Goal: Task Accomplishment & Management: Manage account settings

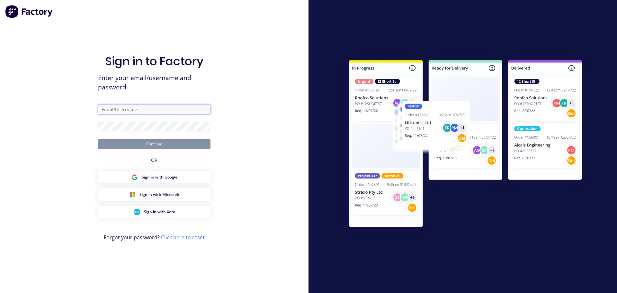
type input "[PERSON_NAME][EMAIL_ADDRESS][DOMAIN_NAME]"
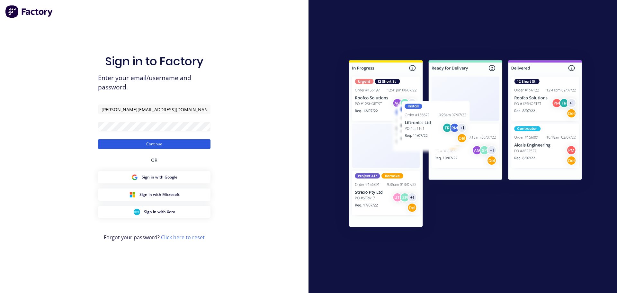
click at [134, 146] on button "Continue" at bounding box center [154, 144] width 112 height 10
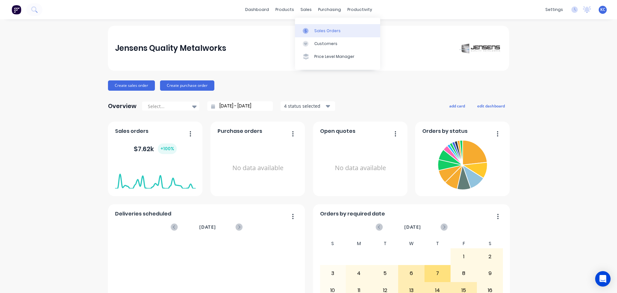
click at [316, 30] on div "Sales Orders" at bounding box center [327, 31] width 26 height 6
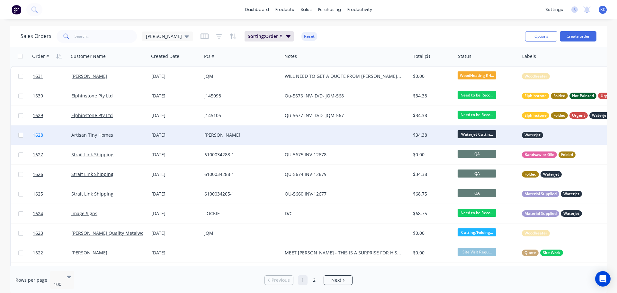
click at [41, 135] on span "1628" at bounding box center [38, 135] width 10 height 6
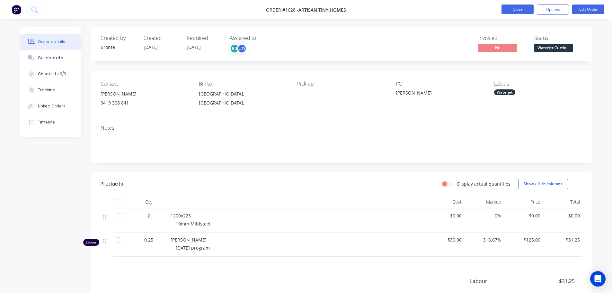
click at [516, 11] on button "Close" at bounding box center [517, 9] width 32 height 10
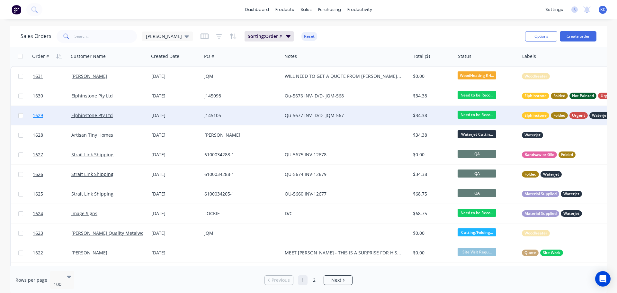
click at [40, 115] on span "1629" at bounding box center [38, 115] width 10 height 6
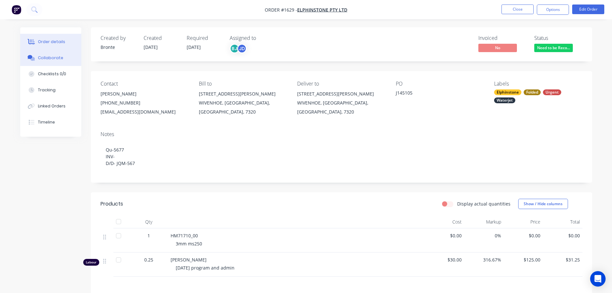
click at [40, 61] on button "Collaborate" at bounding box center [50, 58] width 61 height 16
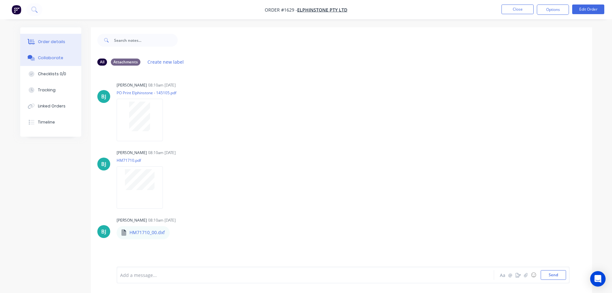
click at [44, 40] on div "Order details" at bounding box center [51, 42] width 27 height 6
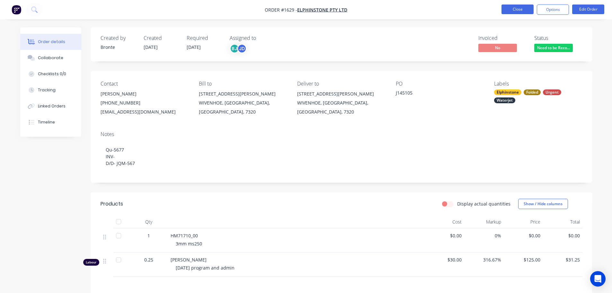
click at [526, 11] on button "Close" at bounding box center [517, 9] width 32 height 10
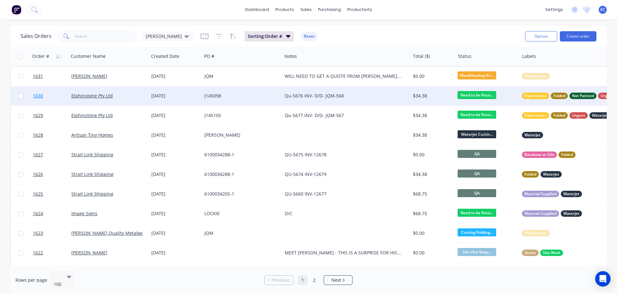
click at [40, 92] on link "1630" at bounding box center [52, 95] width 39 height 19
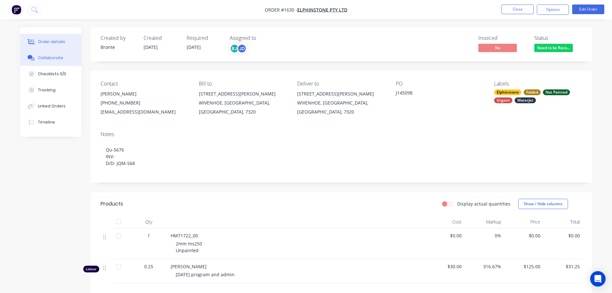
click at [57, 63] on button "Collaborate" at bounding box center [50, 58] width 61 height 16
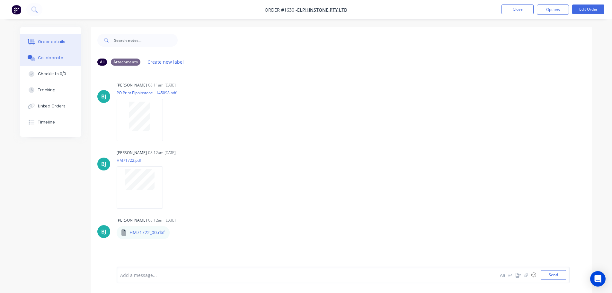
click at [38, 44] on button "Order details" at bounding box center [50, 42] width 61 height 16
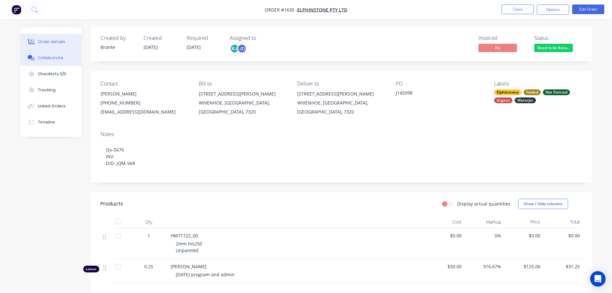
click at [51, 60] on div "Collaborate" at bounding box center [50, 58] width 25 height 6
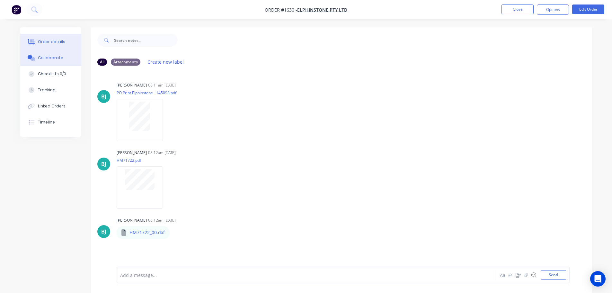
click at [49, 46] on button "Order details" at bounding box center [50, 42] width 61 height 16
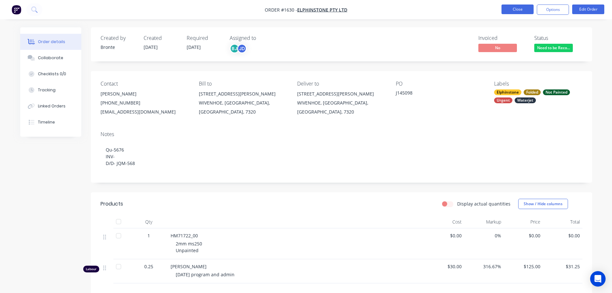
click at [531, 13] on button "Close" at bounding box center [517, 9] width 32 height 10
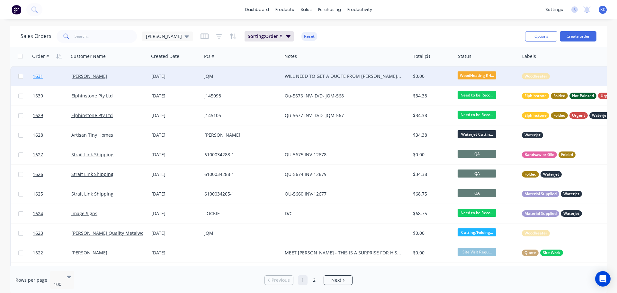
click at [39, 75] on span "1631" at bounding box center [38, 76] width 10 height 6
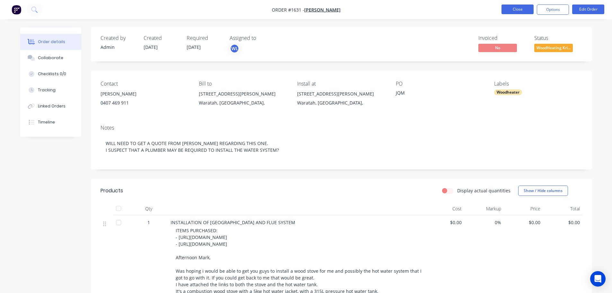
click at [530, 8] on button "Close" at bounding box center [517, 9] width 32 height 10
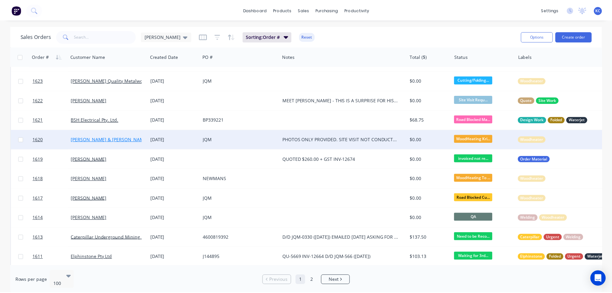
scroll to position [161, 0]
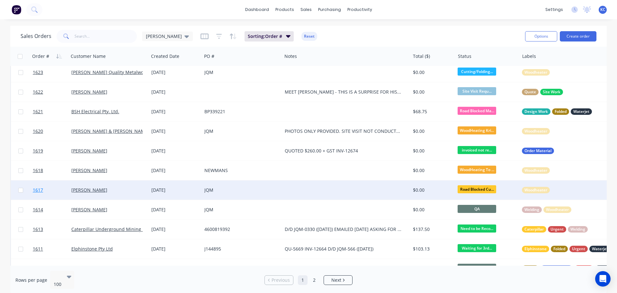
click at [43, 190] on span "1617" at bounding box center [38, 190] width 10 height 6
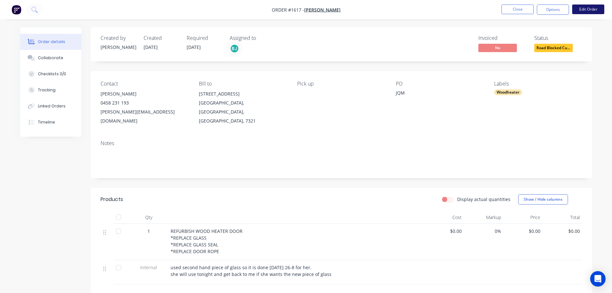
click at [579, 12] on button "Edit Order" at bounding box center [588, 9] width 32 height 10
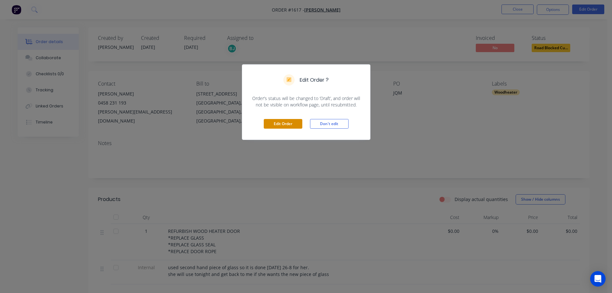
click at [290, 124] on button "Edit Order" at bounding box center [283, 124] width 39 height 10
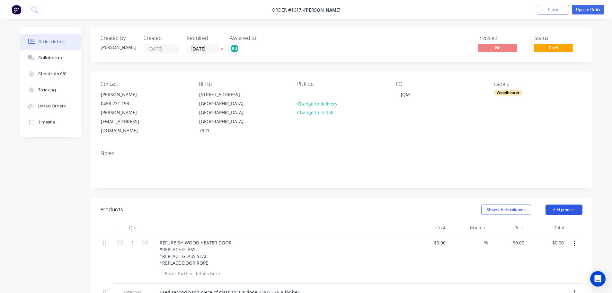
click at [556, 204] on button "Add product" at bounding box center [563, 209] width 37 height 10
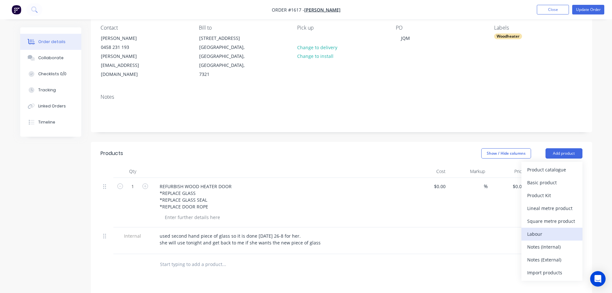
scroll to position [64, 0]
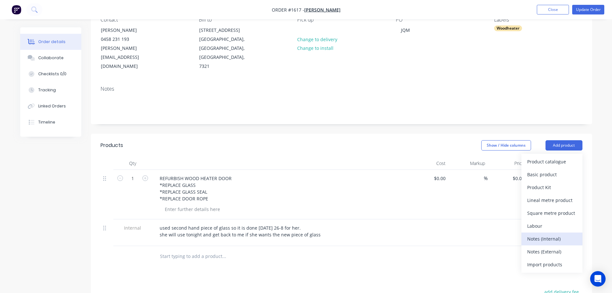
click at [550, 234] on div "Notes (Internal)" at bounding box center [551, 238] width 49 height 9
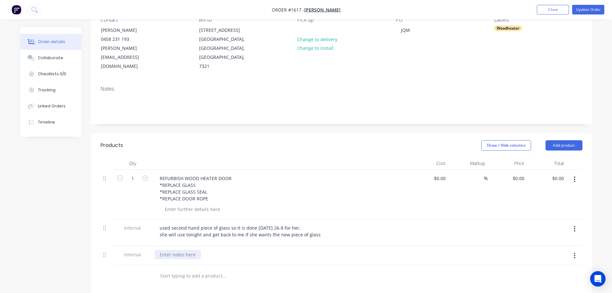
click at [187, 250] on div at bounding box center [177, 254] width 46 height 9
click at [587, 6] on button "Update Order" at bounding box center [588, 10] width 32 height 10
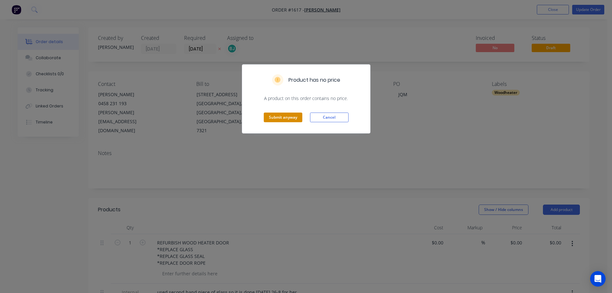
click at [273, 119] on button "Submit anyway" at bounding box center [283, 117] width 39 height 10
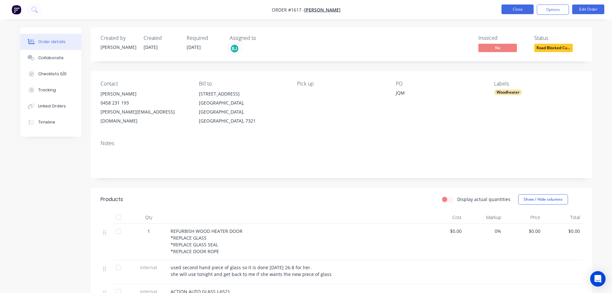
click at [513, 13] on button "Close" at bounding box center [517, 9] width 32 height 10
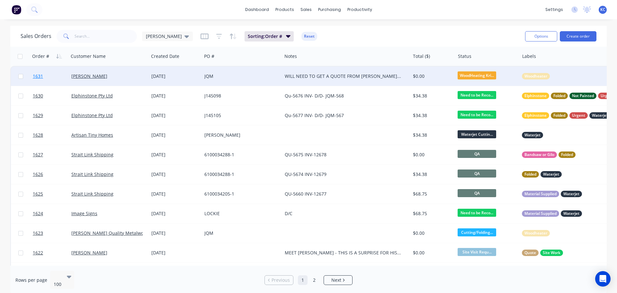
click at [41, 75] on span "1631" at bounding box center [38, 76] width 10 height 6
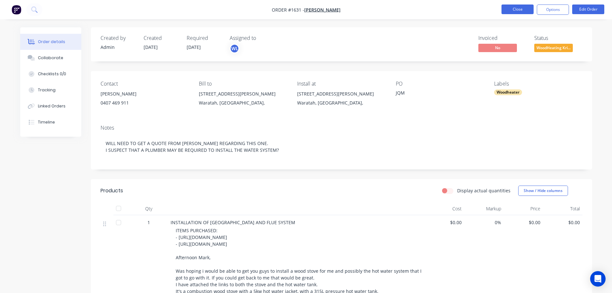
click at [503, 8] on button "Close" at bounding box center [517, 9] width 32 height 10
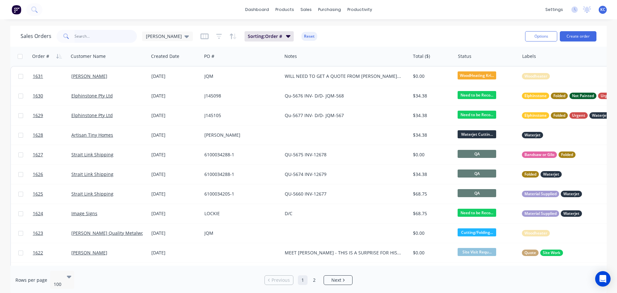
click at [106, 38] on input "text" at bounding box center [106, 36] width 63 height 13
type input "1613"
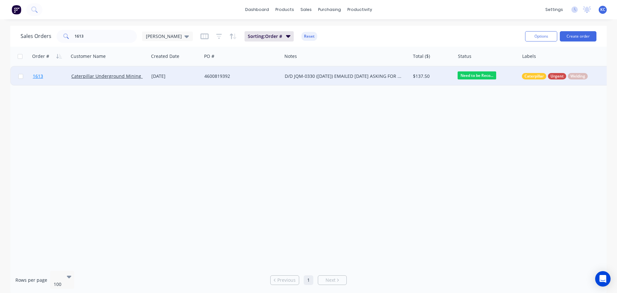
click at [42, 75] on span "1613" at bounding box center [38, 76] width 10 height 6
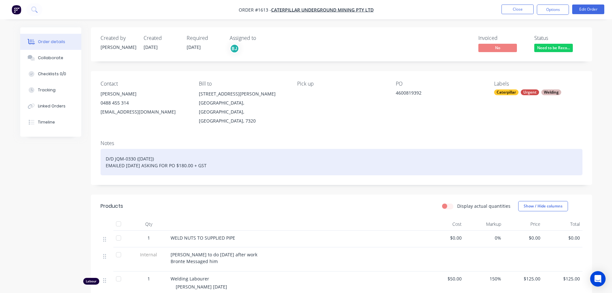
click at [221, 155] on div "D/D JQM-0330 (22.08.2025) EMAILED 25.08.2025 ASKING FOR PO $180.00 + GST" at bounding box center [342, 162] width 482 height 26
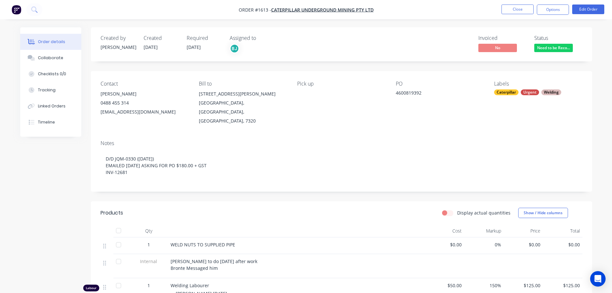
click at [347, 139] on div "Notes D/D JQM-0330 (22.08.2025) EMAILED 25.08.2025 ASKING FOR PO $180.00 + GST …" at bounding box center [341, 163] width 501 height 57
click at [49, 60] on div "Collaborate" at bounding box center [50, 58] width 25 height 6
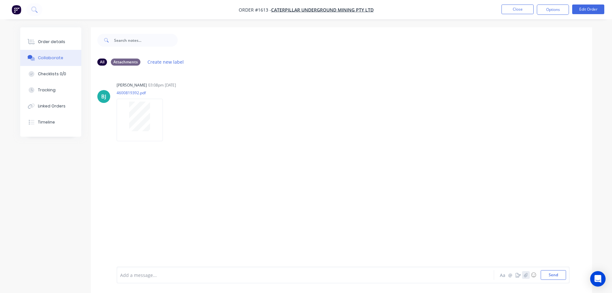
click at [528, 277] on button "button" at bounding box center [526, 275] width 8 height 8
click at [548, 272] on button "Send" at bounding box center [552, 275] width 25 height 10
click at [528, 10] on button "Close" at bounding box center [517, 9] width 32 height 10
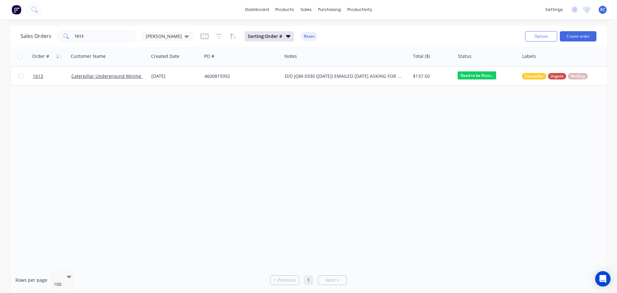
drag, startPoint x: 51, startPoint y: 75, endPoint x: 161, endPoint y: 139, distance: 127.1
click at [161, 138] on div "Order # Customer Name Created Date PO # Notes Total ($) Status Labels 1613 Cate…" at bounding box center [308, 156] width 596 height 219
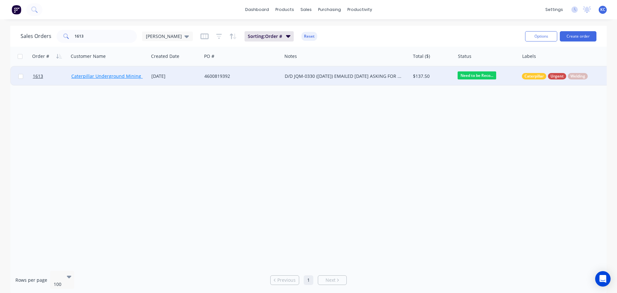
click at [117, 77] on link "Caterpillar Underground Mining Pty Ltd" at bounding box center [113, 76] width 85 height 6
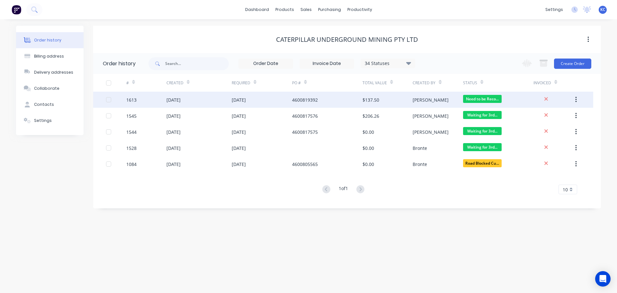
click at [129, 102] on div "1613" at bounding box center [131, 99] width 10 height 7
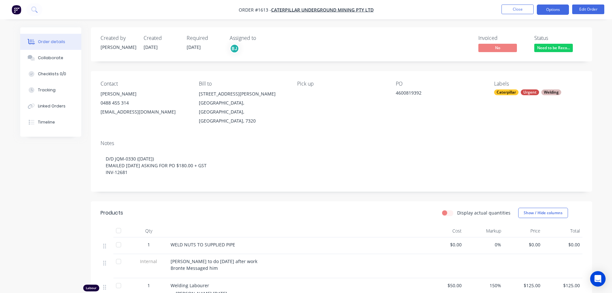
click at [554, 11] on button "Options" at bounding box center [553, 9] width 32 height 10
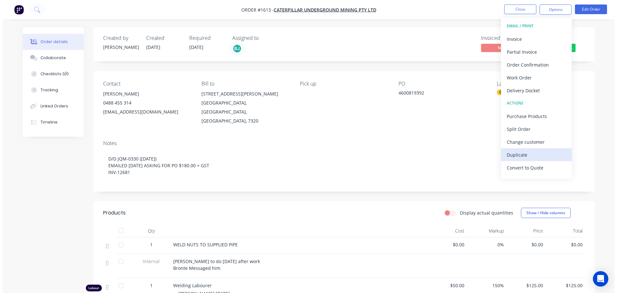
scroll to position [10, 0]
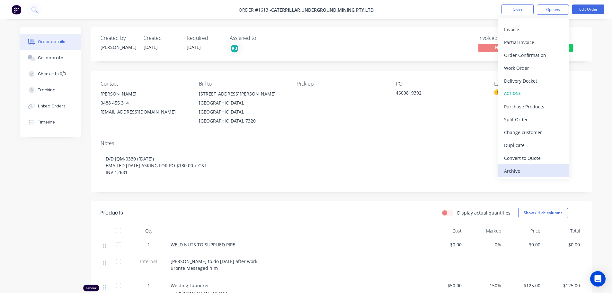
click at [533, 173] on div "Archive" at bounding box center [533, 170] width 59 height 9
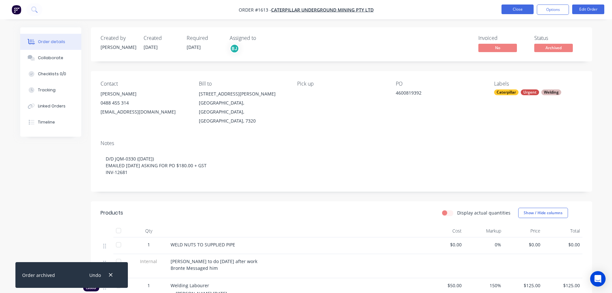
click at [507, 8] on button "Close" at bounding box center [517, 9] width 32 height 10
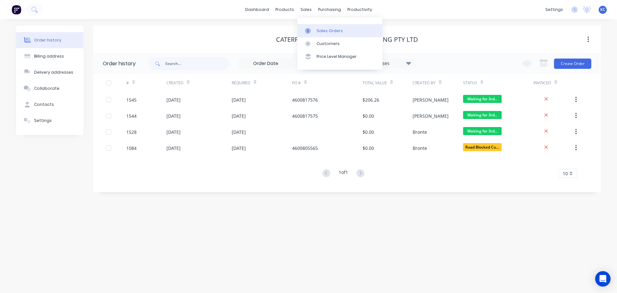
click at [318, 30] on div "Sales Orders" at bounding box center [329, 31] width 26 height 6
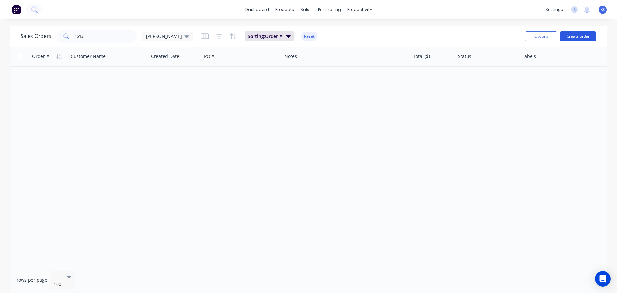
click at [583, 38] on button "Create order" at bounding box center [577, 36] width 37 height 10
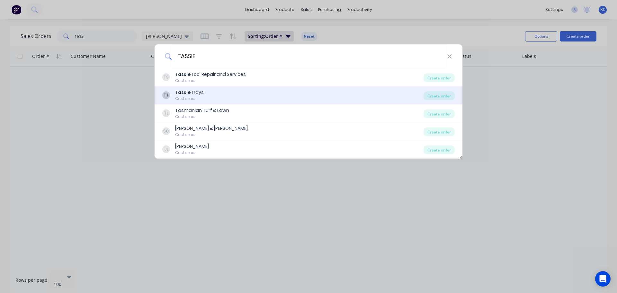
type input "TASSIE"
click at [180, 97] on div "Customer" at bounding box center [189, 99] width 29 height 6
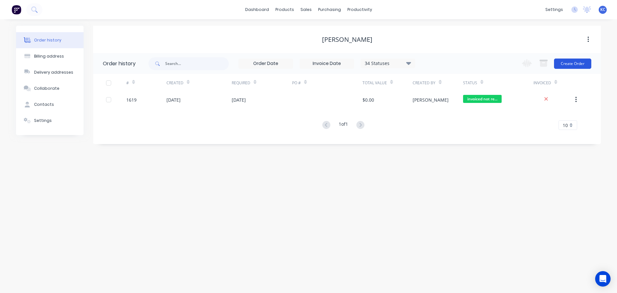
click at [578, 61] on button "Create Order" at bounding box center [572, 63] width 37 height 10
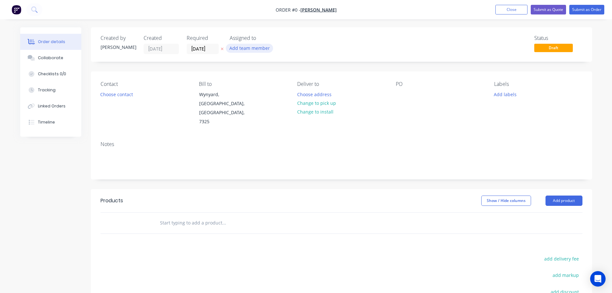
click at [240, 49] on button "Add team member" at bounding box center [249, 48] width 47 height 9
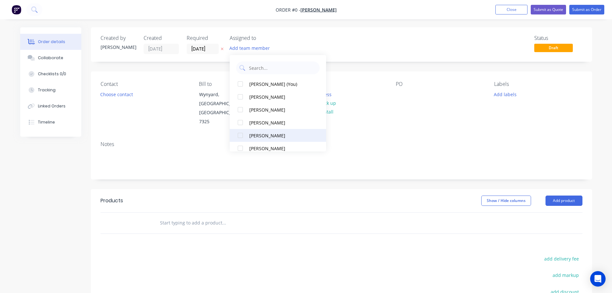
click at [238, 136] on div at bounding box center [240, 135] width 13 height 13
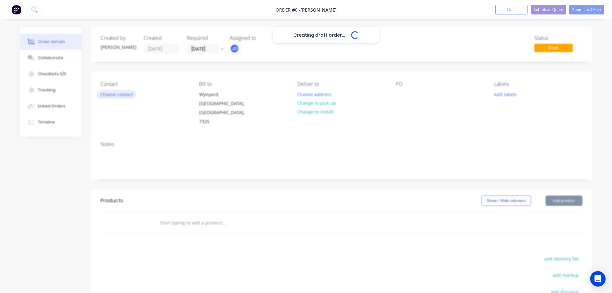
click at [125, 94] on div "Creating draft order... Loading... Order details Collaborate Checklists 0/0 Tra…" at bounding box center [306, 212] width 584 height 370
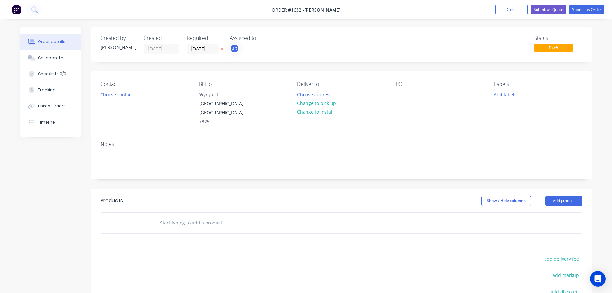
click at [125, 94] on button "Choose contact" at bounding box center [117, 94] width 40 height 9
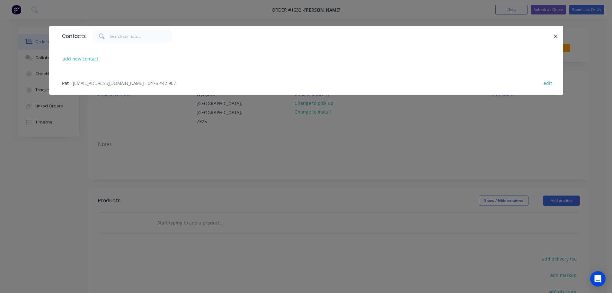
click at [114, 80] on div "Pat - tassietrays@gmail.com - 0476 442 907" at bounding box center [119, 83] width 114 height 7
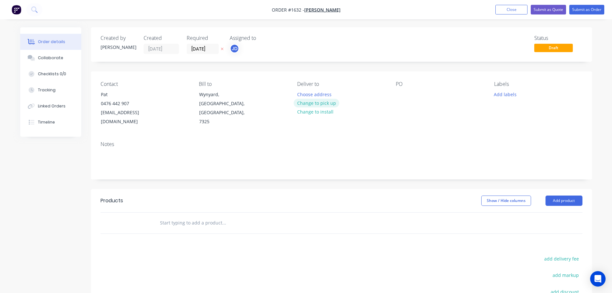
click at [328, 101] on button "Change to pick up" at bounding box center [317, 103] width 46 height 9
click at [515, 94] on button "Add labels" at bounding box center [505, 94] width 30 height 9
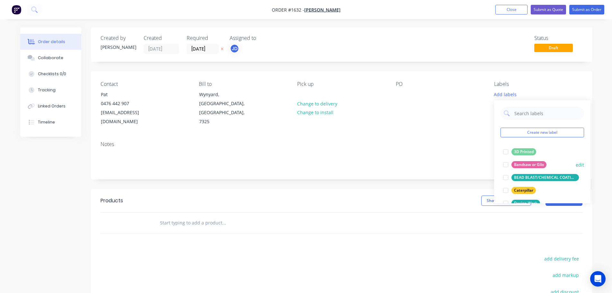
click at [504, 165] on div at bounding box center [505, 164] width 13 height 13
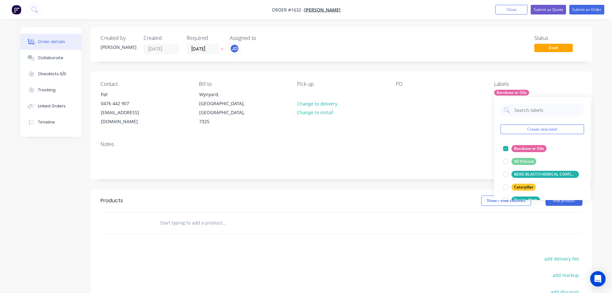
click at [350, 224] on div at bounding box center [267, 222] width 231 height 21
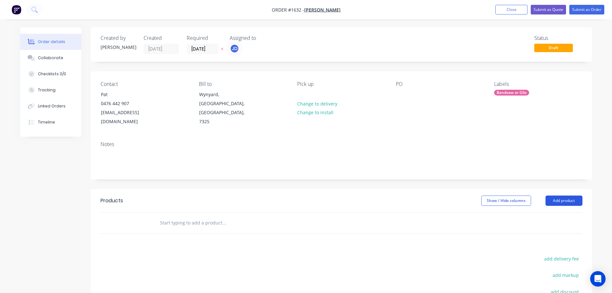
click at [564, 195] on button "Add product" at bounding box center [563, 200] width 37 height 10
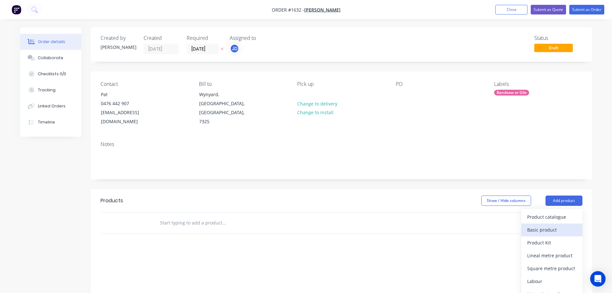
click at [545, 225] on div "Basic product" at bounding box center [551, 229] width 49 height 9
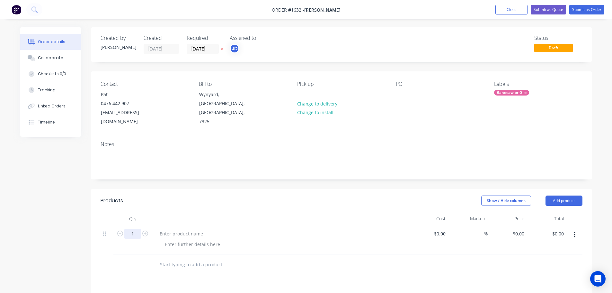
click at [131, 229] on input "1" at bounding box center [132, 234] width 17 height 10
type input "2"
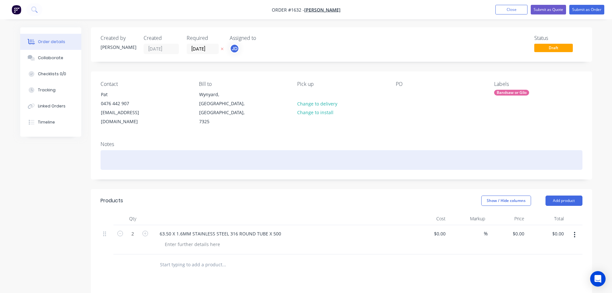
click at [126, 152] on div at bounding box center [342, 160] width 482 height 20
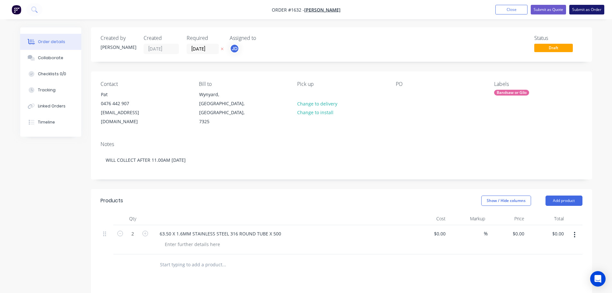
click at [588, 11] on button "Submit as Order" at bounding box center [586, 10] width 35 height 10
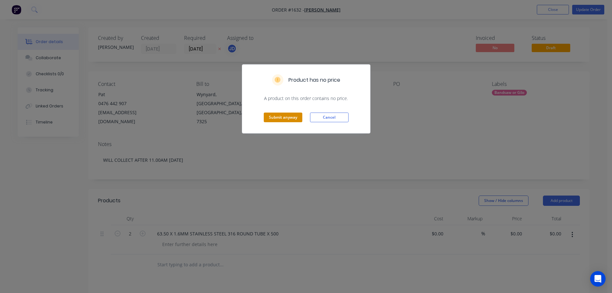
click at [294, 113] on button "Submit anyway" at bounding box center [283, 117] width 39 height 10
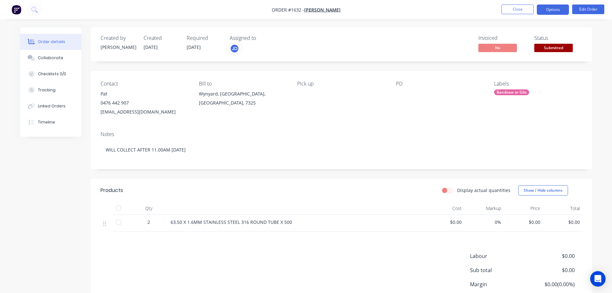
click at [553, 12] on button "Options" at bounding box center [553, 9] width 32 height 10
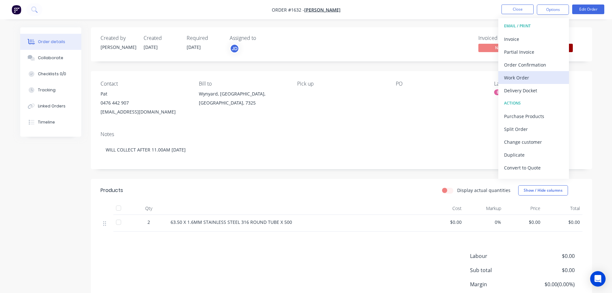
click at [543, 79] on div "Work Order" at bounding box center [533, 77] width 59 height 9
click at [518, 77] on div "Custom" at bounding box center [533, 77] width 59 height 9
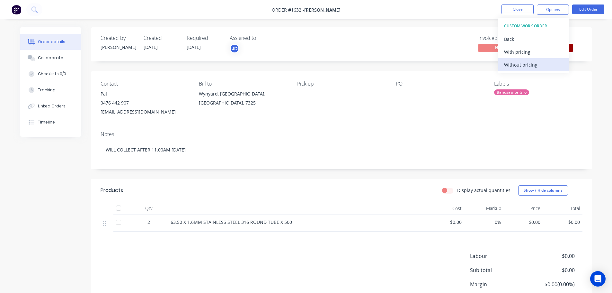
click at [518, 69] on div "Without pricing" at bounding box center [533, 64] width 59 height 9
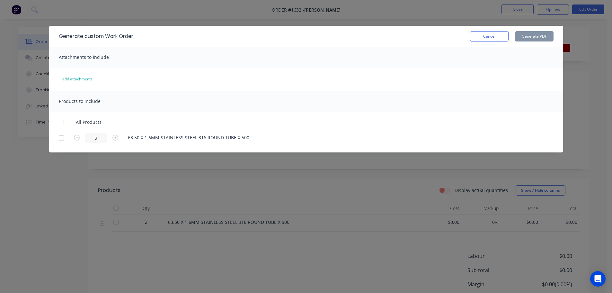
click at [63, 122] on div at bounding box center [61, 122] width 13 height 13
click at [546, 36] on button "Generate PDF" at bounding box center [534, 36] width 39 height 10
click at [482, 36] on button "Cancel" at bounding box center [489, 36] width 39 height 10
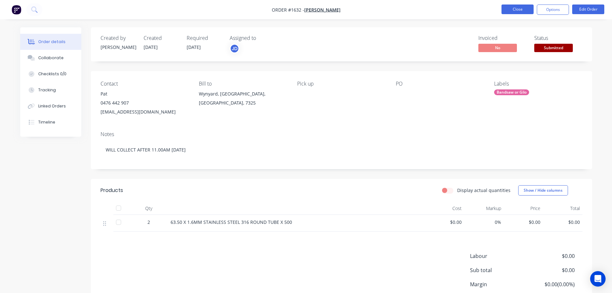
click at [514, 7] on button "Close" at bounding box center [517, 9] width 32 height 10
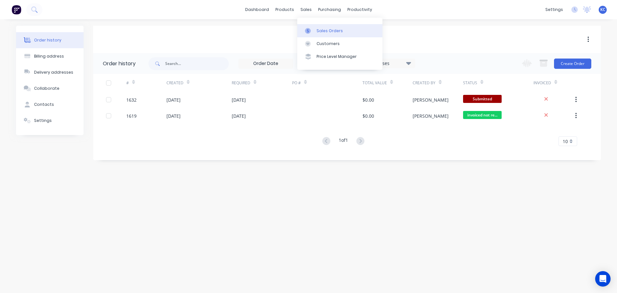
click at [323, 26] on link "Sales Orders" at bounding box center [339, 30] width 85 height 13
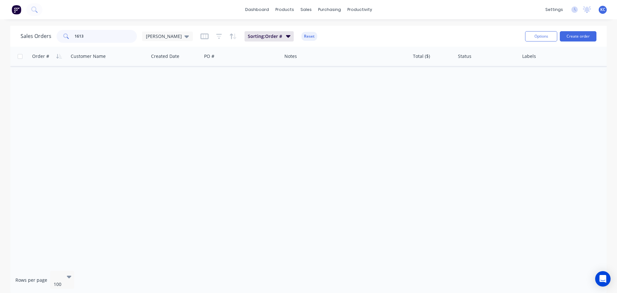
drag, startPoint x: 82, startPoint y: 37, endPoint x: 20, endPoint y: 48, distance: 63.1
click at [39, 41] on div "Sales Orders 1613 katrina" at bounding box center [107, 36] width 172 height 13
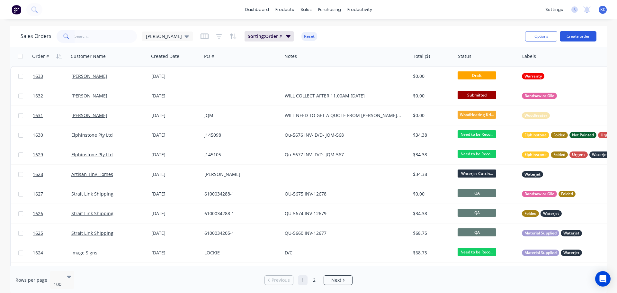
click at [577, 35] on button "Create order" at bounding box center [577, 36] width 37 height 10
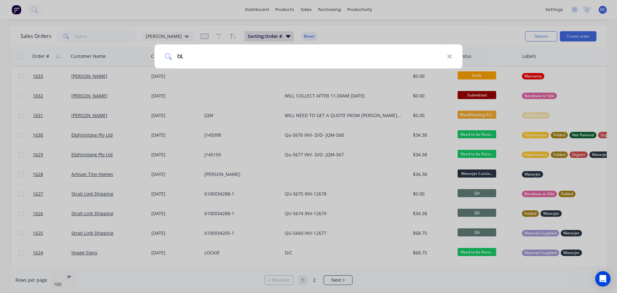
type input "b"
type input "V"
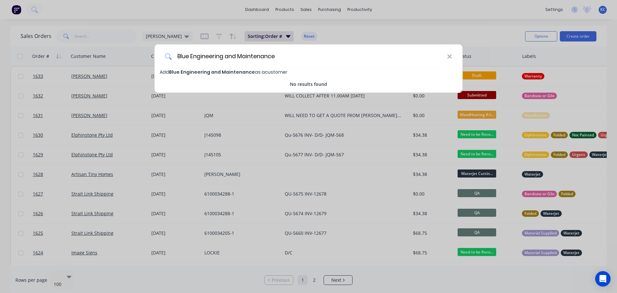
type input "Blue Engineering and Maintenance"
click at [218, 73] on span "Blue Engineering and Maintenance" at bounding box center [212, 72] width 86 height 6
select select "AU"
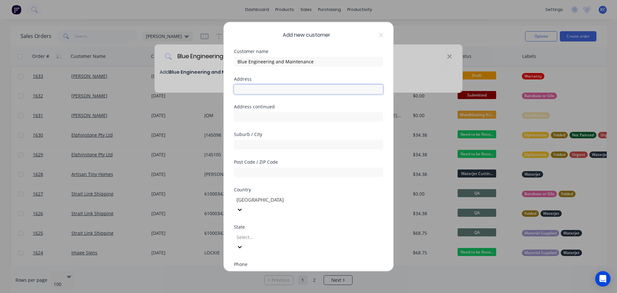
click at [248, 90] on input "text" at bounding box center [308, 89] width 149 height 10
type input "50 Upper Stowport Road"
type input "Stowport"
type input "7320"
type input "t"
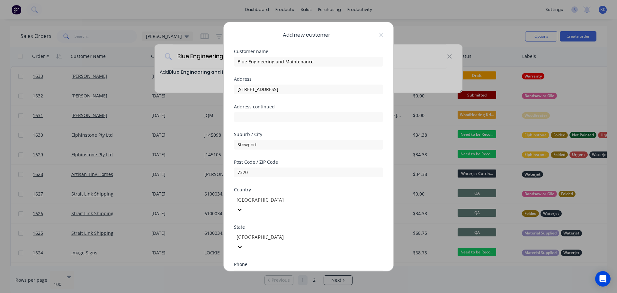
click at [311, 268] on div "International Afghanistan Åland Islands Albania Algeria American Samoa Andorra …" at bounding box center [308, 273] width 149 height 11
click at [291, 270] on input "tel" at bounding box center [315, 273] width 121 height 7
type input "0418 492 930"
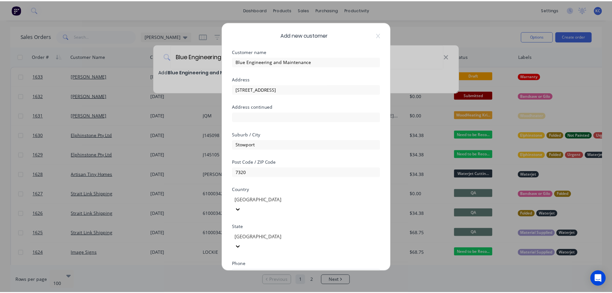
scroll to position [65, 0]
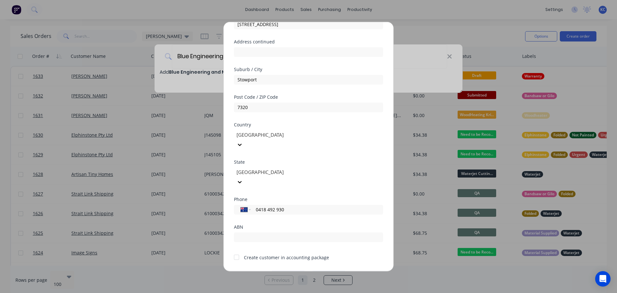
click at [290, 270] on button "Save" at bounding box center [287, 275] width 35 height 10
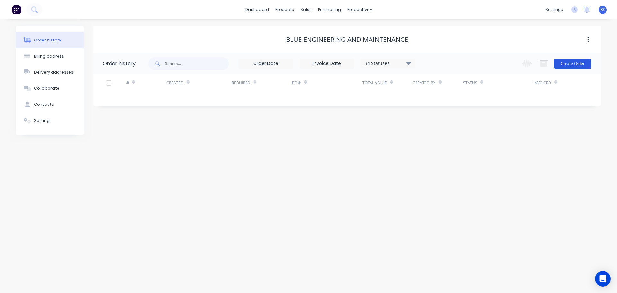
click at [585, 61] on button "Create Order" at bounding box center [572, 63] width 37 height 10
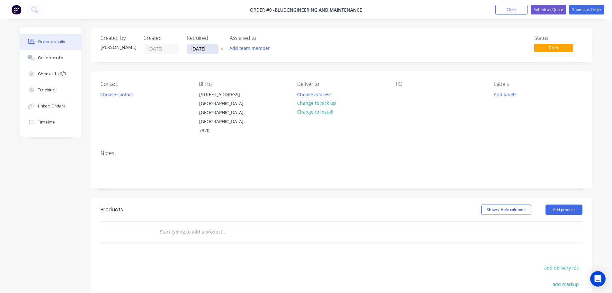
click at [212, 50] on input "[DATE]" at bounding box center [202, 49] width 31 height 10
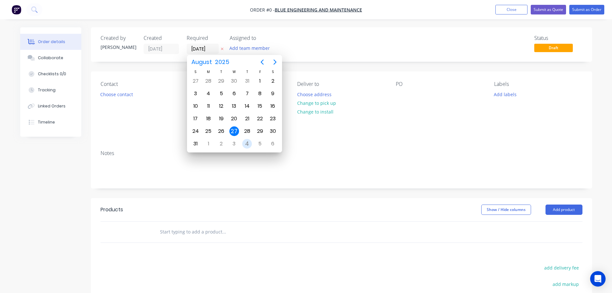
click at [249, 145] on div "4" at bounding box center [247, 144] width 10 height 10
type input "[DATE]"
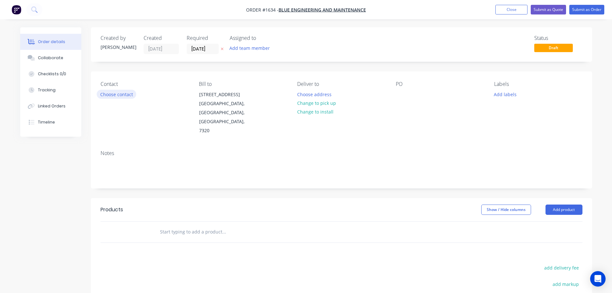
click at [113, 95] on button "Choose contact" at bounding box center [117, 94] width 40 height 9
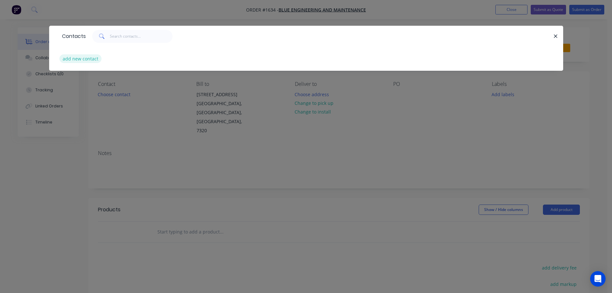
click at [88, 60] on button "add new contact" at bounding box center [80, 58] width 42 height 9
select select "AU"
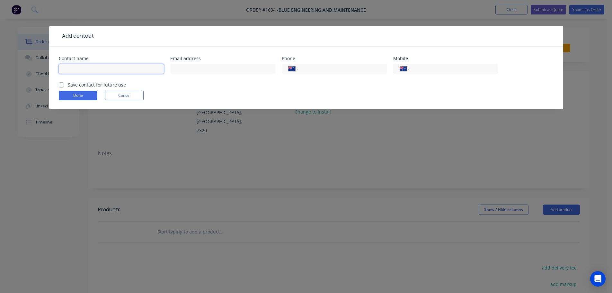
click at [90, 67] on input "text" at bounding box center [111, 69] width 105 height 10
type input "Claire Shackcloth"
click at [217, 70] on input "text" at bounding box center [222, 69] width 105 height 10
paste input "claireshackcloth@gmail.com"
type input "claireshackcloth@gmail.com"
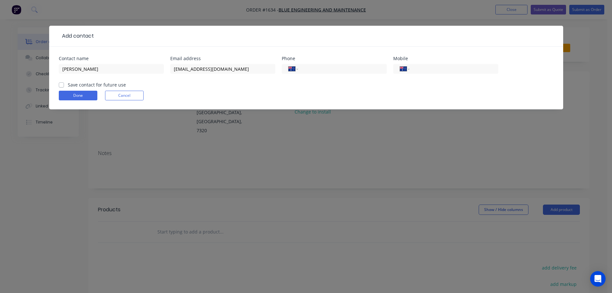
drag, startPoint x: 418, startPoint y: 66, endPoint x: 437, endPoint y: 78, distance: 21.8
click at [418, 66] on input "tel" at bounding box center [452, 68] width 77 height 7
click at [444, 69] on input "tel" at bounding box center [452, 68] width 77 height 7
type input "0418 492 930"
click at [68, 83] on label "Save contact for future use" at bounding box center [97, 84] width 58 height 7
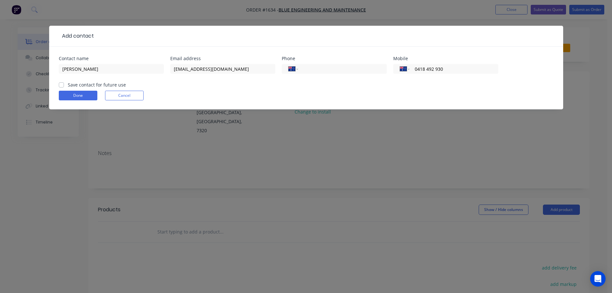
click at [60, 83] on input "Save contact for future use" at bounding box center [61, 84] width 5 height 6
checkbox input "true"
click at [74, 95] on button "Done" at bounding box center [78, 96] width 39 height 10
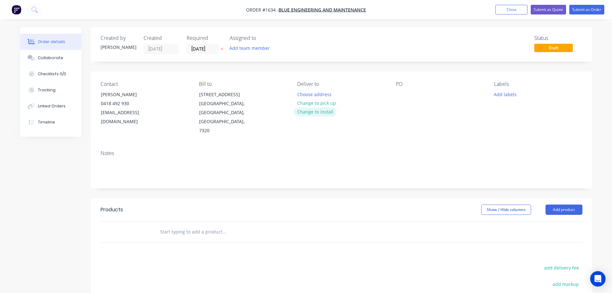
click at [326, 110] on button "Change to install" at bounding box center [315, 111] width 43 height 9
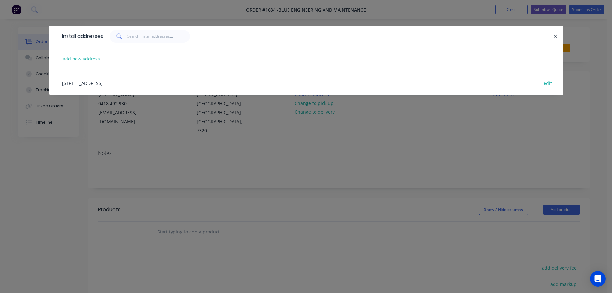
click at [169, 83] on div "50 Upper Stowport Road, Stowport, Tasmania, Australia, 7320 edit" at bounding box center [306, 83] width 495 height 24
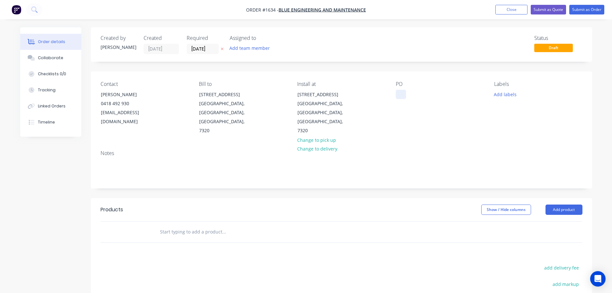
click at [405, 93] on div at bounding box center [401, 94] width 10 height 9
click at [510, 97] on button "Add labels" at bounding box center [505, 94] width 30 height 9
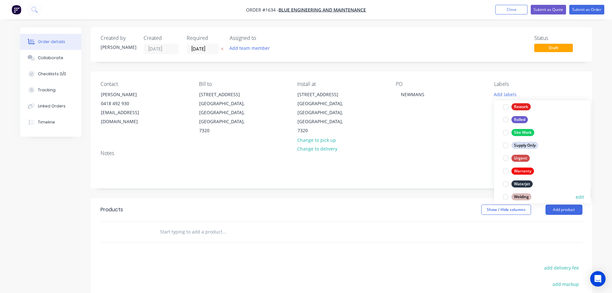
scroll to position [308, 0]
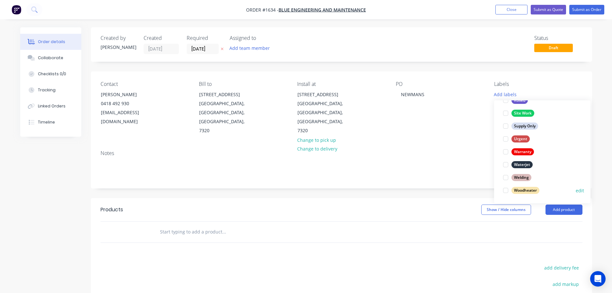
click at [503, 191] on div at bounding box center [505, 190] width 13 height 13
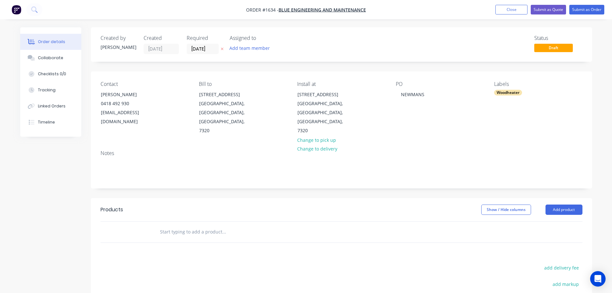
click at [436, 221] on div at bounding box center [342, 231] width 482 height 21
click at [571, 204] on button "Add product" at bounding box center [563, 209] width 37 height 10
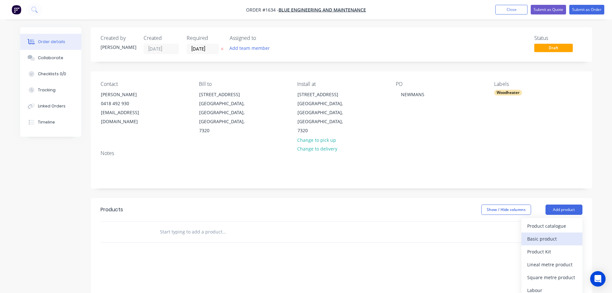
click at [549, 234] on div "Basic product" at bounding box center [551, 238] width 49 height 9
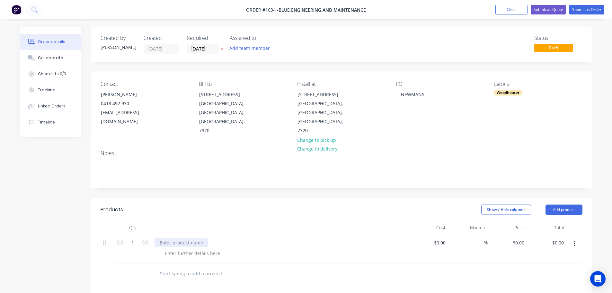
click at [183, 238] on div at bounding box center [181, 242] width 54 height 9
click at [253, 262] on div at bounding box center [283, 266] width 247 height 9
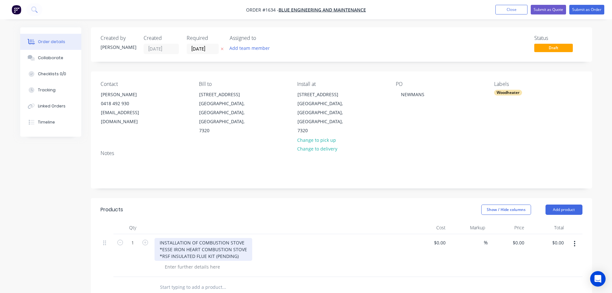
click at [240, 239] on div "INSTALLATION OF COMBUSTION STOVE *ESSE IRON HEART COMBUSTION STOVE *RSF INSULAT…" at bounding box center [203, 249] width 98 height 23
click at [184, 245] on div "INSTALLATION OF COMBUSTION STOVE *ESSE IRON HEART COMBUSTION STOVE *RSF INSULAT…" at bounding box center [203, 253] width 98 height 30
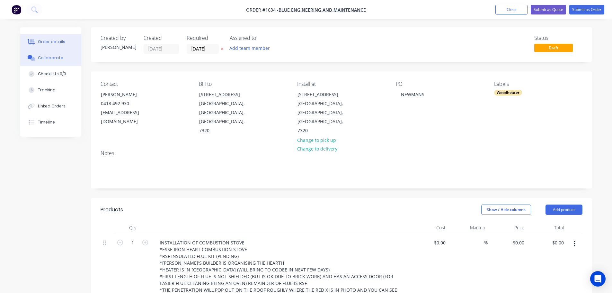
click at [55, 58] on div "Collaborate" at bounding box center [50, 58] width 25 height 6
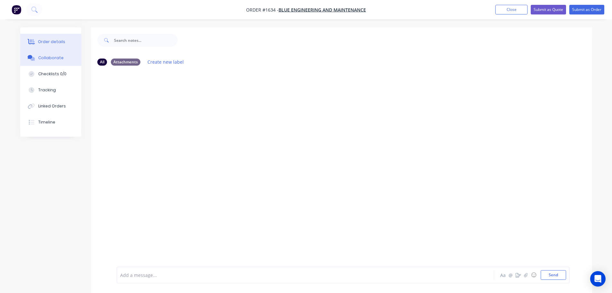
click at [56, 44] on div "Order details" at bounding box center [51, 42] width 27 height 6
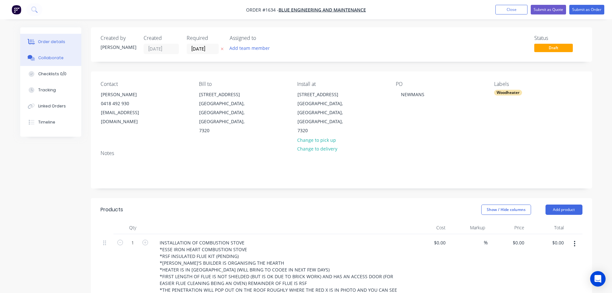
click at [57, 57] on div "Collaborate" at bounding box center [50, 58] width 25 height 6
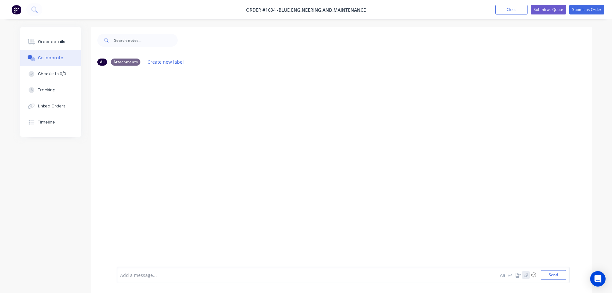
click at [529, 274] on button "button" at bounding box center [526, 275] width 8 height 8
click at [558, 272] on button "Send" at bounding box center [552, 275] width 25 height 10
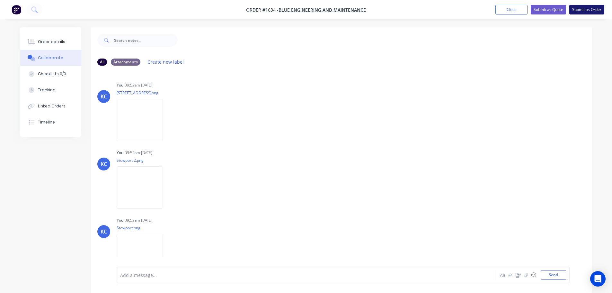
click at [584, 9] on button "Submit as Order" at bounding box center [586, 10] width 35 height 10
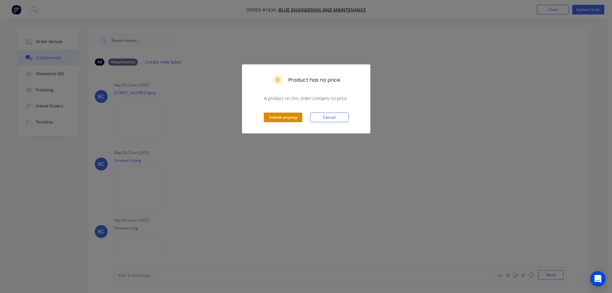
click at [289, 117] on button "Submit anyway" at bounding box center [283, 117] width 39 height 10
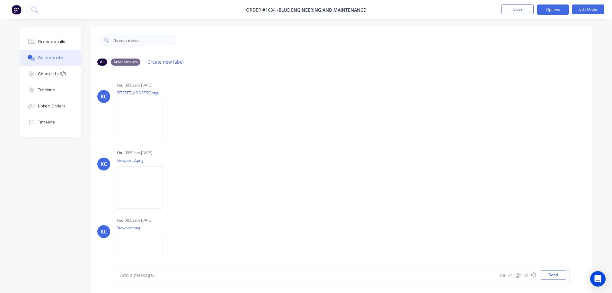
click at [552, 12] on button "Options" at bounding box center [553, 9] width 32 height 10
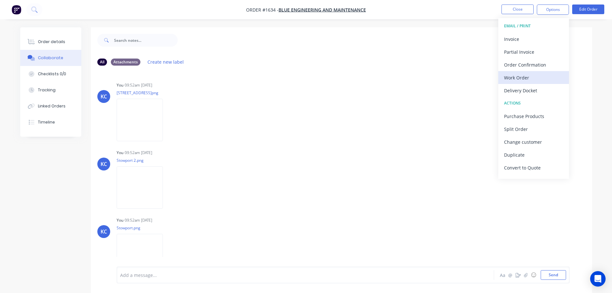
click at [517, 72] on button "Work Order" at bounding box center [533, 77] width 71 height 13
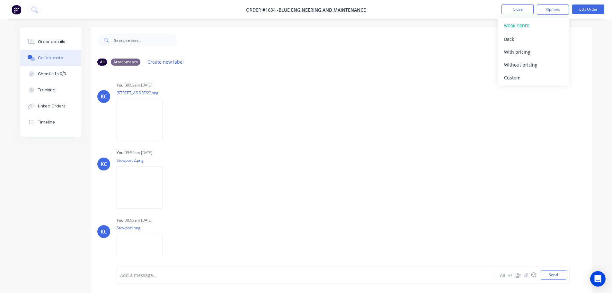
click at [516, 75] on div "Custom" at bounding box center [533, 77] width 59 height 9
click at [515, 66] on div "Without pricing" at bounding box center [533, 64] width 59 height 9
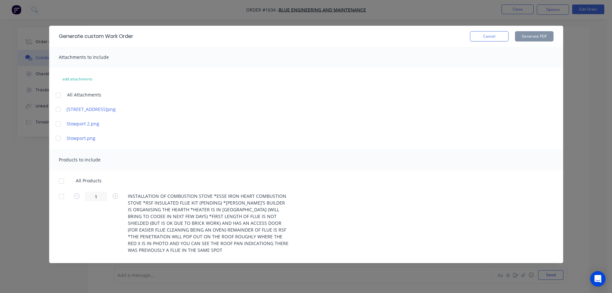
click at [57, 95] on div at bounding box center [58, 95] width 13 height 13
click at [63, 180] on div at bounding box center [61, 180] width 13 height 13
click at [536, 39] on button "Generate PDF" at bounding box center [534, 36] width 39 height 10
click at [487, 37] on button "Cancel" at bounding box center [489, 36] width 39 height 10
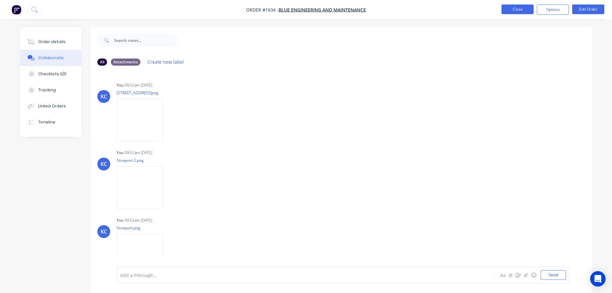
click at [524, 12] on button "Close" at bounding box center [517, 9] width 32 height 10
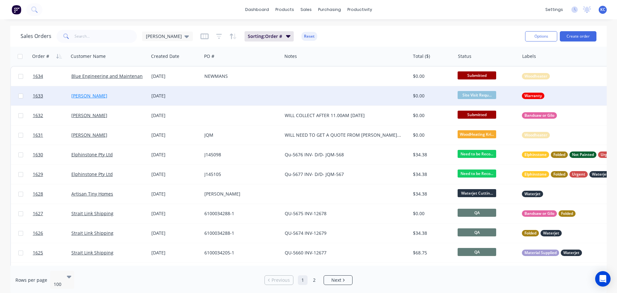
click at [86, 96] on link "[PERSON_NAME]" at bounding box center [89, 95] width 36 height 6
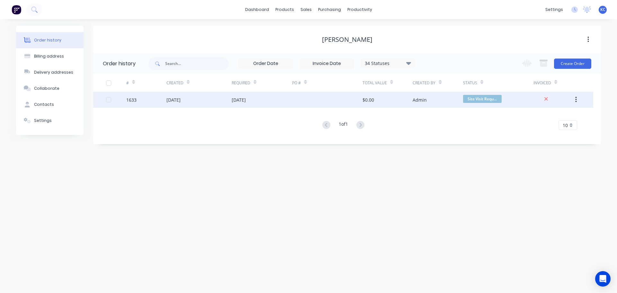
click at [171, 99] on div "[DATE]" at bounding box center [173, 99] width 14 height 7
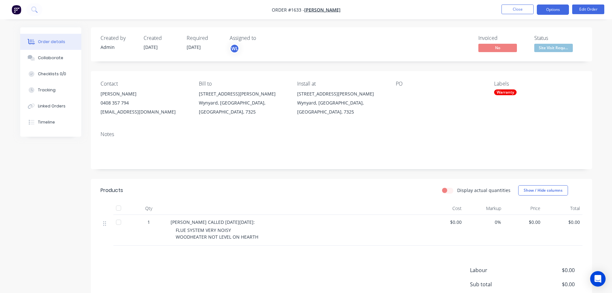
click at [546, 11] on button "Options" at bounding box center [553, 9] width 32 height 10
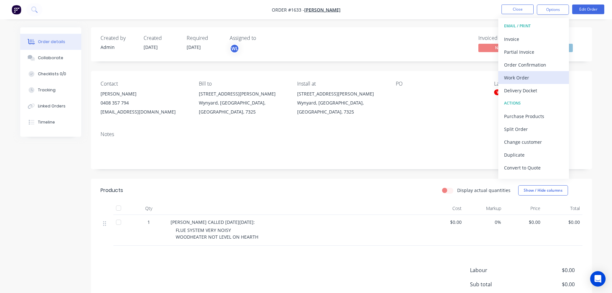
click at [522, 75] on div "Work Order" at bounding box center [533, 77] width 59 height 9
click at [521, 75] on div "Custom" at bounding box center [533, 77] width 59 height 9
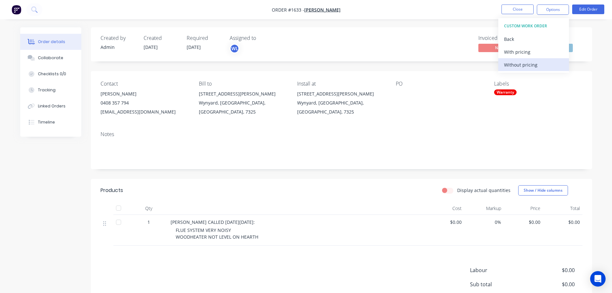
click at [521, 69] on div "Without pricing" at bounding box center [533, 64] width 59 height 9
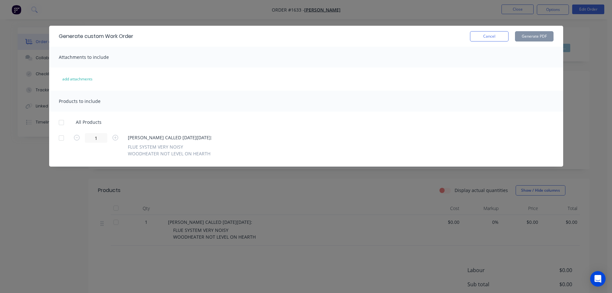
drag, startPoint x: 62, startPoint y: 123, endPoint x: 101, endPoint y: 122, distance: 39.5
click at [62, 122] on div at bounding box center [61, 122] width 13 height 13
click at [538, 36] on button "Generate PDF" at bounding box center [534, 36] width 39 height 10
click at [482, 36] on button "Cancel" at bounding box center [489, 36] width 39 height 10
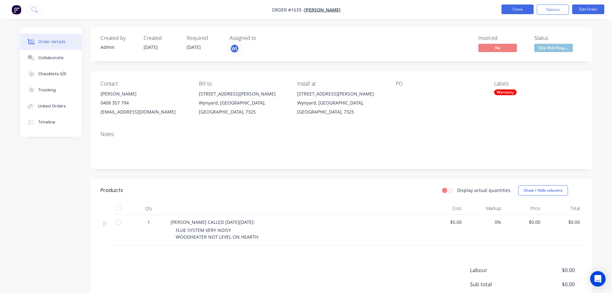
click at [522, 10] on button "Close" at bounding box center [517, 9] width 32 height 10
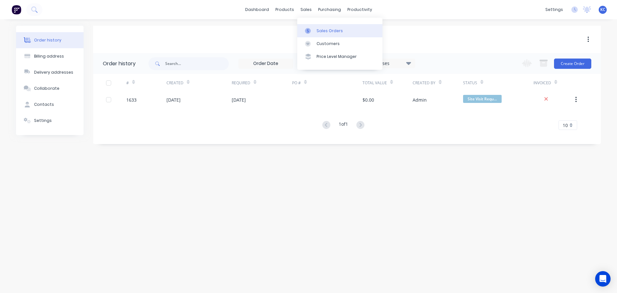
click at [321, 27] on link "Sales Orders" at bounding box center [339, 30] width 85 height 13
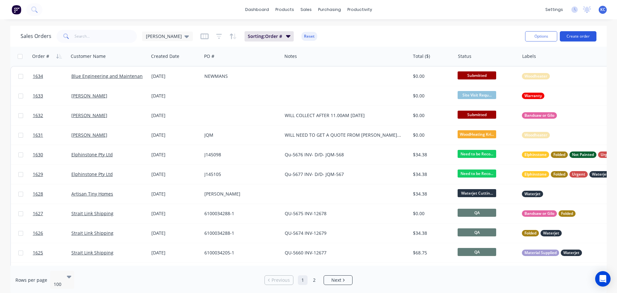
click at [583, 33] on button "Create order" at bounding box center [577, 36] width 37 height 10
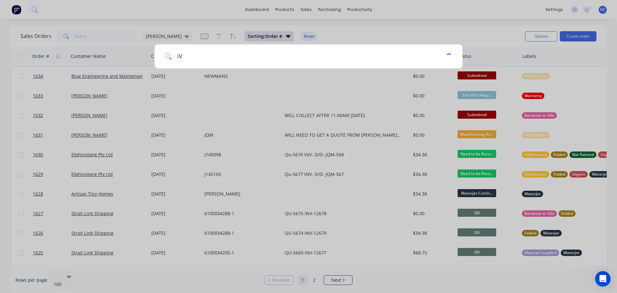
type input "i"
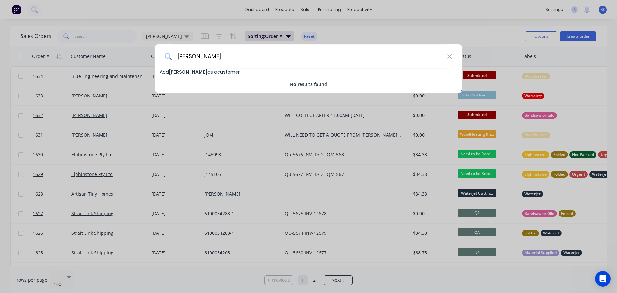
type input "Ivan Markota"
click at [190, 73] on span "Ivan Markota" at bounding box center [188, 72] width 38 height 6
select select "AU"
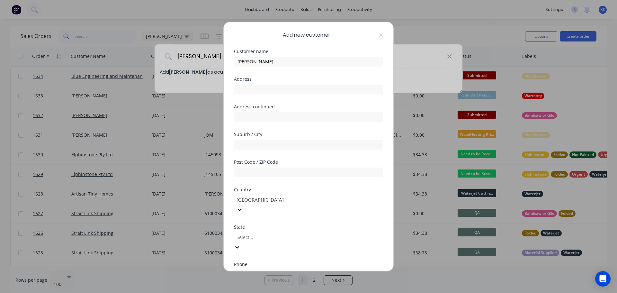
click at [270, 233] on div at bounding box center [282, 237] width 92 height 8
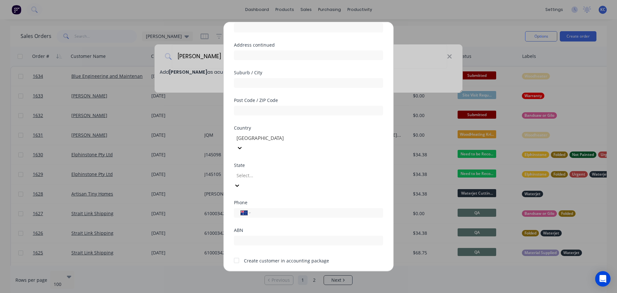
scroll to position [64, 0]
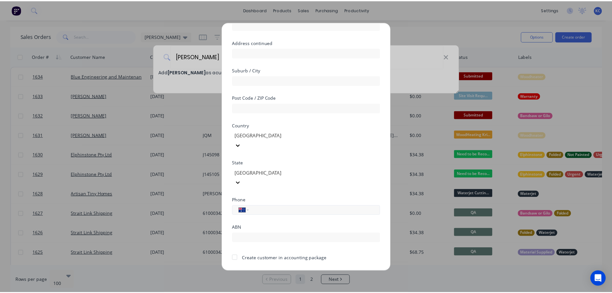
scroll to position [65, 0]
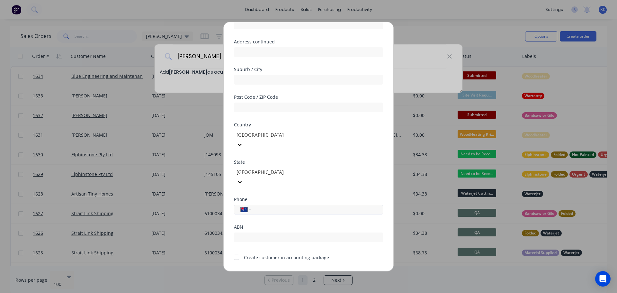
click at [263, 204] on div "International Afghanistan Åland Islands Albania Algeria American Samoa Andorra …" at bounding box center [308, 209] width 149 height 10
click at [264, 206] on input "tel" at bounding box center [315, 209] width 121 height 7
type input "0408 034 636"
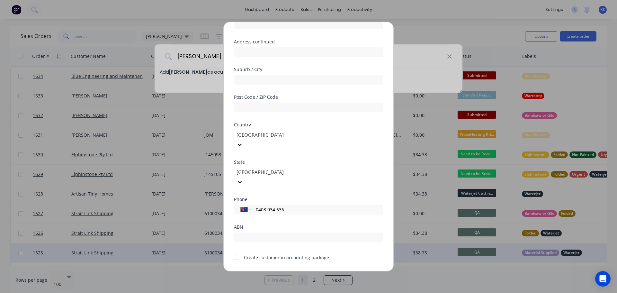
click at [276, 270] on button "Save" at bounding box center [287, 275] width 35 height 10
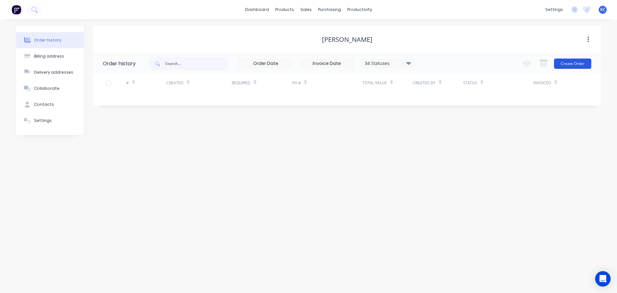
click at [585, 61] on button "Create Order" at bounding box center [572, 63] width 37 height 10
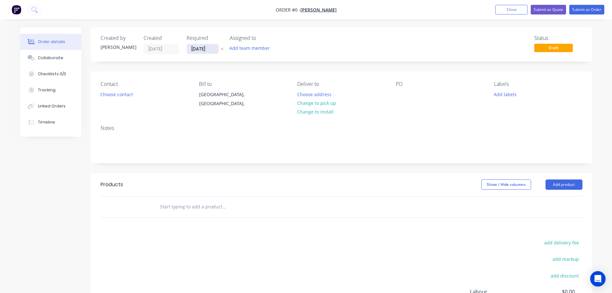
click at [211, 46] on input "[DATE]" at bounding box center [202, 49] width 31 height 10
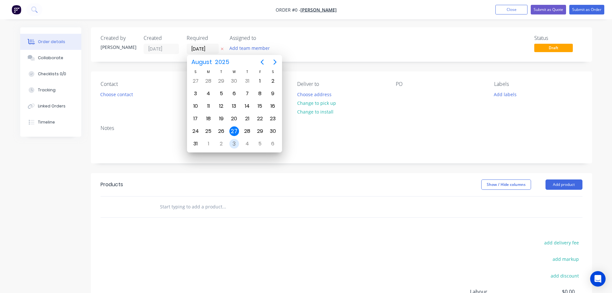
click at [234, 144] on div "3" at bounding box center [234, 144] width 10 height 10
type input "03/09/25"
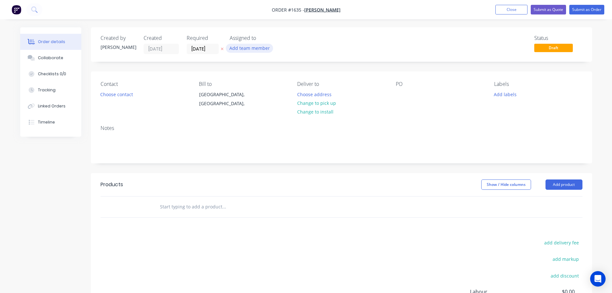
click at [248, 51] on button "Add team member" at bounding box center [249, 48] width 47 height 9
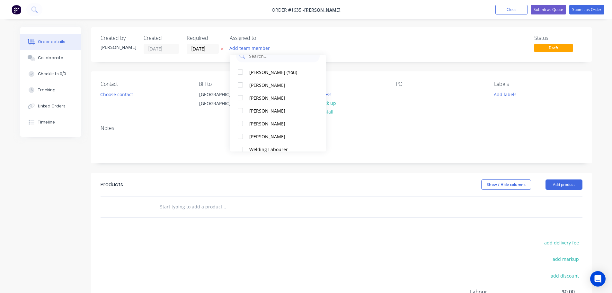
scroll to position [32, 0]
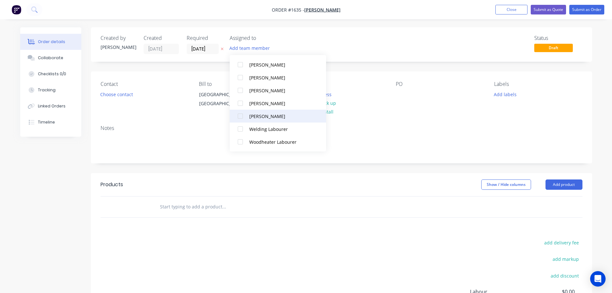
click at [242, 116] on div at bounding box center [240, 116] width 13 height 13
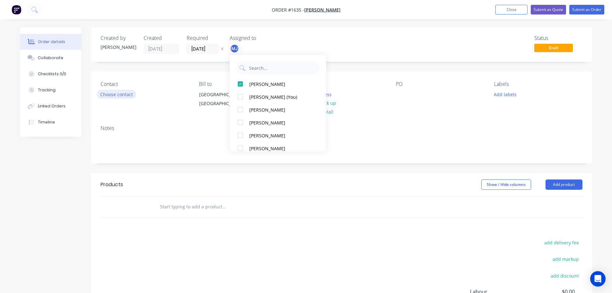
click at [132, 92] on button "Choose contact" at bounding box center [117, 94] width 40 height 9
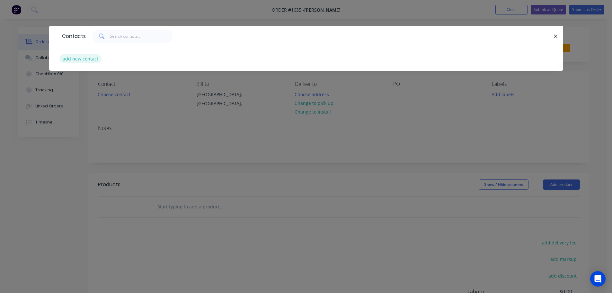
click at [91, 60] on button "add new contact" at bounding box center [80, 58] width 42 height 9
select select "AU"
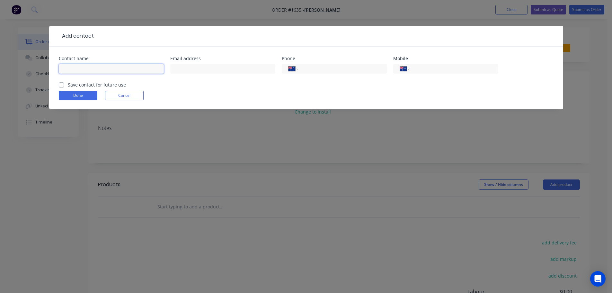
click at [90, 69] on input "text" at bounding box center [111, 69] width 105 height 10
type input "Ivan Markota"
type input "0408 034 636"
click at [68, 84] on label "Save contact for future use" at bounding box center [97, 84] width 58 height 7
click at [61, 84] on input "Save contact for future use" at bounding box center [61, 84] width 5 height 6
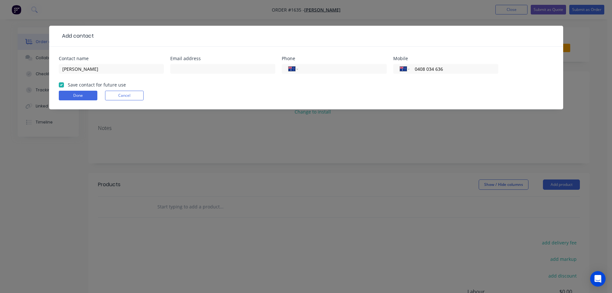
checkbox input "true"
click at [70, 97] on button "Done" at bounding box center [78, 96] width 39 height 10
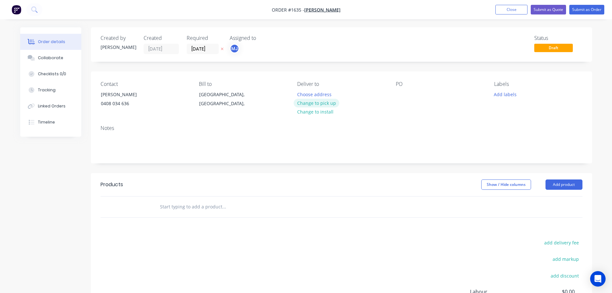
click at [318, 105] on button "Change to pick up" at bounding box center [317, 103] width 46 height 9
click at [401, 93] on div at bounding box center [401, 94] width 10 height 9
click at [504, 94] on button "Add labels" at bounding box center [505, 94] width 30 height 9
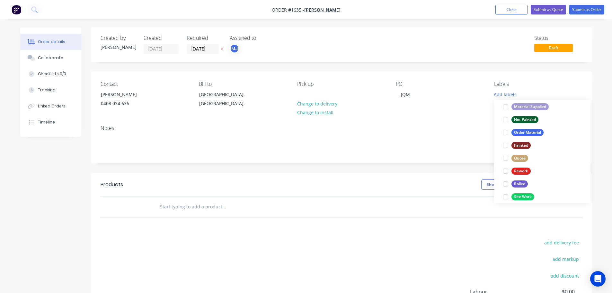
drag, startPoint x: 506, startPoint y: 133, endPoint x: 506, endPoint y: 137, distance: 4.5
click at [506, 132] on div at bounding box center [505, 132] width 13 height 13
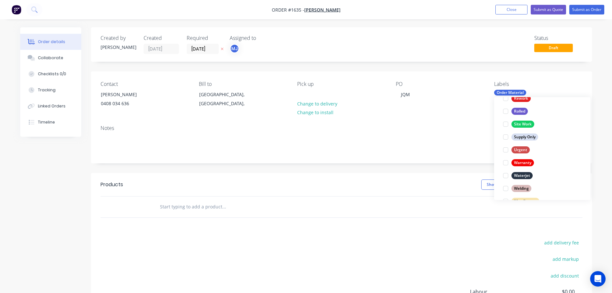
scroll to position [308, 0]
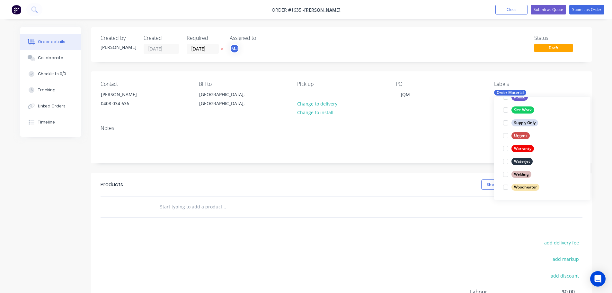
click at [506, 185] on div at bounding box center [505, 186] width 13 height 13
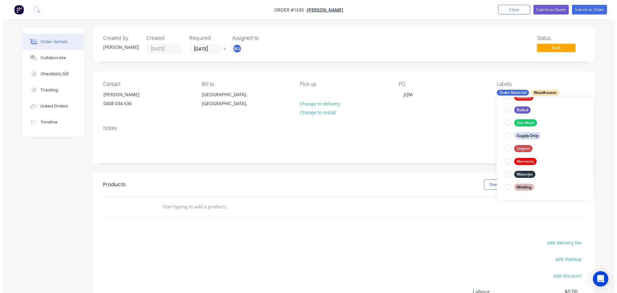
scroll to position [0, 0]
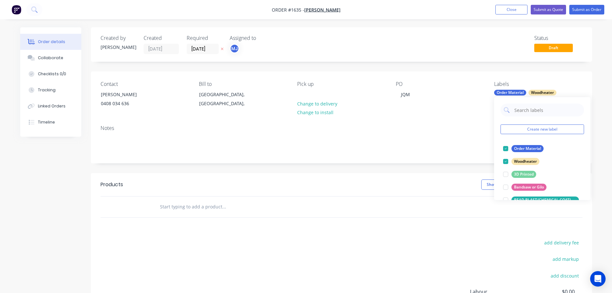
click at [467, 156] on div "Notes" at bounding box center [341, 141] width 501 height 43
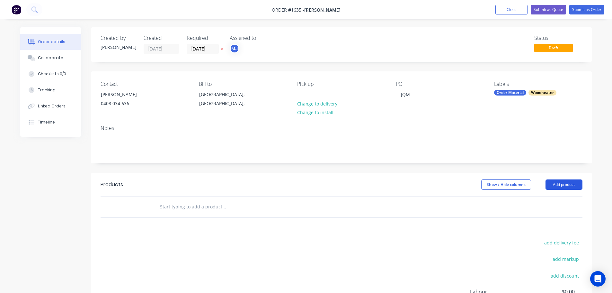
click at [563, 183] on button "Add product" at bounding box center [563, 184] width 37 height 10
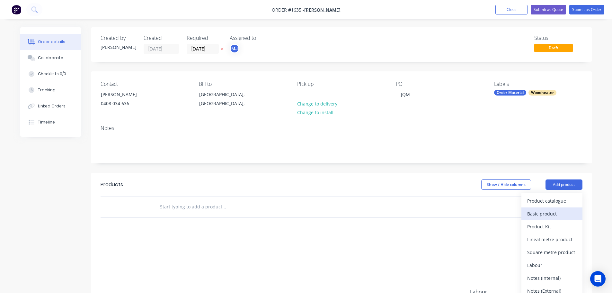
click at [544, 209] on div "Basic product" at bounding box center [551, 213] width 49 height 9
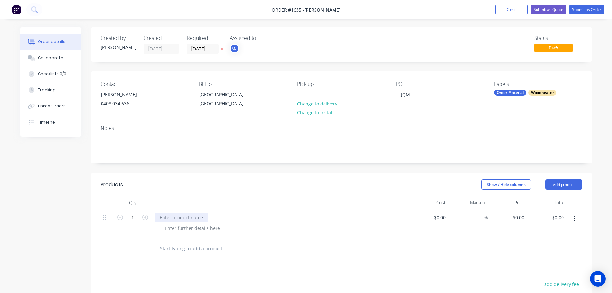
click at [175, 214] on div at bounding box center [181, 217] width 54 height 9
click at [561, 46] on span "Draft" at bounding box center [553, 48] width 39 height 8
click at [567, 185] on button "Add product" at bounding box center [563, 184] width 37 height 10
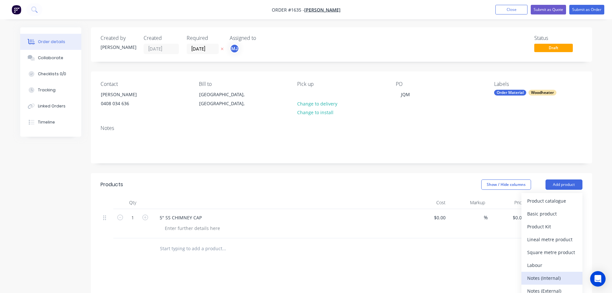
click at [553, 280] on div "Notes (Internal)" at bounding box center [551, 277] width 49 height 9
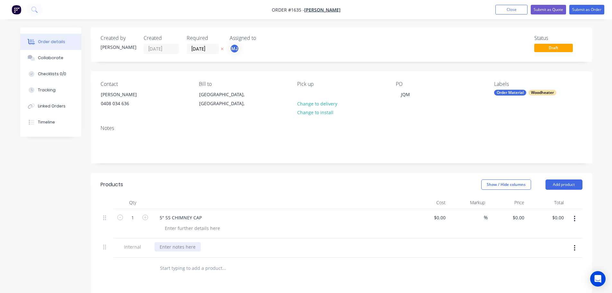
click at [169, 250] on div at bounding box center [177, 246] width 46 height 9
click at [584, 10] on button "Submit as Order" at bounding box center [586, 10] width 35 height 10
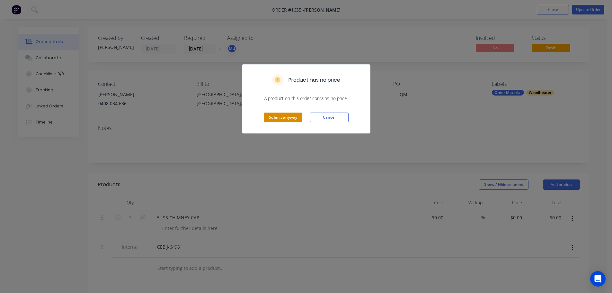
click at [294, 114] on button "Submit anyway" at bounding box center [283, 117] width 39 height 10
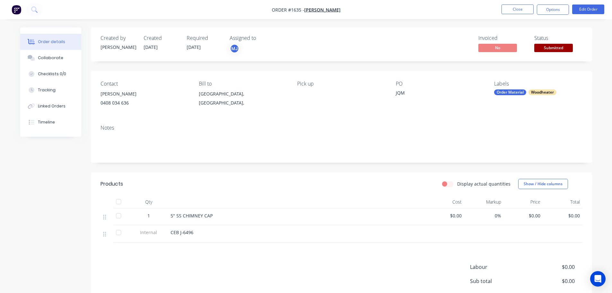
click at [565, 48] on span "Submitted" at bounding box center [553, 48] width 39 height 8
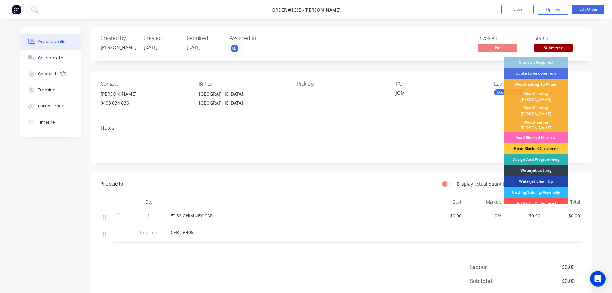
click at [544, 132] on div "Road Blocked Material" at bounding box center [536, 137] width 64 height 11
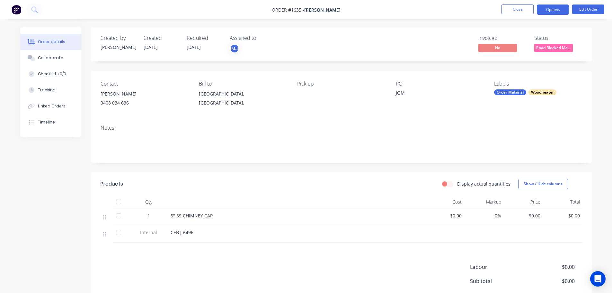
click at [550, 12] on button "Options" at bounding box center [553, 9] width 32 height 10
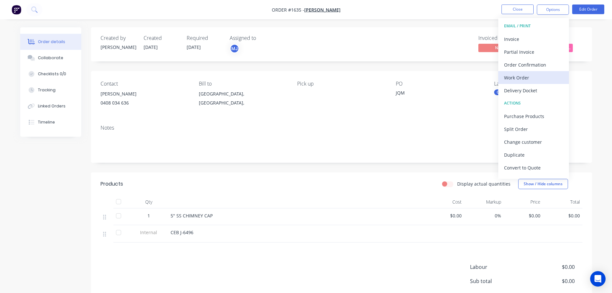
click at [530, 75] on div "Work Order" at bounding box center [533, 77] width 59 height 9
click at [521, 74] on div "Custom" at bounding box center [533, 77] width 59 height 9
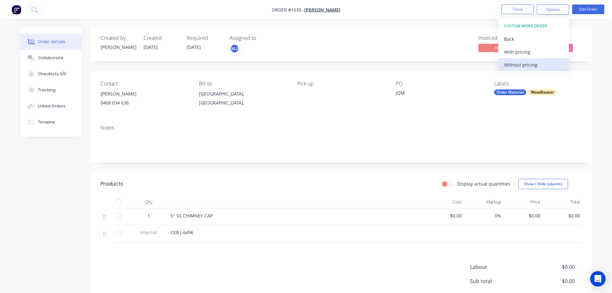
click at [521, 64] on div "Without pricing" at bounding box center [533, 64] width 59 height 9
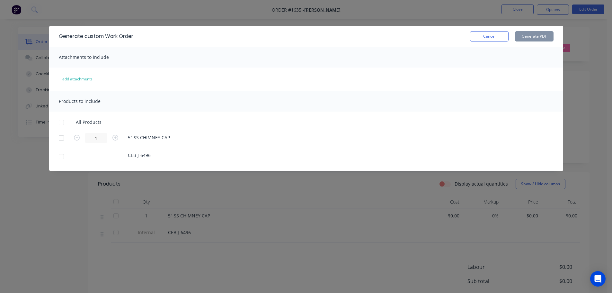
click at [60, 123] on div at bounding box center [61, 122] width 13 height 13
click at [531, 36] on button "Generate PDF" at bounding box center [534, 36] width 39 height 10
click at [490, 34] on button "Cancel" at bounding box center [489, 36] width 39 height 10
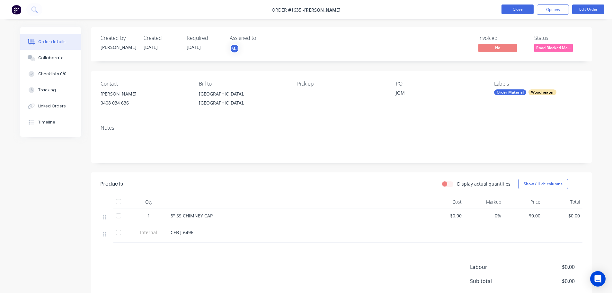
click at [517, 11] on button "Close" at bounding box center [517, 9] width 32 height 10
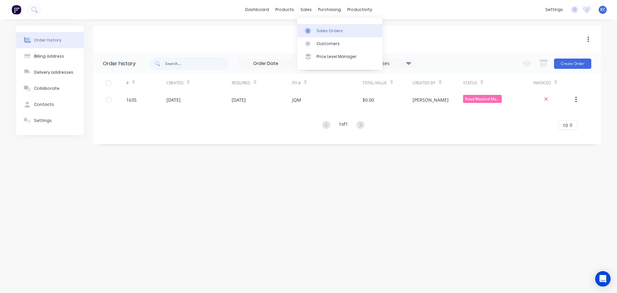
click at [319, 26] on link "Sales Orders" at bounding box center [339, 30] width 85 height 13
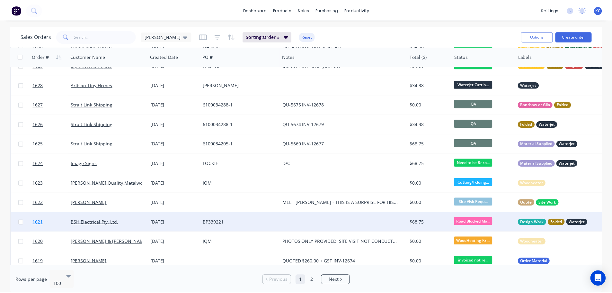
scroll to position [161, 0]
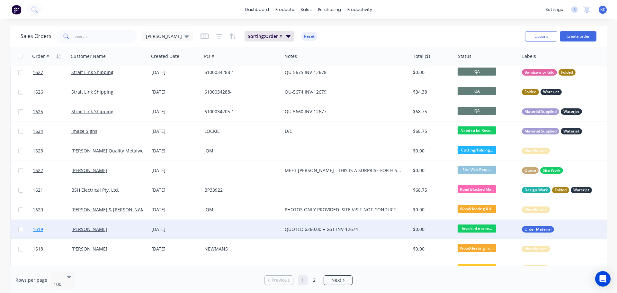
click at [41, 231] on span "1619" at bounding box center [38, 229] width 10 height 6
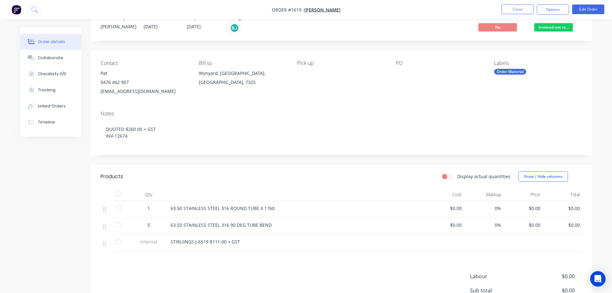
scroll to position [32, 0]
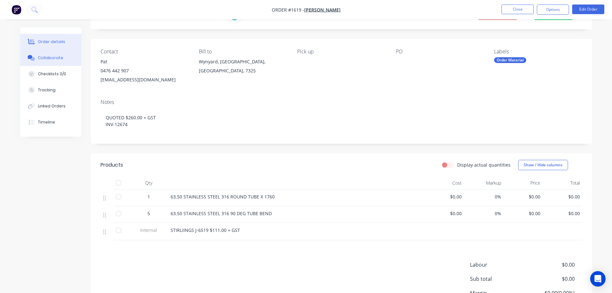
click at [51, 63] on button "Collaborate" at bounding box center [50, 58] width 61 height 16
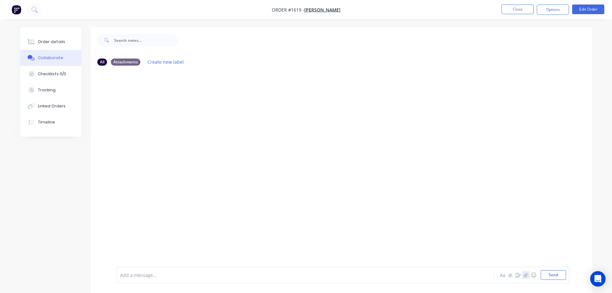
click at [523, 276] on icon "button" at bounding box center [525, 274] width 4 height 4
click at [554, 272] on button "Send" at bounding box center [552, 275] width 25 height 10
click at [520, 13] on button "Close" at bounding box center [517, 9] width 32 height 10
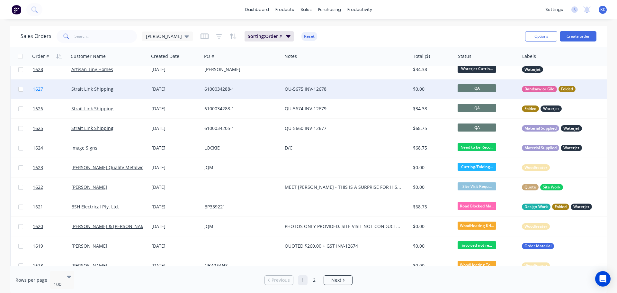
scroll to position [161, 0]
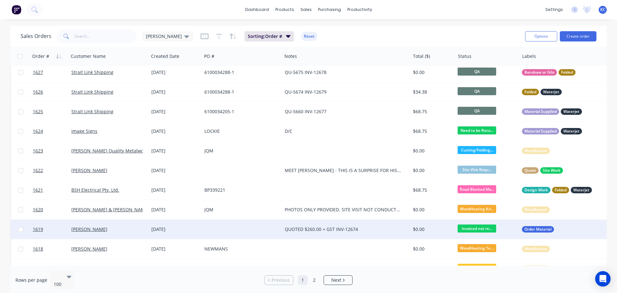
drag, startPoint x: 58, startPoint y: 228, endPoint x: 119, endPoint y: 227, distance: 60.1
click at [119, 227] on button "Archive" at bounding box center [140, 227] width 64 height 13
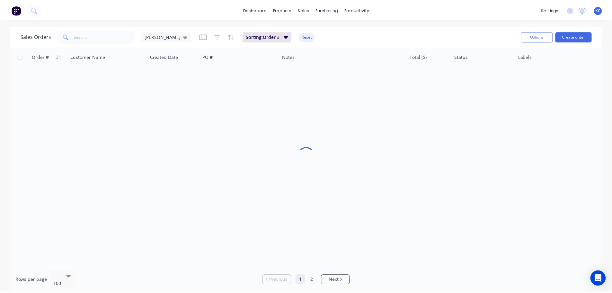
scroll to position [0, 0]
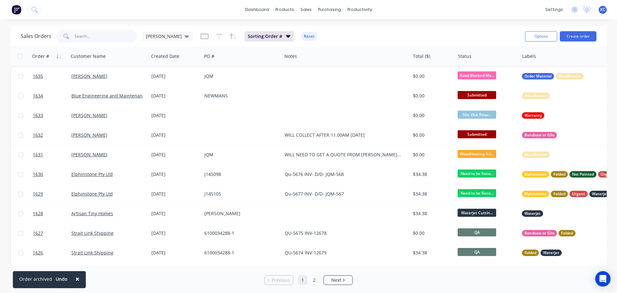
click at [93, 35] on input "text" at bounding box center [106, 36] width 63 height 13
type input "1610"
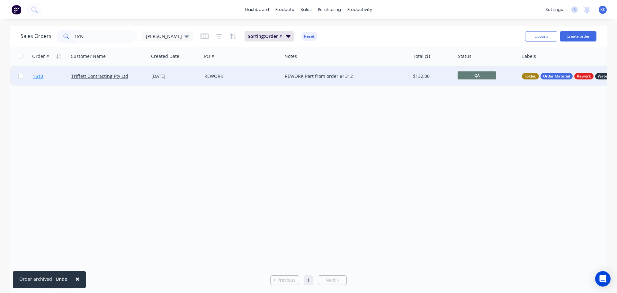
click at [36, 77] on span "1610" at bounding box center [38, 76] width 10 height 6
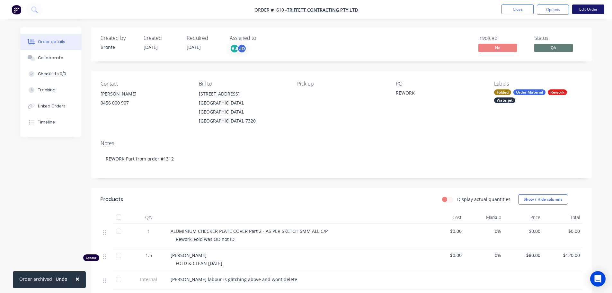
click at [584, 11] on button "Edit Order" at bounding box center [588, 9] width 32 height 10
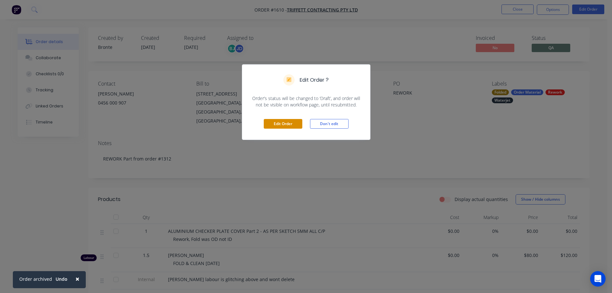
click at [277, 125] on button "Edit Order" at bounding box center [283, 124] width 39 height 10
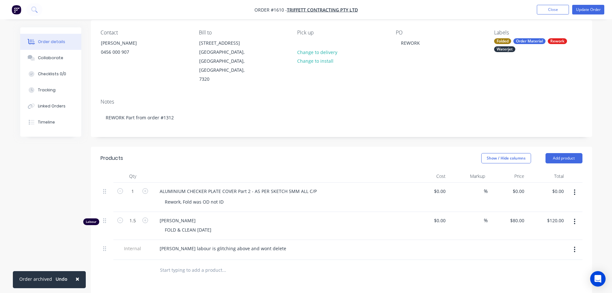
scroll to position [64, 0]
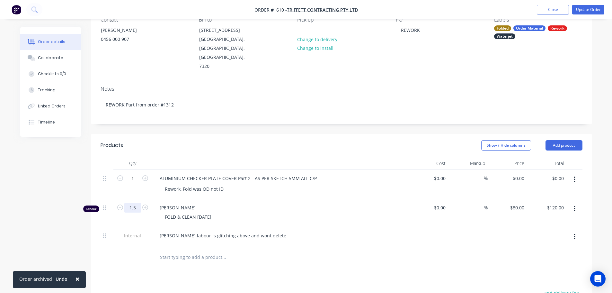
click at [136, 183] on input "1.5" at bounding box center [132, 178] width 17 height 10
type input "0.5"
type input "$40.00"
click at [591, 12] on button "Update Order" at bounding box center [588, 10] width 32 height 10
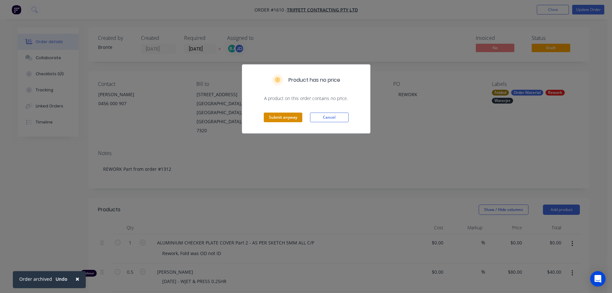
click at [293, 118] on button "Submit anyway" at bounding box center [283, 117] width 39 height 10
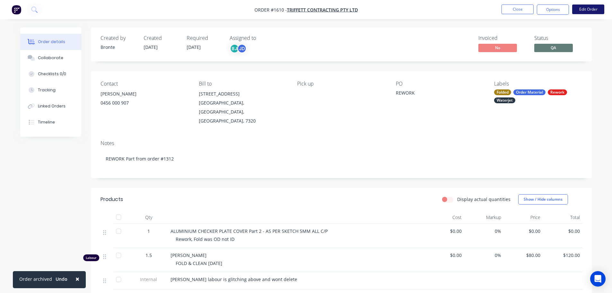
click at [594, 8] on button "Edit Order" at bounding box center [588, 9] width 32 height 10
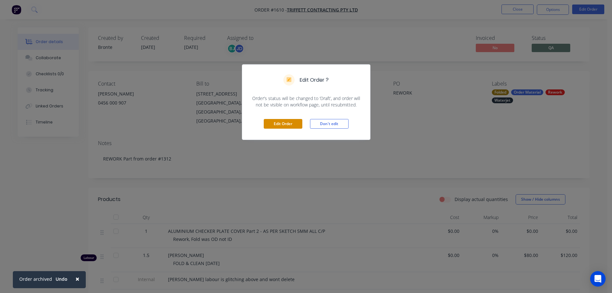
click at [280, 125] on button "Edit Order" at bounding box center [283, 124] width 39 height 10
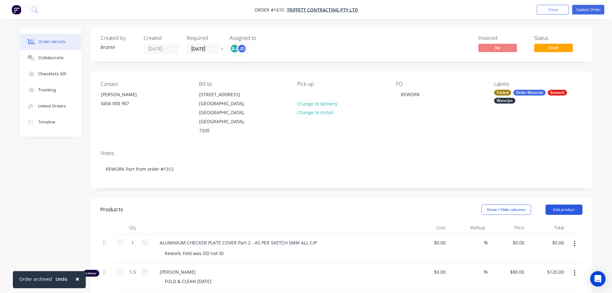
click at [561, 204] on button "Add product" at bounding box center [563, 209] width 37 height 10
click at [555, 285] on div "Labour" at bounding box center [551, 289] width 49 height 9
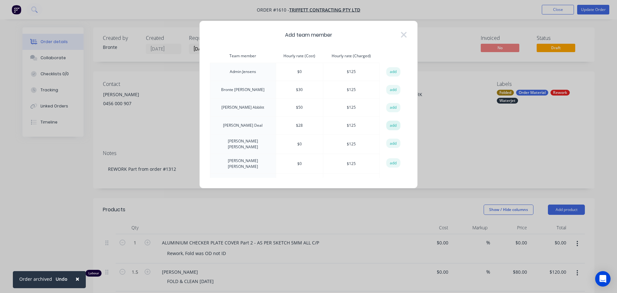
click at [391, 124] on button "add" at bounding box center [393, 125] width 14 height 10
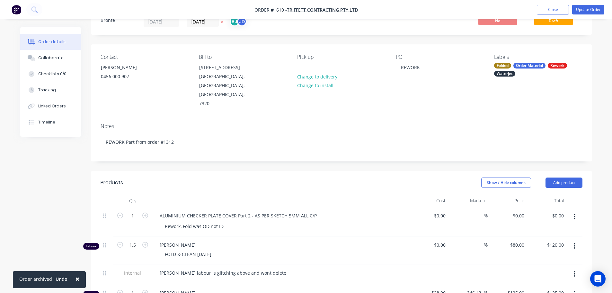
scroll to position [96, 0]
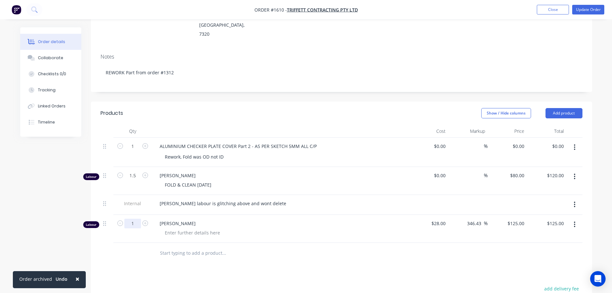
click at [135, 151] on input "1" at bounding box center [132, 146] width 17 height 10
type input "0.5"
type input "$62.50"
click at [170, 228] on div at bounding box center [193, 232] width 66 height 9
click at [321, 246] on div at bounding box center [250, 252] width 193 height 13
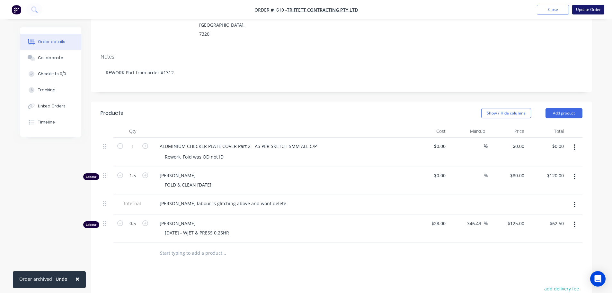
click at [584, 9] on button "Update Order" at bounding box center [588, 10] width 32 height 10
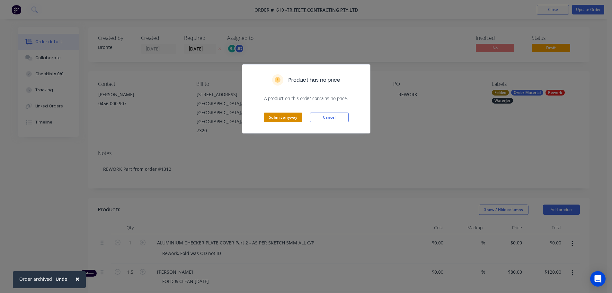
click at [290, 119] on button "Submit anyway" at bounding box center [283, 117] width 39 height 10
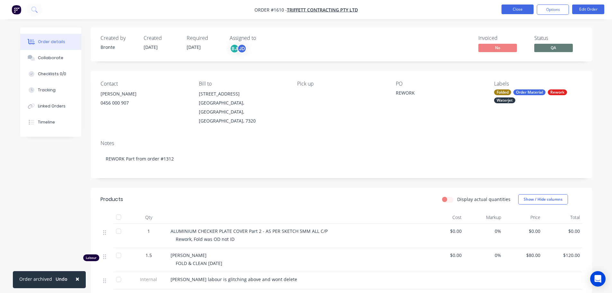
click at [523, 10] on button "Close" at bounding box center [517, 9] width 32 height 10
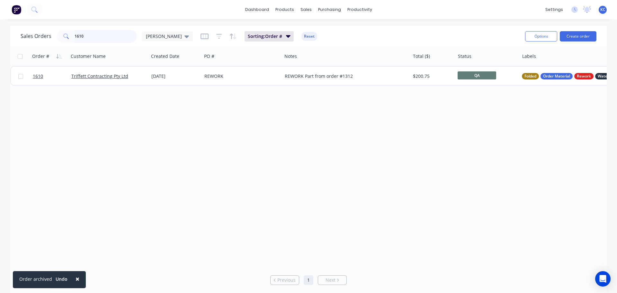
click at [43, 38] on div "Sales Orders 1610 [PERSON_NAME]" at bounding box center [107, 36] width 172 height 13
type input "1431"
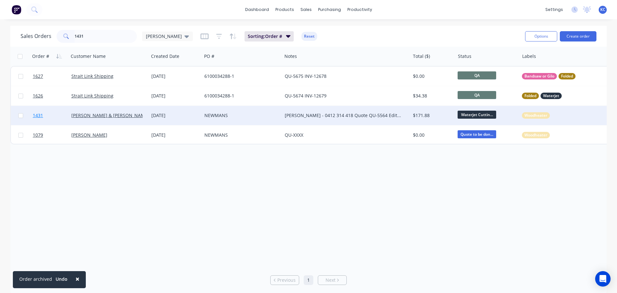
click at [38, 116] on span "1431" at bounding box center [38, 115] width 10 height 6
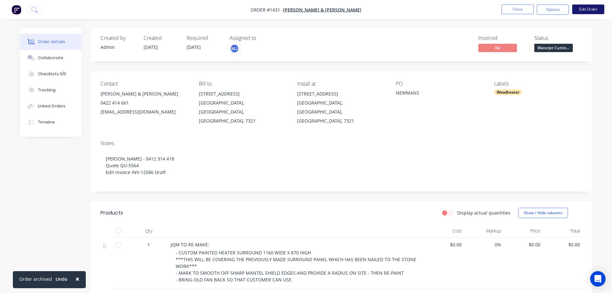
click at [589, 8] on button "Edit Order" at bounding box center [588, 9] width 32 height 10
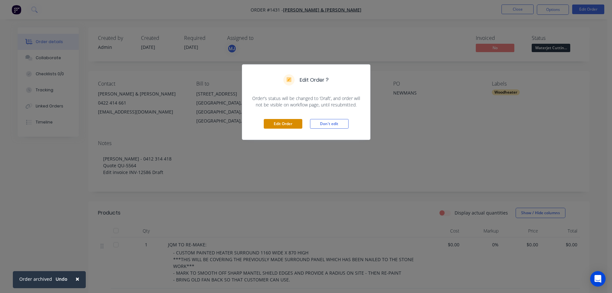
click at [288, 121] on button "Edit Order" at bounding box center [283, 124] width 39 height 10
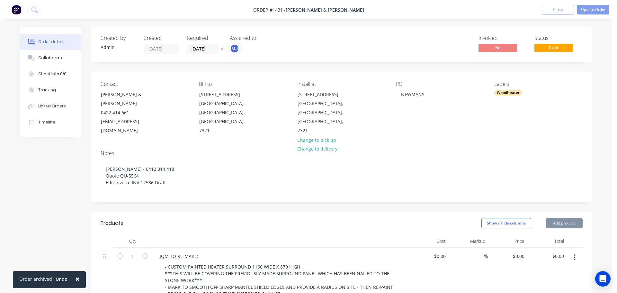
type input "$28.00"
type input "346.43"
type input "$125.00"
type input "$28.00"
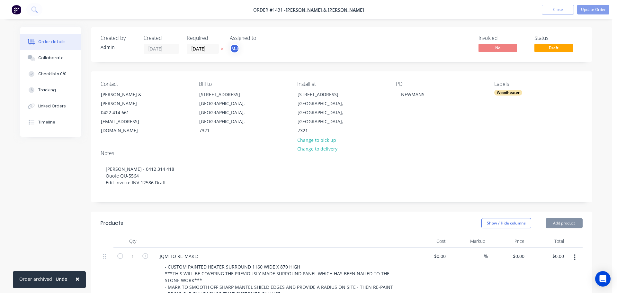
type input "346.43"
type input "$125.00"
type input "$31.25"
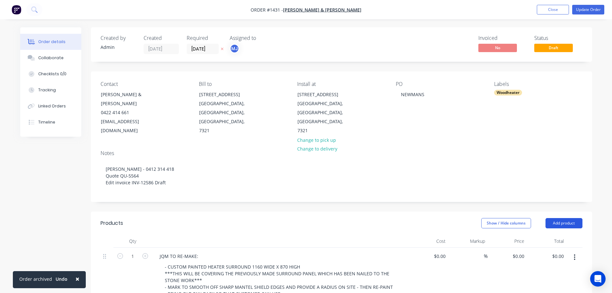
click at [570, 218] on button "Add product" at bounding box center [563, 223] width 37 height 10
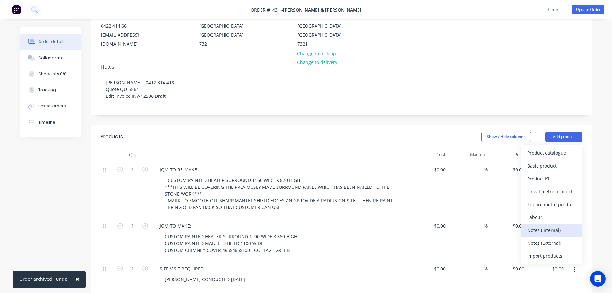
scroll to position [96, 0]
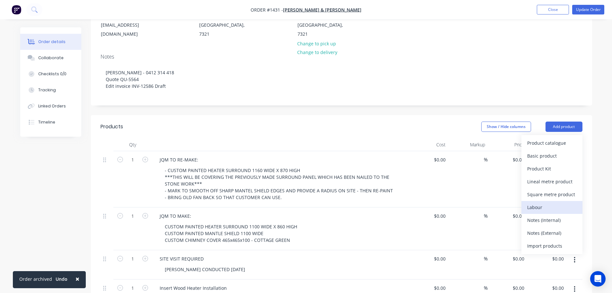
click at [543, 202] on div "Labour" at bounding box center [551, 206] width 49 height 9
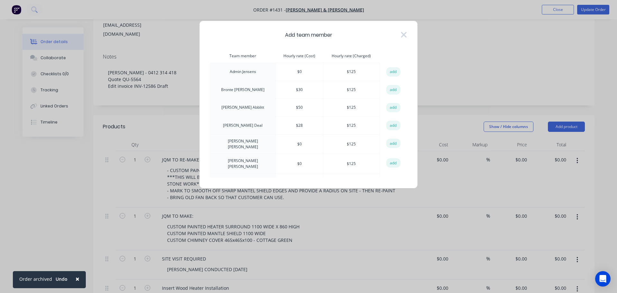
drag, startPoint x: 389, startPoint y: 126, endPoint x: 366, endPoint y: 133, distance: 24.2
click at [389, 126] on button "add" at bounding box center [393, 125] width 14 height 10
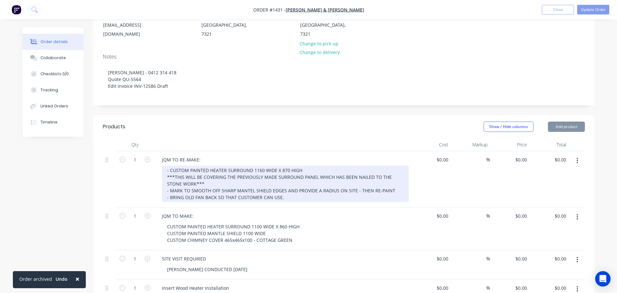
type input "$28.00"
type input "346.43"
type input "$125.00"
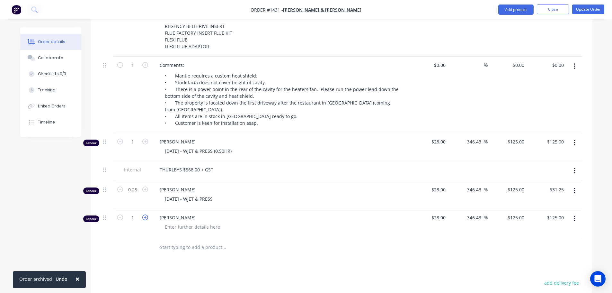
scroll to position [417, 0]
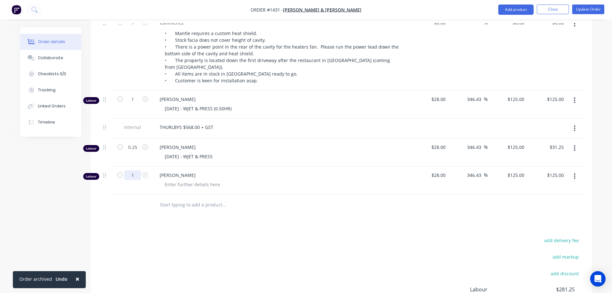
type input "0.25"
type input "$31.25"
click at [175, 180] on div at bounding box center [193, 184] width 66 height 9
click at [297, 236] on div "add delivery fee add markup add discount Labour $187.50 Sub total $187.50 Margi…" at bounding box center [342, 298] width 482 height 124
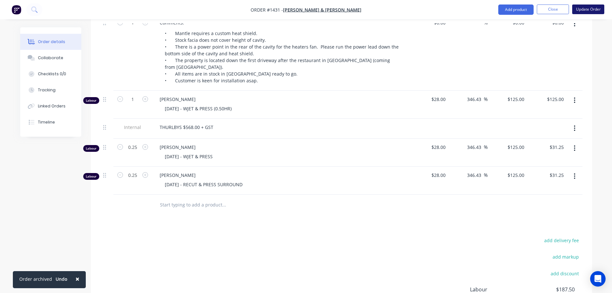
click at [596, 7] on button "Update Order" at bounding box center [588, 9] width 32 height 10
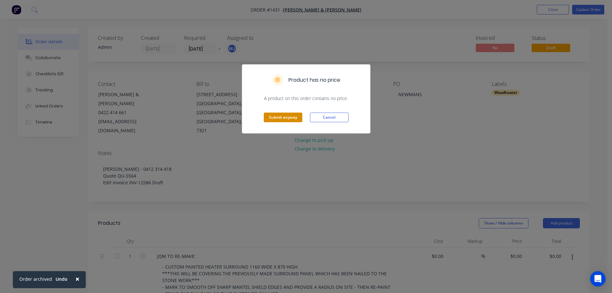
click at [287, 114] on button "Submit anyway" at bounding box center [283, 117] width 39 height 10
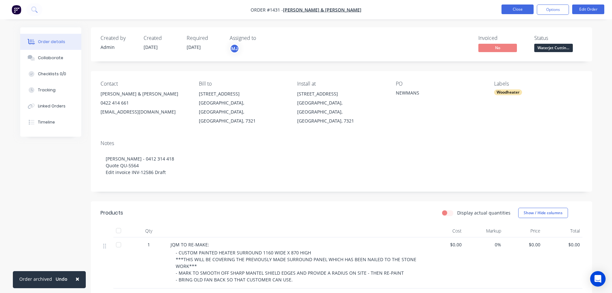
click at [510, 10] on button "Close" at bounding box center [517, 9] width 32 height 10
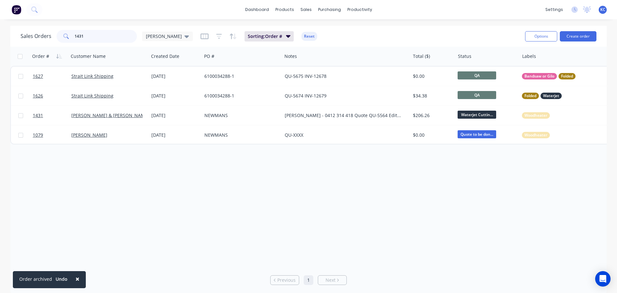
drag, startPoint x: 85, startPoint y: 38, endPoint x: 0, endPoint y: 37, distance: 84.8
click at [0, 38] on div "Sales Orders 1431 katrina Sorting: Order # Reset Options Create order Order # C…" at bounding box center [308, 160] width 617 height 268
type input "1556"
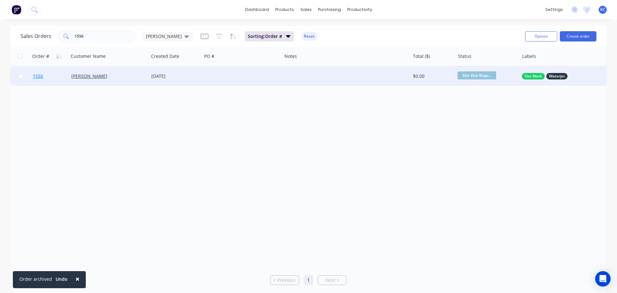
click at [41, 77] on span "1556" at bounding box center [38, 76] width 10 height 6
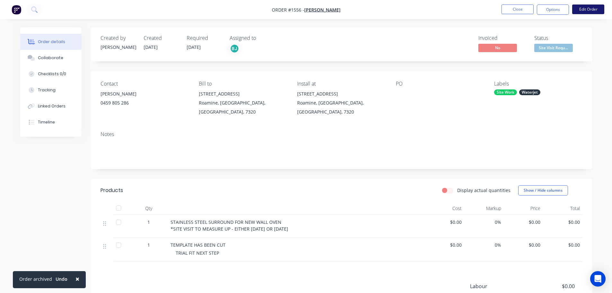
click at [583, 11] on button "Edit Order" at bounding box center [588, 9] width 32 height 10
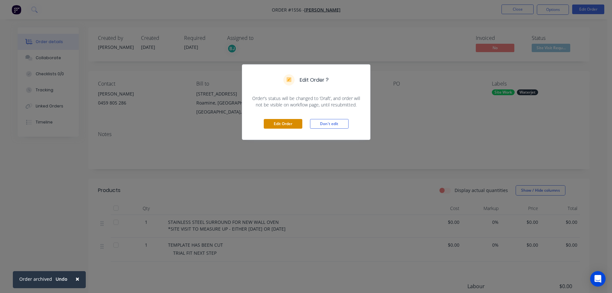
click at [279, 125] on button "Edit Order" at bounding box center [283, 124] width 39 height 10
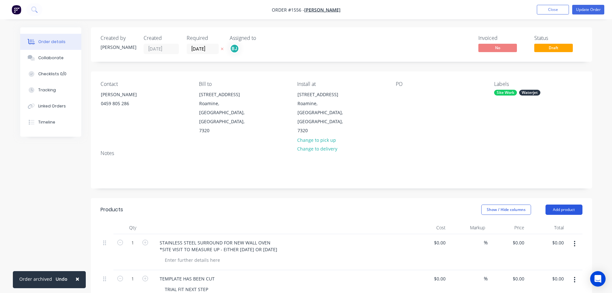
click at [565, 204] on button "Add product" at bounding box center [563, 209] width 37 height 10
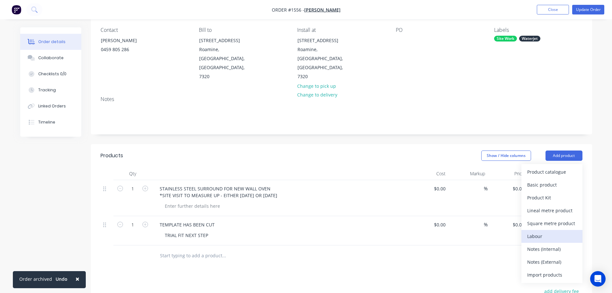
scroll to position [64, 0]
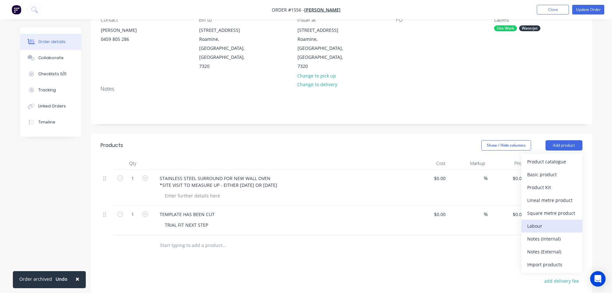
click at [540, 221] on div "Labour" at bounding box center [551, 225] width 49 height 9
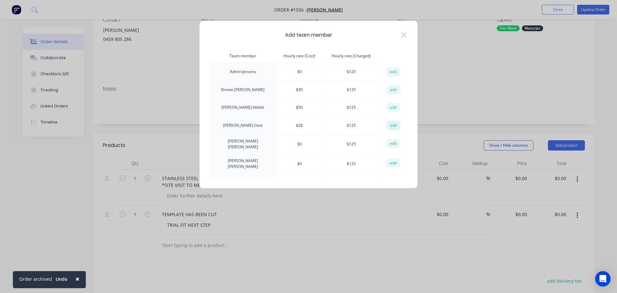
click at [391, 126] on button "add" at bounding box center [393, 125] width 14 height 10
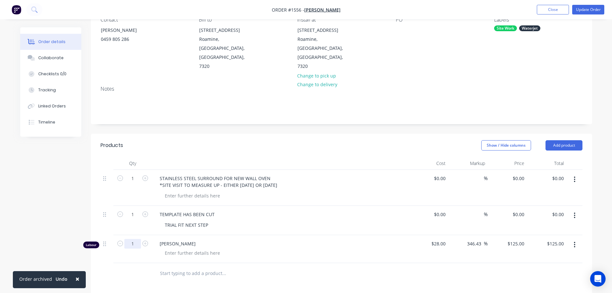
click at [135, 183] on input "1" at bounding box center [132, 178] width 17 height 10
type input "0.25"
type input "$31.25"
click at [167, 248] on div at bounding box center [193, 252] width 66 height 9
click at [584, 11] on button "Update Order" at bounding box center [588, 10] width 32 height 10
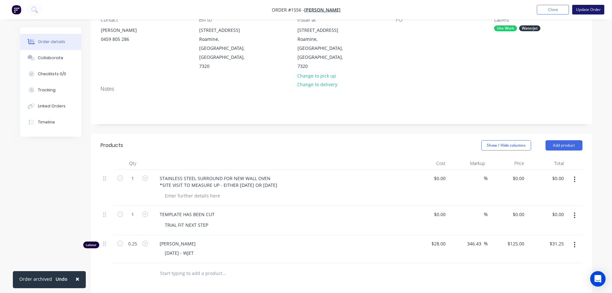
scroll to position [0, 0]
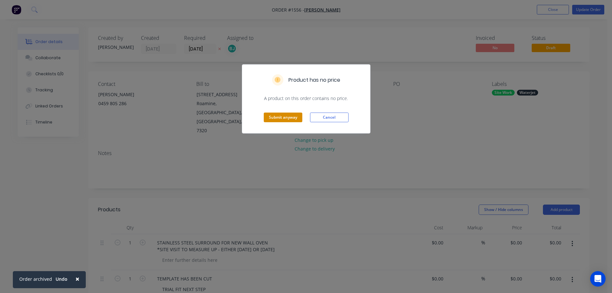
click at [276, 118] on button "Submit anyway" at bounding box center [283, 117] width 39 height 10
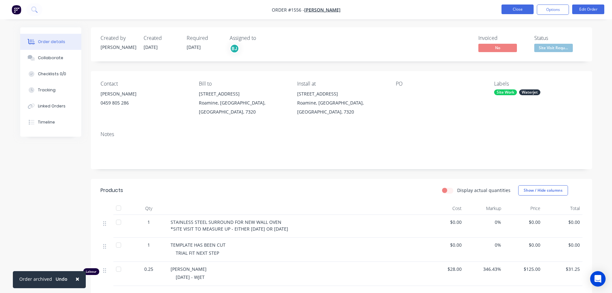
click at [525, 6] on button "Close" at bounding box center [517, 9] width 32 height 10
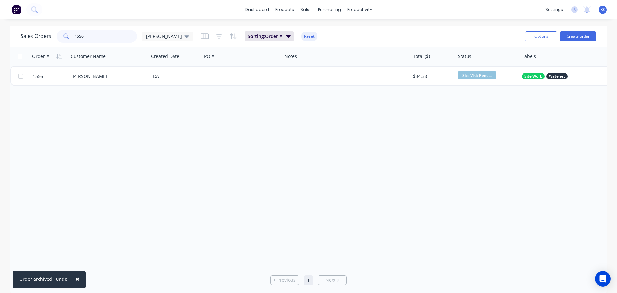
drag, startPoint x: 97, startPoint y: 38, endPoint x: 0, endPoint y: 71, distance: 102.1
click at [0, 48] on div "Sales Orders 1556 katrina Sorting: Order # Reset Options Create order Order # C…" at bounding box center [308, 160] width 617 height 268
type input "1494"
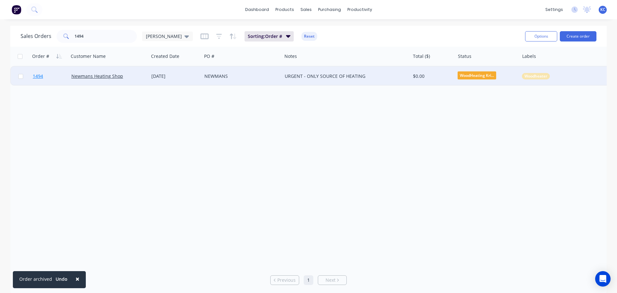
click at [43, 76] on span "1494" at bounding box center [38, 76] width 10 height 6
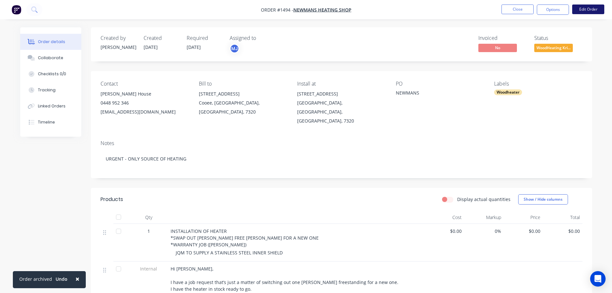
click at [581, 8] on button "Edit Order" at bounding box center [588, 9] width 32 height 10
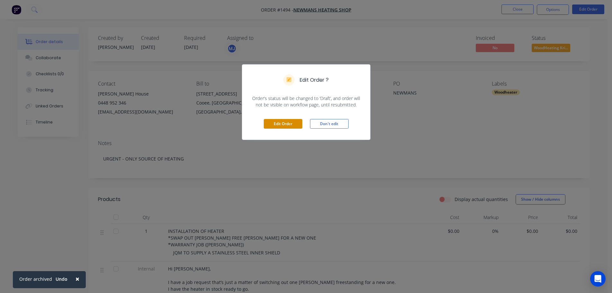
click at [289, 122] on button "Edit Order" at bounding box center [283, 124] width 39 height 10
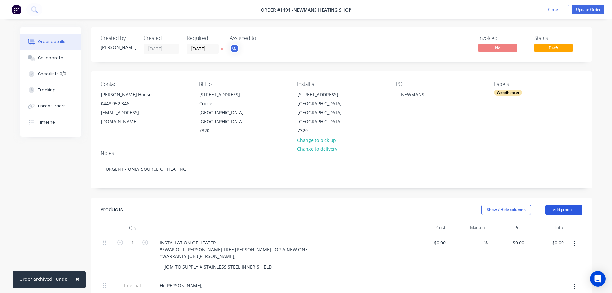
click at [570, 204] on button "Add product" at bounding box center [563, 209] width 37 height 10
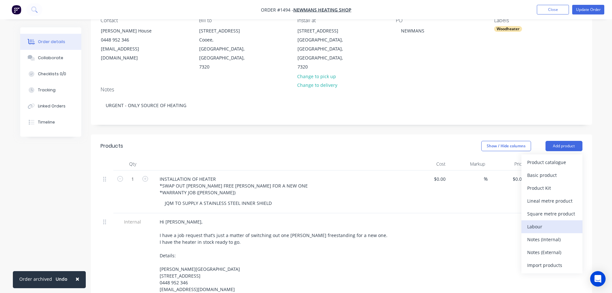
scroll to position [64, 0]
click at [551, 221] on div "Labour" at bounding box center [551, 225] width 49 height 9
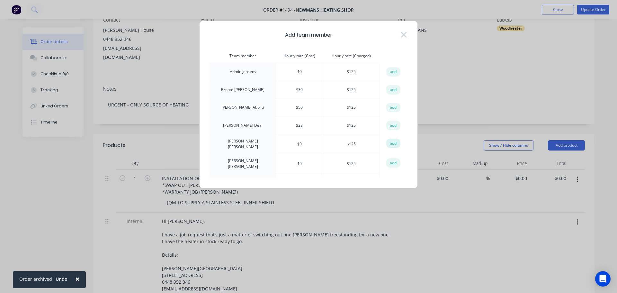
click at [389, 140] on button "add" at bounding box center [393, 143] width 14 height 10
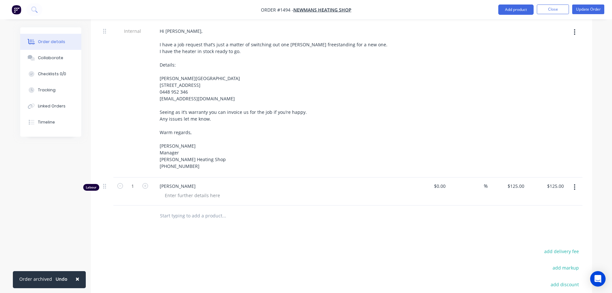
scroll to position [321, 0]
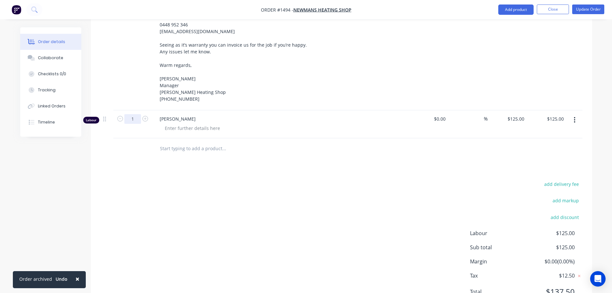
type input "0.25"
type input "$31.25"
click at [178, 123] on div at bounding box center [193, 127] width 66 height 9
click at [329, 115] on span "[PERSON_NAME]" at bounding box center [283, 118] width 247 height 7
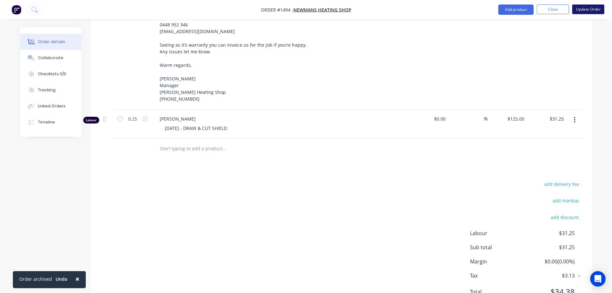
click at [590, 9] on button "Update Order" at bounding box center [588, 9] width 32 height 10
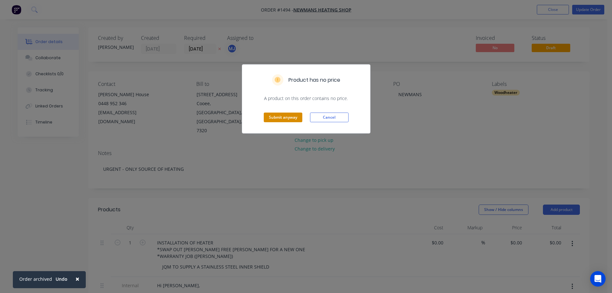
click at [274, 117] on button "Submit anyway" at bounding box center [283, 117] width 39 height 10
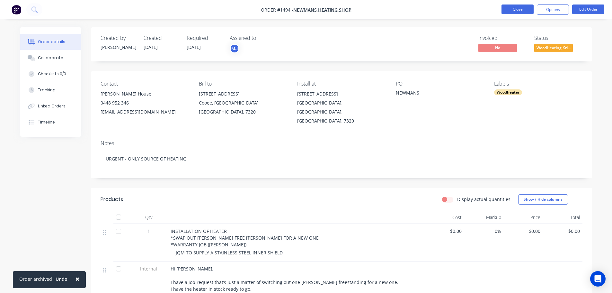
click at [510, 9] on button "Close" at bounding box center [517, 9] width 32 height 10
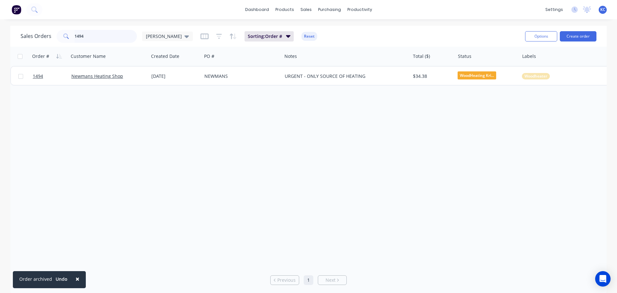
click at [95, 41] on input "1494" at bounding box center [106, 36] width 63 height 13
type input "1"
type input "1627"
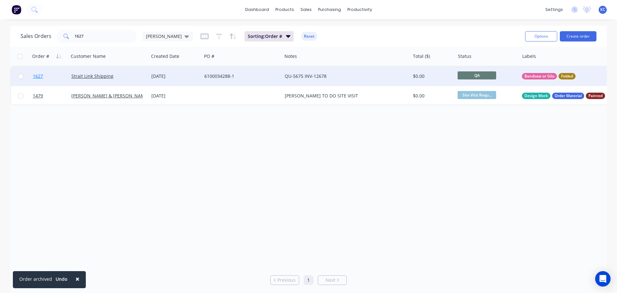
click at [41, 76] on span "1627" at bounding box center [38, 76] width 10 height 6
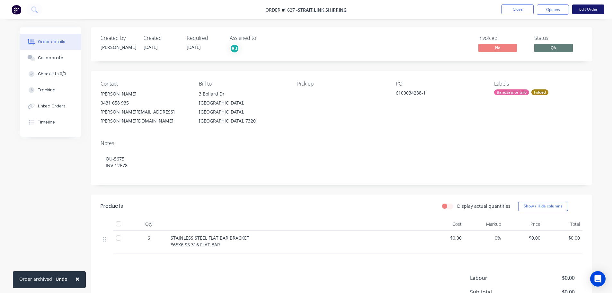
click at [596, 8] on button "Edit Order" at bounding box center [588, 9] width 32 height 10
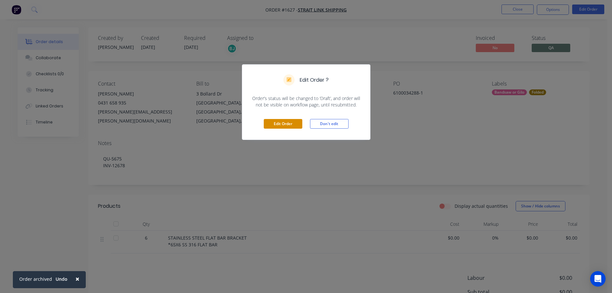
click at [286, 123] on button "Edit Order" at bounding box center [283, 124] width 39 height 10
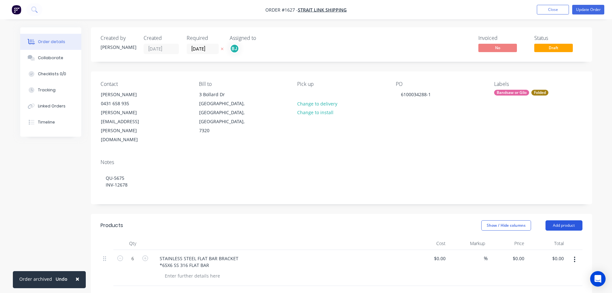
click at [562, 220] on button "Add product" at bounding box center [563, 225] width 37 height 10
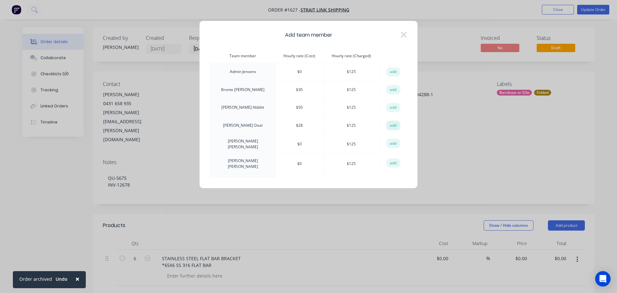
click at [393, 127] on button "add" at bounding box center [393, 125] width 14 height 10
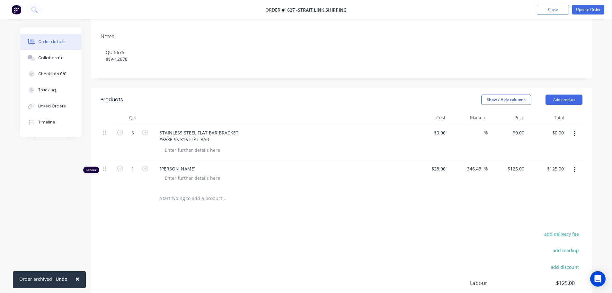
scroll to position [128, 0]
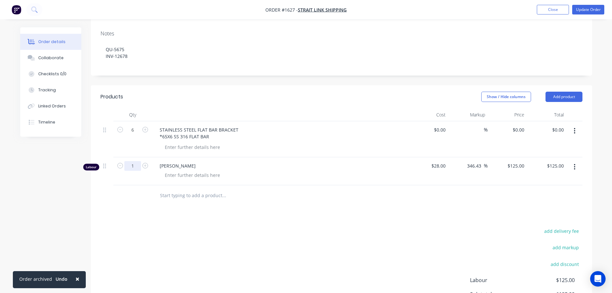
click at [134, 135] on input "1" at bounding box center [132, 130] width 17 height 10
type input "0.5"
type input "$62.50"
click at [179, 170] on div at bounding box center [193, 174] width 66 height 9
click at [266, 157] on div "Justin Deal 26.08.2025 - BANDSAW & PRESS" at bounding box center [280, 171] width 257 height 28
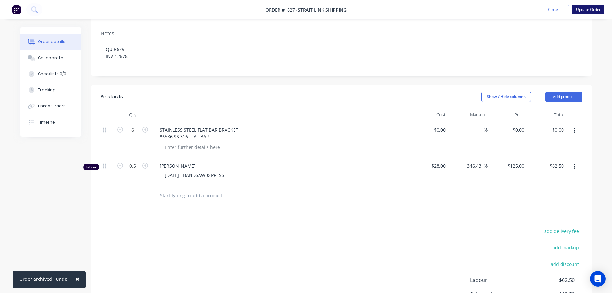
click at [595, 8] on button "Update Order" at bounding box center [588, 10] width 32 height 10
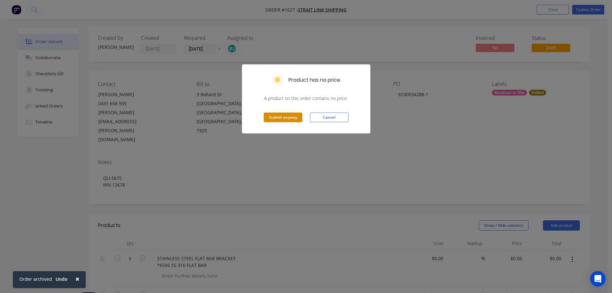
click at [283, 119] on button "Submit anyway" at bounding box center [283, 117] width 39 height 10
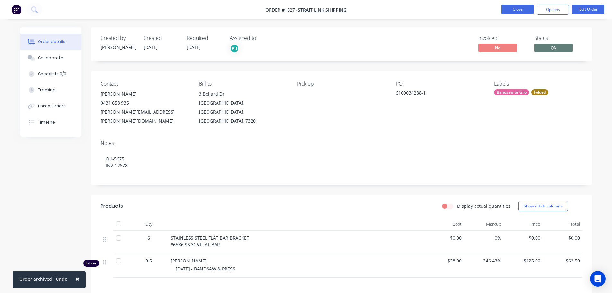
click at [513, 12] on button "Close" at bounding box center [517, 9] width 32 height 10
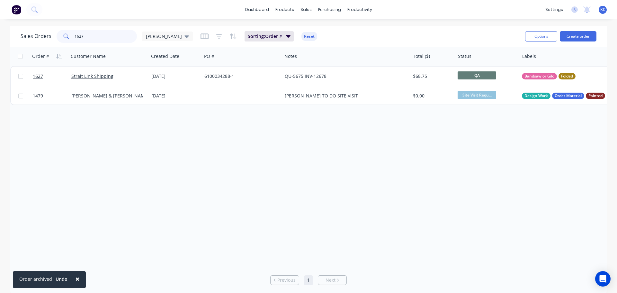
click at [99, 32] on input "1627" at bounding box center [106, 36] width 63 height 13
type input "1624"
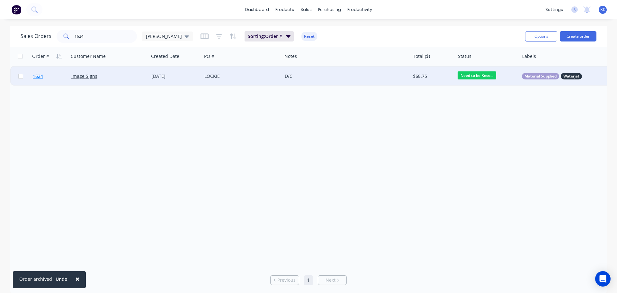
click at [38, 78] on span "1624" at bounding box center [38, 76] width 10 height 6
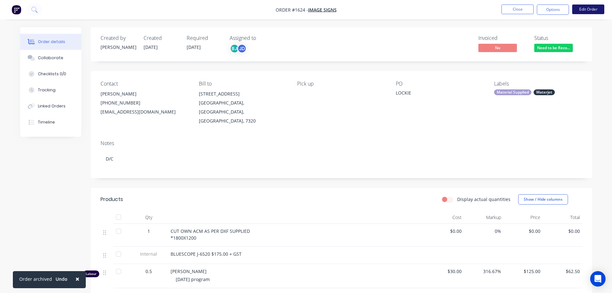
click at [589, 8] on button "Edit Order" at bounding box center [588, 9] width 32 height 10
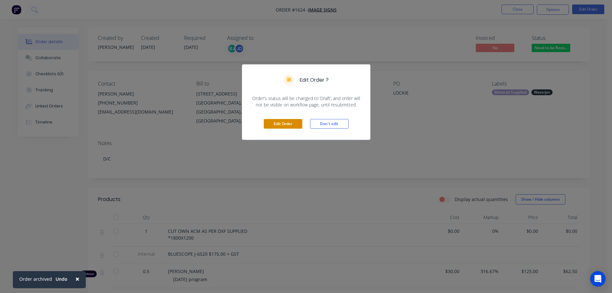
click at [287, 120] on button "Edit Order" at bounding box center [283, 124] width 39 height 10
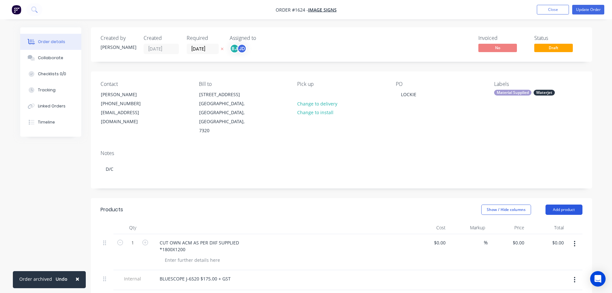
click at [559, 204] on button "Add product" at bounding box center [563, 209] width 37 height 10
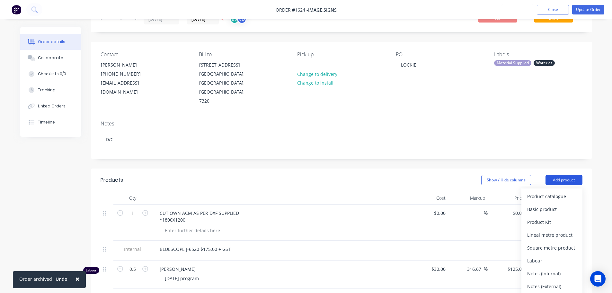
scroll to position [96, 0]
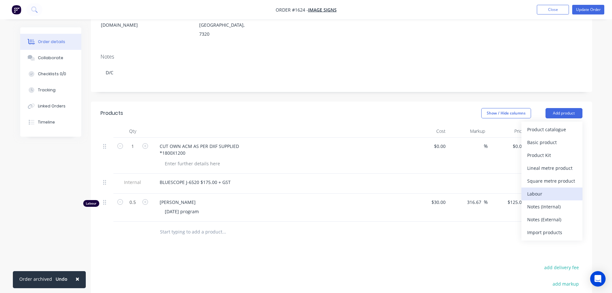
click at [547, 189] on div "Labour" at bounding box center [551, 193] width 49 height 9
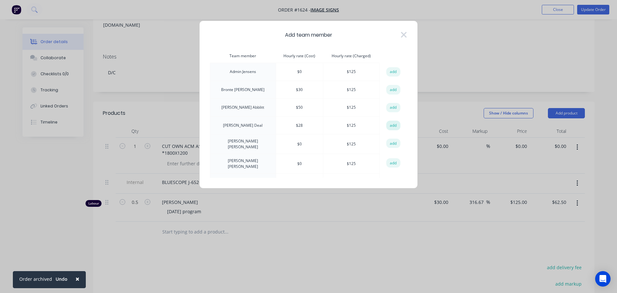
click at [390, 124] on button "add" at bounding box center [393, 125] width 14 height 10
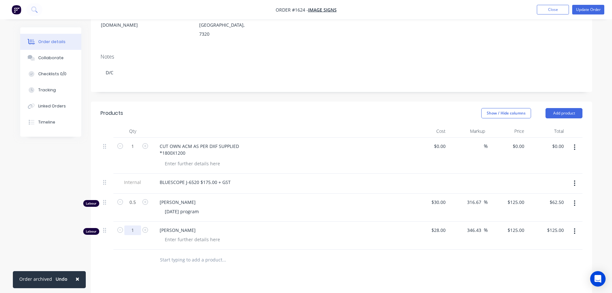
click at [134, 151] on input "1" at bounding box center [132, 146] width 17 height 10
type input "0.75"
type input "$93.75"
click at [169, 234] on div at bounding box center [193, 238] width 66 height 9
click at [307, 234] on div "26.08.2025 - WJET & DEBURR 0.50HR" at bounding box center [283, 238] width 247 height 9
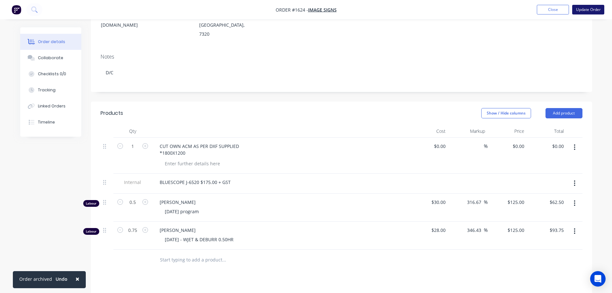
click at [601, 7] on button "Update Order" at bounding box center [588, 10] width 32 height 10
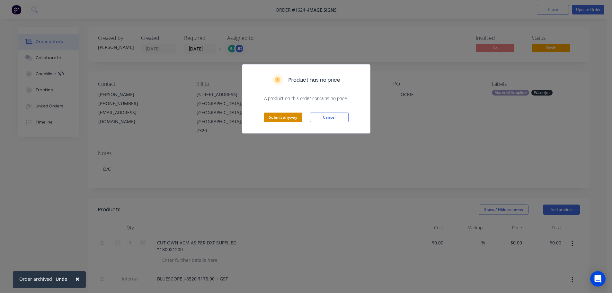
click at [282, 118] on button "Submit anyway" at bounding box center [283, 117] width 39 height 10
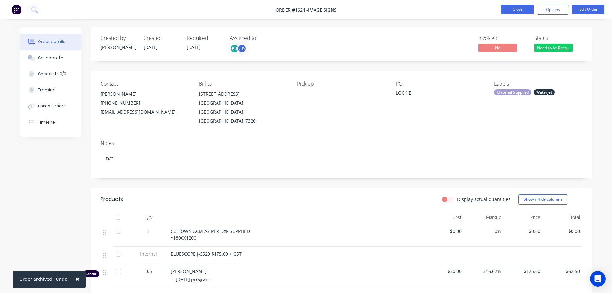
click at [506, 10] on button "Close" at bounding box center [517, 9] width 32 height 10
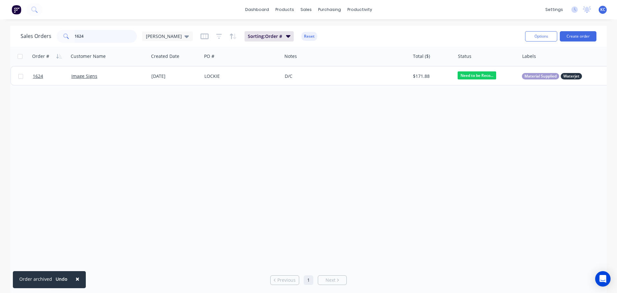
drag, startPoint x: 100, startPoint y: 39, endPoint x: 0, endPoint y: 35, distance: 99.6
click at [13, 34] on div "Sales Orders 1624 katrina Sorting: Order # Reset Options Create order" at bounding box center [308, 36] width 596 height 21
type input "1630"
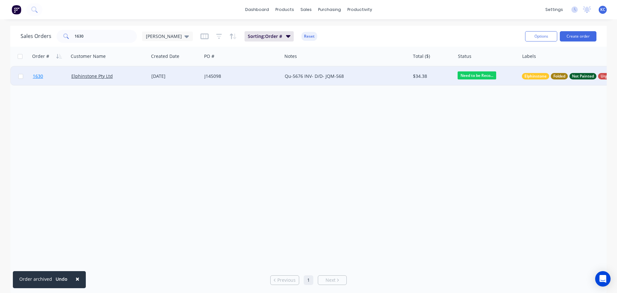
click at [40, 74] on span "1630" at bounding box center [38, 76] width 10 height 6
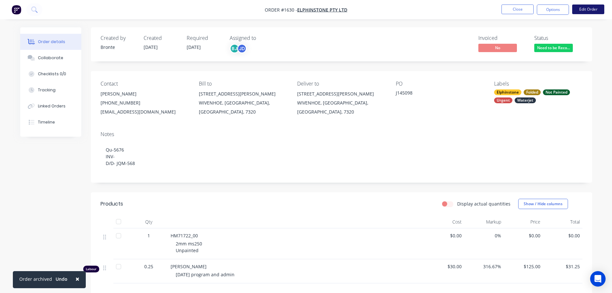
click at [589, 9] on button "Edit Order" at bounding box center [588, 9] width 32 height 10
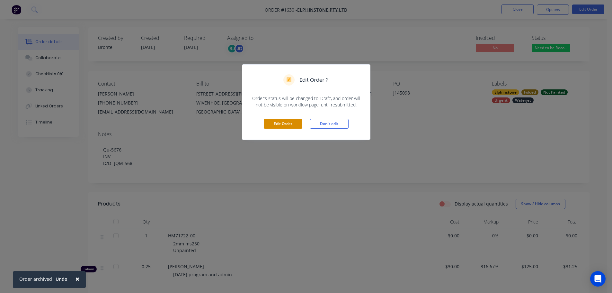
click at [273, 125] on button "Edit Order" at bounding box center [283, 124] width 39 height 10
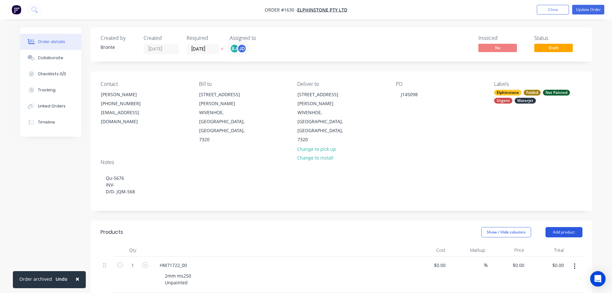
click at [575, 227] on button "Add product" at bounding box center [563, 232] width 37 height 10
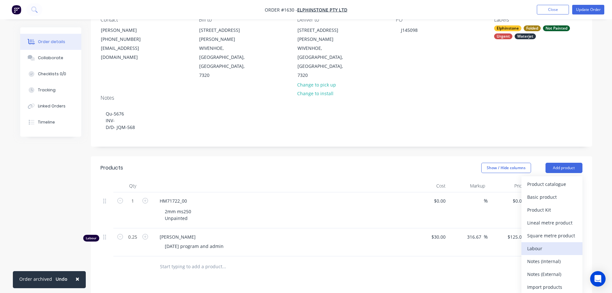
click at [554, 243] on div "Labour" at bounding box center [551, 247] width 49 height 9
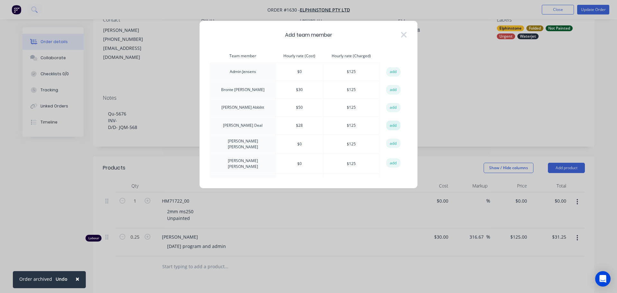
click at [393, 124] on button "add" at bounding box center [393, 125] width 14 height 10
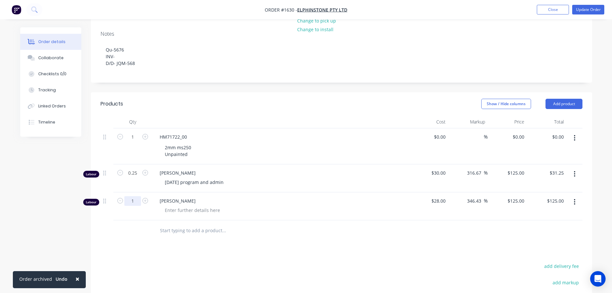
scroll to position [128, 0]
click at [137, 141] on input "1" at bounding box center [132, 137] width 17 height 10
type input "0.25"
type input "$31.25"
click at [172, 205] on div at bounding box center [193, 209] width 66 height 9
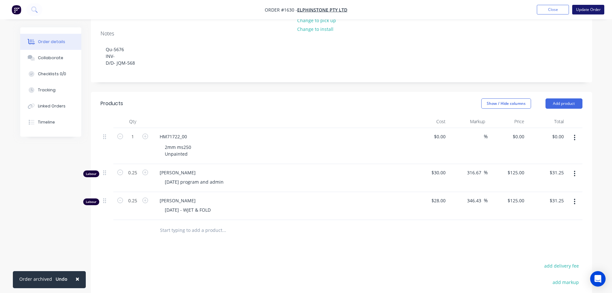
click at [584, 8] on button "Update Order" at bounding box center [588, 10] width 32 height 10
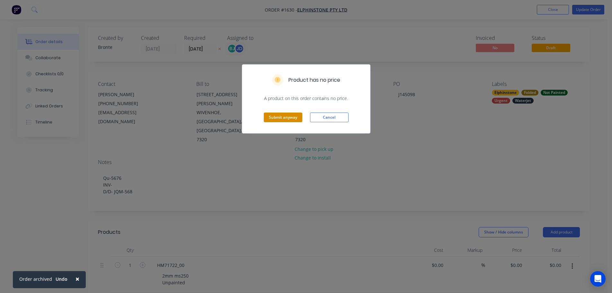
click at [280, 116] on button "Submit anyway" at bounding box center [283, 117] width 39 height 10
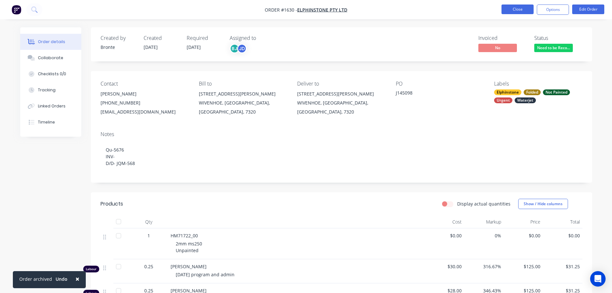
click at [522, 9] on button "Close" at bounding box center [517, 9] width 32 height 10
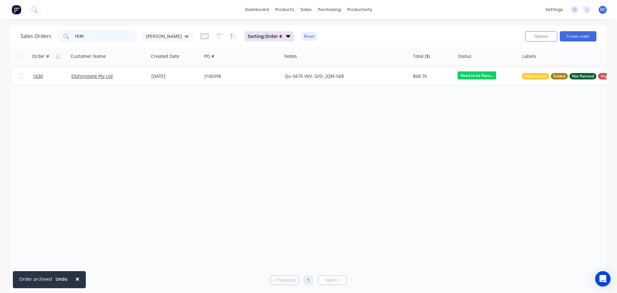
drag, startPoint x: 88, startPoint y: 33, endPoint x: 8, endPoint y: 42, distance: 80.8
click at [36, 40] on div "Sales Orders 1630 katrina" at bounding box center [107, 36] width 172 height 13
type input "1624"
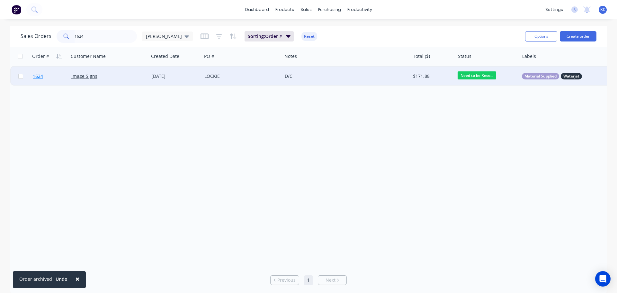
click at [38, 79] on span "1624" at bounding box center [38, 76] width 10 height 6
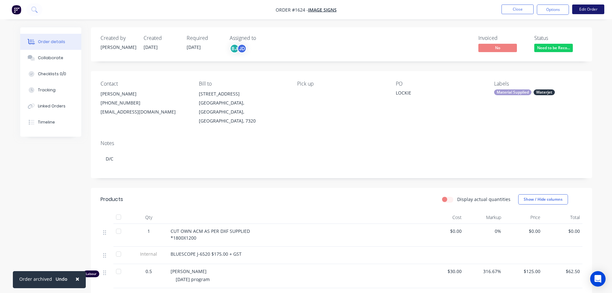
click at [601, 12] on button "Edit Order" at bounding box center [588, 9] width 32 height 10
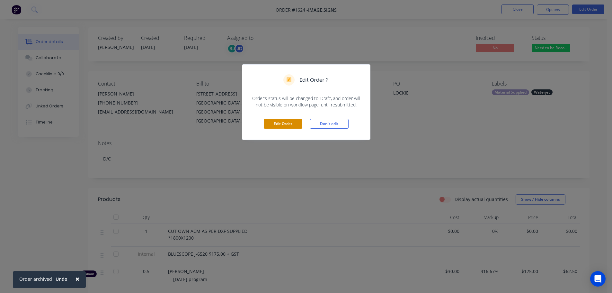
click at [270, 121] on button "Edit Order" at bounding box center [283, 124] width 39 height 10
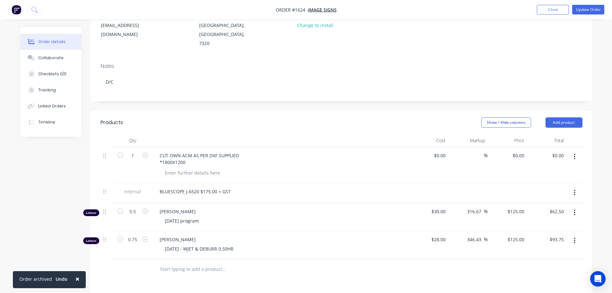
scroll to position [96, 0]
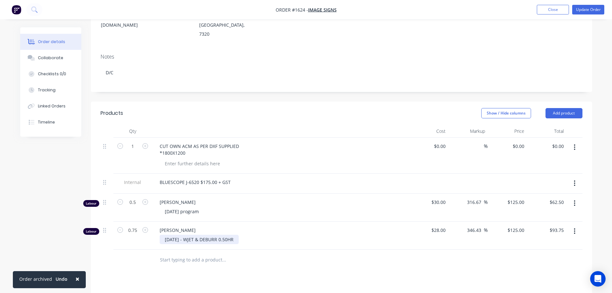
click at [234, 234] on div "26.08.2025 - WJET & DEBURR 0.50HR" at bounding box center [199, 238] width 79 height 9
click at [356, 226] on span "[PERSON_NAME]" at bounding box center [283, 229] width 247 height 7
click at [599, 6] on button "Update Order" at bounding box center [588, 10] width 32 height 10
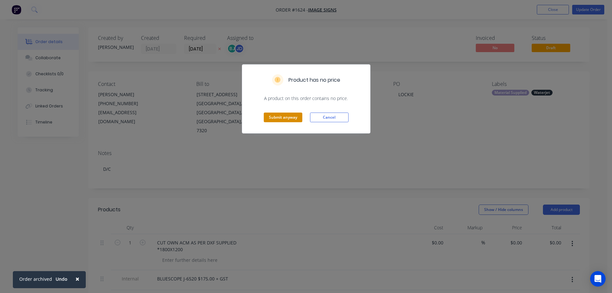
click at [276, 115] on button "Submit anyway" at bounding box center [283, 117] width 39 height 10
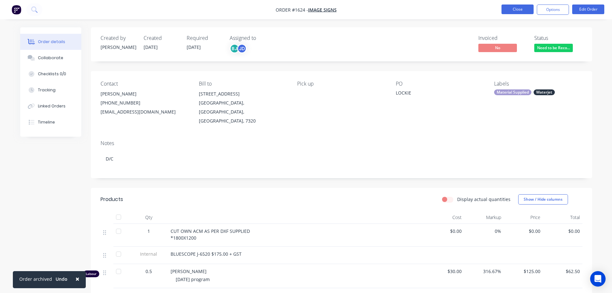
click at [526, 8] on button "Close" at bounding box center [517, 9] width 32 height 10
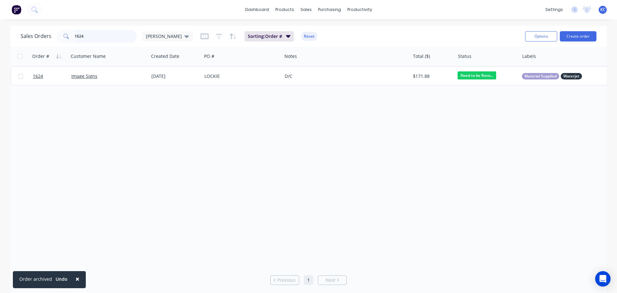
drag, startPoint x: 96, startPoint y: 37, endPoint x: 57, endPoint y: 37, distance: 39.2
click at [57, 37] on div "1624" at bounding box center [97, 36] width 80 height 13
type input "1629"
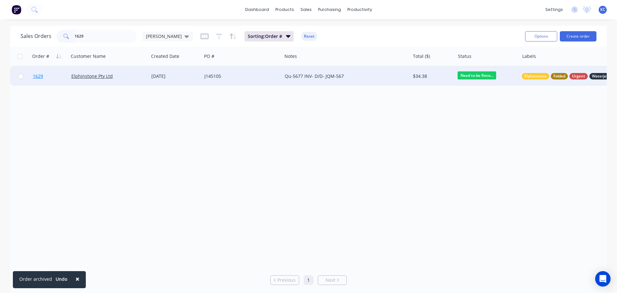
click at [43, 75] on span "1629" at bounding box center [38, 76] width 10 height 6
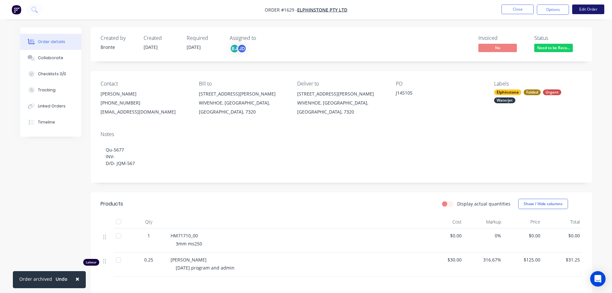
click at [584, 8] on button "Edit Order" at bounding box center [588, 9] width 32 height 10
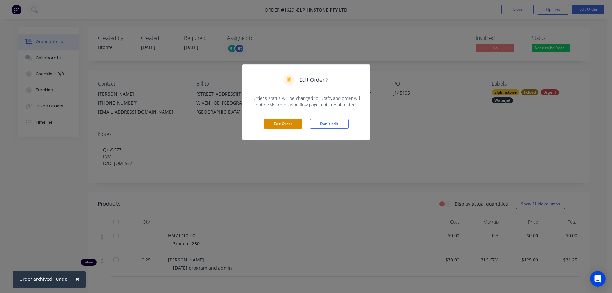
click at [282, 125] on button "Edit Order" at bounding box center [283, 124] width 39 height 10
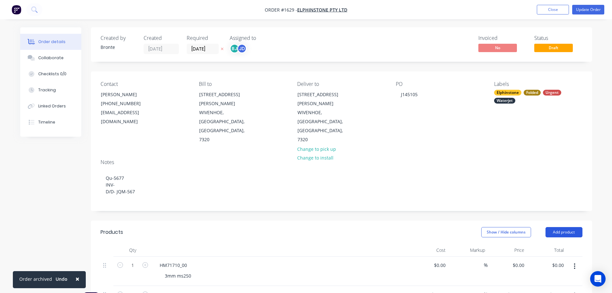
click at [563, 227] on button "Add product" at bounding box center [563, 232] width 37 height 10
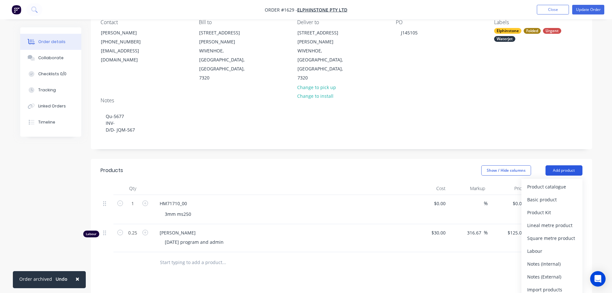
scroll to position [64, 0]
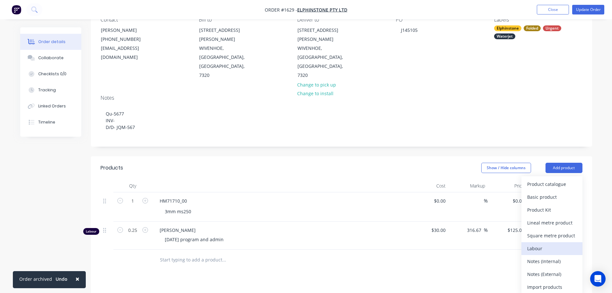
click at [555, 243] on div "Labour" at bounding box center [551, 247] width 49 height 9
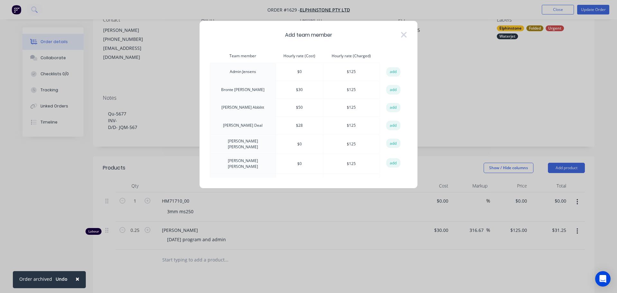
click at [389, 125] on button "add" at bounding box center [393, 125] width 14 height 10
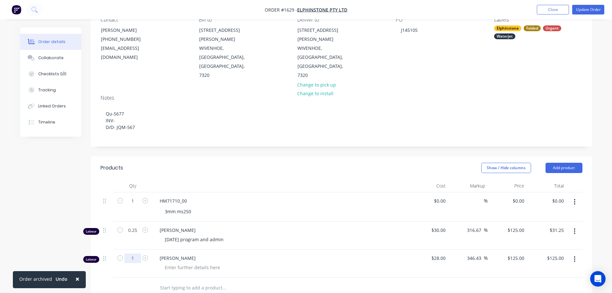
drag, startPoint x: 132, startPoint y: 232, endPoint x: 141, endPoint y: 237, distance: 9.9
click at [132, 206] on input "1" at bounding box center [132, 201] width 17 height 10
type input "0.5"
type input "$62.50"
click at [170, 262] on div at bounding box center [193, 266] width 66 height 9
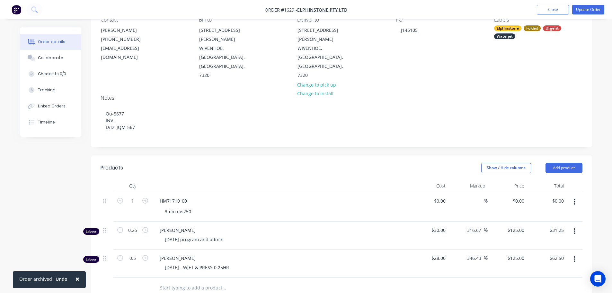
click at [286, 221] on div "Bronte Jeffrey 26-8-25 program and admin" at bounding box center [280, 235] width 257 height 28
click at [586, 6] on button "Update Order" at bounding box center [588, 10] width 32 height 10
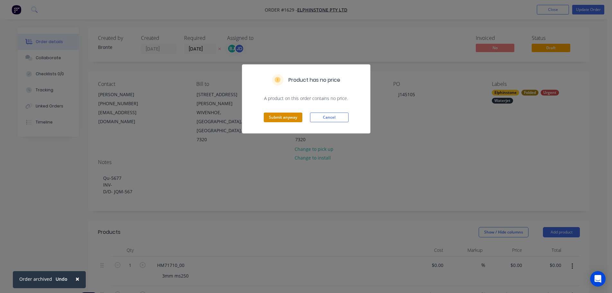
click at [287, 119] on button "Submit anyway" at bounding box center [283, 117] width 39 height 10
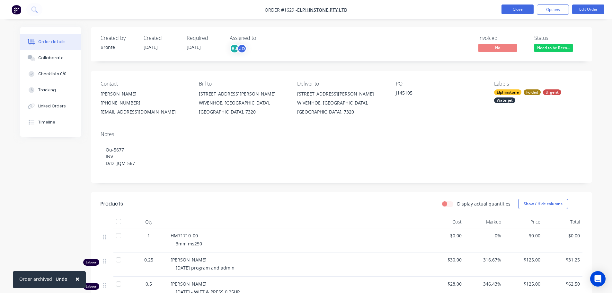
click at [528, 11] on button "Close" at bounding box center [517, 9] width 32 height 10
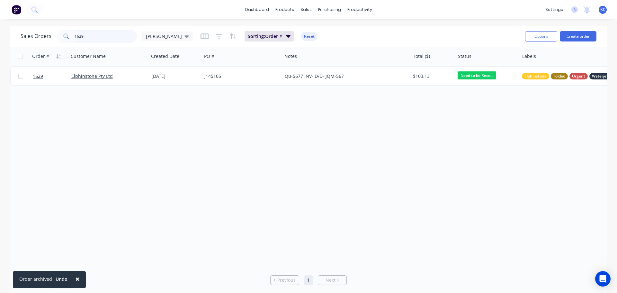
click at [82, 39] on input "1629" at bounding box center [106, 36] width 63 height 13
type input "1625"
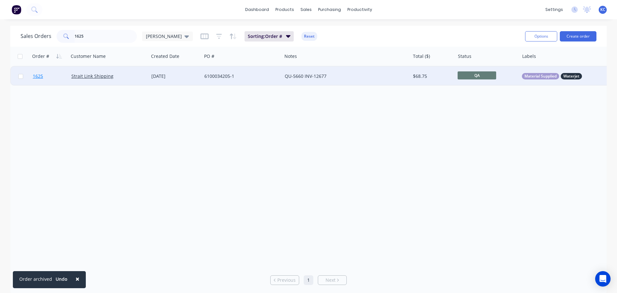
click at [38, 76] on span "1625" at bounding box center [38, 76] width 10 height 6
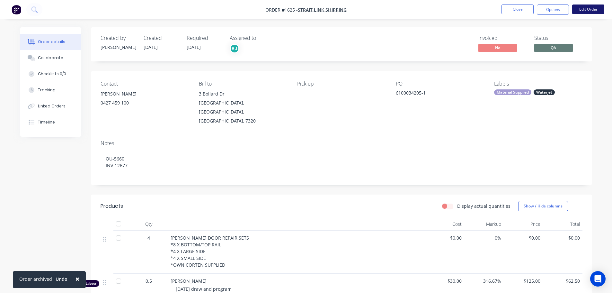
click at [587, 11] on button "Edit Order" at bounding box center [588, 9] width 32 height 10
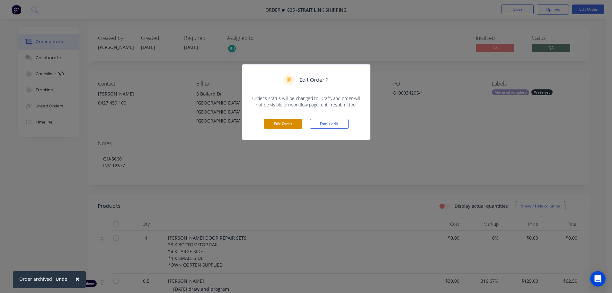
click at [274, 123] on button "Edit Order" at bounding box center [283, 124] width 39 height 10
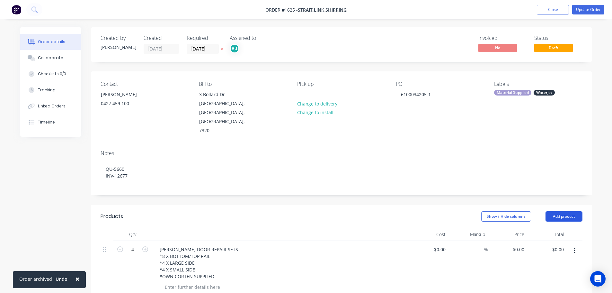
click at [567, 211] on button "Add product" at bounding box center [563, 216] width 37 height 10
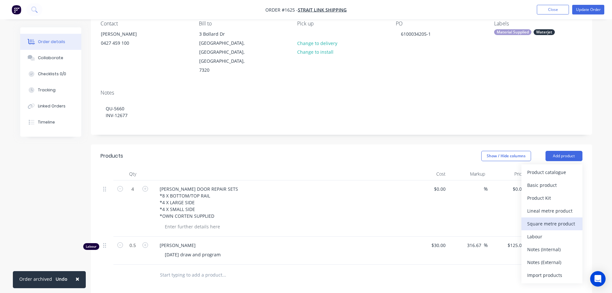
scroll to position [64, 0]
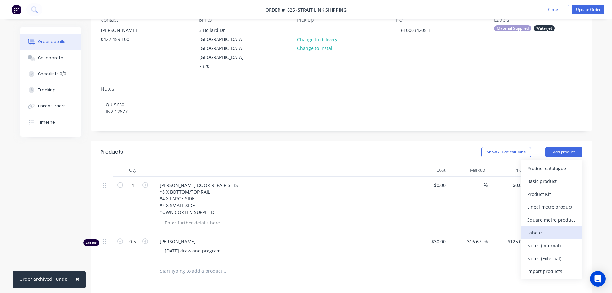
click at [558, 228] on div "Labour" at bounding box center [551, 232] width 49 height 9
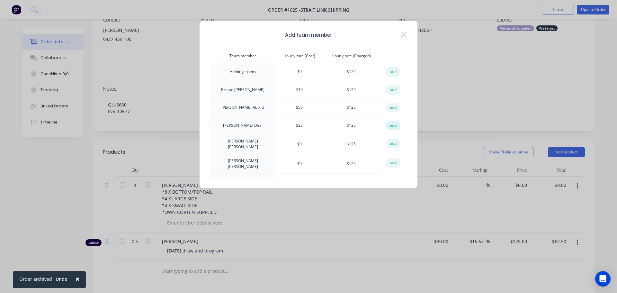
click at [389, 125] on button "add" at bounding box center [393, 125] width 14 height 10
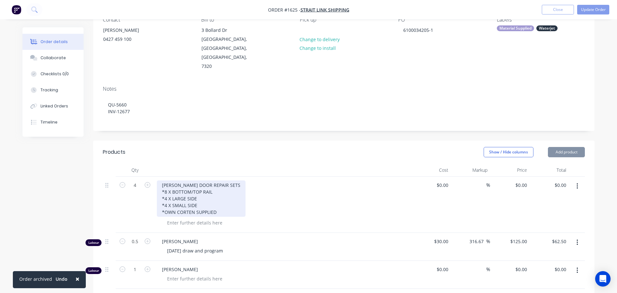
type input "$28.00"
type input "346.43"
type input "$125.00"
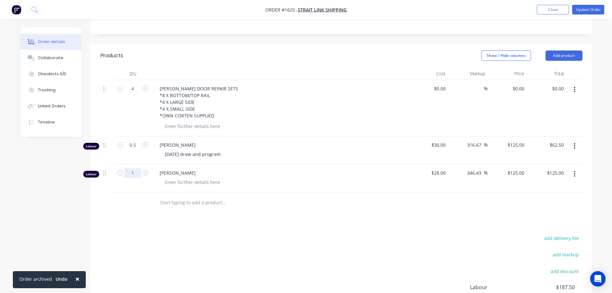
click at [138, 93] on input "1" at bounding box center [132, 89] width 17 height 10
click at [135, 93] on input "1" at bounding box center [132, 89] width 17 height 10
click at [175, 177] on div at bounding box center [193, 181] width 66 height 9
click at [228, 170] on div "Justin Deal WJET & PRESS 0.5HR" at bounding box center [280, 178] width 257 height 28
click at [597, 5] on button "Update Order" at bounding box center [588, 10] width 32 height 10
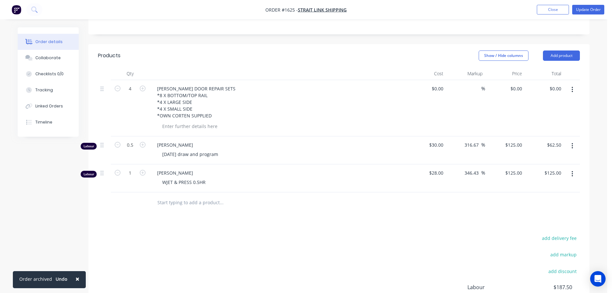
scroll to position [0, 0]
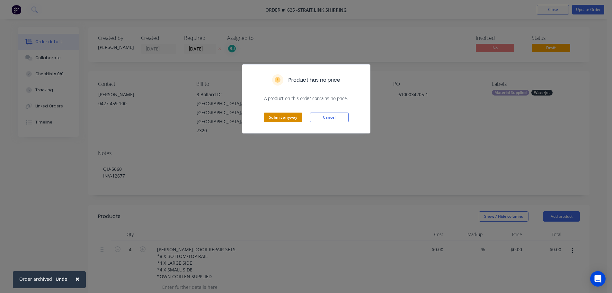
click at [280, 116] on button "Submit anyway" at bounding box center [283, 117] width 39 height 10
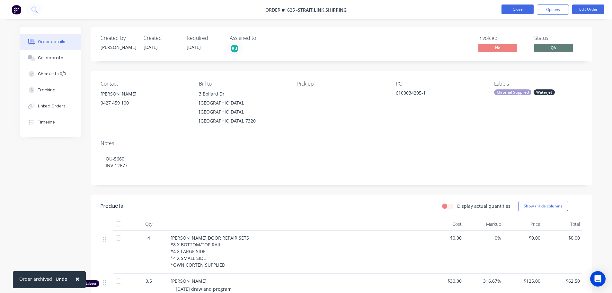
click at [511, 10] on button "Close" at bounding box center [517, 9] width 32 height 10
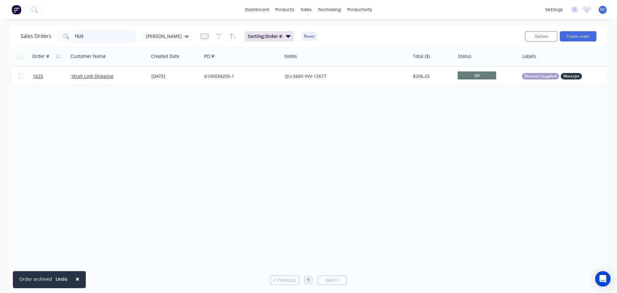
click at [94, 36] on input "1625" at bounding box center [106, 36] width 63 height 13
type input "1626"
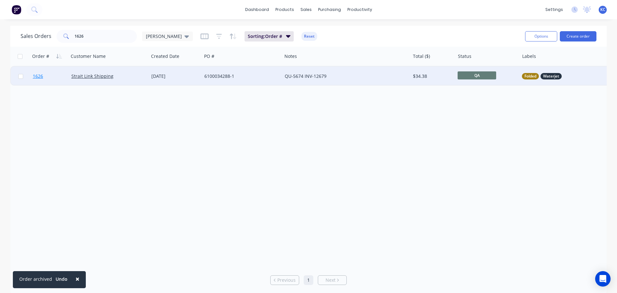
click at [40, 77] on span "1626" at bounding box center [38, 76] width 10 height 6
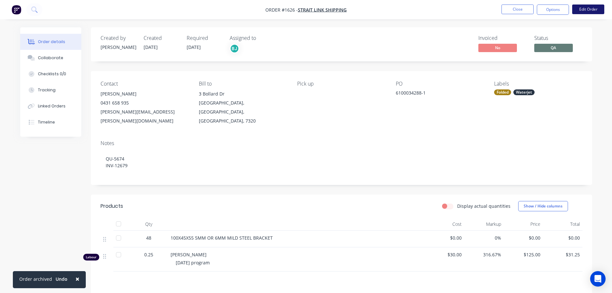
click at [596, 11] on button "Edit Order" at bounding box center [588, 9] width 32 height 10
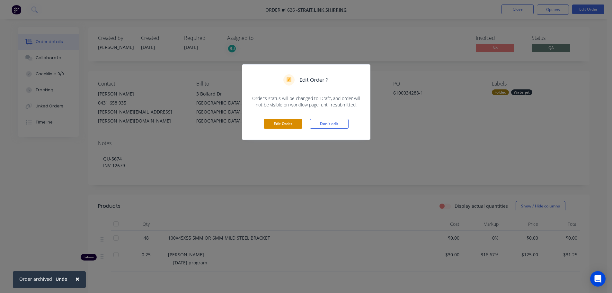
click at [289, 122] on button "Edit Order" at bounding box center [283, 124] width 39 height 10
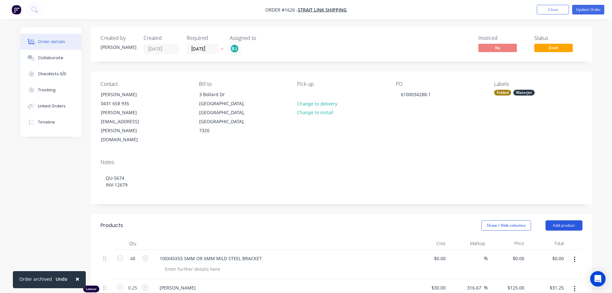
click at [559, 220] on button "Add product" at bounding box center [563, 225] width 37 height 10
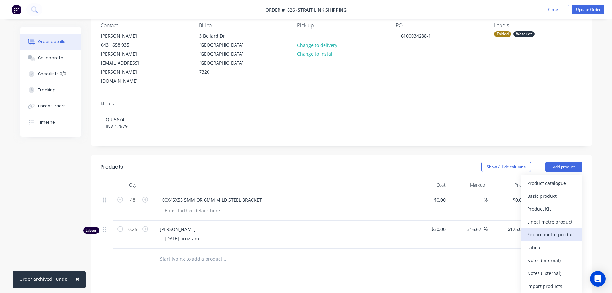
scroll to position [64, 0]
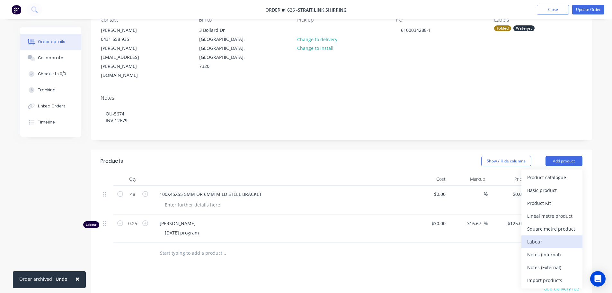
click at [549, 237] on div "Labour" at bounding box center [551, 241] width 49 height 9
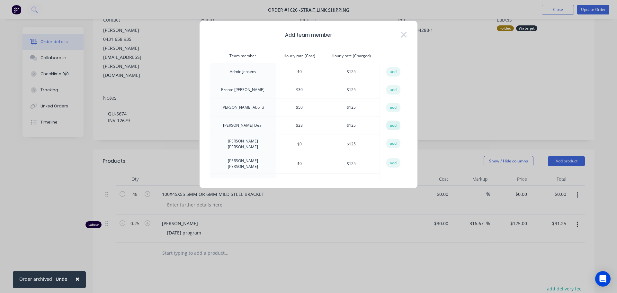
click at [387, 126] on button "add" at bounding box center [393, 125] width 14 height 10
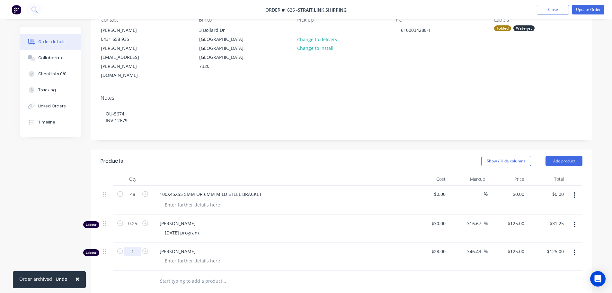
click at [136, 199] on input "1" at bounding box center [132, 194] width 17 height 10
type input "0.5"
type input "$62.50"
click at [167, 256] on div at bounding box center [193, 260] width 66 height 9
click at [587, 11] on button "Update Order" at bounding box center [588, 10] width 32 height 10
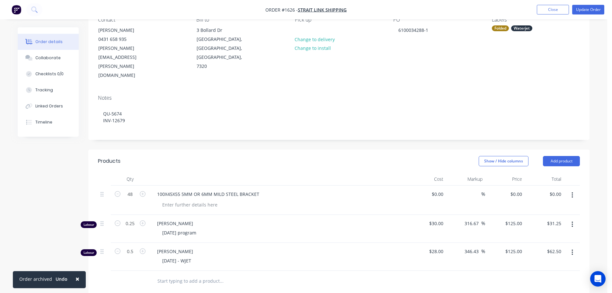
scroll to position [0, 0]
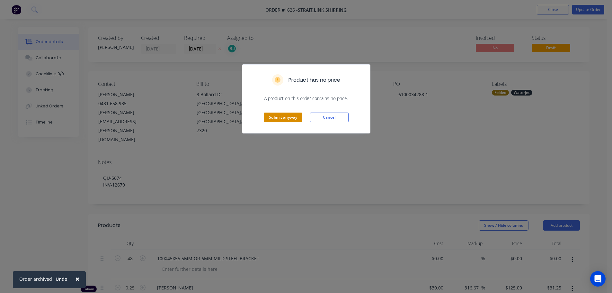
click at [279, 118] on button "Submit anyway" at bounding box center [283, 117] width 39 height 10
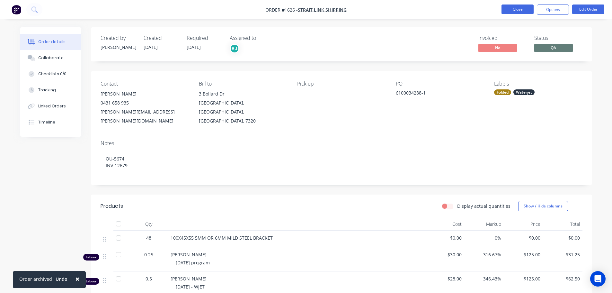
click at [520, 13] on button "Close" at bounding box center [517, 9] width 32 height 10
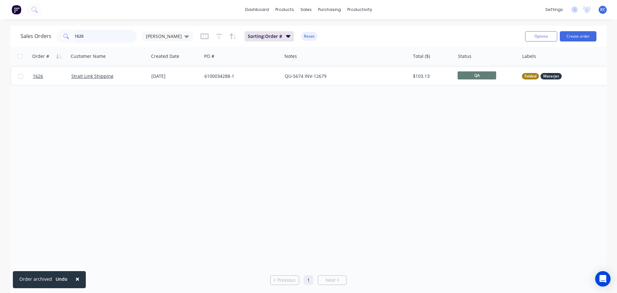
click at [89, 38] on input "1626" at bounding box center [106, 36] width 63 height 13
type input "1494"
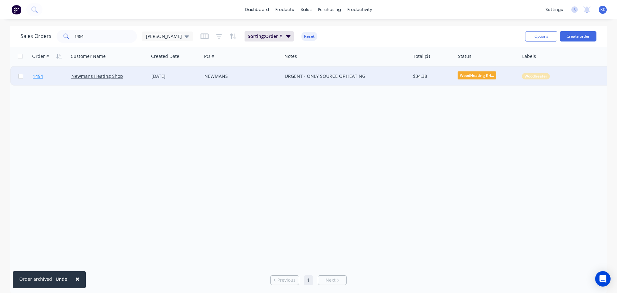
click at [36, 75] on span "1494" at bounding box center [38, 76] width 10 height 6
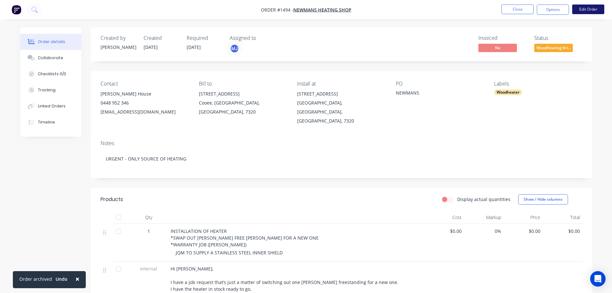
click at [591, 8] on button "Edit Order" at bounding box center [588, 9] width 32 height 10
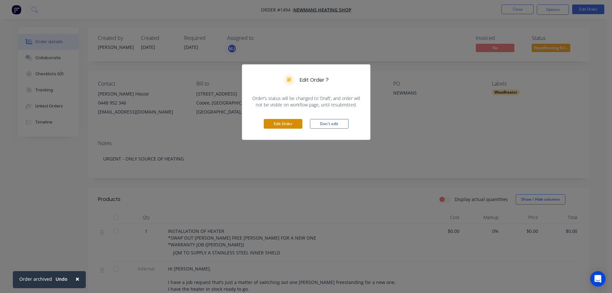
click at [277, 121] on button "Edit Order" at bounding box center [283, 124] width 39 height 10
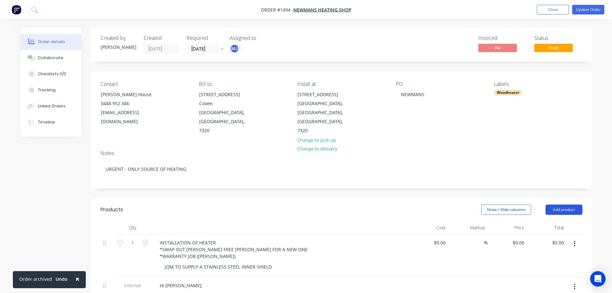
click at [563, 204] on button "Add product" at bounding box center [563, 209] width 37 height 10
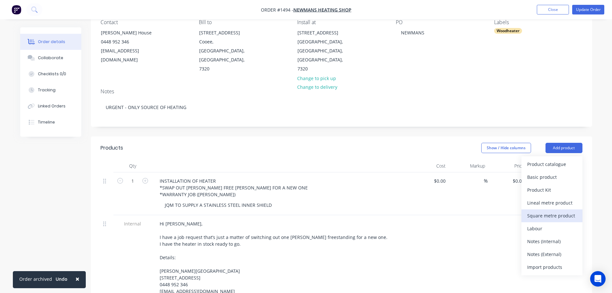
scroll to position [64, 0]
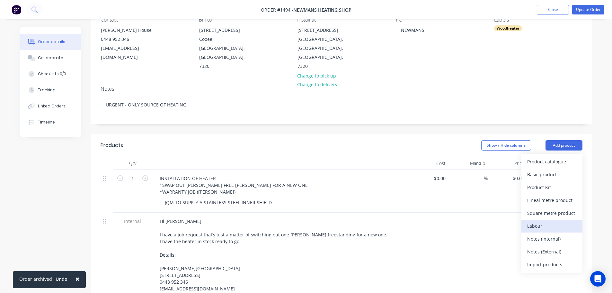
click at [539, 219] on button "Labour" at bounding box center [551, 225] width 61 height 13
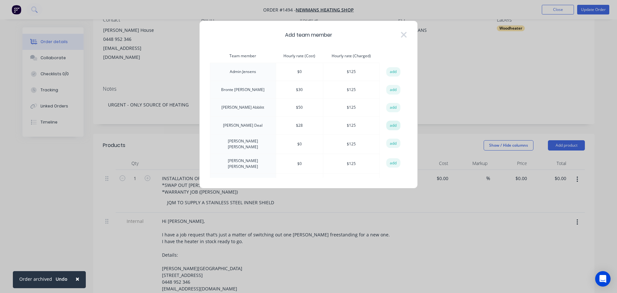
click at [389, 126] on button "add" at bounding box center [393, 125] width 14 height 10
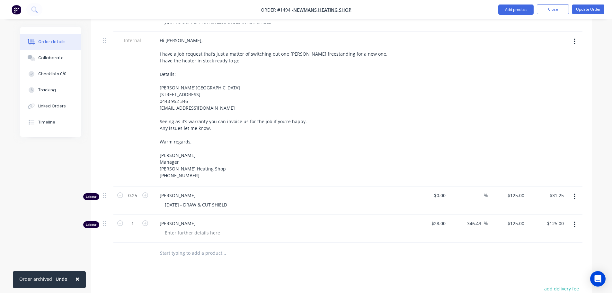
scroll to position [321, 0]
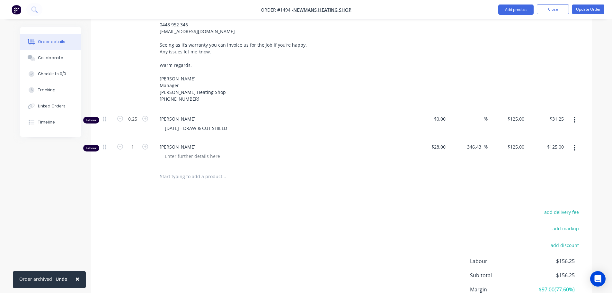
click at [172, 115] on span "[PERSON_NAME]" at bounding box center [283, 118] width 247 height 7
click at [575, 117] on icon "button" at bounding box center [574, 120] width 1 height 6
click at [549, 132] on div "Edit" at bounding box center [551, 136] width 49 height 9
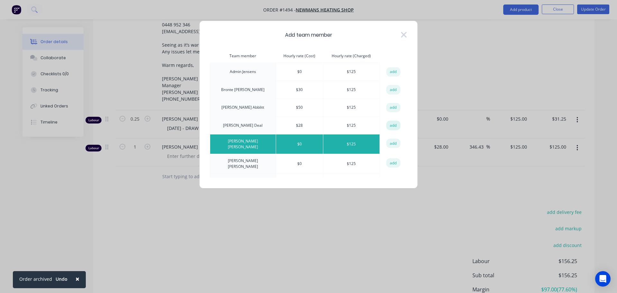
click at [387, 125] on button "add" at bounding box center [393, 125] width 14 height 10
type input "1"
type input "$28.00"
type input "346.43"
type input "$125.00"
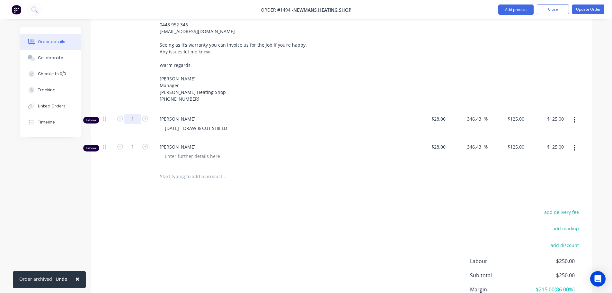
type input "0.25"
type input "$31.25"
drag, startPoint x: 135, startPoint y: 125, endPoint x: 137, endPoint y: 130, distance: 5.7
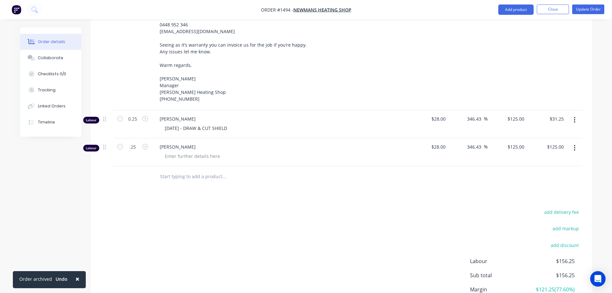
type input "0.25"
type input "$31.25"
click at [183, 151] on div at bounding box center [193, 155] width 66 height 9
click at [325, 151] on div "26.08.2025 - WJET" at bounding box center [283, 155] width 247 height 9
click at [595, 10] on button "Update Order" at bounding box center [588, 9] width 32 height 10
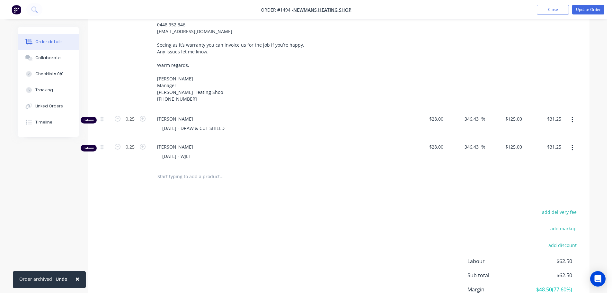
scroll to position [0, 0]
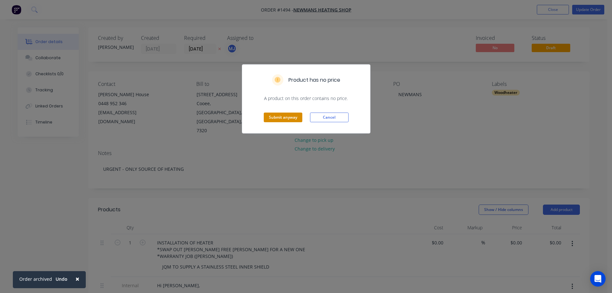
click at [274, 122] on button "Submit anyway" at bounding box center [283, 117] width 39 height 10
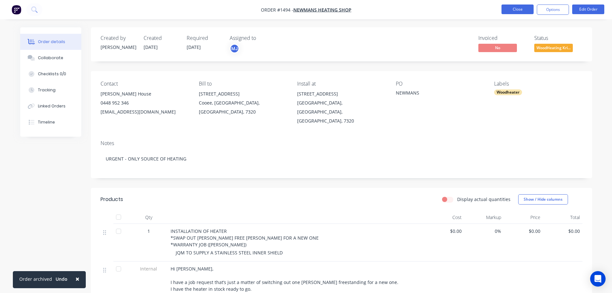
click at [523, 12] on button "Close" at bounding box center [517, 9] width 32 height 10
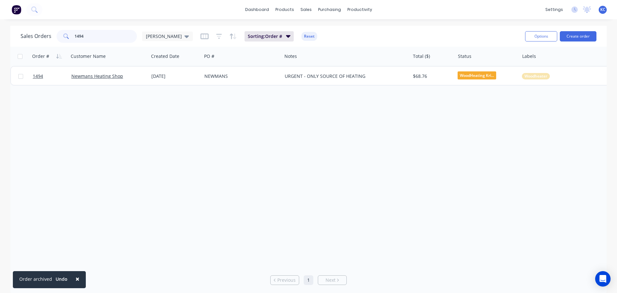
drag, startPoint x: 95, startPoint y: 38, endPoint x: 38, endPoint y: 33, distance: 57.0
click at [45, 35] on div "Sales Orders 1494 katrina" at bounding box center [107, 36] width 172 height 13
type input "1617"
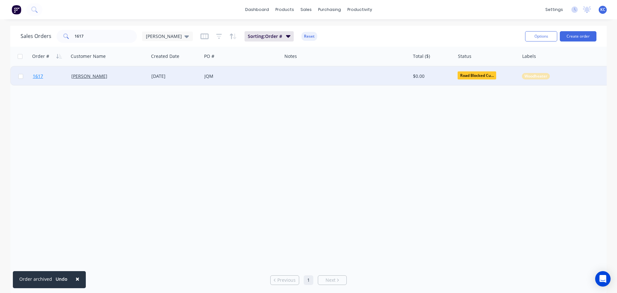
click at [43, 78] on span "1617" at bounding box center [38, 76] width 10 height 6
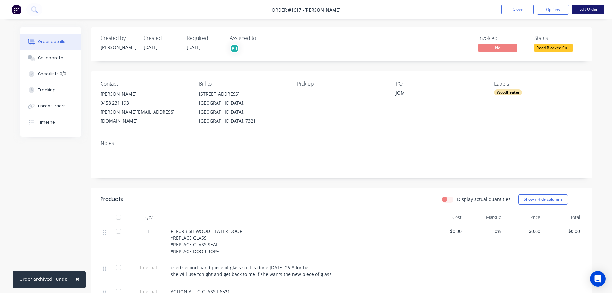
click at [591, 9] on button "Edit Order" at bounding box center [588, 9] width 32 height 10
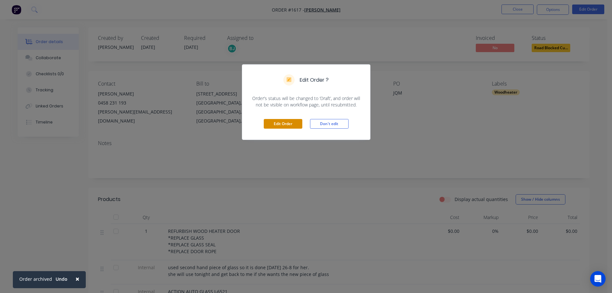
click at [292, 124] on button "Edit Order" at bounding box center [283, 124] width 39 height 10
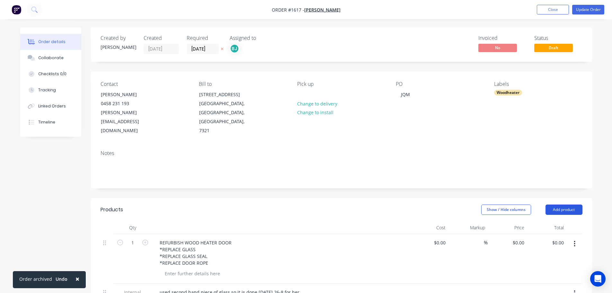
click at [568, 204] on button "Add product" at bounding box center [563, 209] width 37 height 10
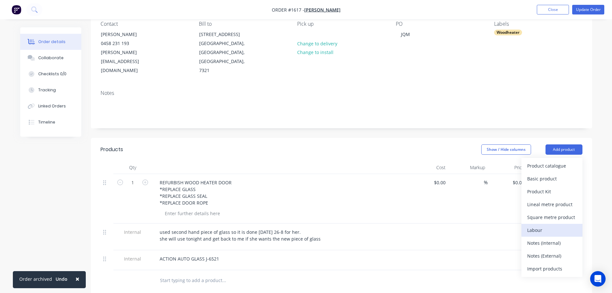
scroll to position [64, 0]
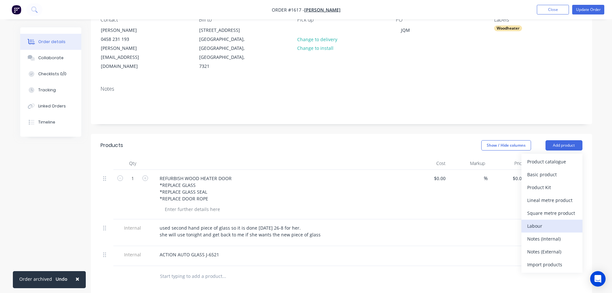
click at [540, 221] on div "Labour" at bounding box center [551, 225] width 49 height 9
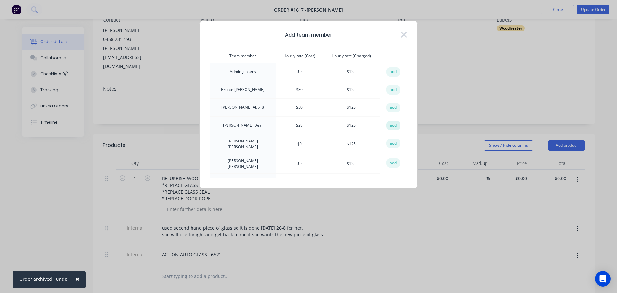
click at [389, 124] on button "add" at bounding box center [393, 125] width 14 height 10
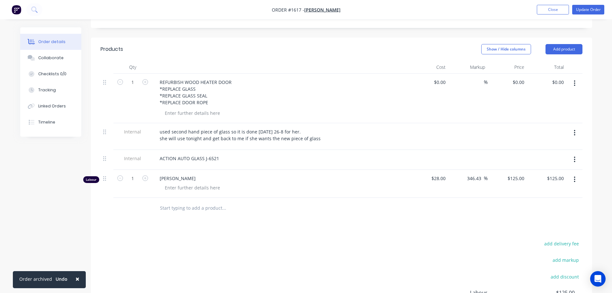
scroll to position [161, 0]
click at [137, 87] on input "1" at bounding box center [132, 82] width 17 height 10
type input "0.75"
type input "$93.75"
click at [172, 182] on div at bounding box center [193, 186] width 66 height 9
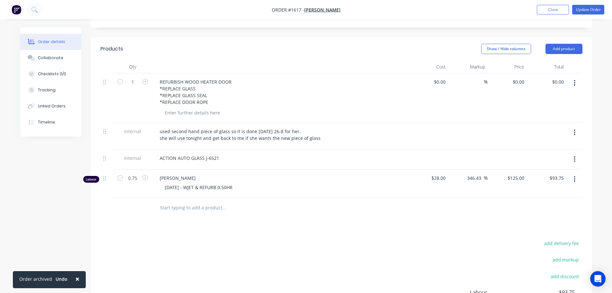
click at [283, 182] on div "26.08.2025 - WJET & REFURB 0.50HR" at bounding box center [283, 186] width 247 height 9
click at [586, 11] on button "Update Order" at bounding box center [588, 10] width 32 height 10
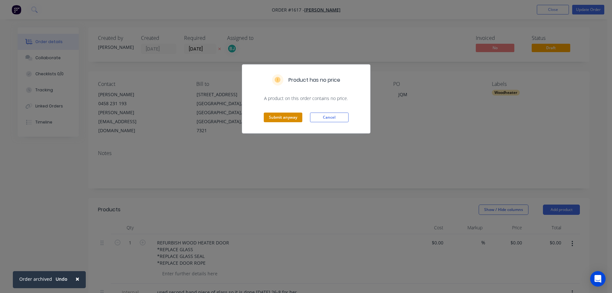
click at [281, 116] on button "Submit anyway" at bounding box center [283, 117] width 39 height 10
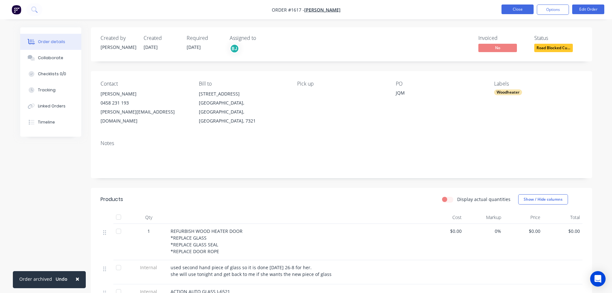
click at [520, 12] on button "Close" at bounding box center [517, 9] width 32 height 10
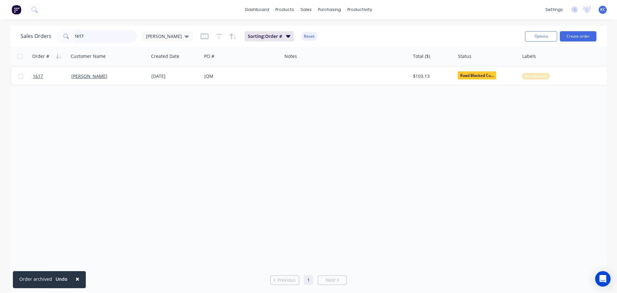
drag, startPoint x: 82, startPoint y: 35, endPoint x: 66, endPoint y: 36, distance: 16.1
click at [72, 36] on div "1617" at bounding box center [97, 36] width 80 height 13
type input "1623"
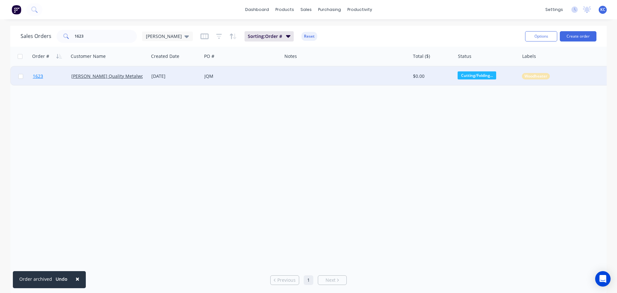
click at [36, 75] on span "1623" at bounding box center [38, 76] width 10 height 6
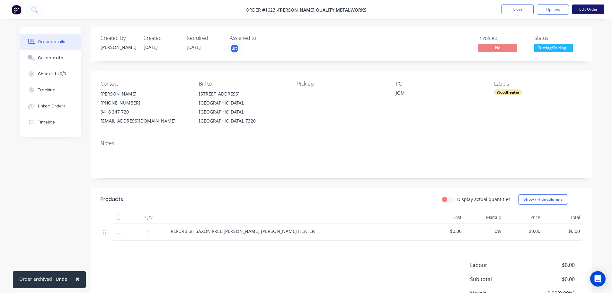
click at [588, 12] on button "Edit Order" at bounding box center [588, 9] width 32 height 10
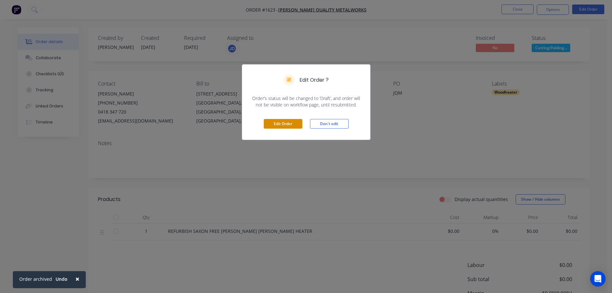
click at [280, 125] on button "Edit Order" at bounding box center [283, 124] width 39 height 10
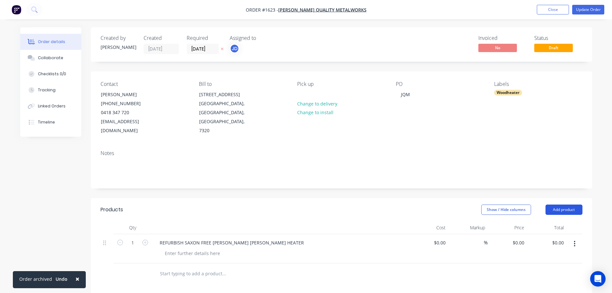
click at [553, 204] on button "Add product" at bounding box center [563, 209] width 37 height 10
click at [547, 285] on div "Labour" at bounding box center [551, 289] width 49 height 9
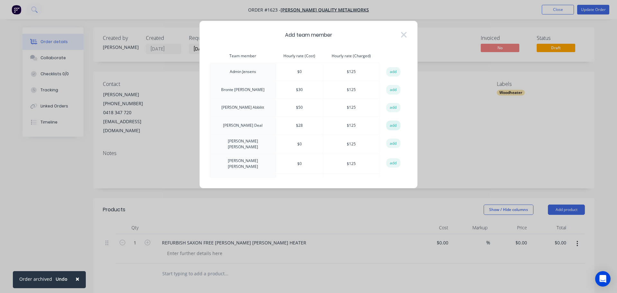
click at [389, 126] on button "add" at bounding box center [393, 125] width 14 height 10
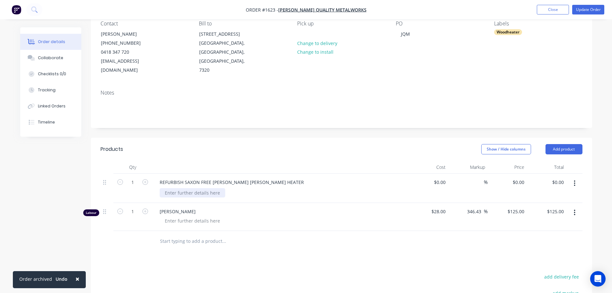
scroll to position [64, 0]
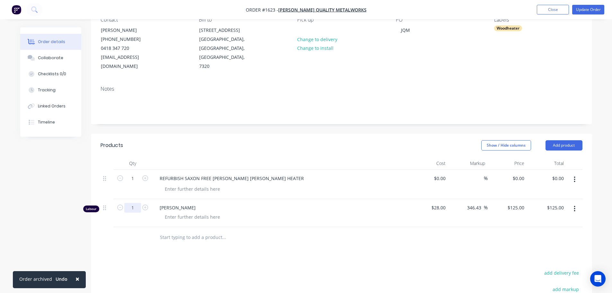
click at [134, 183] on input "1" at bounding box center [132, 178] width 17 height 10
click at [189, 212] on div at bounding box center [193, 216] width 66 height 9
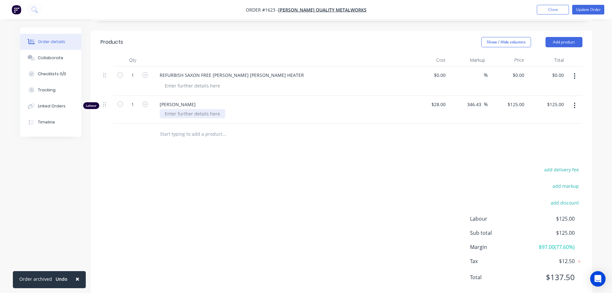
scroll to position [174, 0]
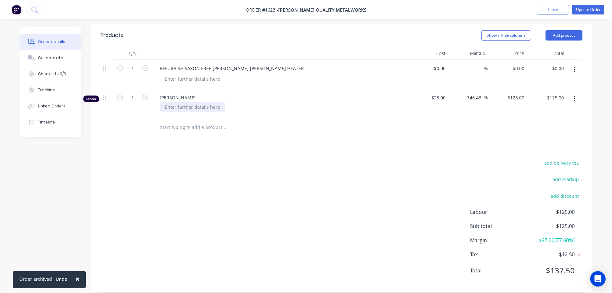
click at [202, 102] on div at bounding box center [193, 106] width 66 height 9
click at [330, 102] on div "26.08.2025 - DISMANTLE - 0.50HR & CUT BACK OUT 1HR" at bounding box center [283, 106] width 247 height 9
click at [594, 7] on button "Update Order" at bounding box center [588, 10] width 32 height 10
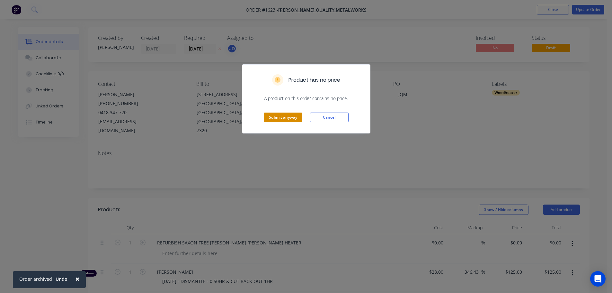
click at [296, 115] on button "Submit anyway" at bounding box center [283, 117] width 39 height 10
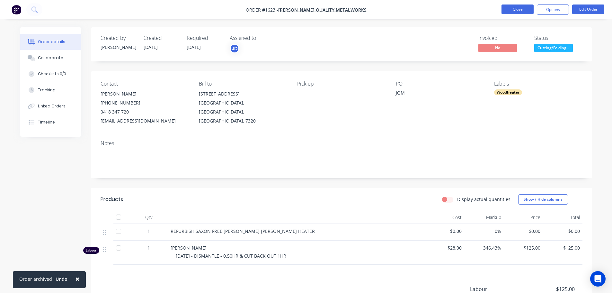
click at [519, 12] on button "Close" at bounding box center [517, 9] width 32 height 10
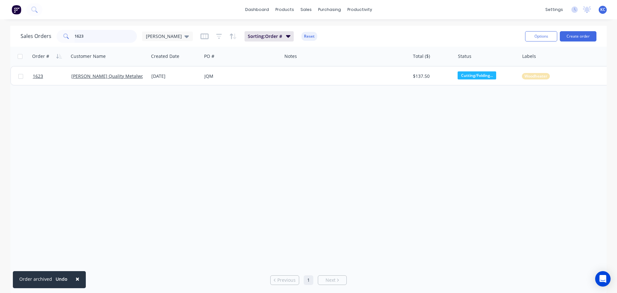
drag, startPoint x: 88, startPoint y: 32, endPoint x: 14, endPoint y: 48, distance: 75.2
click at [37, 42] on div "Sales Orders 1623 katrina" at bounding box center [107, 36] width 172 height 13
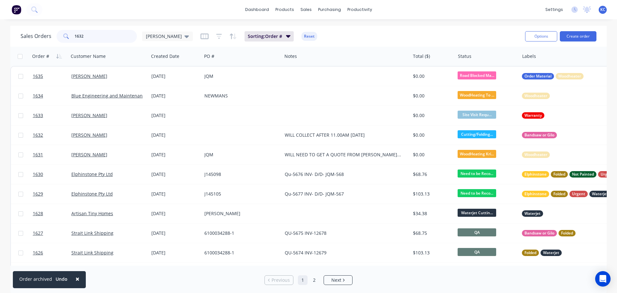
type input "1632"
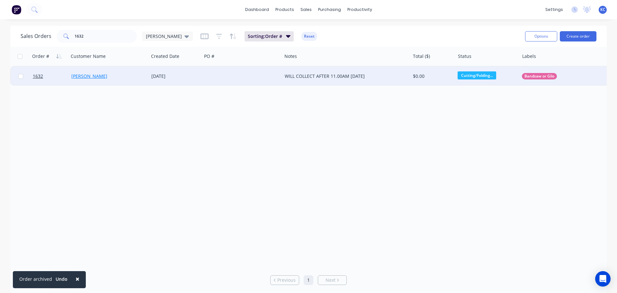
click at [89, 75] on link "Tassie Trays" at bounding box center [89, 76] width 36 height 6
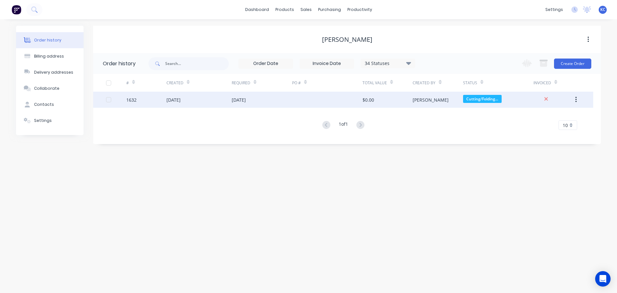
click at [166, 103] on div "1632" at bounding box center [146, 100] width 40 height 16
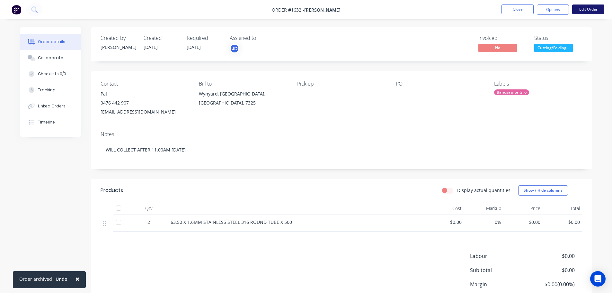
click at [593, 9] on button "Edit Order" at bounding box center [588, 9] width 32 height 10
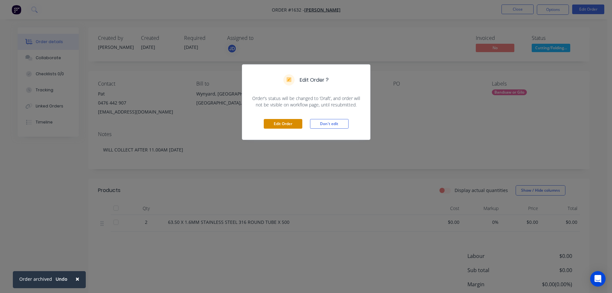
click at [269, 122] on button "Edit Order" at bounding box center [283, 124] width 39 height 10
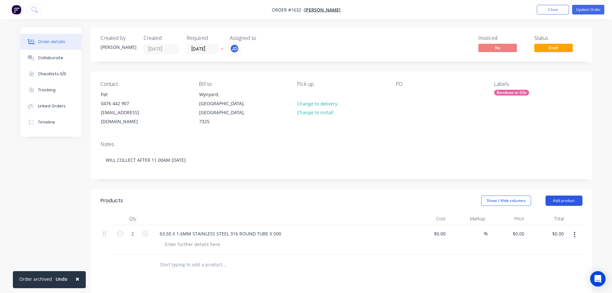
click at [560, 195] on button "Add product" at bounding box center [563, 200] width 37 height 10
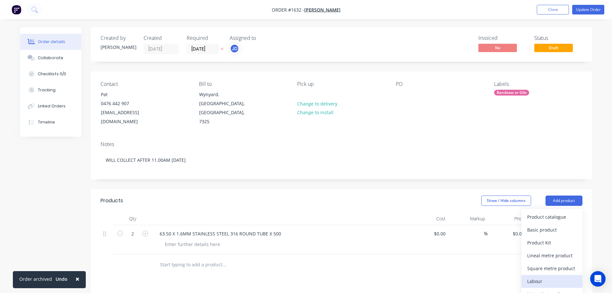
click at [561, 275] on button "Labour" at bounding box center [551, 281] width 61 height 13
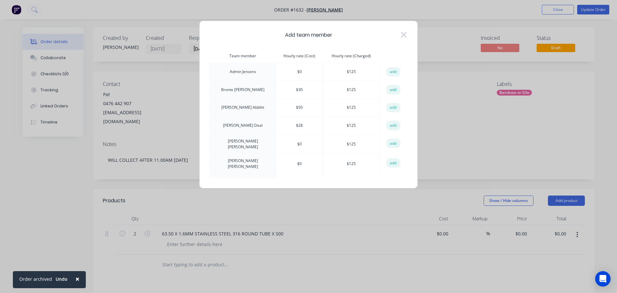
click at [389, 126] on button "add" at bounding box center [393, 125] width 14 height 10
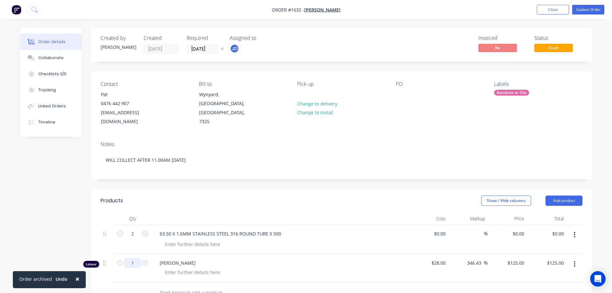
click at [139, 238] on input "1" at bounding box center [132, 234] width 17 height 10
type input "0.25"
type input "$31.25"
click at [185, 267] on div at bounding box center [193, 271] width 66 height 9
click at [226, 268] on div "Justin Deal 27.08.2025 - CUT" at bounding box center [280, 268] width 257 height 28
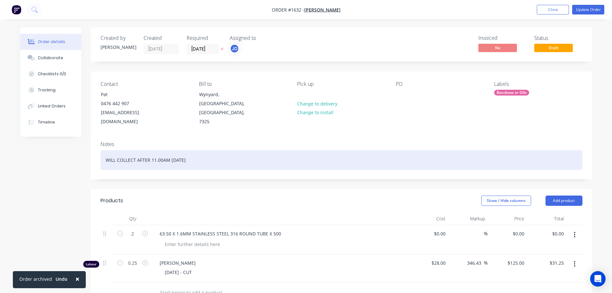
click at [185, 153] on div "WILL COLLECT AFTER 11.00AM TODAY" at bounding box center [342, 160] width 482 height 20
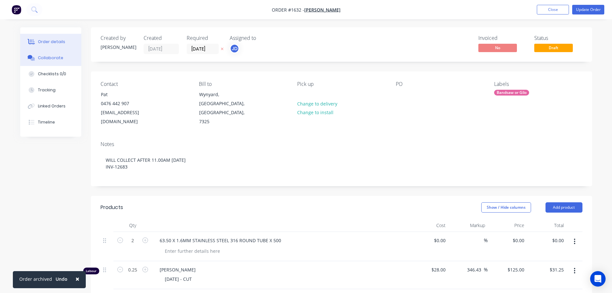
click at [57, 58] on div "Collaborate" at bounding box center [50, 58] width 25 height 6
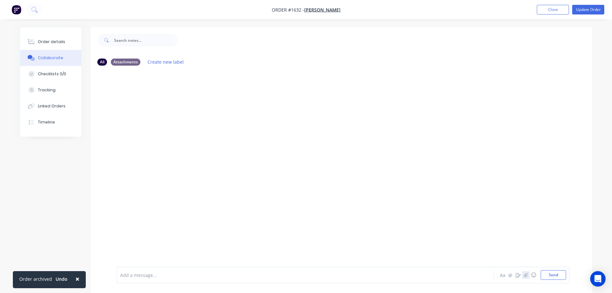
click at [527, 274] on icon "button" at bounding box center [526, 274] width 4 height 4
click at [544, 275] on button "Send" at bounding box center [552, 275] width 25 height 10
click at [584, 12] on button "Update Order" at bounding box center [588, 10] width 32 height 10
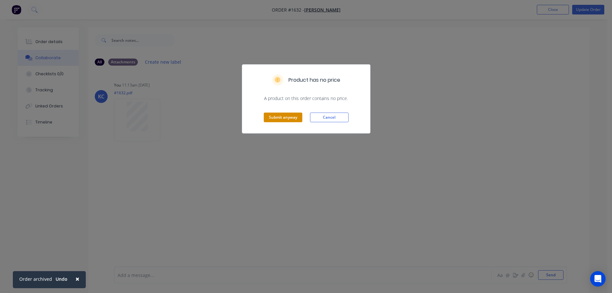
click at [292, 117] on button "Submit anyway" at bounding box center [283, 117] width 39 height 10
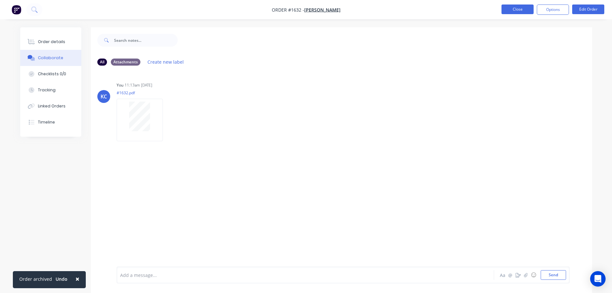
click at [517, 11] on button "Close" at bounding box center [517, 9] width 32 height 10
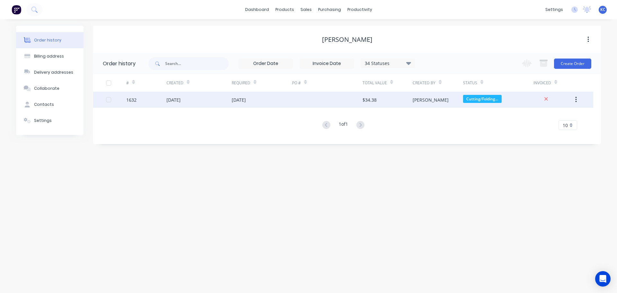
drag, startPoint x: 288, startPoint y: 100, endPoint x: 135, endPoint y: 99, distance: 153.5
click at [135, 99] on div "1632" at bounding box center [131, 99] width 10 height 7
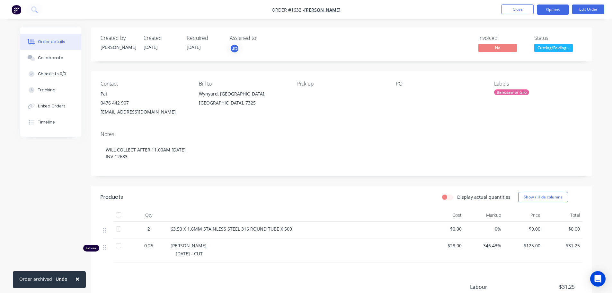
click at [561, 9] on button "Options" at bounding box center [553, 9] width 32 height 10
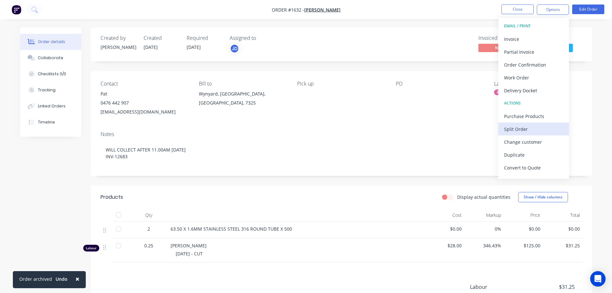
scroll to position [10, 0]
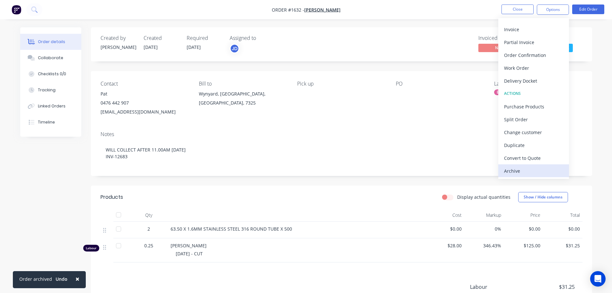
click at [517, 175] on button "Archive" at bounding box center [533, 170] width 71 height 13
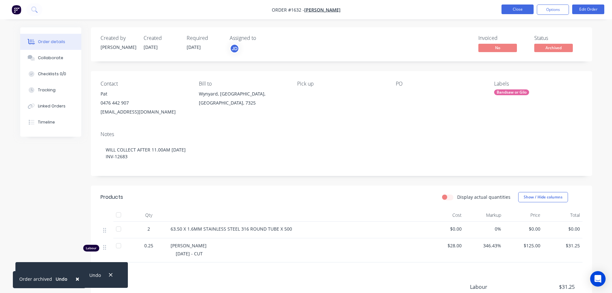
click at [516, 7] on button "Close" at bounding box center [517, 9] width 32 height 10
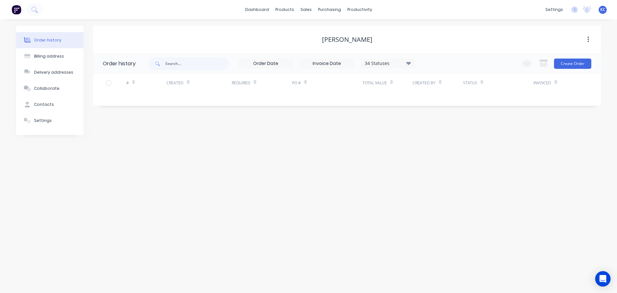
click at [41, 42] on div "Order history" at bounding box center [47, 40] width 27 height 6
click at [316, 32] on div "Sales Orders" at bounding box center [329, 31] width 26 height 6
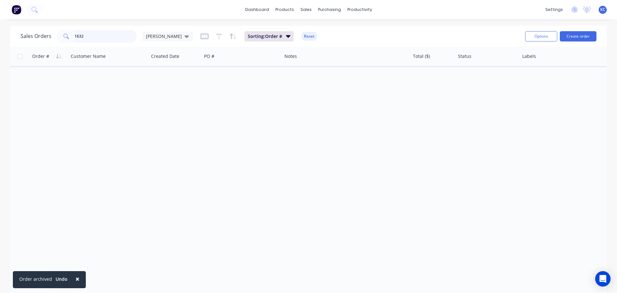
drag, startPoint x: 87, startPoint y: 39, endPoint x: 27, endPoint y: 44, distance: 60.2
click at [36, 43] on div "Sales Orders 1632 katrina Sorting: Order # Reset" at bounding box center [270, 36] width 499 height 16
type input "1625"
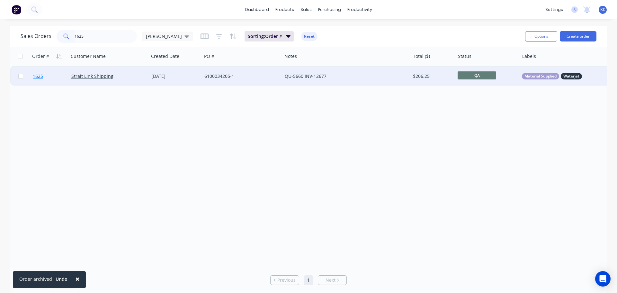
click at [41, 76] on span "1625" at bounding box center [38, 76] width 10 height 6
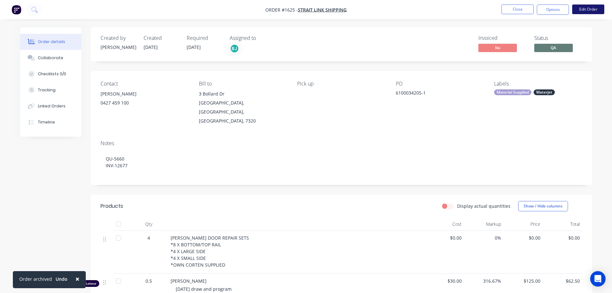
click at [584, 8] on button "Edit Order" at bounding box center [588, 9] width 32 height 10
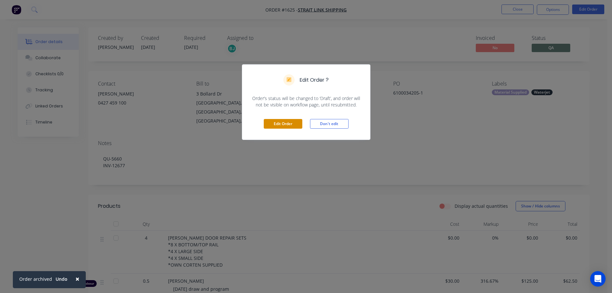
click at [288, 123] on button "Edit Order" at bounding box center [283, 124] width 39 height 10
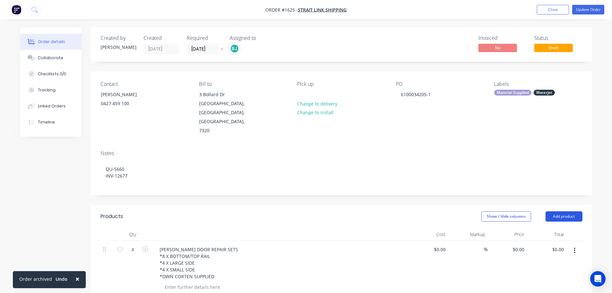
click at [563, 211] on button "Add product" at bounding box center [563, 216] width 37 height 10
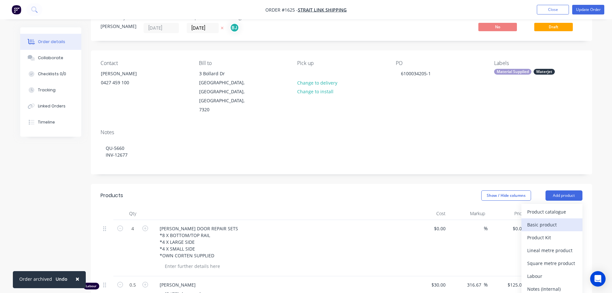
scroll to position [64, 0]
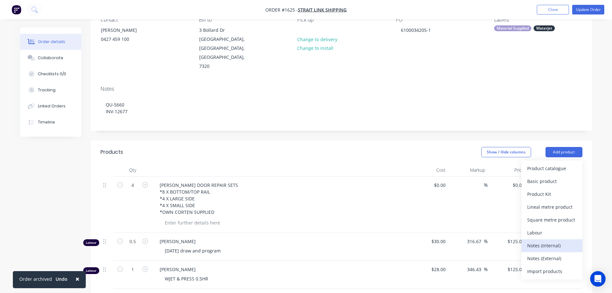
click at [553, 241] on div "Notes (Internal)" at bounding box center [551, 245] width 49 height 9
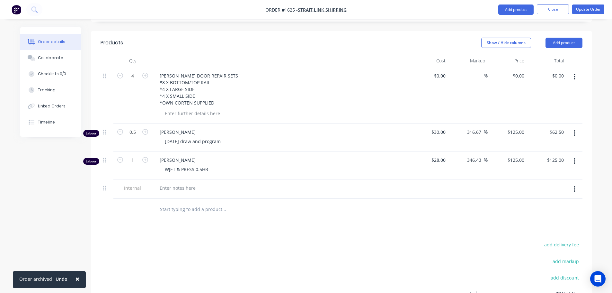
scroll to position [193, 0]
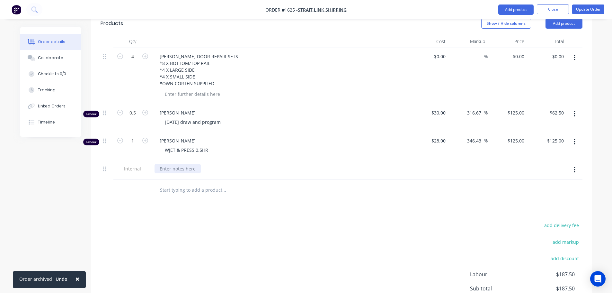
click at [177, 164] on div at bounding box center [177, 168] width 46 height 9
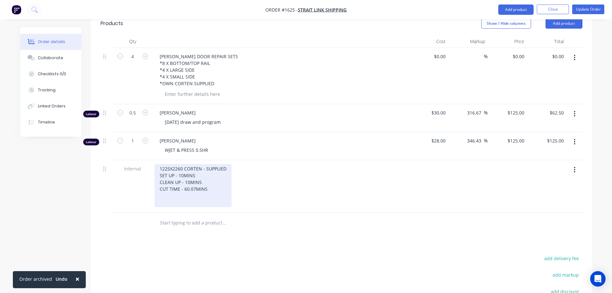
click at [184, 164] on div "1225X2260 CORTEN - SUPPLIED SET UP - 10MINS CLEAN UP - 10MINS CUT TIME - 60.07M…" at bounding box center [192, 185] width 77 height 43
click at [213, 170] on div "1225X2260 4MMCORTEN - SUPPLIED SET UP - 10MINS CLEAN UP - 10MINS CUT TIME - 60.…" at bounding box center [198, 185] width 88 height 43
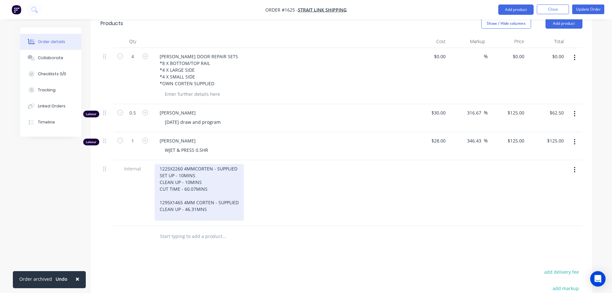
click at [231, 193] on div "1225X2260 4MMCORTEN - SUPPLIED SET UP - 10MINS CLEAN UP - 10MINS CUT TIME - 60.…" at bounding box center [198, 192] width 89 height 57
click at [237, 202] on div "1225X2260 4MMCORTEN - SUPPLIED SET UP - 10MINS CLEAN UP - 10MINS CUT TIME - 60.…" at bounding box center [198, 192] width 89 height 57
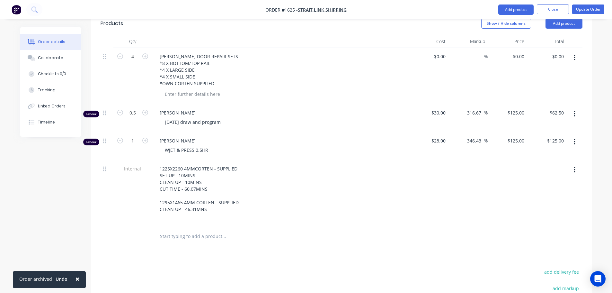
click at [274, 193] on div "1225X2260 4MMCORTEN - SUPPLIED SET UP - 10MINS CLEAN UP - 10MINS CUT TIME - 60.…" at bounding box center [280, 192] width 252 height 57
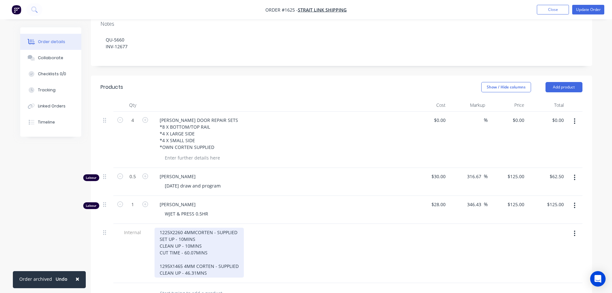
scroll to position [128, 0]
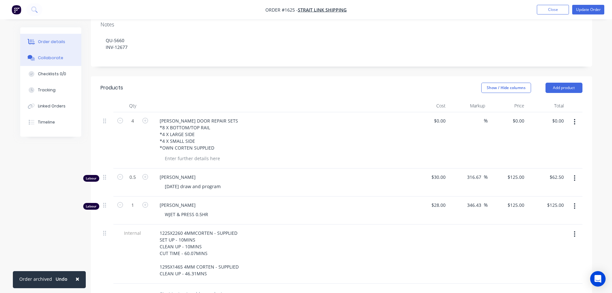
click at [39, 60] on div "Collaborate" at bounding box center [50, 58] width 25 height 6
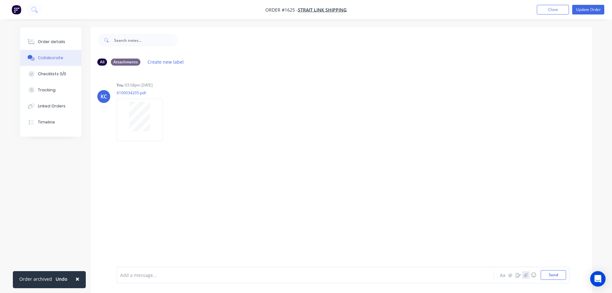
click at [523, 277] on button "button" at bounding box center [526, 275] width 8 height 8
click at [565, 272] on button "Send" at bounding box center [552, 275] width 25 height 10
click at [54, 37] on button "Order details" at bounding box center [50, 42] width 61 height 16
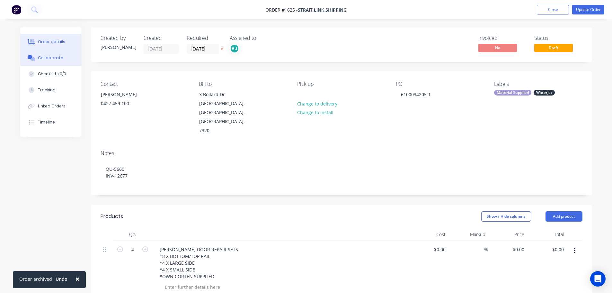
click at [70, 62] on button "Collaborate" at bounding box center [50, 58] width 61 height 16
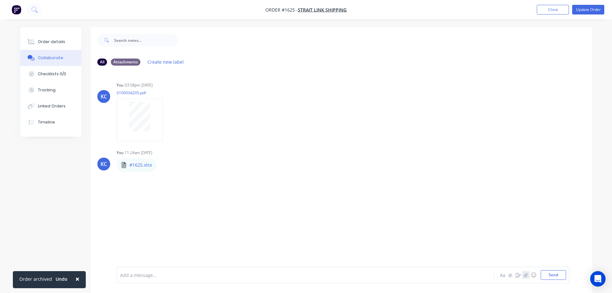
click at [528, 277] on button "button" at bounding box center [526, 275] width 8 height 8
click at [550, 275] on button "Send" at bounding box center [552, 275] width 25 height 10
click at [588, 8] on button "Update Order" at bounding box center [588, 10] width 32 height 10
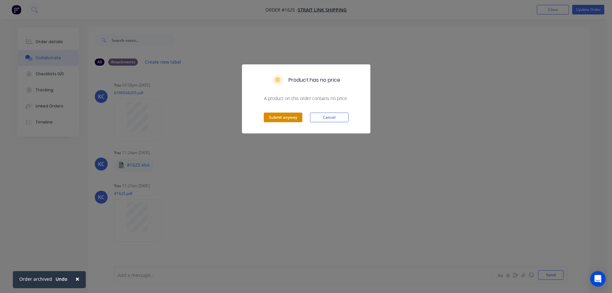
click at [286, 120] on button "Submit anyway" at bounding box center [283, 117] width 39 height 10
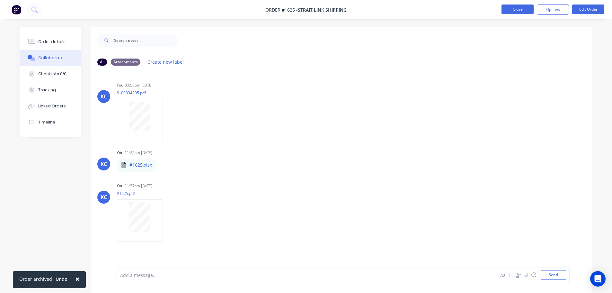
click at [522, 11] on button "Close" at bounding box center [517, 9] width 32 height 10
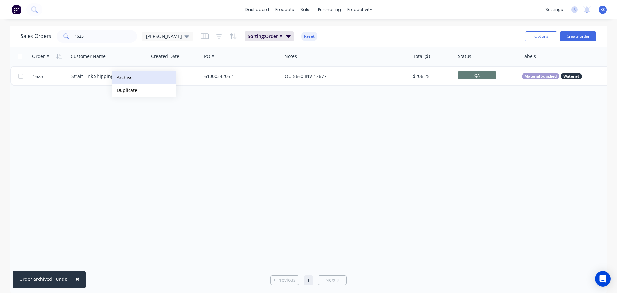
click at [124, 79] on button "Archive" at bounding box center [144, 77] width 64 height 13
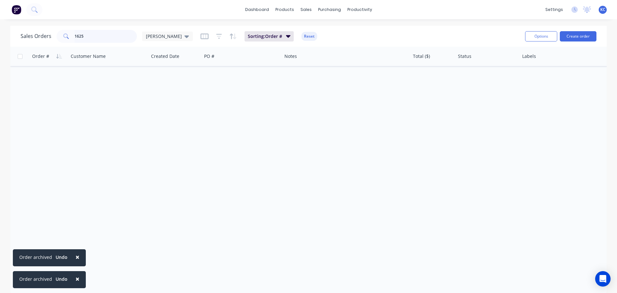
drag, startPoint x: 112, startPoint y: 36, endPoint x: 13, endPoint y: 40, distance: 99.3
click at [27, 40] on div "Sales Orders 1625 katrina" at bounding box center [107, 36] width 172 height 13
type input "1623"
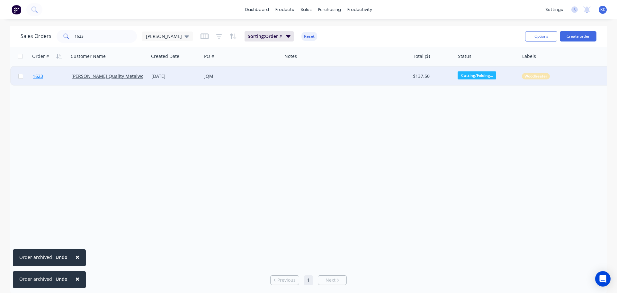
click at [39, 76] on span "1623" at bounding box center [38, 76] width 10 height 6
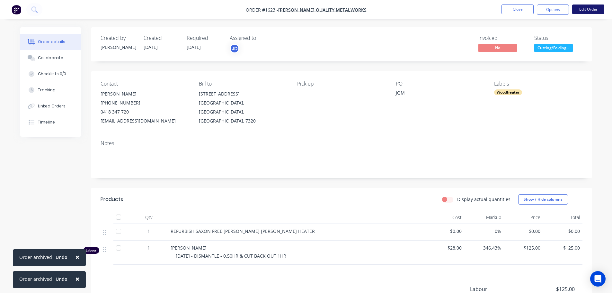
click at [583, 11] on button "Edit Order" at bounding box center [588, 9] width 32 height 10
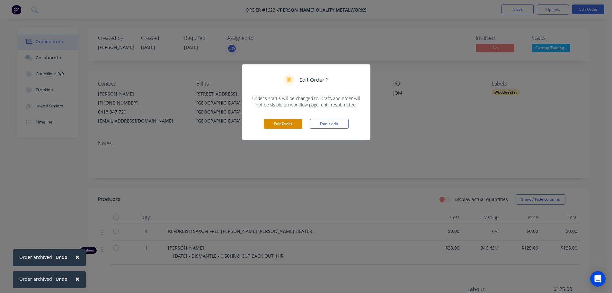
click at [287, 123] on button "Edit Order" at bounding box center [283, 124] width 39 height 10
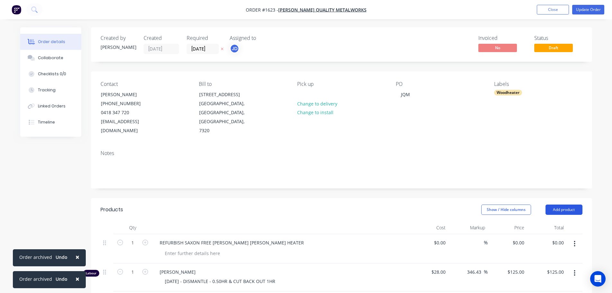
click at [568, 204] on button "Add product" at bounding box center [563, 209] width 37 height 10
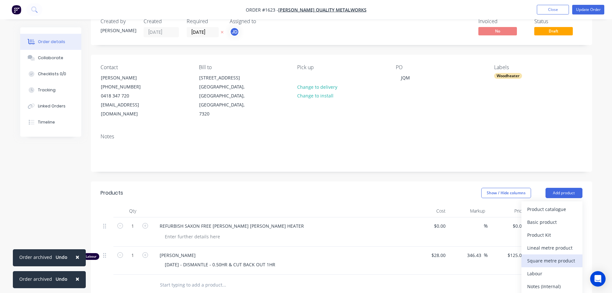
scroll to position [32, 0]
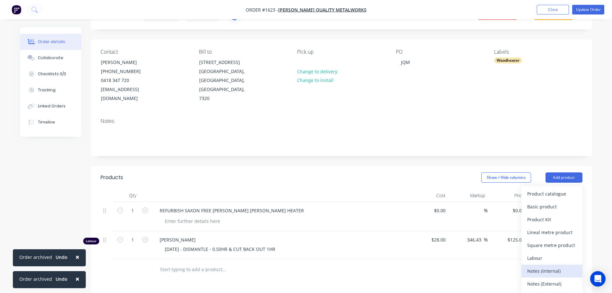
click at [556, 264] on button "Notes (Internal)" at bounding box center [551, 270] width 61 height 13
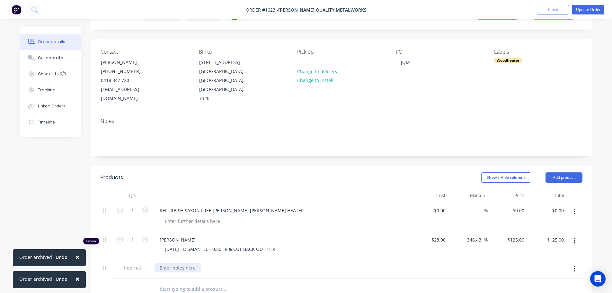
click at [180, 263] on div at bounding box center [177, 267] width 46 height 9
click at [598, 8] on button "Update Order" at bounding box center [588, 10] width 32 height 10
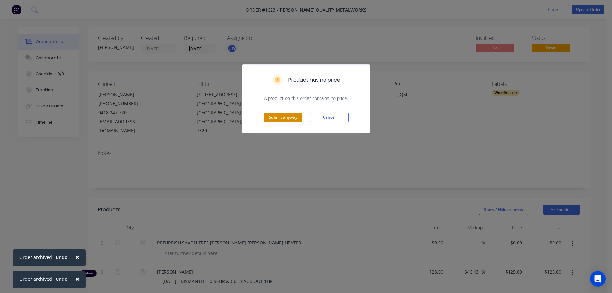
click at [296, 114] on button "Submit anyway" at bounding box center [283, 117] width 39 height 10
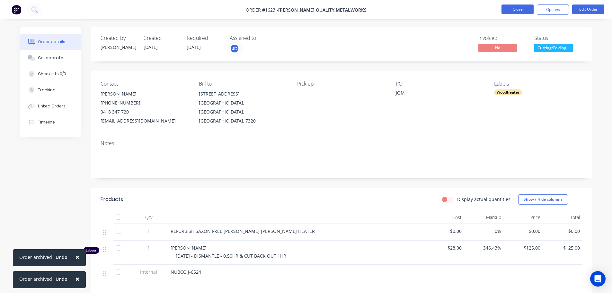
click at [524, 9] on button "Close" at bounding box center [517, 9] width 32 height 10
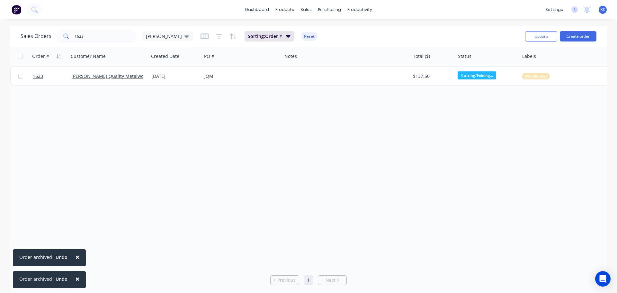
click at [75, 257] on span "×" at bounding box center [77, 256] width 4 height 9
click at [78, 282] on button "×" at bounding box center [77, 278] width 17 height 15
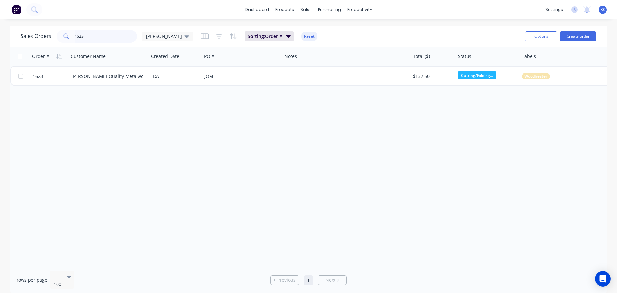
drag, startPoint x: 94, startPoint y: 40, endPoint x: 7, endPoint y: 69, distance: 91.3
click at [54, 48] on div "Sales Orders 1623 katrina Sorting: Order # Reset Options Create order Order # C…" at bounding box center [308, 160] width 596 height 268
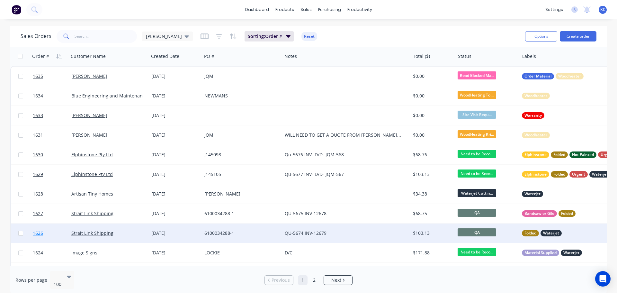
click at [42, 233] on span "1626" at bounding box center [38, 233] width 10 height 6
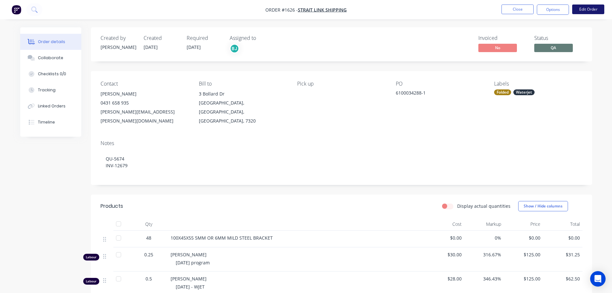
click at [583, 12] on button "Edit Order" at bounding box center [588, 9] width 32 height 10
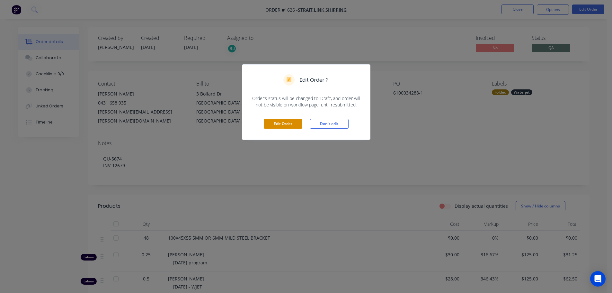
click at [285, 120] on button "Edit Order" at bounding box center [283, 124] width 39 height 10
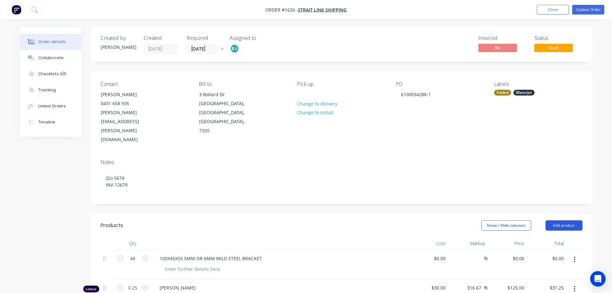
click at [563, 220] on button "Add product" at bounding box center [563, 225] width 37 height 10
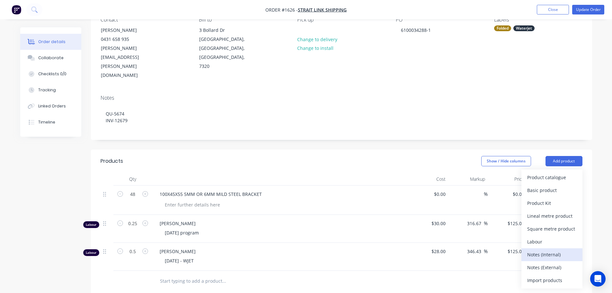
click at [556, 250] on div "Notes (Internal)" at bounding box center [551, 254] width 49 height 9
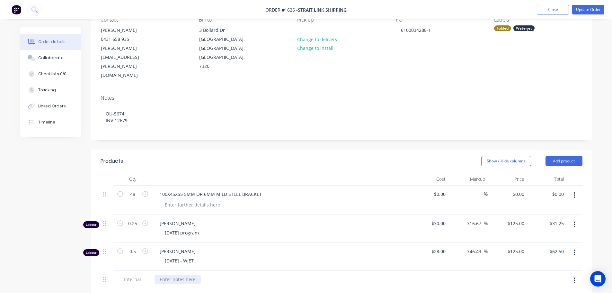
click at [187, 274] on div at bounding box center [177, 278] width 46 height 9
click at [256, 274] on div "6MM MILD STEEL - 110X110 X 48 SET UP - 10MINS CLEAN UP - 10MINS CUT TIME - 117M…" at bounding box center [280, 289] width 252 height 30
click at [139, 199] on input "0.5" at bounding box center [132, 194] width 17 height 10
type input "0.5"
click at [268, 275] on div "6MM MILD STEEL - 110X110 X 48 SET UP - 10MINS CLEAN UP - 10MINS CUT TIME - 117M…" at bounding box center [280, 289] width 252 height 30
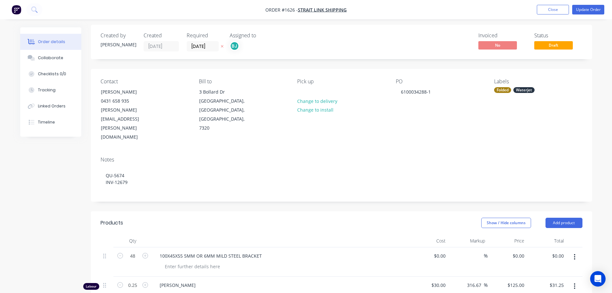
scroll to position [0, 0]
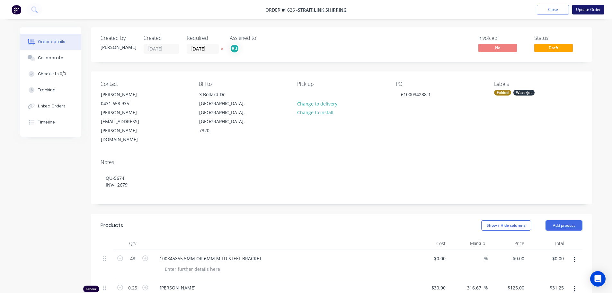
click at [598, 10] on button "Update Order" at bounding box center [588, 10] width 32 height 10
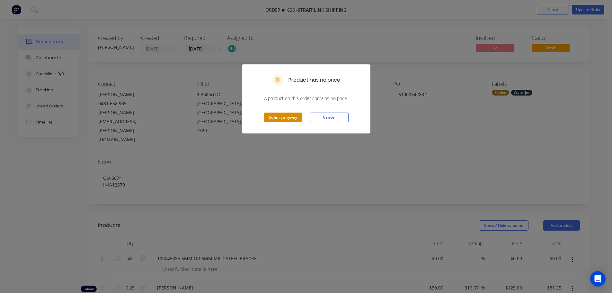
click at [287, 113] on button "Submit anyway" at bounding box center [283, 117] width 39 height 10
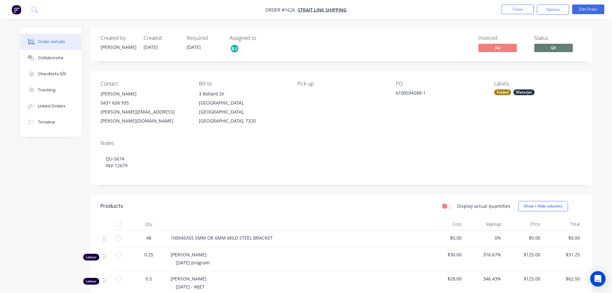
click at [560, 49] on span "QA" at bounding box center [553, 48] width 39 height 8
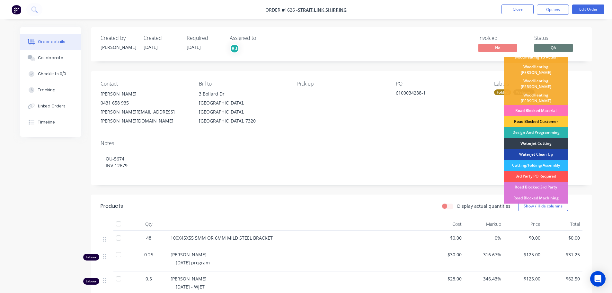
scroll to position [96, 0]
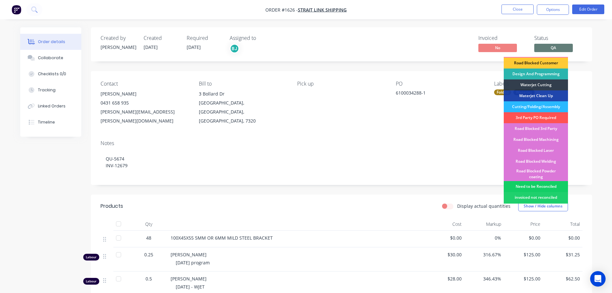
click at [546, 181] on div "Need to be Reconciled" at bounding box center [536, 186] width 64 height 11
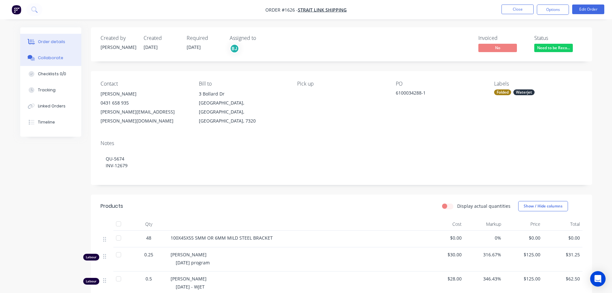
click at [59, 62] on button "Collaborate" at bounding box center [50, 58] width 61 height 16
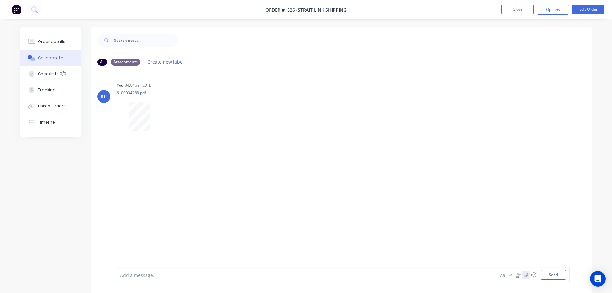
click at [528, 276] on button "button" at bounding box center [526, 275] width 8 height 8
click at [558, 274] on button "Send" at bounding box center [552, 275] width 25 height 10
click at [520, 6] on button "Close" at bounding box center [517, 9] width 32 height 10
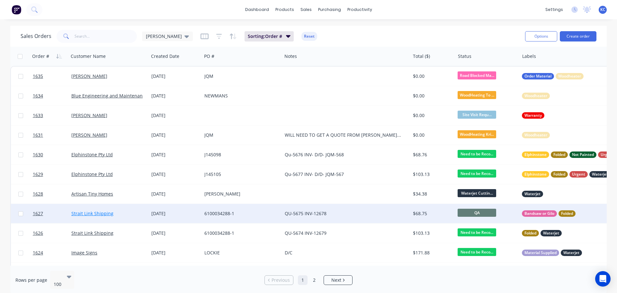
click at [78, 212] on link "Strait Link Shipping" at bounding box center [92, 213] width 42 height 6
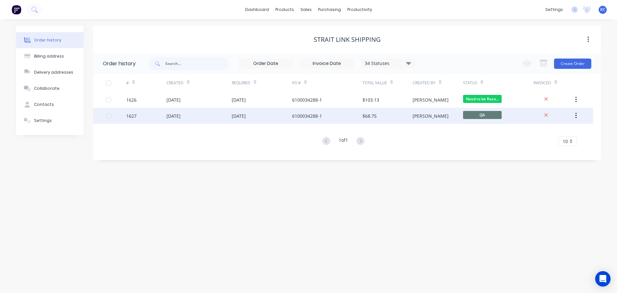
click at [180, 114] on div "[DATE]" at bounding box center [173, 115] width 14 height 7
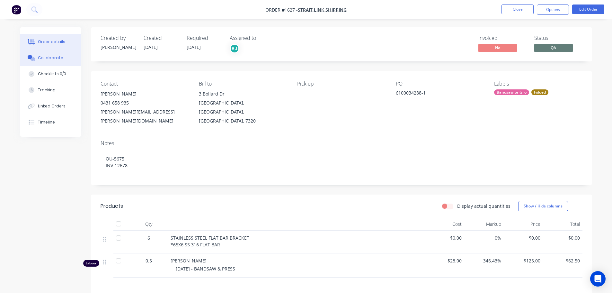
drag, startPoint x: 45, startPoint y: 61, endPoint x: 48, endPoint y: 63, distance: 3.6
click at [45, 60] on button "Collaborate" at bounding box center [50, 58] width 61 height 16
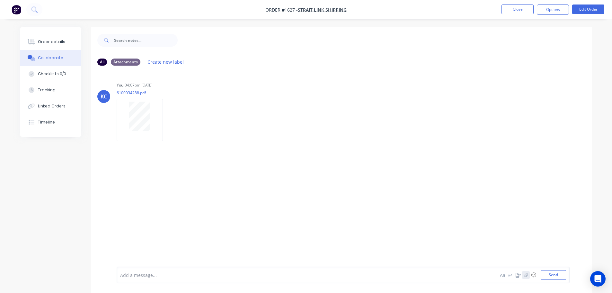
click at [525, 274] on icon "button" at bounding box center [525, 274] width 4 height 4
click at [554, 276] on button "Send" at bounding box center [552, 275] width 25 height 10
click at [54, 40] on div "Order details" at bounding box center [51, 42] width 27 height 6
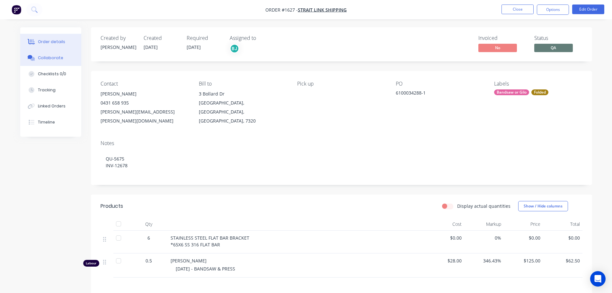
click at [48, 54] on button "Collaborate" at bounding box center [50, 58] width 61 height 16
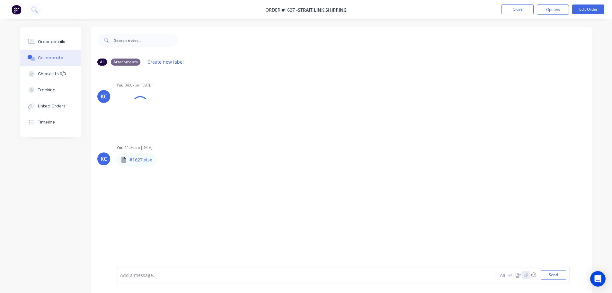
click at [527, 276] on icon "button" at bounding box center [525, 274] width 4 height 4
click at [550, 278] on button "Send" at bounding box center [552, 275] width 25 height 10
click at [507, 13] on button "Close" at bounding box center [517, 9] width 32 height 10
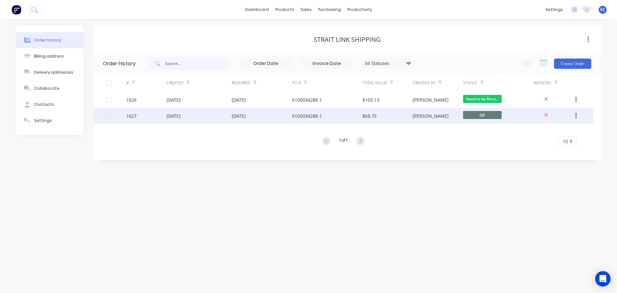
drag, startPoint x: 153, startPoint y: 115, endPoint x: 203, endPoint y: 113, distance: 50.1
drag, startPoint x: 203, startPoint y: 113, endPoint x: 168, endPoint y: 115, distance: 35.7
click at [168, 115] on div "[DATE]" at bounding box center [173, 115] width 14 height 7
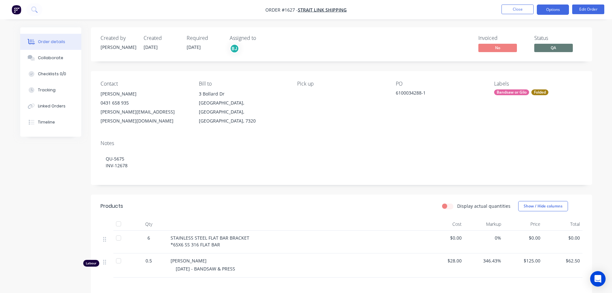
click at [550, 13] on button "Options" at bounding box center [553, 9] width 32 height 10
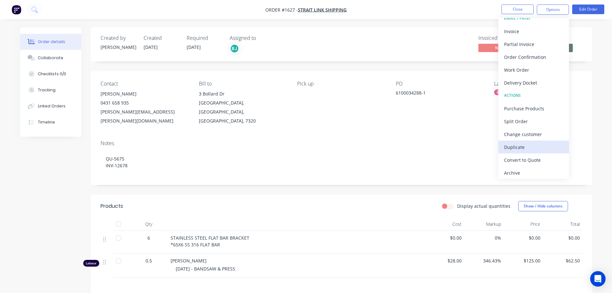
scroll to position [10, 0]
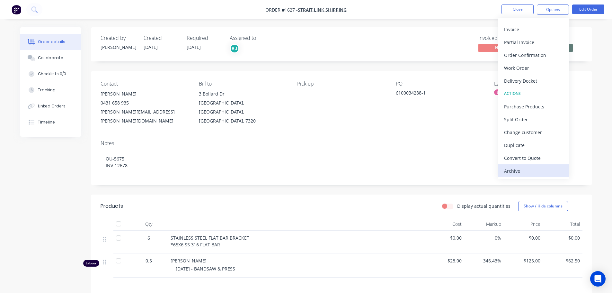
click at [533, 168] on div "Archive" at bounding box center [533, 170] width 59 height 9
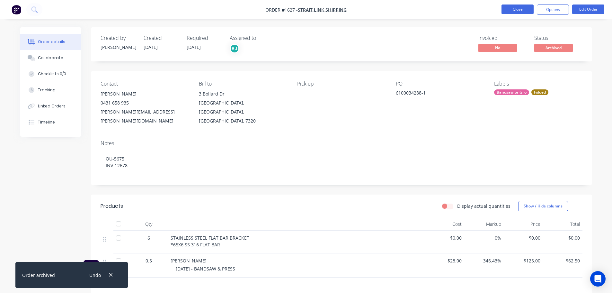
click at [514, 8] on button "Close" at bounding box center [517, 9] width 32 height 10
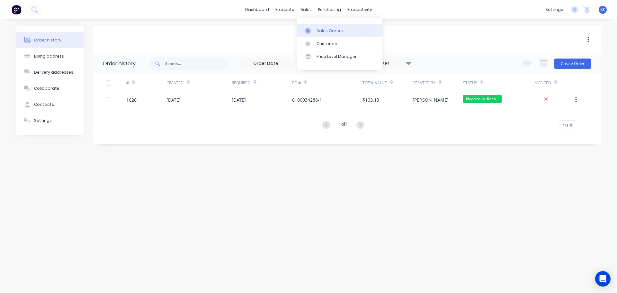
click at [326, 26] on link "Sales Orders" at bounding box center [339, 30] width 85 height 13
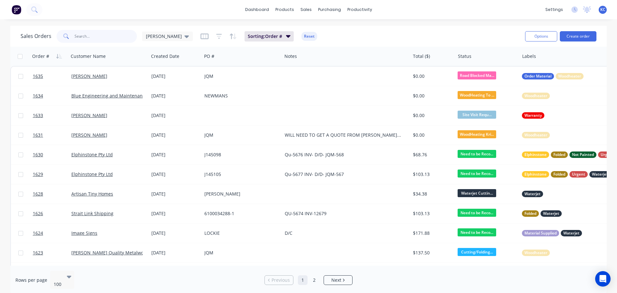
click at [96, 38] on input "text" at bounding box center [106, 36] width 63 height 13
type input "1614"
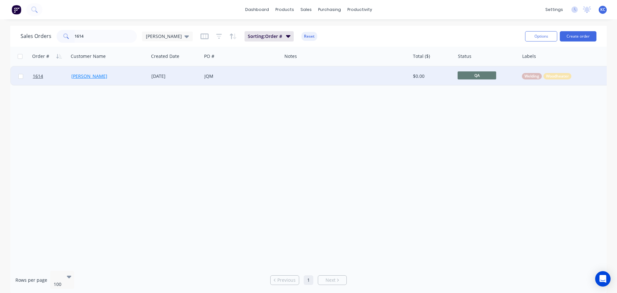
click at [82, 77] on link "Traci Brooks" at bounding box center [89, 76] width 36 height 6
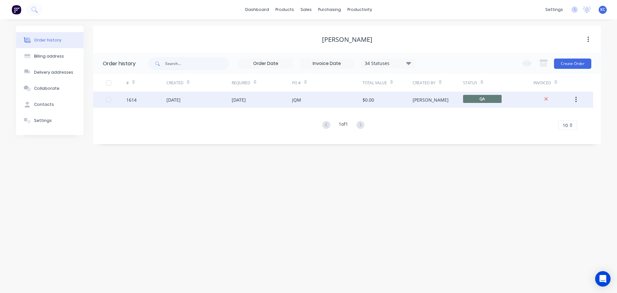
click at [177, 97] on div "21 Aug 2025" at bounding box center [173, 99] width 14 height 7
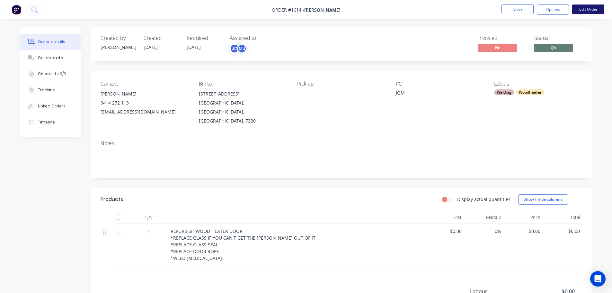
click at [584, 11] on button "Edit Order" at bounding box center [588, 9] width 32 height 10
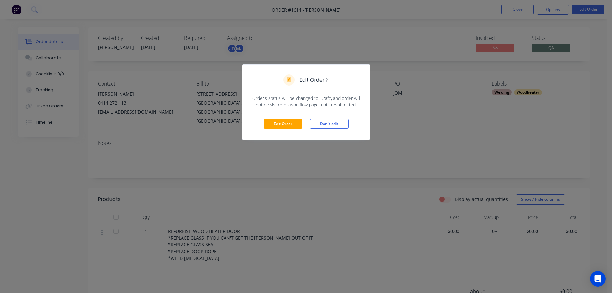
click at [283, 118] on div "Edit Order Don't edit" at bounding box center [306, 123] width 128 height 31
click at [280, 125] on button "Edit Order" at bounding box center [283, 124] width 39 height 10
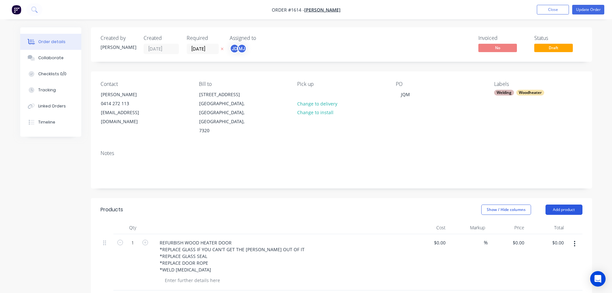
click at [567, 204] on button "Add product" at bounding box center [563, 209] width 37 height 10
click at [548, 285] on div "Labour" at bounding box center [551, 289] width 49 height 9
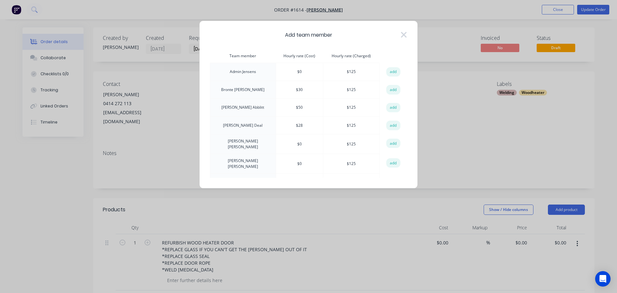
click at [403, 37] on icon at bounding box center [403, 34] width 7 height 9
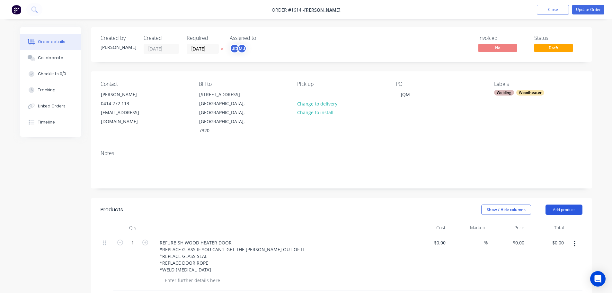
click at [568, 204] on button "Add product" at bounding box center [563, 209] width 37 height 10
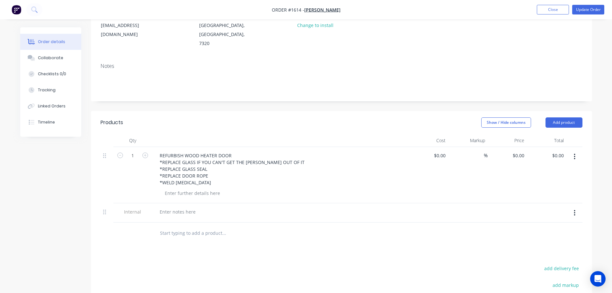
scroll to position [96, 0]
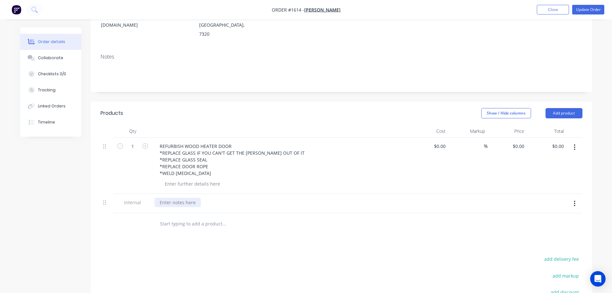
click at [165, 198] on div at bounding box center [177, 202] width 46 height 9
click at [259, 198] on div "GLASS - 505X300 2M ROPE 2M GLASS SEAL" at bounding box center [280, 209] width 252 height 23
click at [563, 108] on button "Add product" at bounding box center [563, 113] width 37 height 10
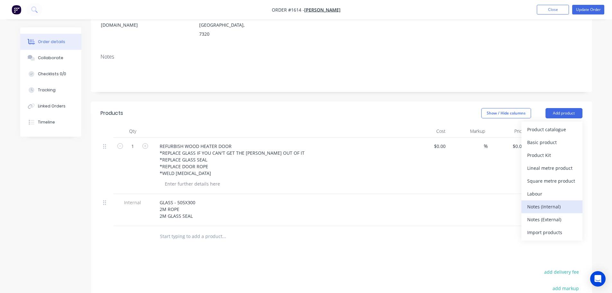
click at [551, 202] on div "Notes (Internal)" at bounding box center [551, 206] width 49 height 9
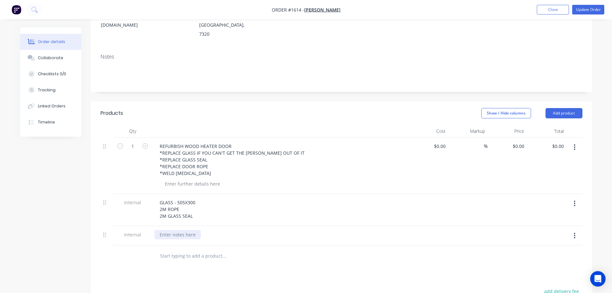
drag, startPoint x: 191, startPoint y: 211, endPoint x: 190, endPoint y: 216, distance: 5.0
click at [191, 226] on div at bounding box center [280, 236] width 257 height 20
click at [190, 230] on div at bounding box center [177, 234] width 46 height 9
click at [302, 251] on div "Products Show / Hide columns Add product Qty Cost Markup Price Total 1 REFURBIS…" at bounding box center [341, 260] width 501 height 319
click at [561, 108] on button "Add product" at bounding box center [563, 113] width 37 height 10
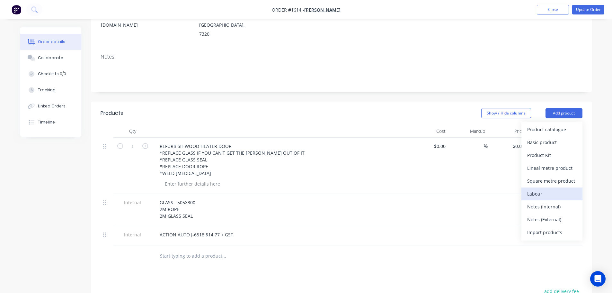
click at [553, 189] on div "Labour" at bounding box center [551, 193] width 49 height 9
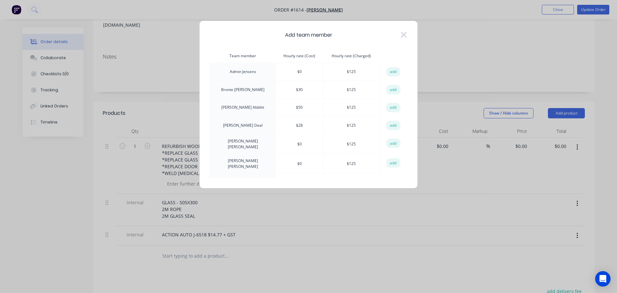
click at [388, 123] on button "add" at bounding box center [393, 125] width 14 height 10
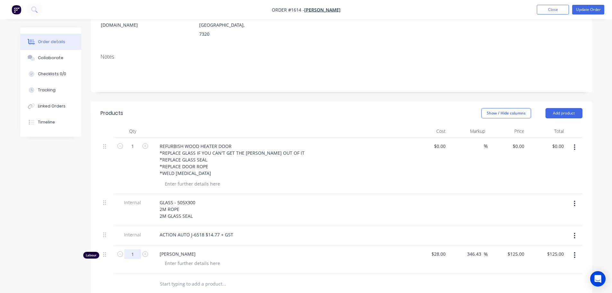
click at [131, 151] on input "1" at bounding box center [132, 146] width 17 height 10
type input "0.5"
type input "$62.50"
click at [170, 258] on div at bounding box center [193, 262] width 66 height 9
click at [291, 250] on span "[PERSON_NAME]" at bounding box center [283, 253] width 247 height 7
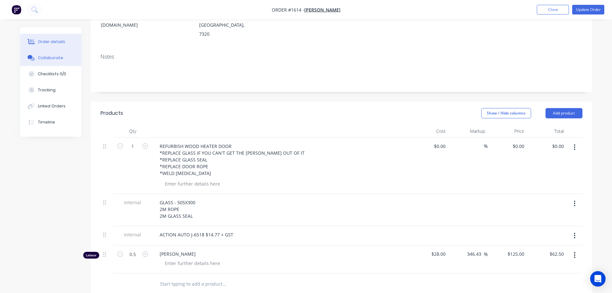
click at [39, 57] on div "Collaborate" at bounding box center [50, 58] width 25 height 6
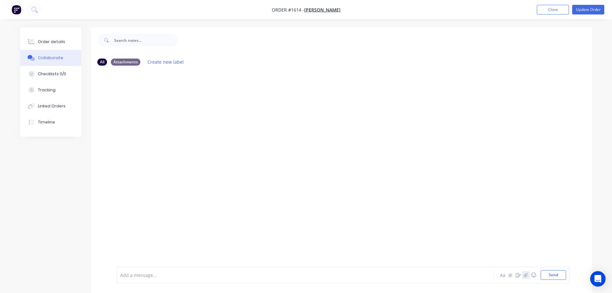
click at [525, 277] on button "button" at bounding box center [526, 275] width 8 height 8
click at [552, 274] on button "Send" at bounding box center [552, 275] width 25 height 10
click at [48, 39] on button "Order details" at bounding box center [50, 42] width 61 height 16
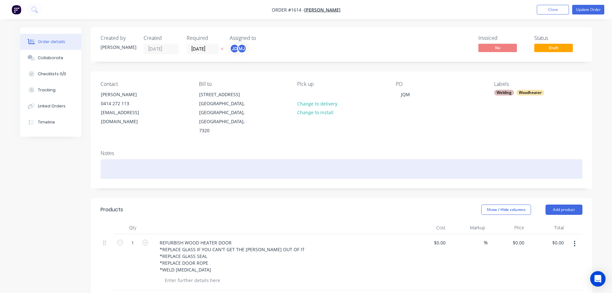
click at [128, 159] on div at bounding box center [342, 169] width 482 height 20
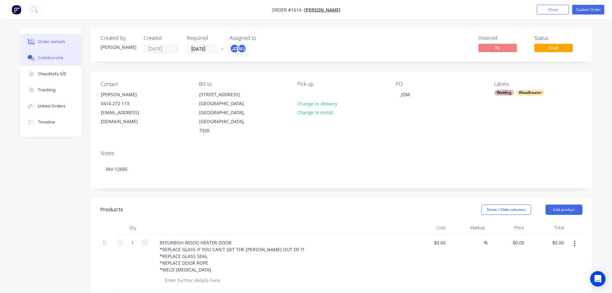
click at [61, 58] on button "Collaborate" at bounding box center [50, 58] width 61 height 16
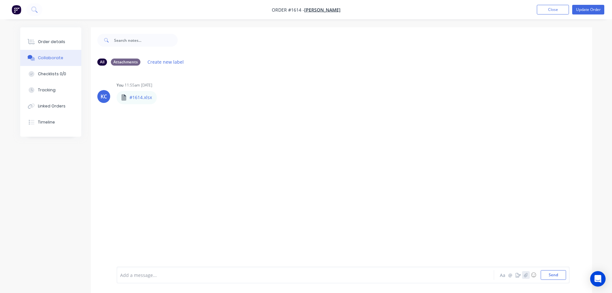
click at [526, 274] on icon "button" at bounding box center [525, 274] width 4 height 4
click at [563, 274] on button "Send" at bounding box center [552, 275] width 25 height 10
click at [590, 7] on button "Update Order" at bounding box center [588, 10] width 32 height 10
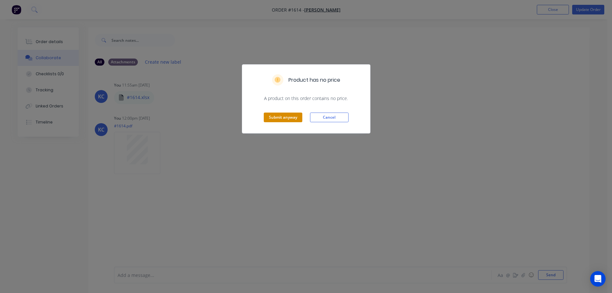
click at [284, 117] on button "Submit anyway" at bounding box center [283, 117] width 39 height 10
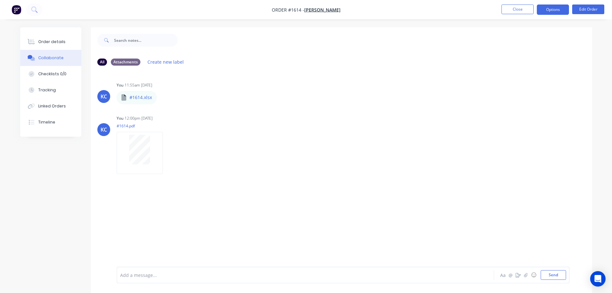
click at [542, 11] on button "Options" at bounding box center [553, 9] width 32 height 10
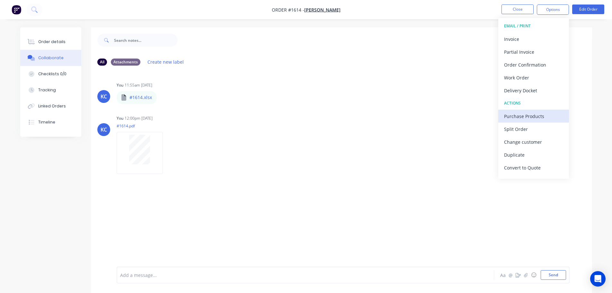
scroll to position [10, 0]
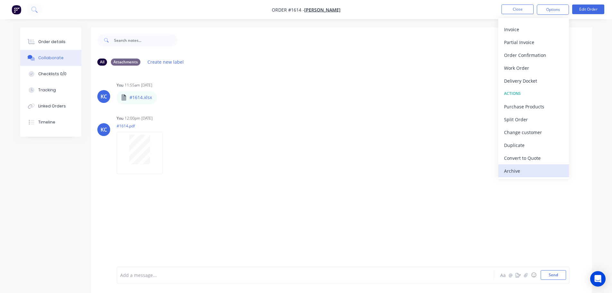
click at [520, 170] on div "Archive" at bounding box center [533, 170] width 59 height 9
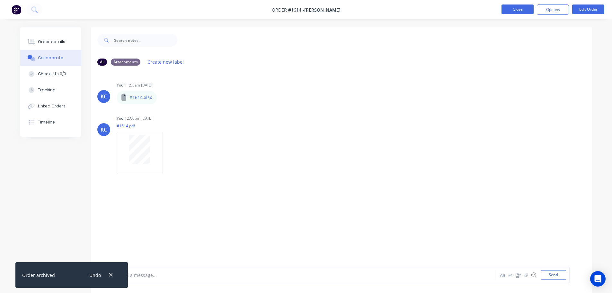
click at [512, 6] on button "Close" at bounding box center [517, 9] width 32 height 10
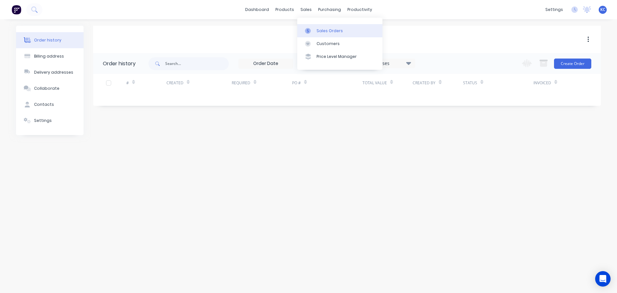
click at [323, 28] on div "Sales Orders" at bounding box center [329, 31] width 26 height 6
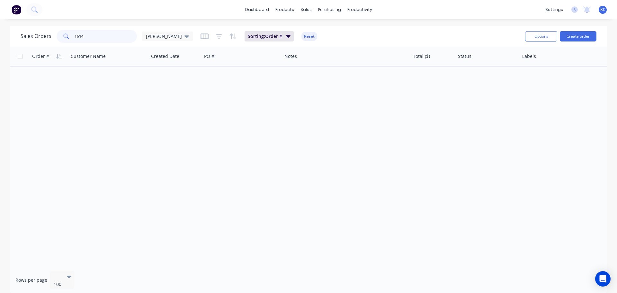
drag, startPoint x: 96, startPoint y: 41, endPoint x: 36, endPoint y: 42, distance: 59.7
click at [46, 42] on div "Sales Orders 1614 katrina" at bounding box center [107, 36] width 172 height 13
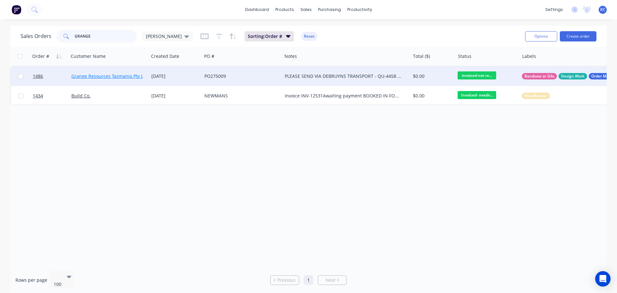
type input "GRANGE"
click at [130, 76] on link "Grange Resources Tasmania Pty Ltd" at bounding box center [109, 76] width 76 height 6
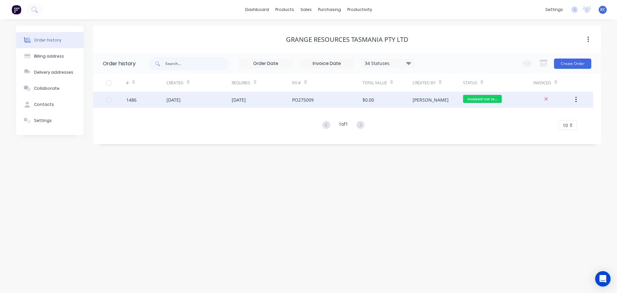
click at [178, 98] on div "17 Jul 2025" at bounding box center [173, 99] width 14 height 7
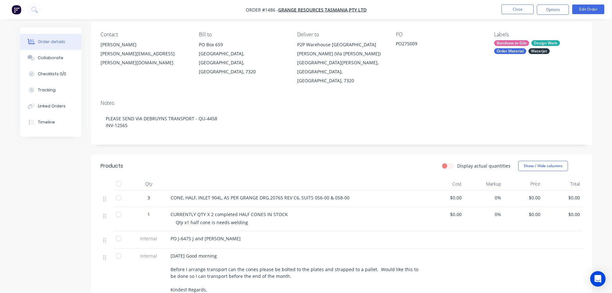
scroll to position [64, 0]
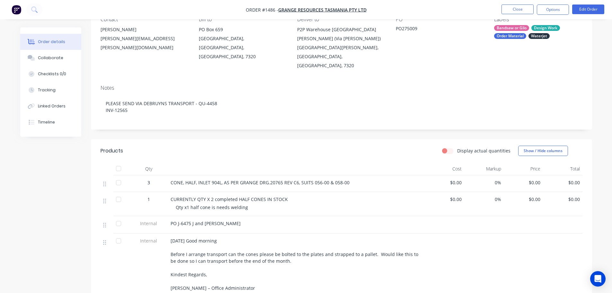
click at [217, 220] on div "PO J-6475 J and L fab" at bounding box center [297, 223] width 252 height 7
click at [224, 220] on div "PO J-6475 J and L fab" at bounding box center [297, 223] width 252 height 7
click at [583, 12] on button "Edit Order" at bounding box center [588, 9] width 32 height 10
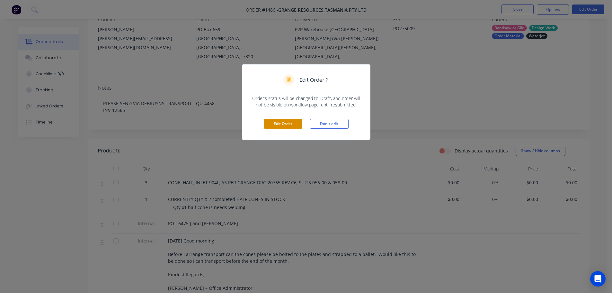
click at [291, 122] on button "Edit Order" at bounding box center [283, 124] width 39 height 10
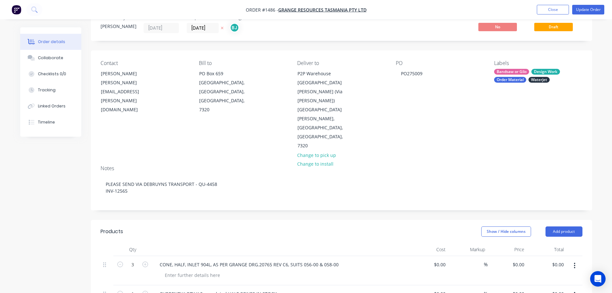
scroll to position [32, 0]
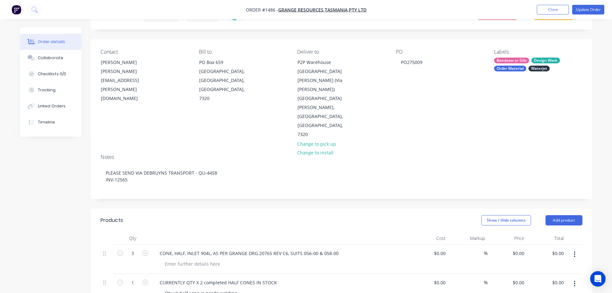
click at [312, 288] on div "Qty x1 half cone is needs welding" at bounding box center [283, 292] width 247 height 9
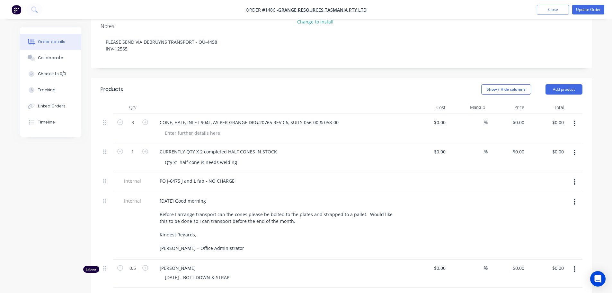
scroll to position [161, 0]
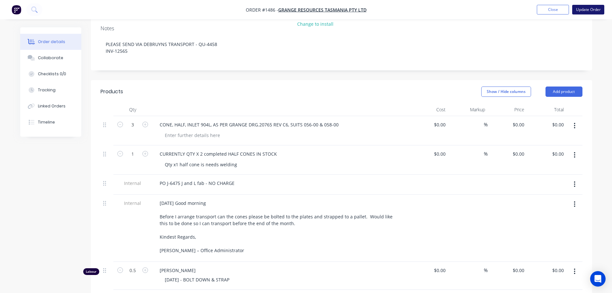
click at [593, 9] on button "Update Order" at bounding box center [588, 10] width 32 height 10
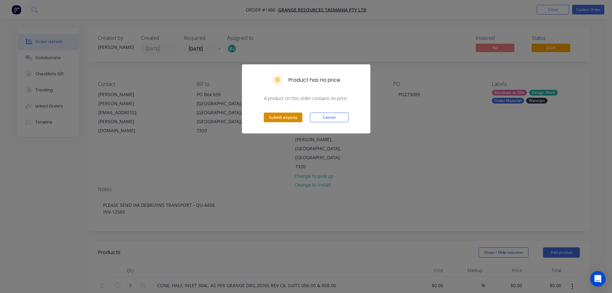
click at [289, 119] on button "Submit anyway" at bounding box center [283, 117] width 39 height 10
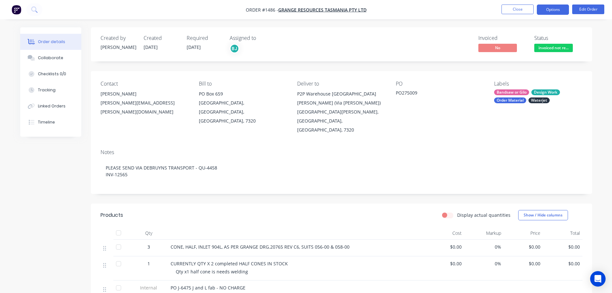
click at [556, 9] on button "Options" at bounding box center [553, 9] width 32 height 10
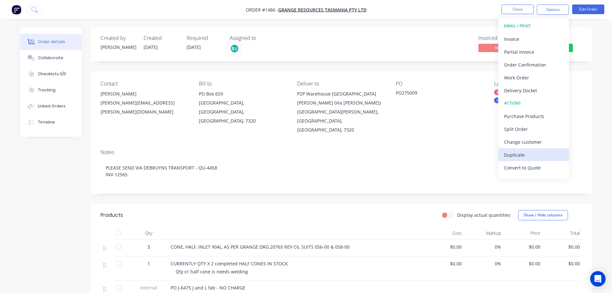
click at [523, 159] on button "Duplicate" at bounding box center [533, 154] width 71 height 13
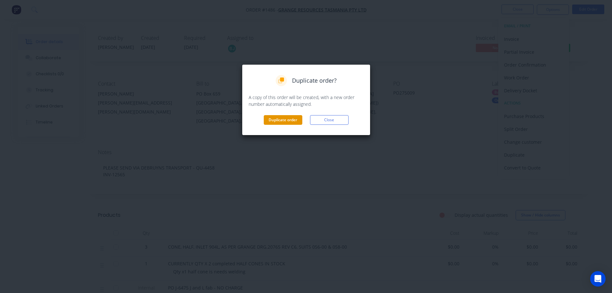
click at [282, 123] on button "Duplicate order" at bounding box center [283, 120] width 39 height 10
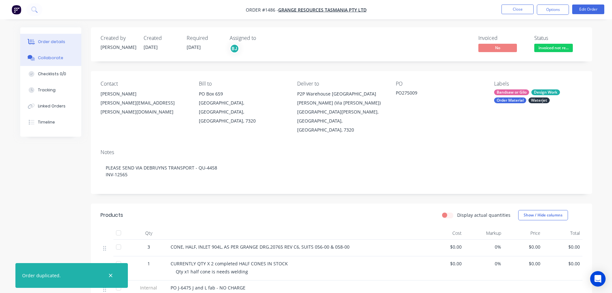
click at [45, 53] on button "Collaborate" at bounding box center [50, 58] width 61 height 16
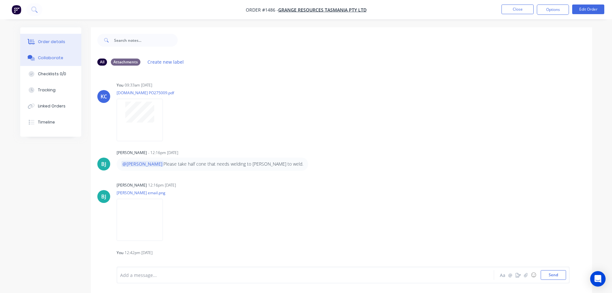
click at [62, 44] on div "Order details" at bounding box center [51, 42] width 27 height 6
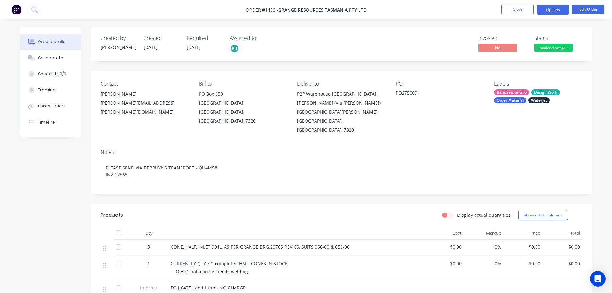
click at [553, 8] on button "Options" at bounding box center [553, 9] width 32 height 10
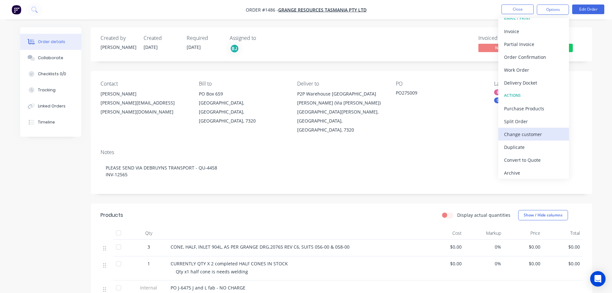
scroll to position [10, 0]
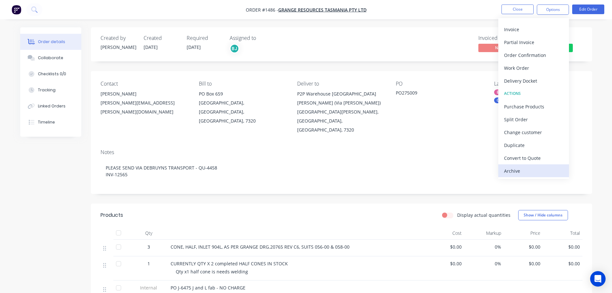
click at [519, 167] on div "Archive" at bounding box center [533, 170] width 59 height 9
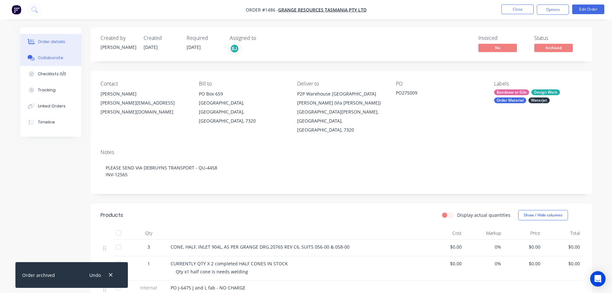
click at [47, 54] on button "Collaborate" at bounding box center [50, 58] width 61 height 16
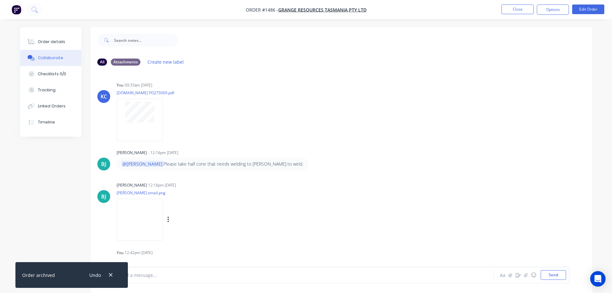
scroll to position [45, 0]
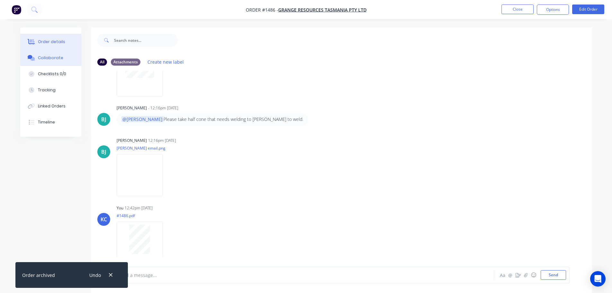
click at [57, 41] on div "Order details" at bounding box center [51, 42] width 27 height 6
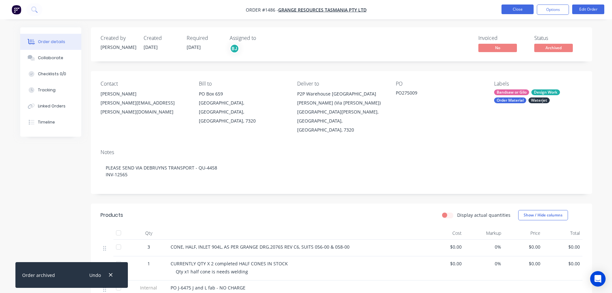
click at [514, 9] on button "Close" at bounding box center [517, 9] width 32 height 10
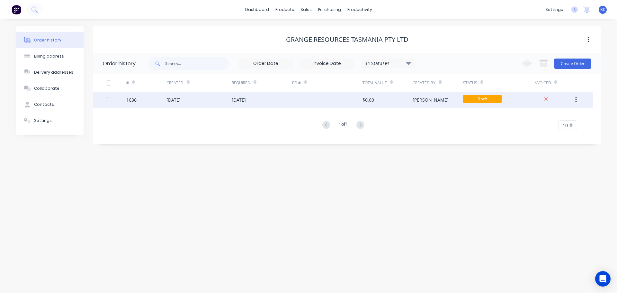
click at [180, 97] on div "[DATE]" at bounding box center [173, 99] width 14 height 7
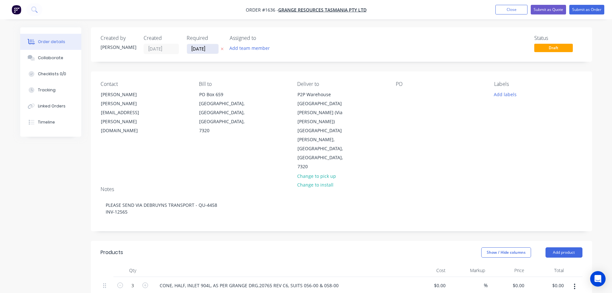
click at [214, 49] on input "[DATE]" at bounding box center [202, 49] width 31 height 10
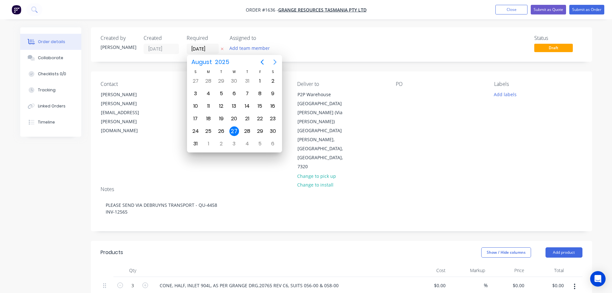
click at [275, 66] on icon "Next page" at bounding box center [275, 62] width 8 height 8
click at [255, 82] on div "5" at bounding box center [260, 81] width 10 height 10
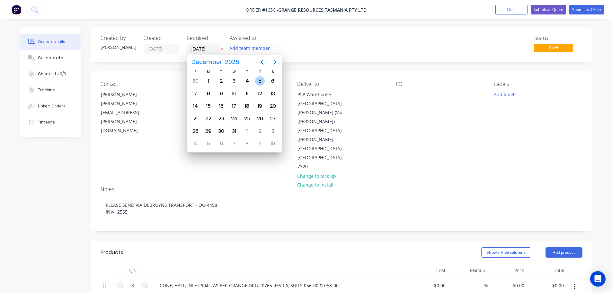
type input "05/12/25"
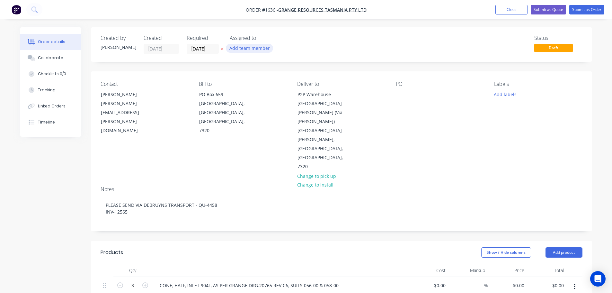
click at [244, 48] on button "Add team member" at bounding box center [249, 48] width 47 height 9
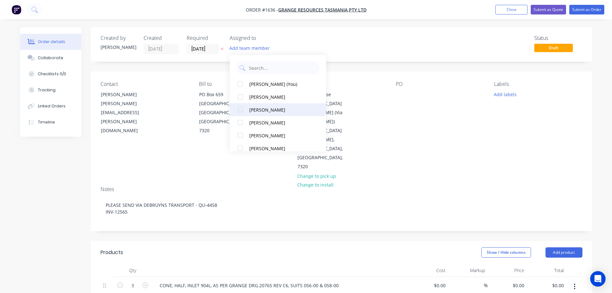
click at [241, 109] on div at bounding box center [240, 109] width 13 height 13
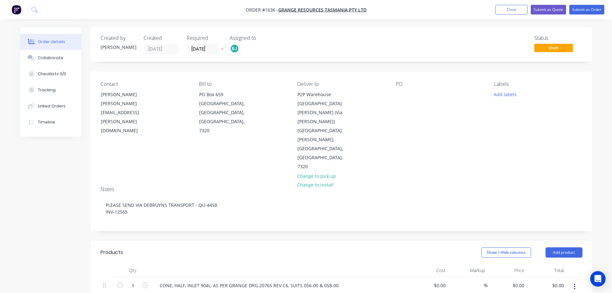
click at [154, 129] on div "Contact Brett Wilson brett.wilson@grangeresources.com.au Bill to PO Box 659 Bur…" at bounding box center [341, 126] width 501 height 110
click at [399, 96] on div at bounding box center [401, 94] width 10 height 9
click at [508, 94] on button "Add labels" at bounding box center [505, 94] width 30 height 9
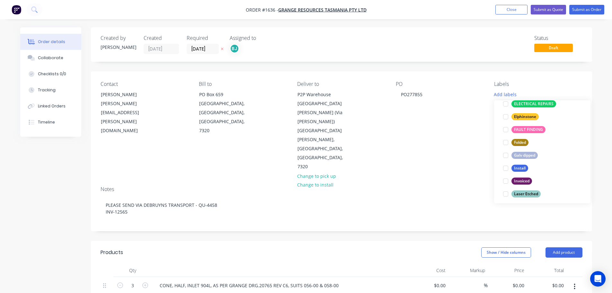
scroll to position [96, 0]
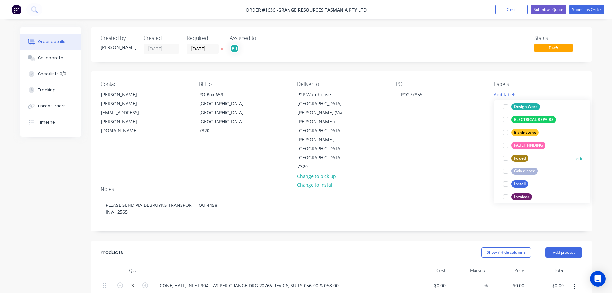
click at [507, 159] on div at bounding box center [505, 158] width 13 height 13
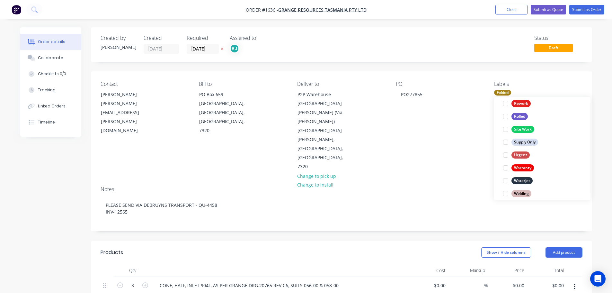
scroll to position [308, 0]
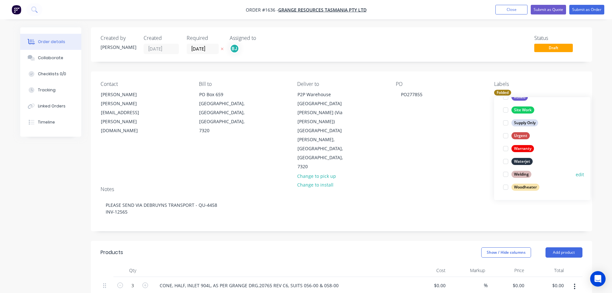
click at [505, 174] on div at bounding box center [505, 174] width 13 height 13
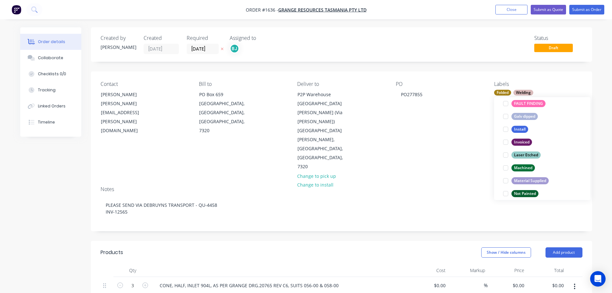
scroll to position [193, 0]
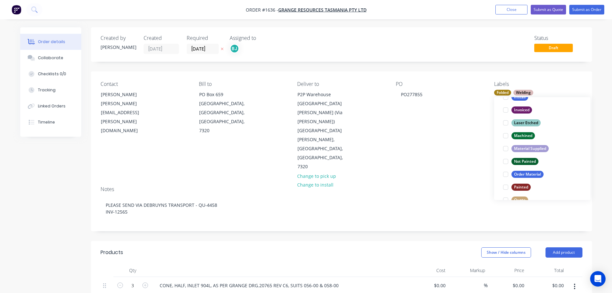
click at [505, 171] on div at bounding box center [505, 174] width 13 height 13
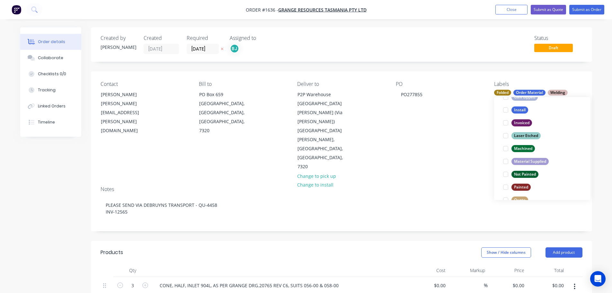
scroll to position [0, 0]
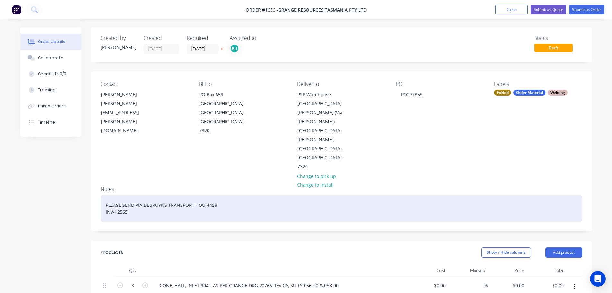
click at [461, 195] on div "PLEASE SEND VIA DEBRUYNS TRANSPORT - QU-4458 INV-12565" at bounding box center [342, 208] width 482 height 26
click at [144, 195] on div "PLEASE SEND VIA DEBRUYNS TRANSPORT - QU-4458 INV-12565" at bounding box center [342, 208] width 482 height 26
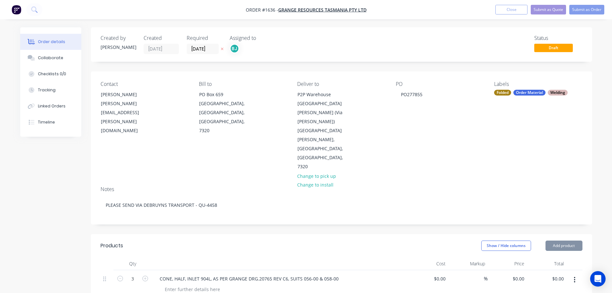
click at [242, 257] on div at bounding box center [280, 263] width 257 height 13
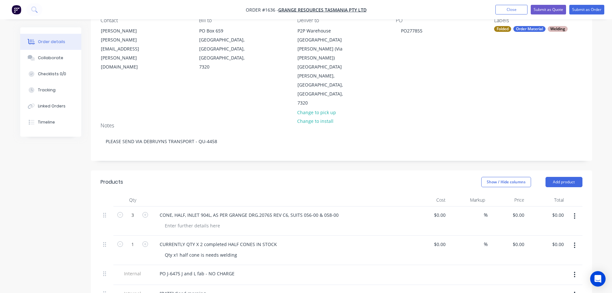
scroll to position [64, 0]
click at [574, 241] on icon "button" at bounding box center [575, 244] width 2 height 7
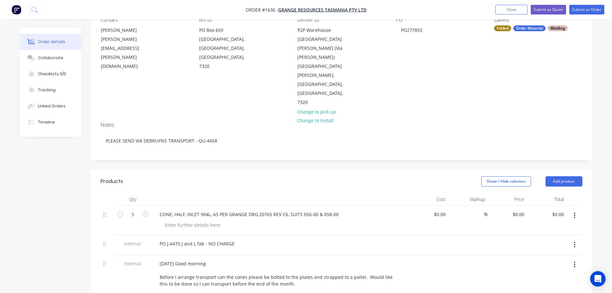
click at [575, 241] on icon "button" at bounding box center [575, 244] width 2 height 7
click at [548, 269] on div "Delete" at bounding box center [551, 273] width 49 height 9
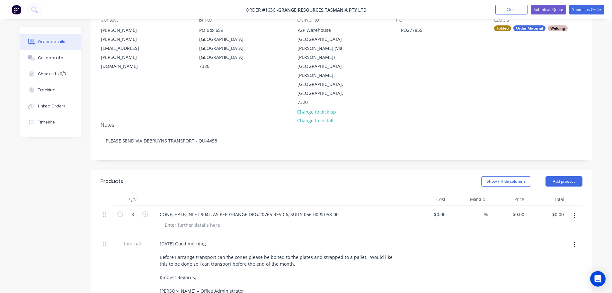
click at [575, 241] on icon "button" at bounding box center [575, 244] width 2 height 7
click at [562, 269] on div "Delete" at bounding box center [551, 273] width 49 height 9
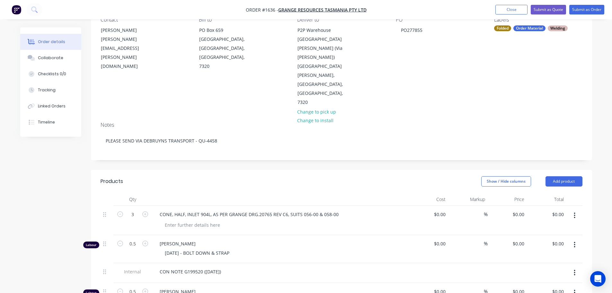
click at [574, 241] on icon "button" at bounding box center [575, 244] width 2 height 7
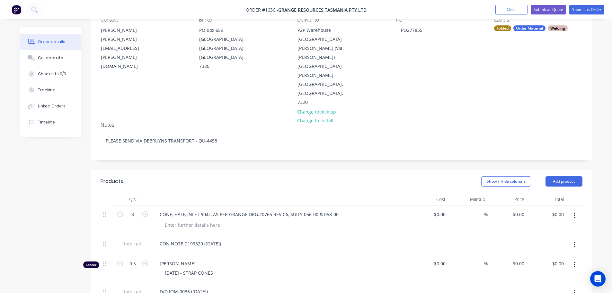
click at [575, 241] on icon "button" at bounding box center [575, 244] width 2 height 7
click at [561, 269] on div "Delete" at bounding box center [551, 273] width 49 height 9
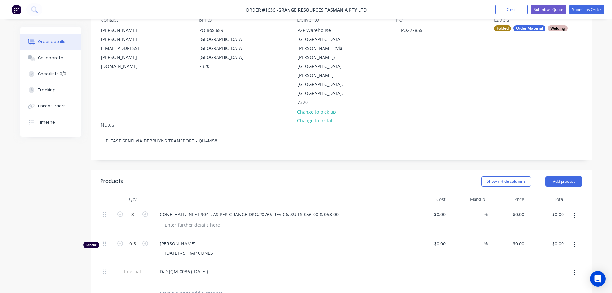
click at [573, 239] on button "button" at bounding box center [574, 245] width 15 height 12
click at [574, 242] on icon "button" at bounding box center [574, 245] width 1 height 6
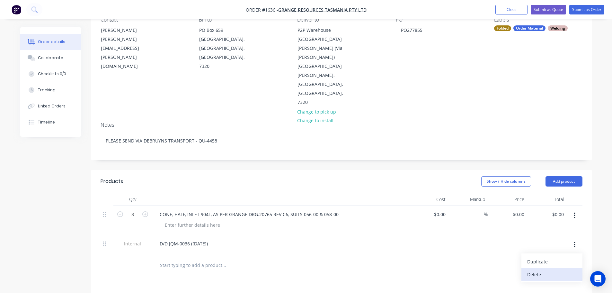
click at [569, 269] on div "Delete" at bounding box center [551, 273] width 49 height 9
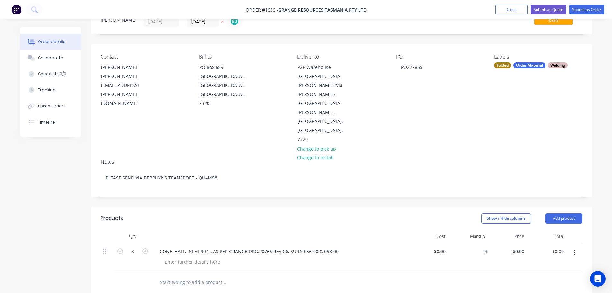
scroll to position [0, 0]
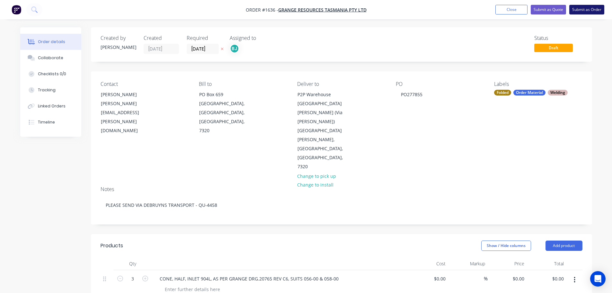
click at [584, 10] on button "Submit as Order" at bounding box center [586, 10] width 35 height 10
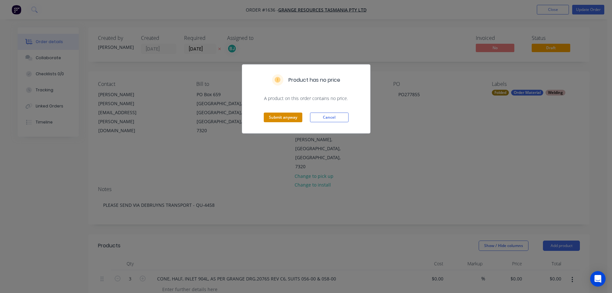
click at [265, 116] on button "Submit anyway" at bounding box center [283, 117] width 39 height 10
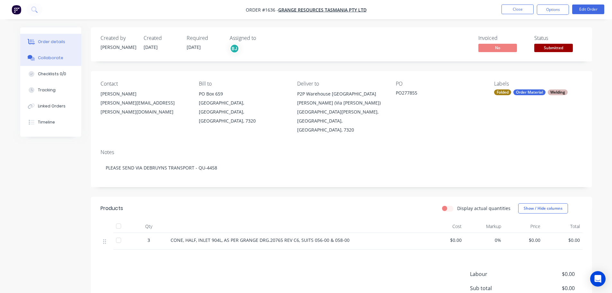
click at [47, 58] on div "Collaborate" at bounding box center [50, 58] width 25 height 6
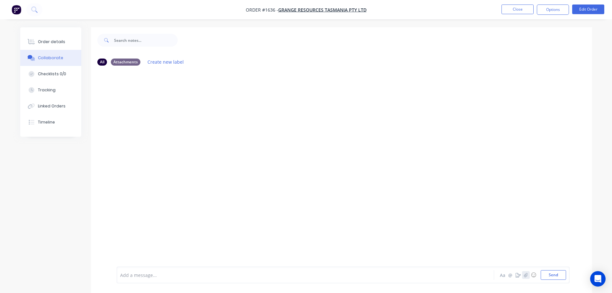
click at [524, 274] on icon "button" at bounding box center [525, 274] width 4 height 4
click at [559, 274] on button "Send" at bounding box center [552, 275] width 25 height 10
click at [58, 40] on div "Order details" at bounding box center [51, 42] width 27 height 6
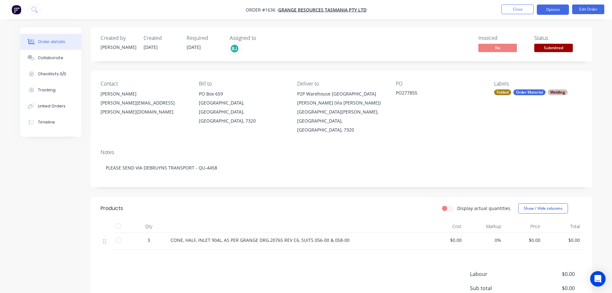
click at [549, 9] on button "Options" at bounding box center [553, 9] width 32 height 10
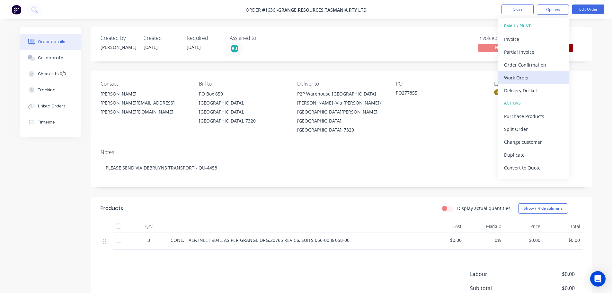
click at [523, 75] on div "Work Order" at bounding box center [533, 77] width 59 height 9
click at [522, 76] on div "Custom" at bounding box center [533, 77] width 59 height 9
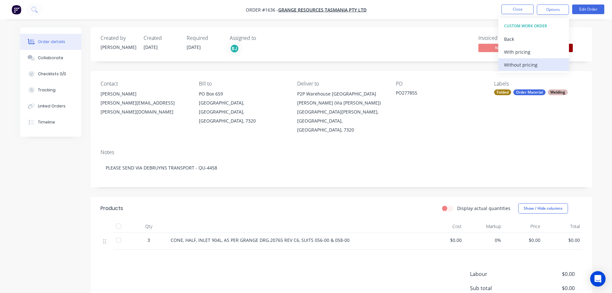
click at [521, 65] on div "Without pricing" at bounding box center [533, 64] width 59 height 9
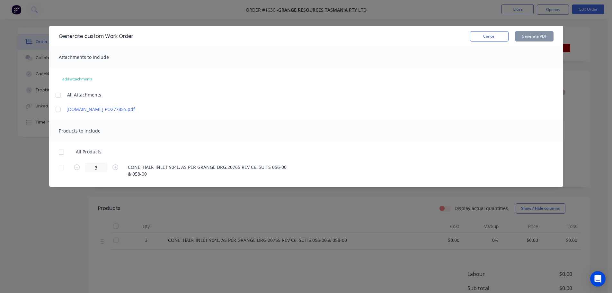
click at [56, 96] on div at bounding box center [58, 95] width 13 height 13
click at [62, 151] on div at bounding box center [61, 151] width 13 height 13
click at [547, 40] on button "Generate PDF" at bounding box center [534, 36] width 39 height 10
click at [479, 35] on button "Cancel" at bounding box center [489, 36] width 39 height 10
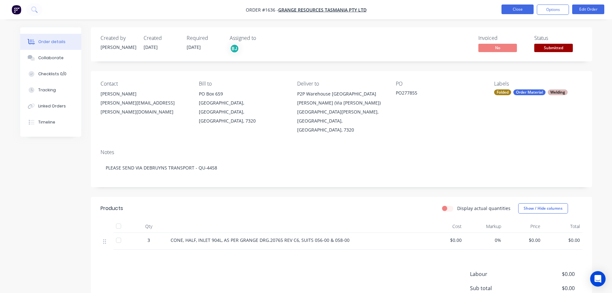
click at [519, 9] on button "Close" at bounding box center [517, 9] width 32 height 10
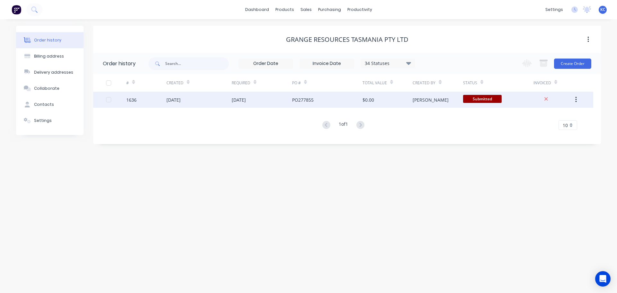
click at [180, 99] on div "[DATE]" at bounding box center [173, 99] width 14 height 7
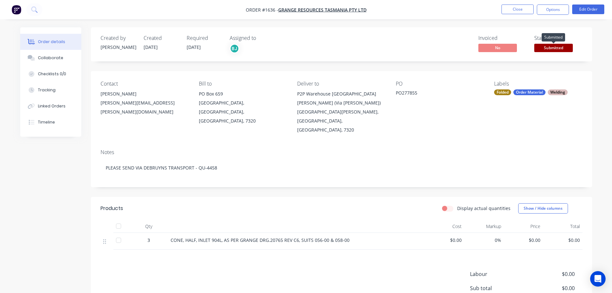
click at [556, 48] on span "Submitted" at bounding box center [553, 48] width 39 height 8
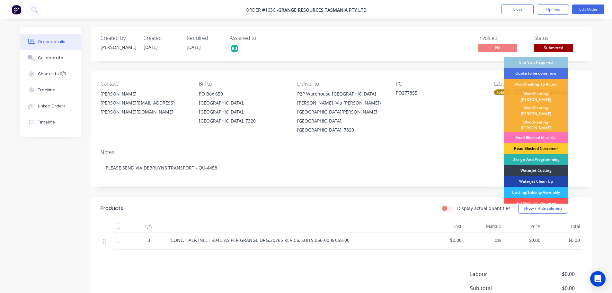
click at [536, 143] on div "Road Blocked Customer" at bounding box center [536, 148] width 64 height 11
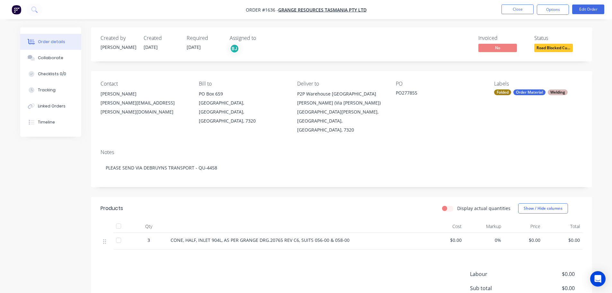
click at [546, 49] on span "Road Blocked Cu..." at bounding box center [553, 48] width 39 height 8
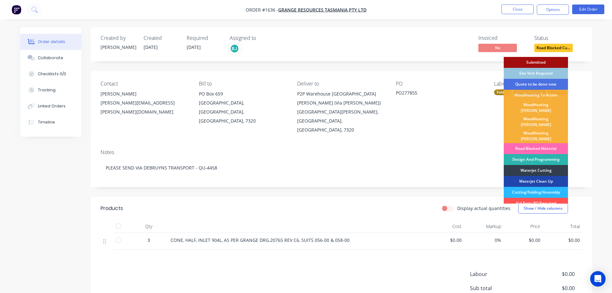
click at [533, 143] on div "Road Blocked Material" at bounding box center [536, 148] width 64 height 11
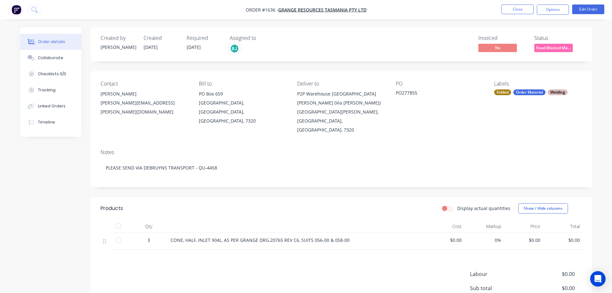
click at [280, 255] on div "Products Display actual quantities Show / Hide columns Qty Cost Markup Price To…" at bounding box center [341, 275] width 501 height 157
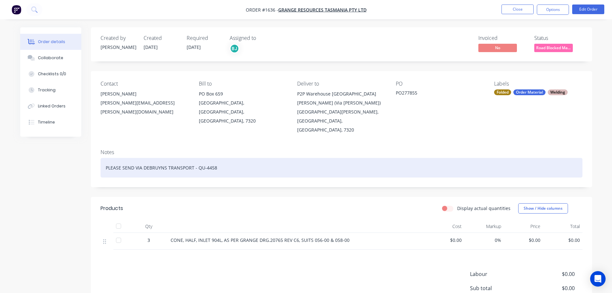
click at [217, 158] on div "PLEASE SEND VIA DEBRUYNS TRANSPORT - QU-4458" at bounding box center [342, 168] width 482 height 20
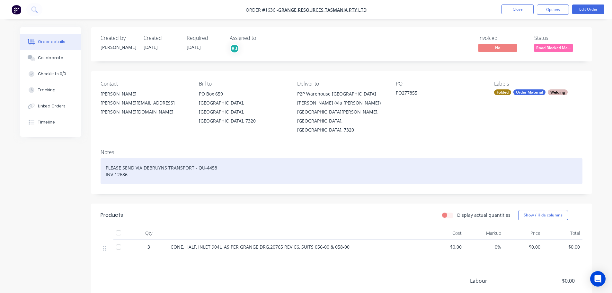
click at [303, 167] on div "PLEASE SEND VIA DEBRUYNS TRANSPORT - QU-4458 INV-12686" at bounding box center [342, 171] width 482 height 26
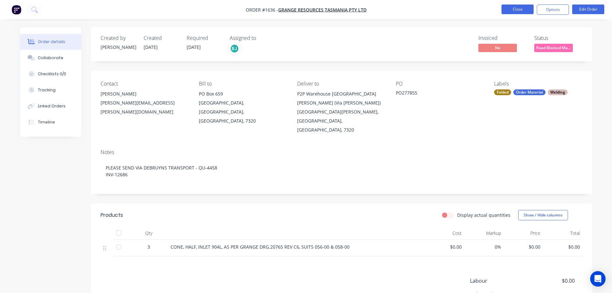
click at [519, 13] on button "Close" at bounding box center [517, 9] width 32 height 10
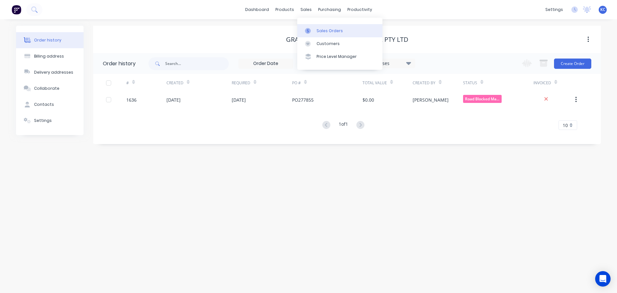
click at [327, 31] on div "Sales Orders" at bounding box center [329, 31] width 26 height 6
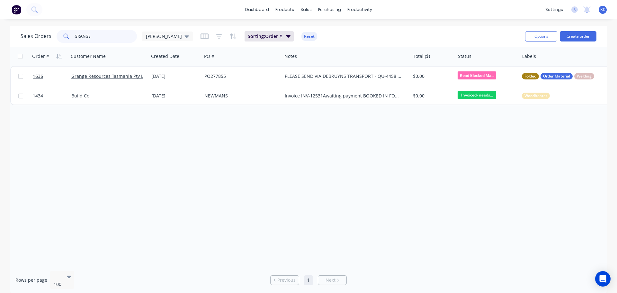
drag, startPoint x: 93, startPoint y: 38, endPoint x: 0, endPoint y: 28, distance: 93.6
click at [22, 32] on div "Sales Orders GRANGE katrina" at bounding box center [107, 36] width 172 height 13
type input "1617"
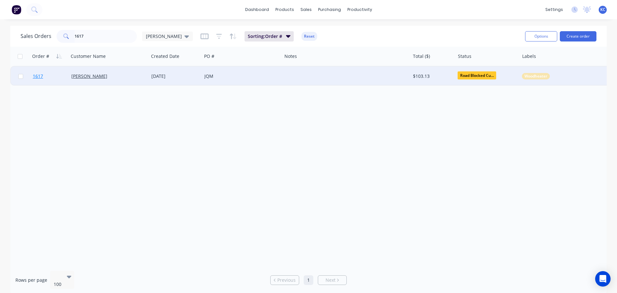
click at [44, 73] on link "1617" at bounding box center [52, 75] width 39 height 19
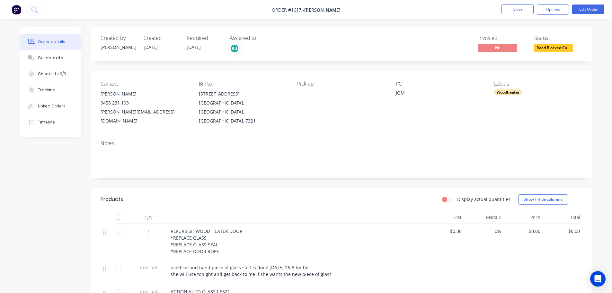
click at [231, 288] on div "ACTION AUTO GLASS J-6521" at bounding box center [297, 291] width 252 height 7
click at [583, 9] on button "Edit Order" at bounding box center [588, 9] width 32 height 10
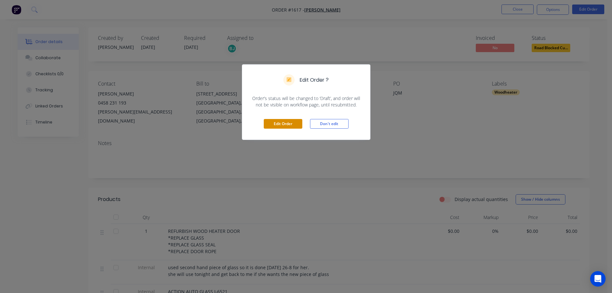
click at [269, 125] on button "Edit Order" at bounding box center [283, 124] width 39 height 10
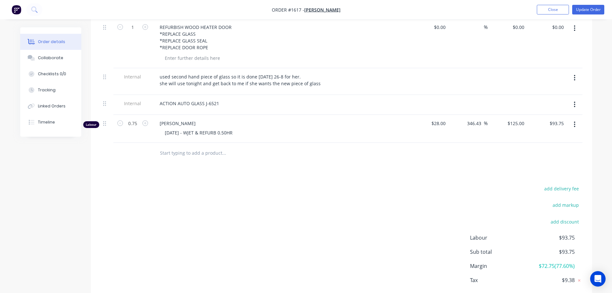
scroll to position [225, 0]
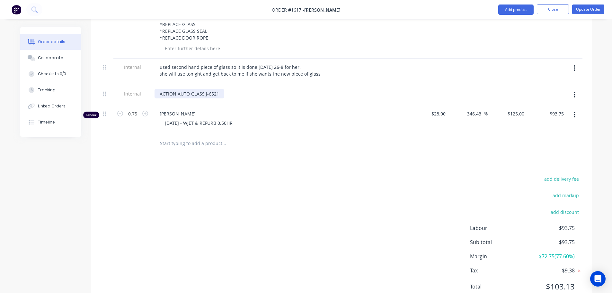
click at [222, 89] on div "ACTION AUTO GLASS J-6521" at bounding box center [189, 93] width 70 height 9
click at [280, 118] on div "26.08.2025 - WJET & REFURB 0.50HR" at bounding box center [283, 122] width 247 height 9
click at [238, 118] on div "26.08.2025 - WJET & REFURB 0.50HR" at bounding box center [199, 122] width 78 height 9
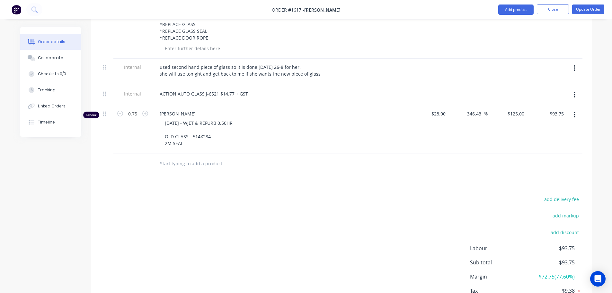
click at [294, 123] on div "26.08.2025 - WJET & REFURB 0.50HR OLD GLASS - 514X284 2M SEAL" at bounding box center [283, 133] width 247 height 30
click at [60, 57] on div "Collaborate" at bounding box center [50, 58] width 25 height 6
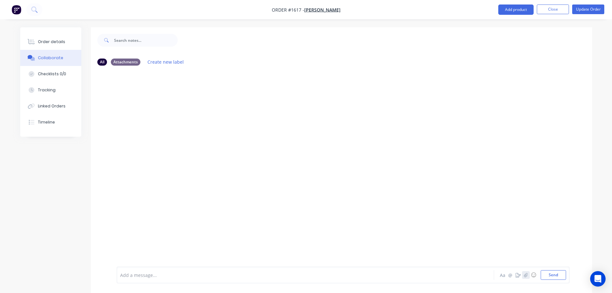
click at [524, 276] on icon "button" at bounding box center [525, 274] width 4 height 4
click at [547, 276] on button "Send" at bounding box center [552, 275] width 25 height 10
click at [51, 41] on div "Order details" at bounding box center [51, 42] width 27 height 6
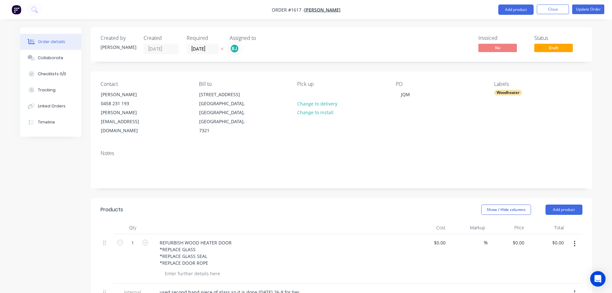
type input "$28.00"
type input "346.43"
type input "$125.00"
type input "$93.75"
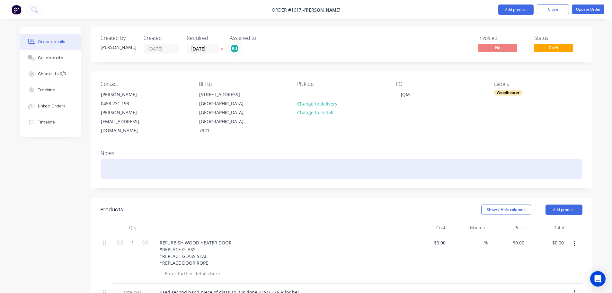
click at [120, 159] on div at bounding box center [342, 169] width 482 height 20
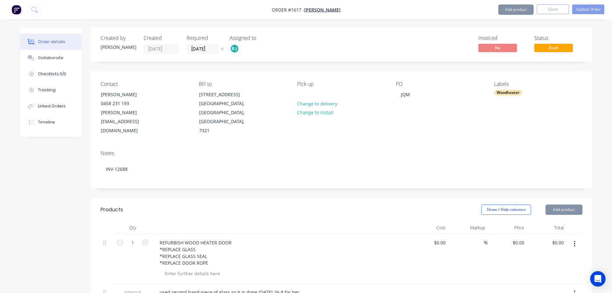
click at [222, 176] on div "Created by Katrina Created 25/08/25 Required 26/08/25 Assigned to BJ Invoiced N…" at bounding box center [341, 290] width 501 height 526
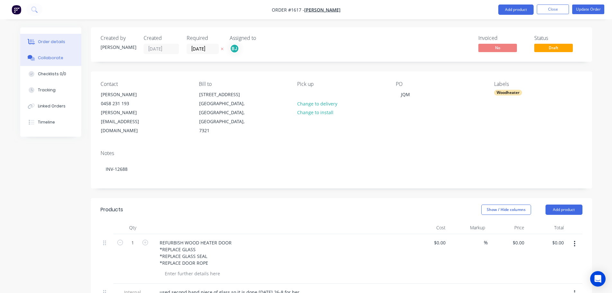
click at [54, 62] on button "Collaborate" at bounding box center [50, 58] width 61 height 16
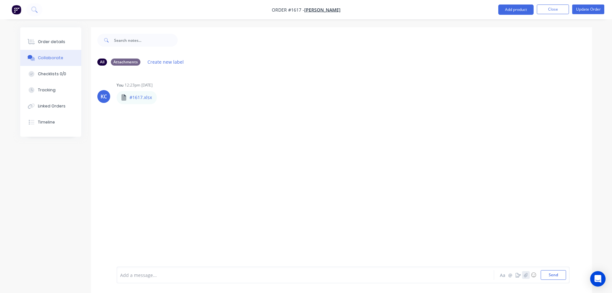
click at [525, 275] on icon "button" at bounding box center [525, 274] width 4 height 4
click at [552, 277] on button "Send" at bounding box center [552, 275] width 25 height 10
click at [580, 12] on button "Update Order" at bounding box center [588, 9] width 32 height 10
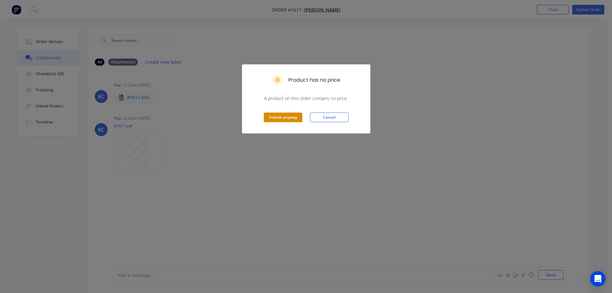
click at [294, 118] on button "Submit anyway" at bounding box center [283, 117] width 39 height 10
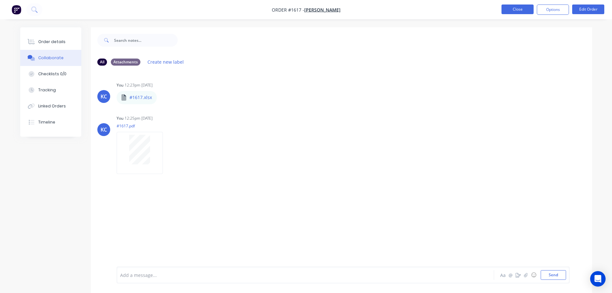
click at [516, 12] on button "Close" at bounding box center [517, 9] width 32 height 10
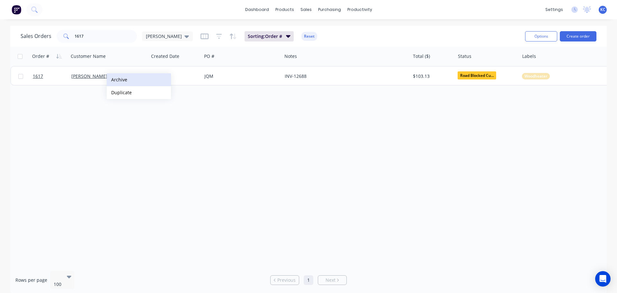
click at [117, 79] on button "Archive" at bounding box center [139, 79] width 64 height 13
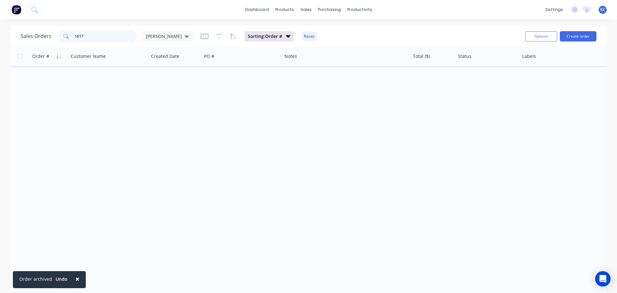
drag, startPoint x: 88, startPoint y: 41, endPoint x: 0, endPoint y: 37, distance: 88.4
click at [23, 36] on div "Sales Orders 1617 katrina" at bounding box center [107, 36] width 172 height 13
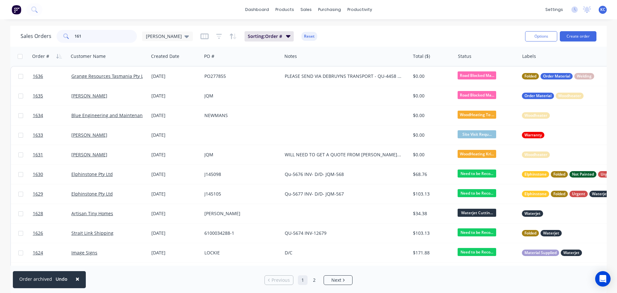
type input "1617"
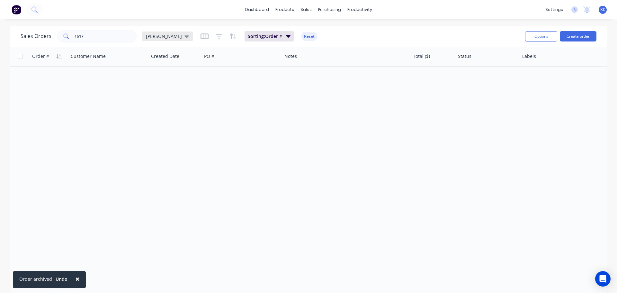
click at [184, 36] on icon at bounding box center [186, 36] width 4 height 7
click at [156, 114] on button "Archived" at bounding box center [180, 116] width 73 height 7
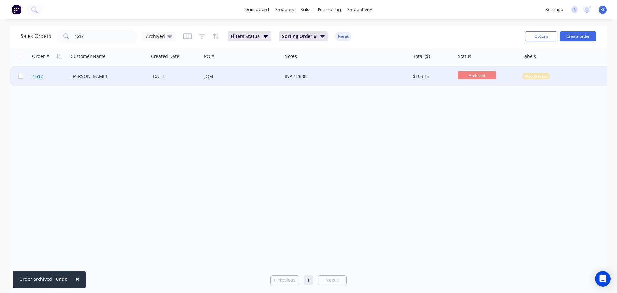
click at [39, 75] on span "1617" at bounding box center [38, 76] width 10 height 6
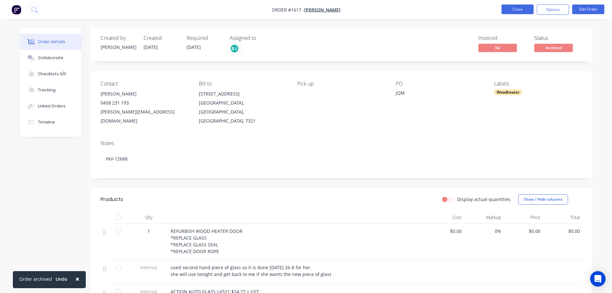
click at [507, 8] on button "Close" at bounding box center [517, 9] width 32 height 10
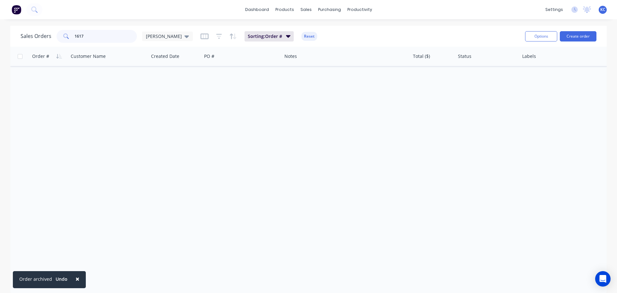
drag, startPoint x: 93, startPoint y: 38, endPoint x: 0, endPoint y: 32, distance: 93.4
click at [0, 40] on div "Sales Orders 1617 katrina Sorting: Order # Reset Options Create order Order # C…" at bounding box center [308, 160] width 617 height 268
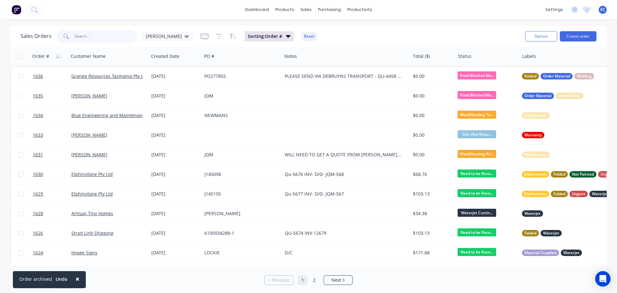
click at [121, 37] on input "text" at bounding box center [106, 36] width 63 height 13
type input "1449"
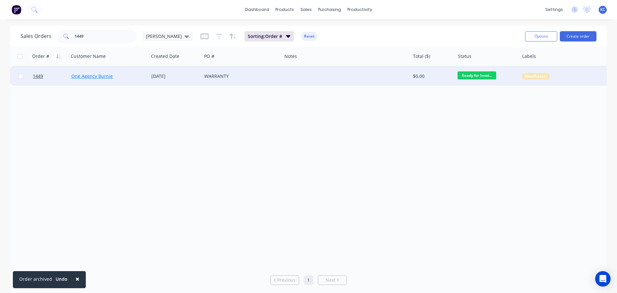
click at [82, 74] on link "One Agency Burnie" at bounding box center [91, 76] width 41 height 6
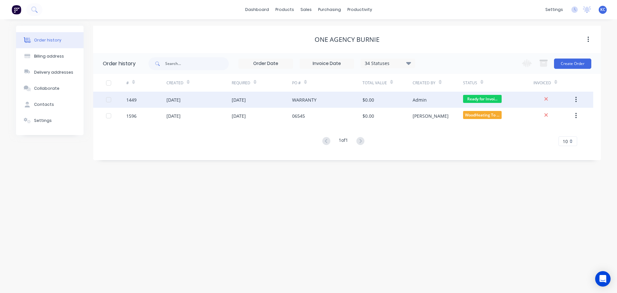
click at [143, 100] on div "1449" at bounding box center [146, 100] width 40 height 16
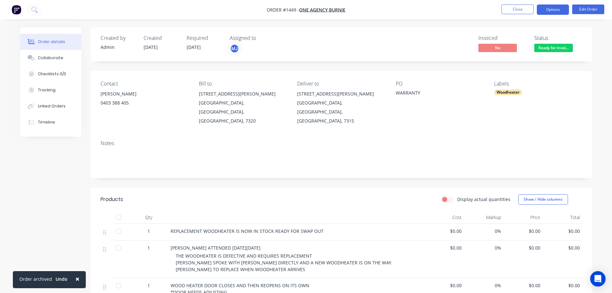
click at [561, 8] on button "Options" at bounding box center [553, 9] width 32 height 10
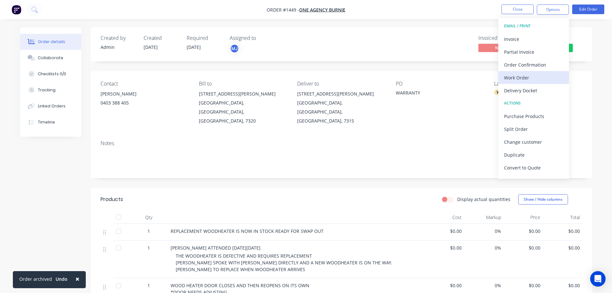
click at [533, 81] on div "Work Order" at bounding box center [533, 77] width 59 height 9
click at [523, 78] on div "Custom" at bounding box center [533, 77] width 59 height 9
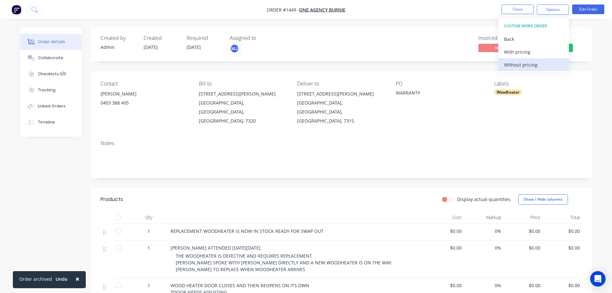
click at [523, 68] on div "Without pricing" at bounding box center [533, 64] width 59 height 9
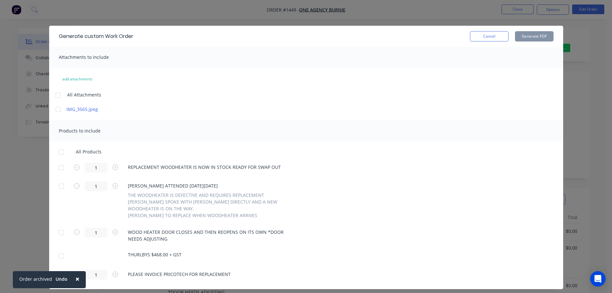
click at [60, 166] on div at bounding box center [61, 167] width 13 height 13
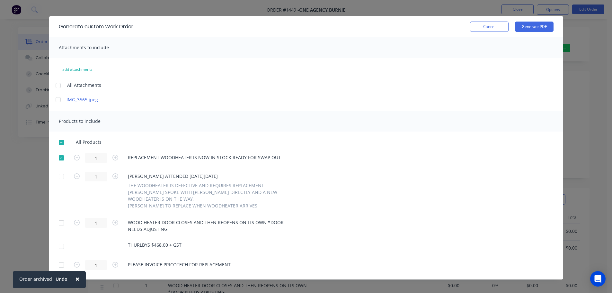
scroll to position [15, 0]
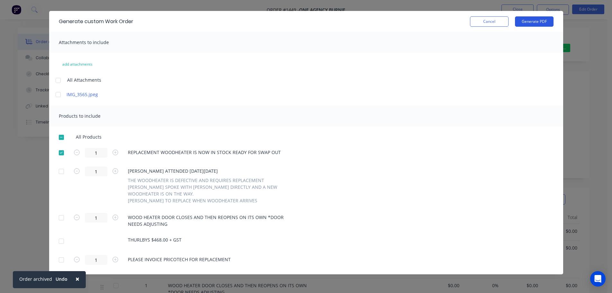
click at [538, 21] on button "Generate PDF" at bounding box center [534, 21] width 39 height 10
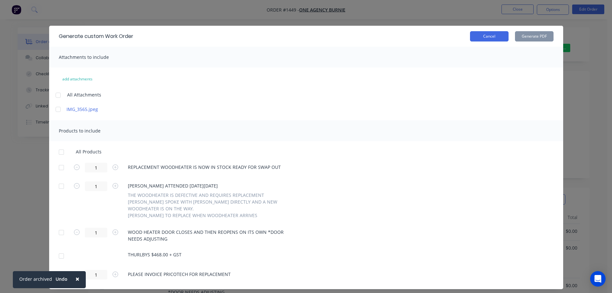
click at [477, 41] on div "Generate custom Work Order Cancel Generate PDF" at bounding box center [306, 36] width 514 height 21
click at [499, 33] on button "Cancel" at bounding box center [489, 36] width 39 height 10
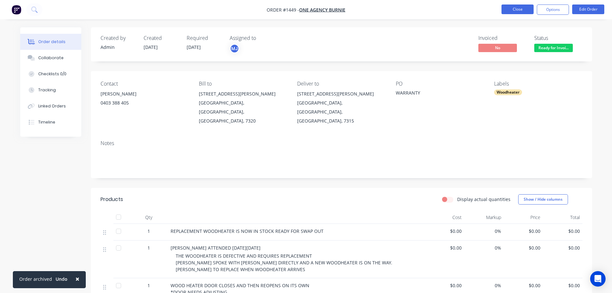
click at [510, 11] on button "Close" at bounding box center [517, 9] width 32 height 10
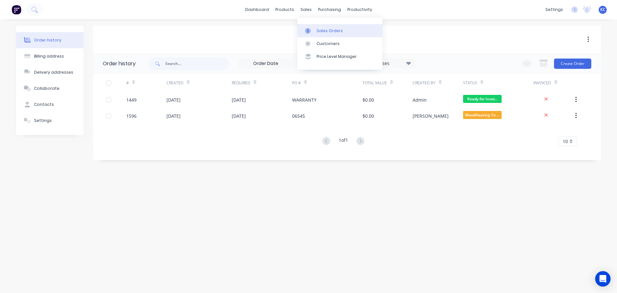
click at [315, 28] on link "Sales Orders" at bounding box center [339, 30] width 85 height 13
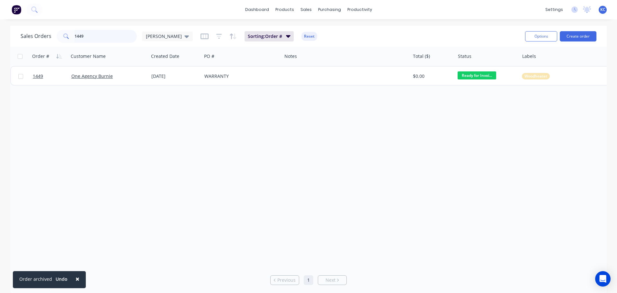
click at [2, 32] on div "Sales Orders 1449 katrina Sorting: Order # Reset Options Create order Order # C…" at bounding box center [308, 160] width 617 height 268
type input "1630"
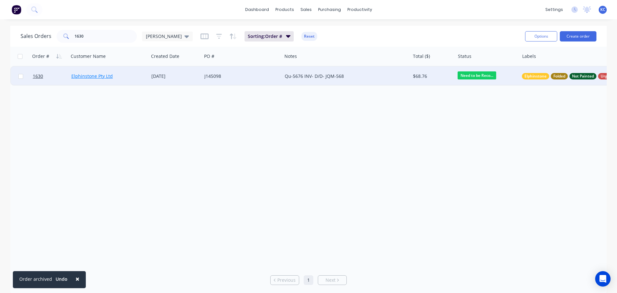
click at [98, 78] on link "Elphinstone Pty Ltd" at bounding box center [91, 76] width 41 height 6
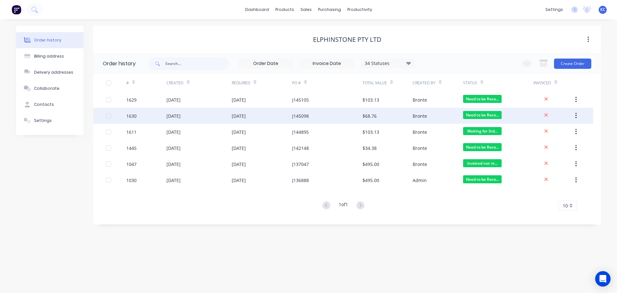
click at [138, 111] on div "1630" at bounding box center [146, 116] width 40 height 16
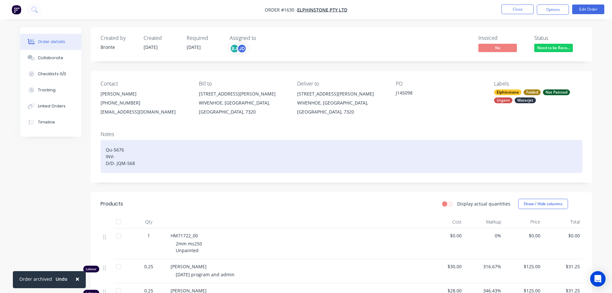
click at [137, 163] on div "Qu-5676 INV- D/D- JQM-568" at bounding box center [342, 156] width 482 height 33
click at [126, 155] on div "Qu-5676 INV- D/D- JQM-568 (26.08.2025)" at bounding box center [342, 156] width 482 height 33
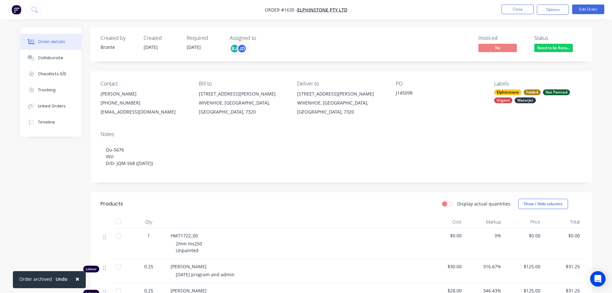
click at [197, 233] on span "HM71722_00" at bounding box center [184, 235] width 27 height 6
drag, startPoint x: 198, startPoint y: 235, endPoint x: 318, endPoint y: 178, distance: 132.3
click at [198, 234] on div "HM71722_00" at bounding box center [297, 235] width 252 height 7
click at [592, 9] on button "Edit Order" at bounding box center [588, 9] width 32 height 10
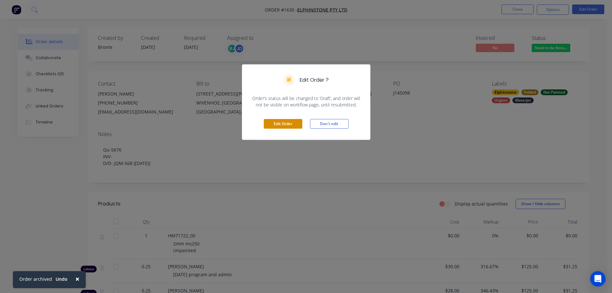
click at [293, 120] on button "Edit Order" at bounding box center [283, 124] width 39 height 10
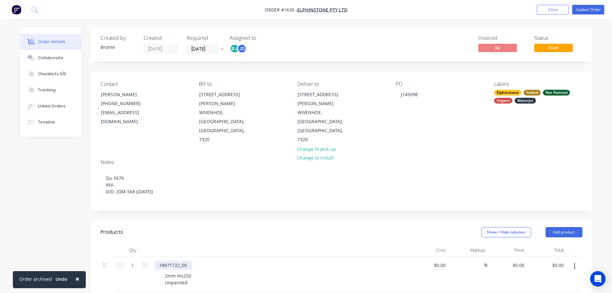
drag, startPoint x: 187, startPoint y: 236, endPoint x: 194, endPoint y: 243, distance: 10.5
click at [189, 260] on div "HM71722_00" at bounding box center [173, 264] width 38 height 9
click at [270, 271] on div "2mm ms250 Unpainted" at bounding box center [283, 279] width 247 height 16
click at [559, 227] on button "Add product" at bounding box center [563, 232] width 37 height 10
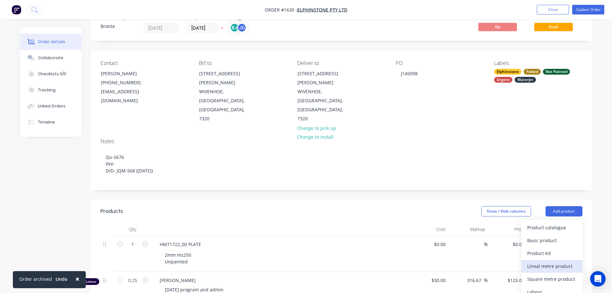
scroll to position [32, 0]
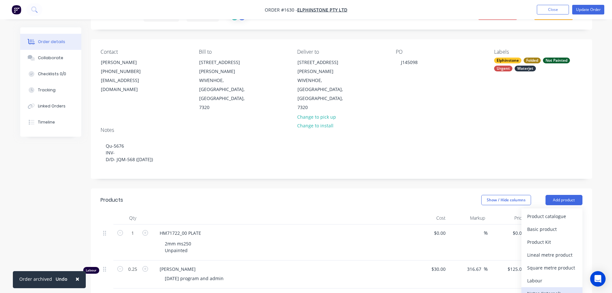
click at [547, 288] on div "Notes (Internal)" at bounding box center [551, 292] width 49 height 9
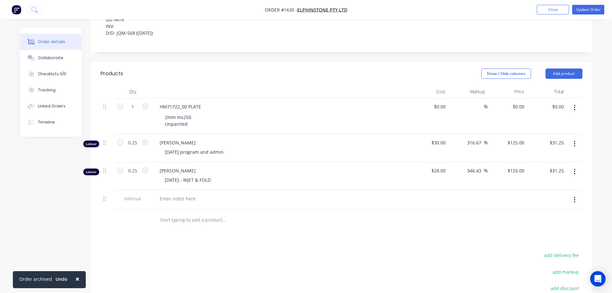
scroll to position [161, 0]
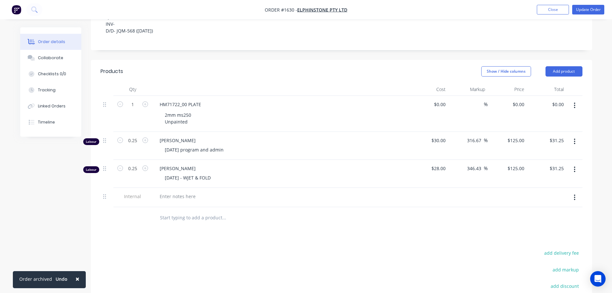
click at [171, 188] on div at bounding box center [280, 198] width 257 height 20
click at [169, 191] on div at bounding box center [177, 195] width 46 height 9
click at [233, 191] on div "2MM MILD STEEL - 35X65 SET UP - 5MINS CLEAN UP - 5MINS CUT TIME - 1.20MINS" at bounding box center [280, 206] width 252 height 30
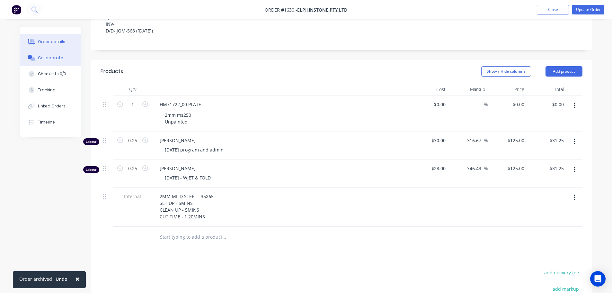
click at [55, 60] on div "Collaborate" at bounding box center [50, 58] width 25 height 6
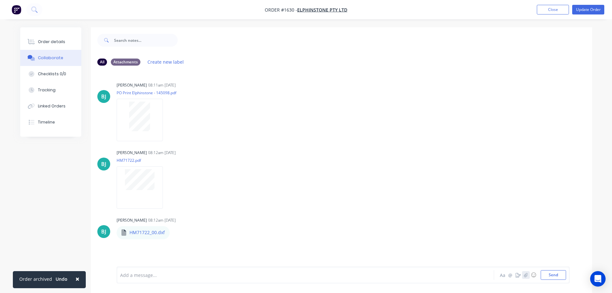
click at [525, 274] on icon "button" at bounding box center [525, 274] width 4 height 4
click at [551, 273] on button "Send" at bounding box center [552, 275] width 25 height 10
click at [59, 37] on button "Order details" at bounding box center [50, 42] width 61 height 16
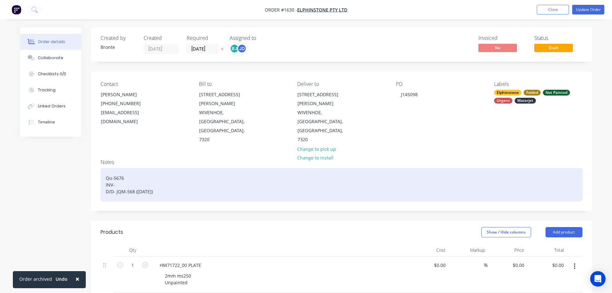
click at [124, 168] on div "Qu-5676 INV- D/D- JQM-568 (26.08.2025)" at bounding box center [342, 184] width 482 height 33
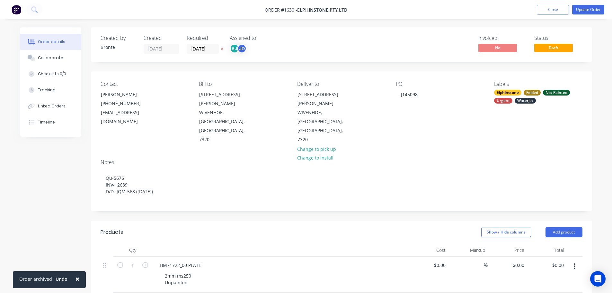
click at [242, 176] on div "Notes Qu-5676 INV-12689 D/D- JQM-568 (26.08.2025)" at bounding box center [341, 182] width 501 height 57
click at [59, 57] on div "Collaborate" at bounding box center [50, 58] width 25 height 6
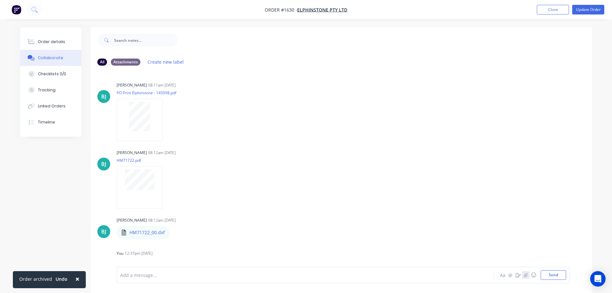
click at [526, 272] on icon "button" at bounding box center [525, 274] width 4 height 4
click at [549, 275] on button "Send" at bounding box center [552, 275] width 25 height 10
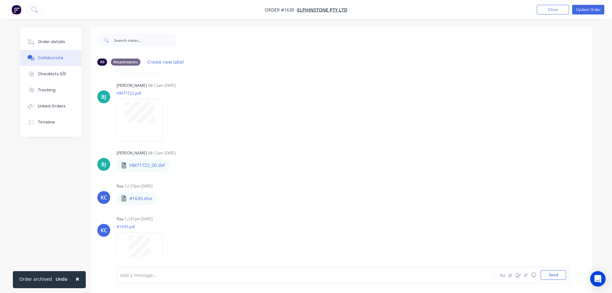
scroll to position [78, 0]
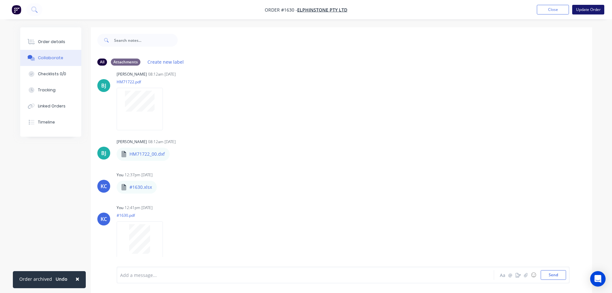
click at [593, 10] on button "Update Order" at bounding box center [588, 10] width 32 height 10
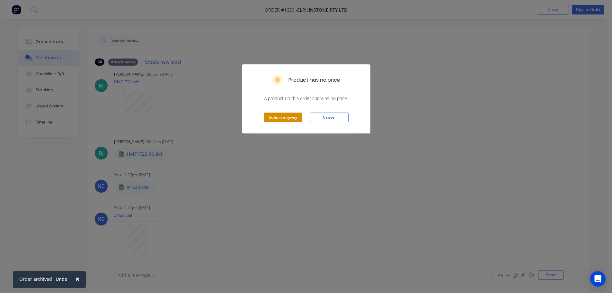
click at [285, 118] on button "Submit anyway" at bounding box center [283, 117] width 39 height 10
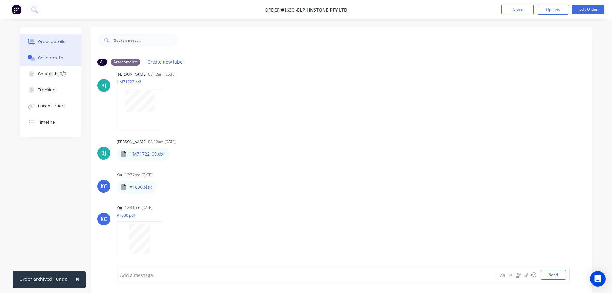
click at [68, 45] on button "Order details" at bounding box center [50, 42] width 61 height 16
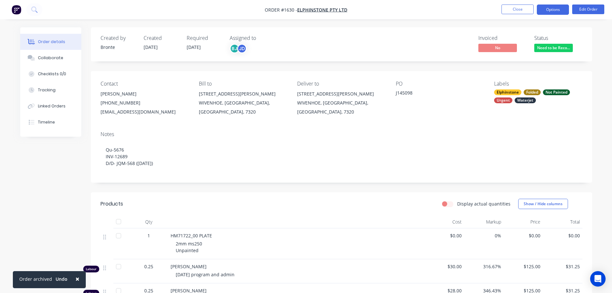
click at [554, 10] on button "Options" at bounding box center [553, 9] width 32 height 10
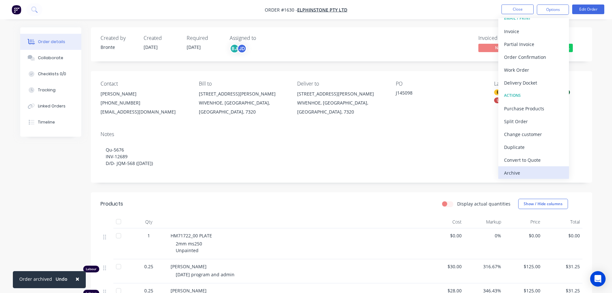
scroll to position [10, 0]
click at [523, 171] on div "Archive" at bounding box center [533, 170] width 59 height 9
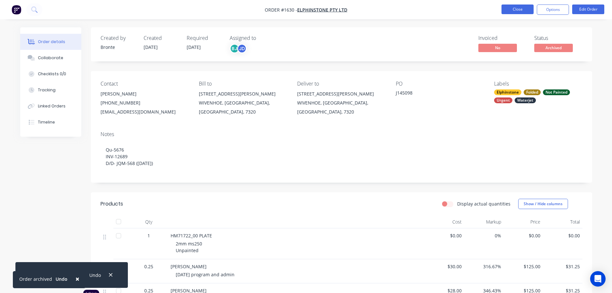
click at [519, 9] on button "Close" at bounding box center [517, 9] width 32 height 10
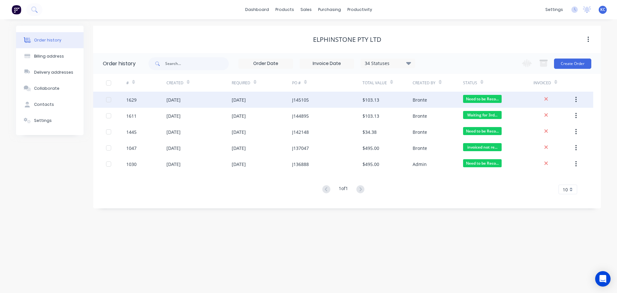
click at [180, 102] on div "[DATE]" at bounding box center [173, 99] width 14 height 7
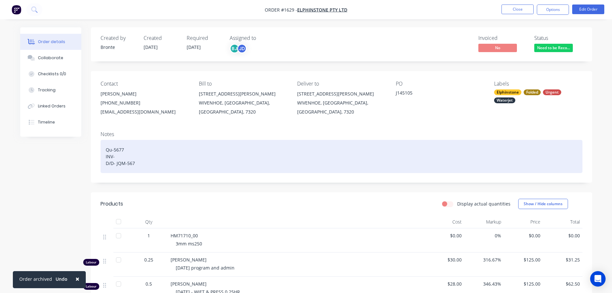
click at [138, 162] on div "Qu-5677 INV- D/D- JQM-567" at bounding box center [342, 156] width 482 height 33
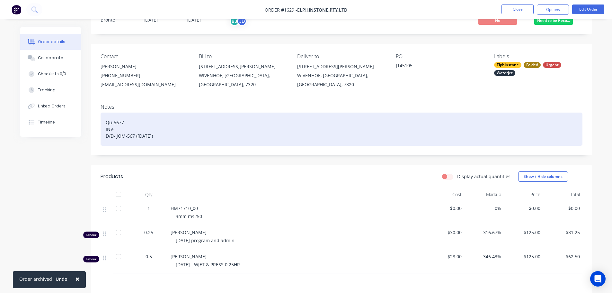
scroll to position [64, 0]
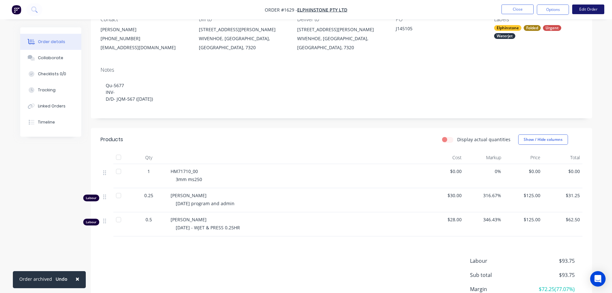
click at [593, 13] on button "Edit Order" at bounding box center [588, 9] width 32 height 10
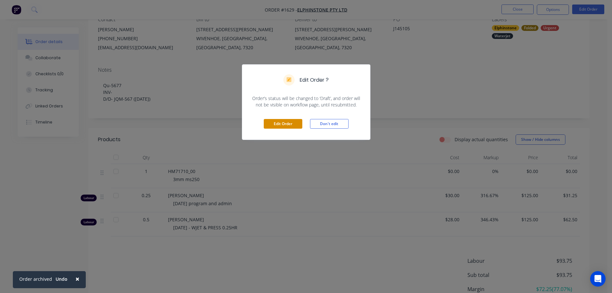
click at [280, 122] on button "Edit Order" at bounding box center [283, 124] width 39 height 10
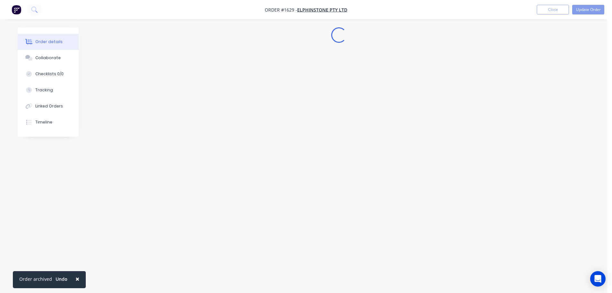
scroll to position [0, 0]
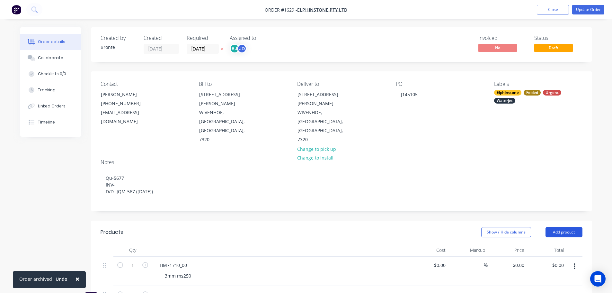
click at [567, 227] on button "Add product" at bounding box center [563, 232] width 37 height 10
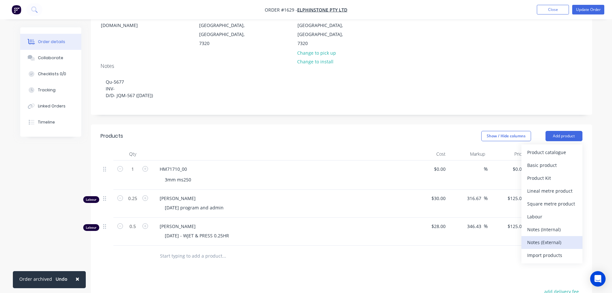
scroll to position [96, 0]
click at [549, 224] on div "Notes (Internal)" at bounding box center [551, 228] width 49 height 9
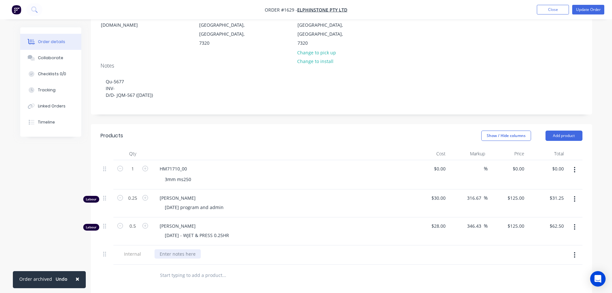
click at [191, 249] on div at bounding box center [177, 253] width 46 height 9
click at [247, 249] on div "3MM MILD STEEL - 205X215 SET UP - 5MINS CLEAN UP - 5MINS CUT TIME - 4.24MINS" at bounding box center [280, 267] width 252 height 36
click at [206, 250] on div "3MM MILD STEEL - 205X215 SET UP - 5MINS CLEAN UP - 5MINS CUT TIME - 4.24MINS" at bounding box center [188, 264] width 69 height 30
click at [280, 249] on div "3MM MILD STEEL - 205X215 SET UP - 5MINS CLEAN UP - 5MINS CUT TIME - 4.24MINS" at bounding box center [280, 264] width 252 height 30
click at [41, 54] on button "Collaborate" at bounding box center [50, 58] width 61 height 16
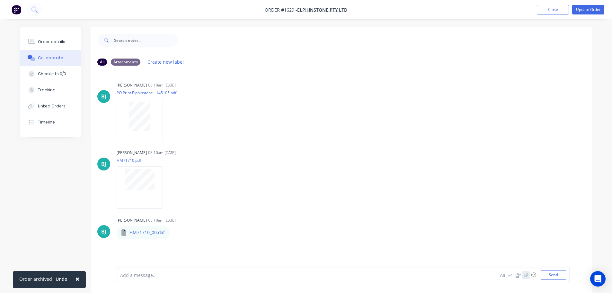
click at [525, 274] on icon "button" at bounding box center [525, 274] width 4 height 4
click at [552, 275] on button "Send" at bounding box center [552, 275] width 25 height 10
click at [58, 38] on button "Order details" at bounding box center [50, 42] width 61 height 16
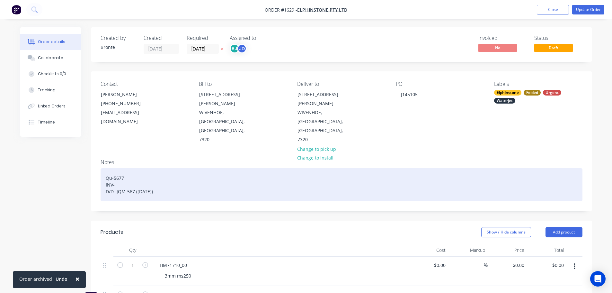
click at [125, 168] on div "Qu-5677 INV- D/D- JQM-567 (26.08.2025)" at bounding box center [342, 184] width 482 height 33
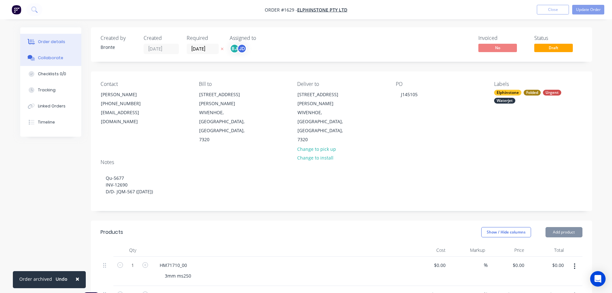
click at [51, 55] on div "Collaborate" at bounding box center [50, 58] width 25 height 6
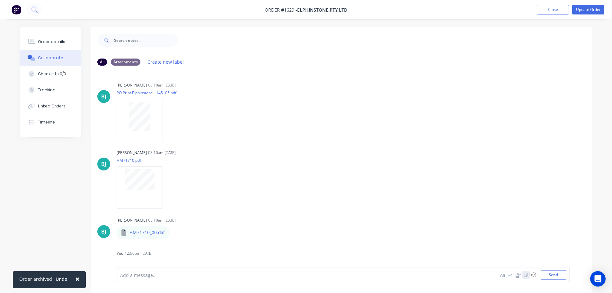
click at [527, 277] on button "button" at bounding box center [526, 275] width 8 height 8
click at [546, 274] on button "Send" at bounding box center [552, 275] width 25 height 10
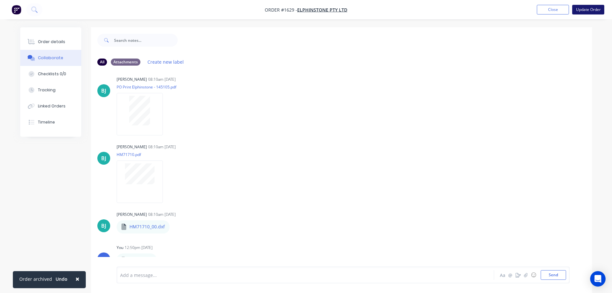
click at [588, 5] on button "Update Order" at bounding box center [588, 10] width 32 height 10
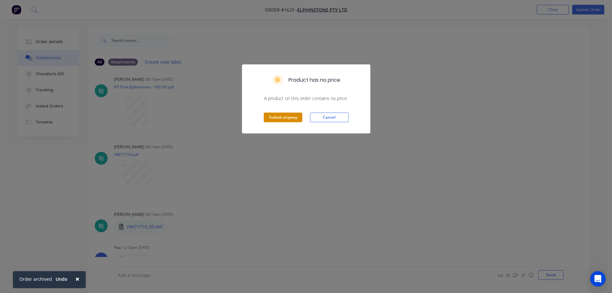
click at [282, 113] on button "Submit anyway" at bounding box center [283, 117] width 39 height 10
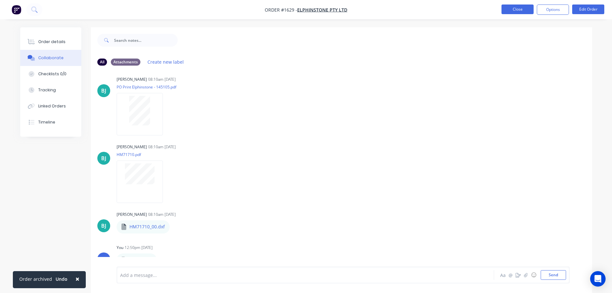
click at [523, 11] on button "Close" at bounding box center [517, 9] width 32 height 10
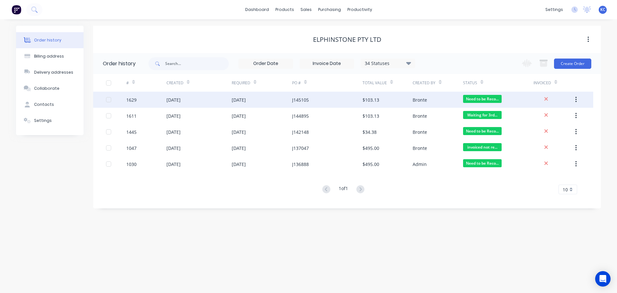
drag, startPoint x: 196, startPoint y: 99, endPoint x: 147, endPoint y: 101, distance: 49.2
drag, startPoint x: 147, startPoint y: 101, endPoint x: 192, endPoint y: 99, distance: 44.7
click at [180, 99] on div "[DATE]" at bounding box center [173, 99] width 14 height 7
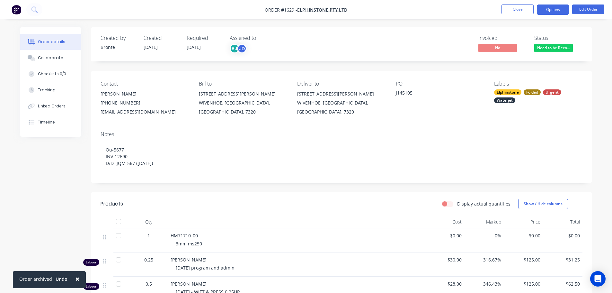
click at [558, 13] on button "Options" at bounding box center [553, 9] width 32 height 10
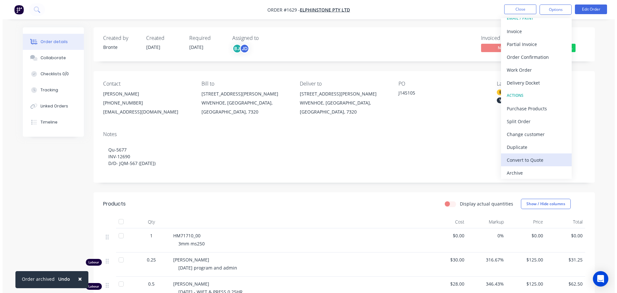
scroll to position [10, 0]
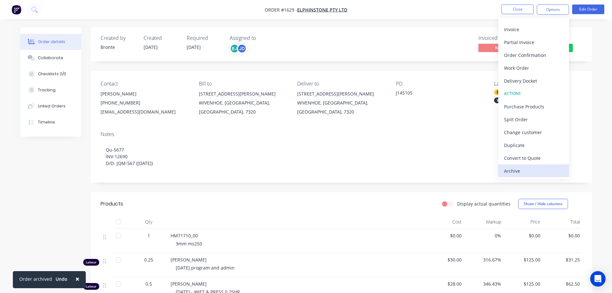
click at [529, 177] on button "Archive" at bounding box center [533, 170] width 71 height 13
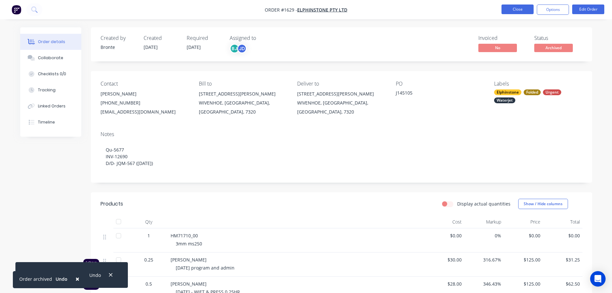
click at [514, 5] on button "Close" at bounding box center [517, 9] width 32 height 10
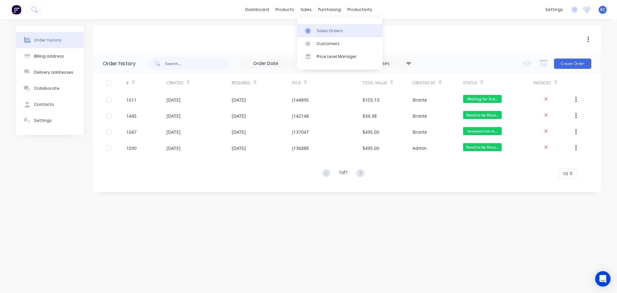
click at [315, 28] on link "Sales Orders" at bounding box center [339, 30] width 85 height 13
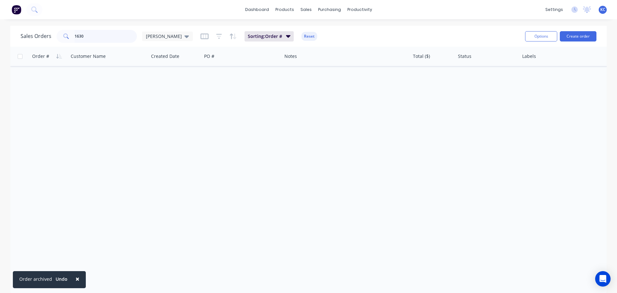
drag, startPoint x: 102, startPoint y: 39, endPoint x: 0, endPoint y: 39, distance: 101.8
click at [0, 39] on div "Sales Orders 1630 katrina Sorting: Order # Reset Options Create order Order # C…" at bounding box center [308, 160] width 617 height 268
type input "1635"
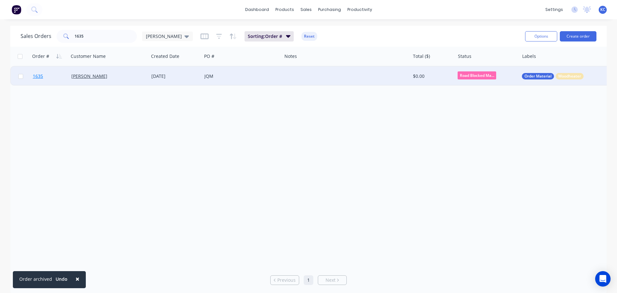
click at [40, 73] on link "1635" at bounding box center [52, 75] width 39 height 19
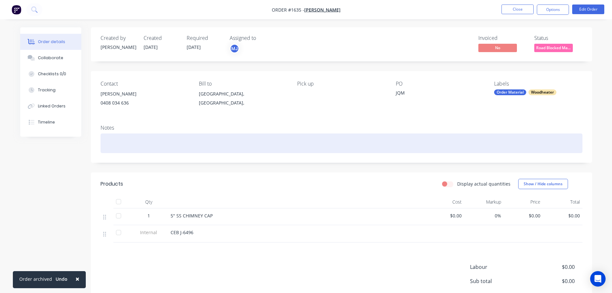
click at [120, 137] on div at bounding box center [342, 143] width 482 height 20
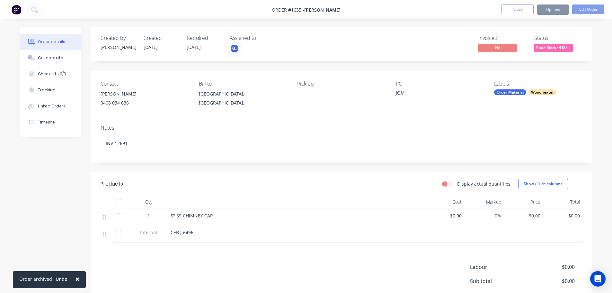
click at [266, 182] on div "Display actual quantities Show / Hide columns" at bounding box center [392, 184] width 379 height 10
click at [63, 58] on button "Collaborate" at bounding box center [50, 58] width 61 height 16
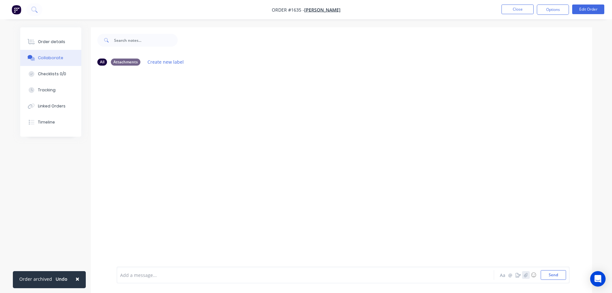
click at [523, 276] on button "button" at bounding box center [526, 275] width 8 height 8
click at [553, 277] on button "Send" at bounding box center [552, 275] width 25 height 10
click at [59, 37] on button "Order details" at bounding box center [50, 42] width 61 height 16
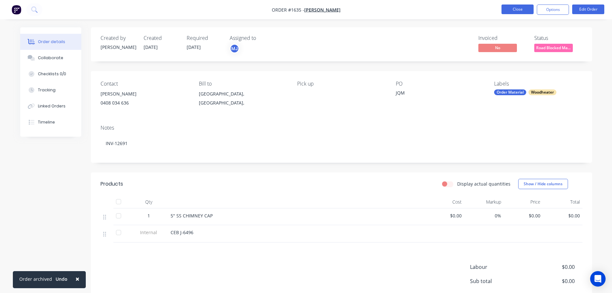
click at [516, 10] on button "Close" at bounding box center [517, 9] width 32 height 10
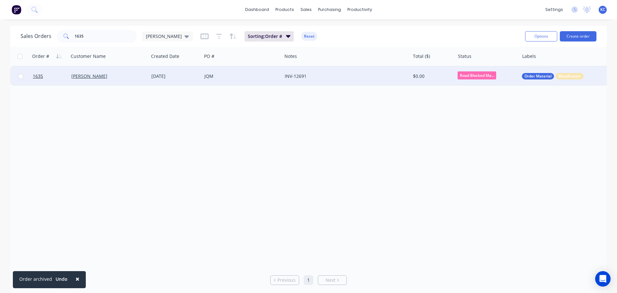
drag, startPoint x: 99, startPoint y: 75, endPoint x: 127, endPoint y: 75, distance: 28.3
click at [127, 75] on button "Archive" at bounding box center [149, 74] width 64 height 13
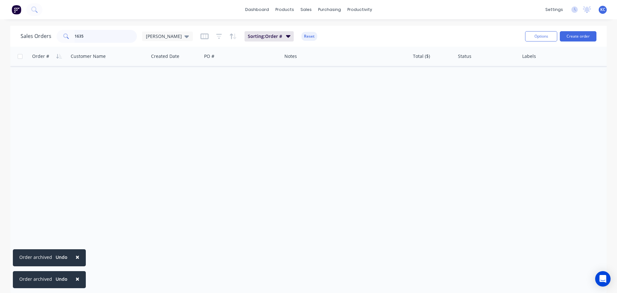
click at [48, 32] on div "Sales Orders 1635 katrina" at bounding box center [107, 36] width 172 height 13
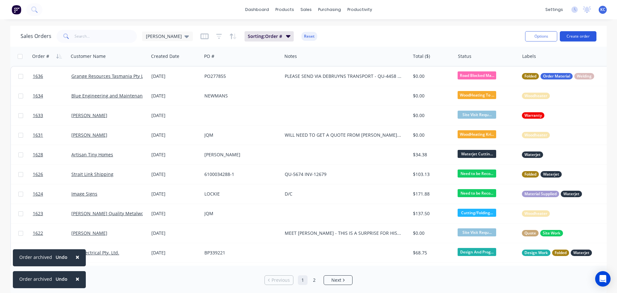
click at [586, 33] on button "Create order" at bounding box center [577, 36] width 37 height 10
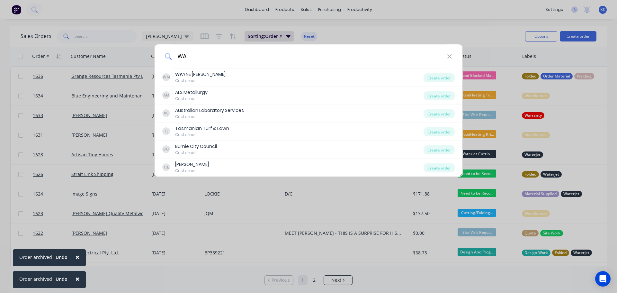
type input "W"
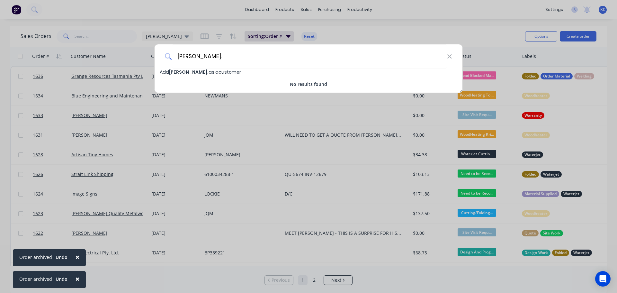
type input "[PERSON_NAME]."
click at [202, 72] on span "[PERSON_NAME]." at bounding box center [189, 72] width 40 height 6
select select "AU"
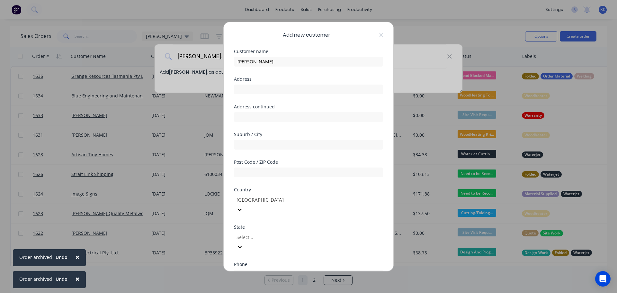
click at [258, 233] on div at bounding box center [282, 237] width 92 height 8
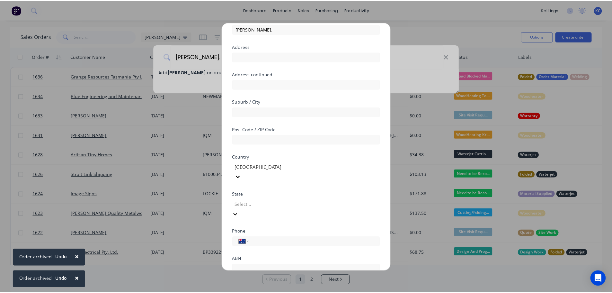
scroll to position [64, 0]
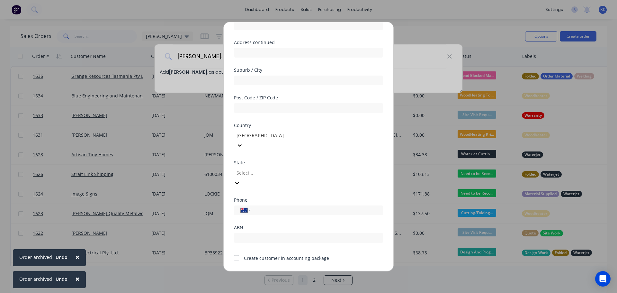
click at [265, 206] on input "tel" at bounding box center [315, 209] width 121 height 7
click at [259, 206] on input "tel" at bounding box center [315, 209] width 121 height 7
type input "0438 567 775"
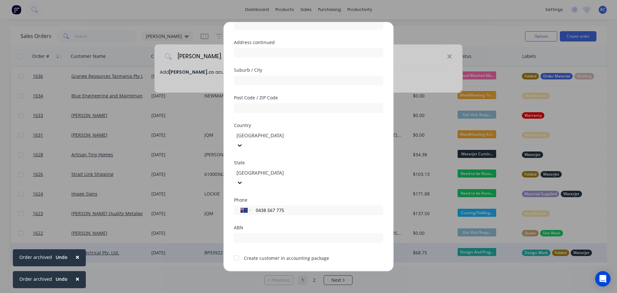
click at [281, 271] on button "Save" at bounding box center [287, 276] width 35 height 10
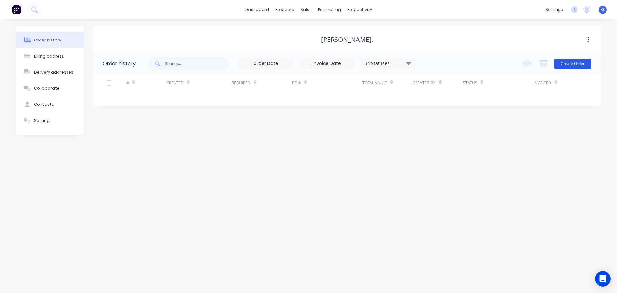
click at [575, 61] on button "Create Order" at bounding box center [572, 63] width 37 height 10
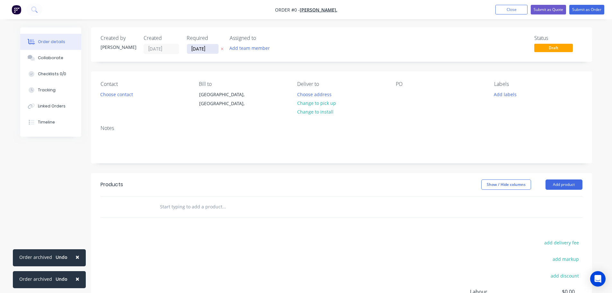
click at [211, 52] on input "[DATE]" at bounding box center [202, 49] width 31 height 10
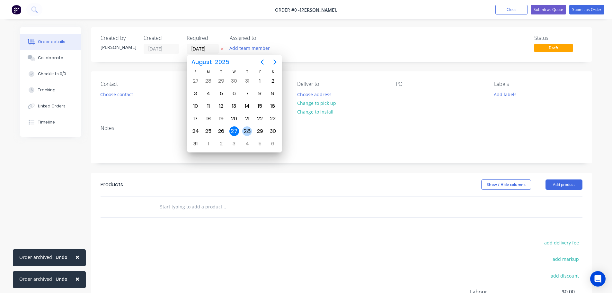
click at [247, 136] on div "28" at bounding box center [247, 131] width 10 height 10
type input "[DATE]"
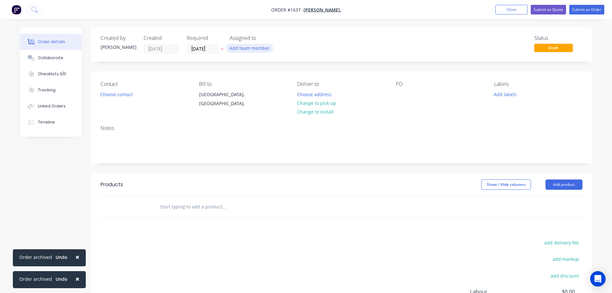
click at [246, 47] on button "Add team member" at bounding box center [249, 48] width 47 height 9
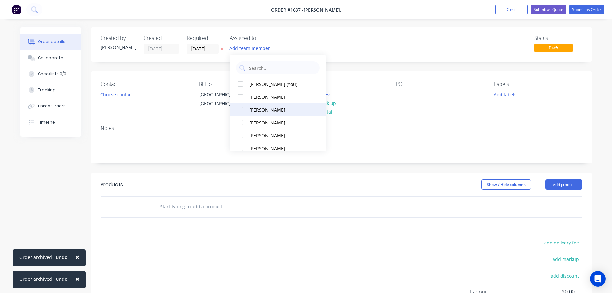
click at [239, 110] on div at bounding box center [240, 109] width 13 height 13
click at [121, 95] on button "Choose contact" at bounding box center [117, 94] width 40 height 9
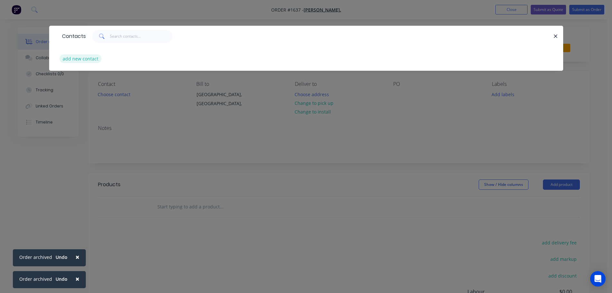
click at [87, 61] on button "add new contact" at bounding box center [80, 58] width 42 height 9
select select "AU"
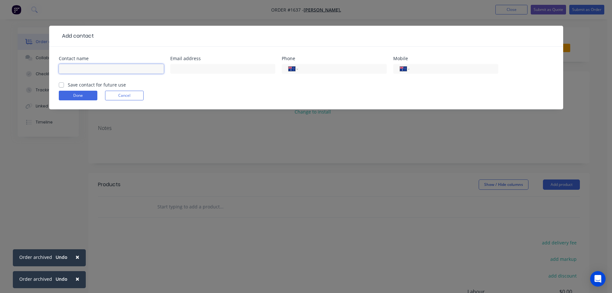
click at [97, 71] on input "text" at bounding box center [111, 69] width 105 height 10
type input "Wayne Docker"
paste input "WDocker@burnie.tas.gov.au"
type input "WDocker@burnie.tas.gov.au"
click at [448, 70] on input "tel" at bounding box center [452, 68] width 77 height 7
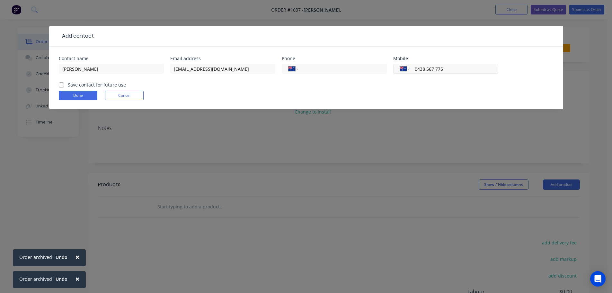
type input "0438 567 775"
click at [68, 83] on label "Save contact for future use" at bounding box center [97, 84] width 58 height 7
click at [61, 83] on input "Save contact for future use" at bounding box center [61, 84] width 5 height 6
checkbox input "true"
click at [70, 98] on button "Done" at bounding box center [78, 96] width 39 height 10
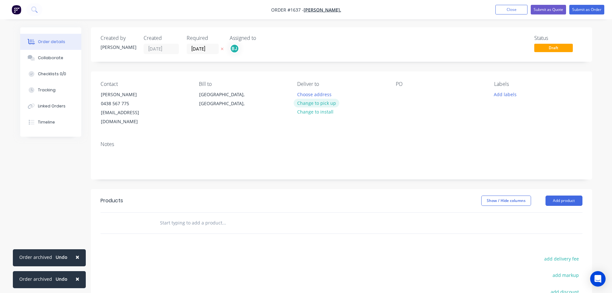
click at [321, 100] on button "Change to pick up" at bounding box center [317, 103] width 46 height 9
click at [403, 94] on div at bounding box center [401, 94] width 10 height 9
click at [514, 91] on button "Add labels" at bounding box center [505, 94] width 30 height 9
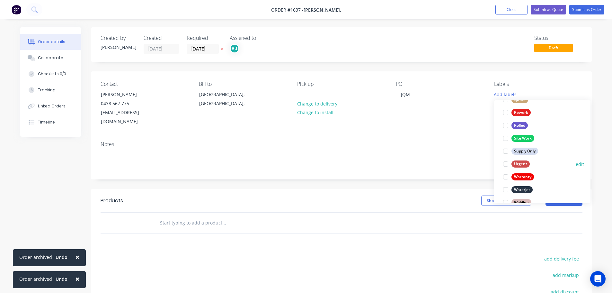
scroll to position [308, 0]
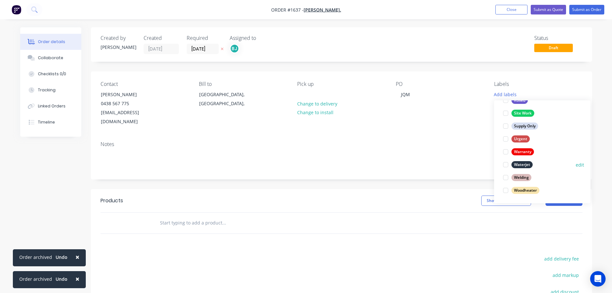
click at [505, 166] on div at bounding box center [505, 164] width 13 height 13
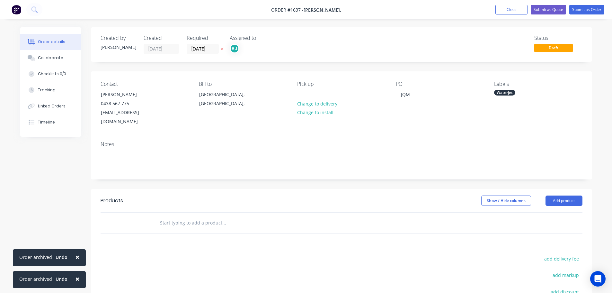
click at [327, 216] on div at bounding box center [250, 222] width 193 height 13
click at [566, 195] on button "Add product" at bounding box center [563, 200] width 37 height 10
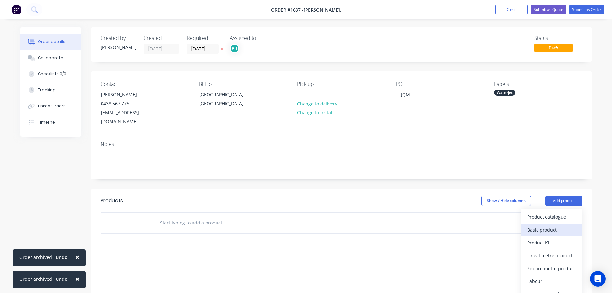
click at [555, 225] on div "Basic product" at bounding box center [551, 229] width 49 height 9
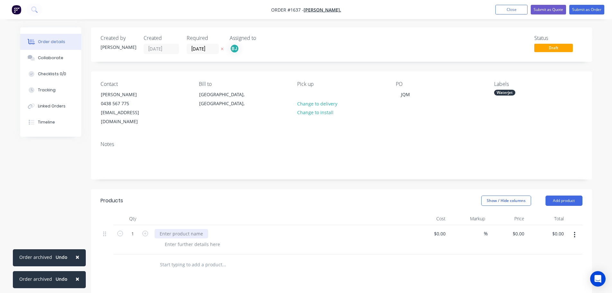
click at [191, 229] on div at bounding box center [181, 233] width 54 height 9
click at [270, 215] on div at bounding box center [280, 218] width 257 height 13
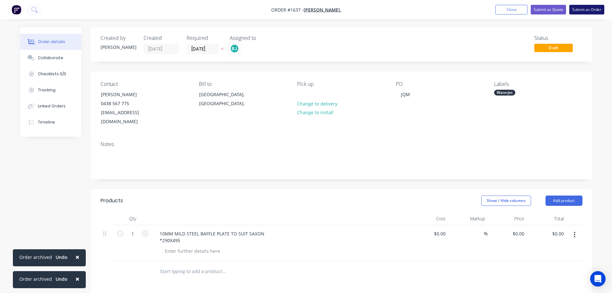
click at [574, 10] on button "Submit as Order" at bounding box center [586, 10] width 35 height 10
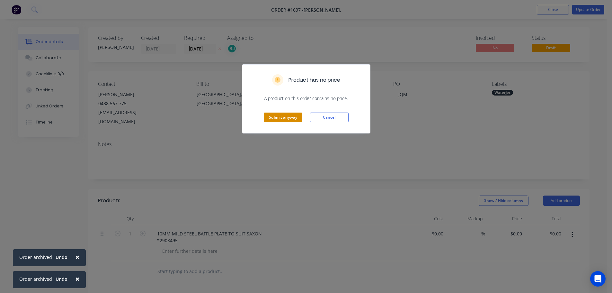
click at [271, 117] on button "Submit anyway" at bounding box center [283, 117] width 39 height 10
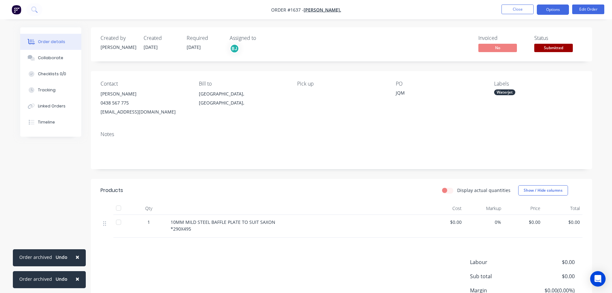
click at [551, 13] on button "Options" at bounding box center [553, 9] width 32 height 10
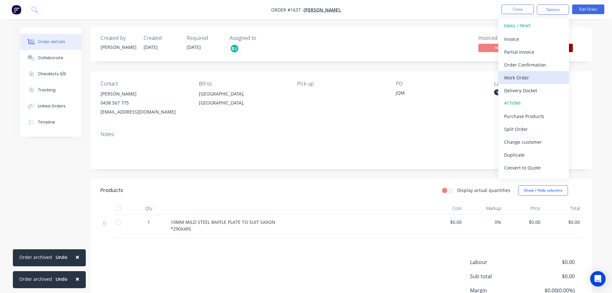
click at [540, 78] on div "Work Order" at bounding box center [533, 77] width 59 height 9
click at [510, 79] on div "Custom" at bounding box center [533, 77] width 59 height 9
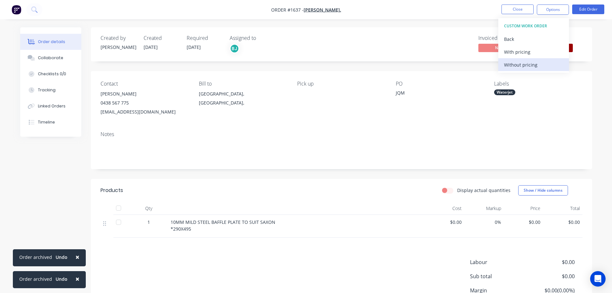
click at [514, 68] on div "Without pricing" at bounding box center [533, 64] width 59 height 9
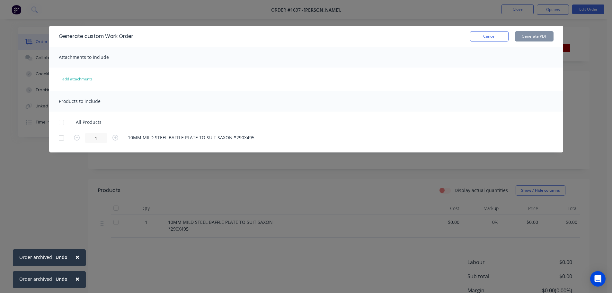
click at [62, 123] on div at bounding box center [61, 122] width 13 height 13
click at [551, 38] on button "Generate PDF" at bounding box center [534, 36] width 39 height 10
click at [485, 37] on button "Cancel" at bounding box center [489, 36] width 39 height 10
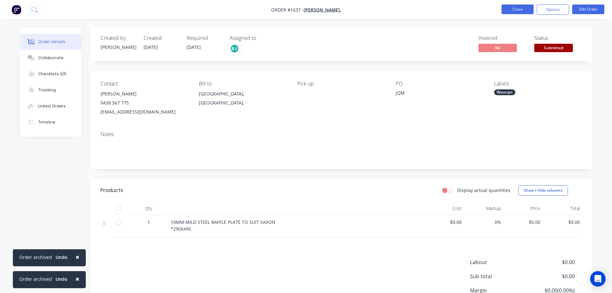
click at [512, 11] on button "Close" at bounding box center [517, 9] width 32 height 10
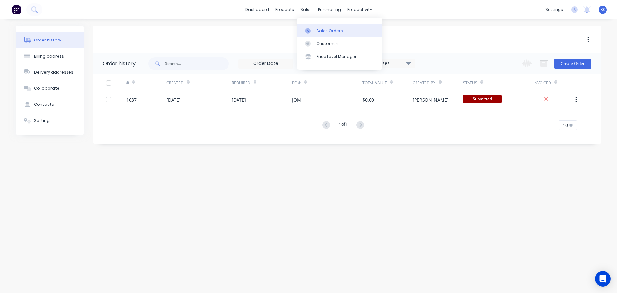
click at [321, 31] on div "Sales Orders" at bounding box center [329, 31] width 26 height 6
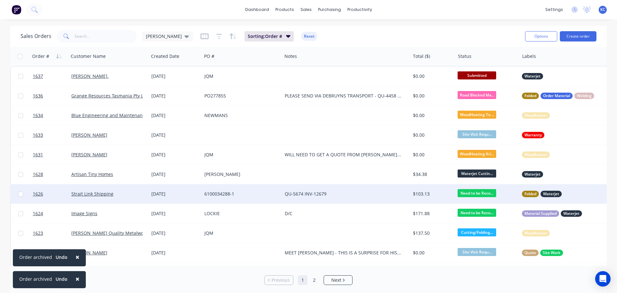
click at [294, 194] on div "QU-5674 INV-12679" at bounding box center [343, 193] width 117 height 6
click at [110, 196] on link "Strait Link Shipping" at bounding box center [92, 193] width 42 height 6
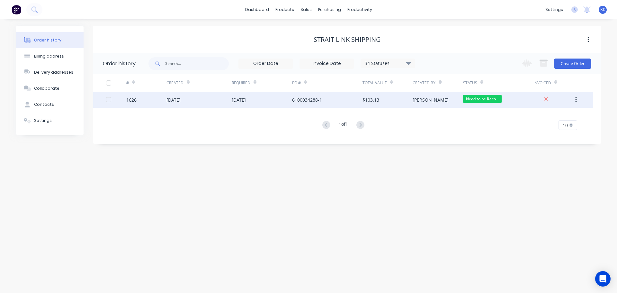
click at [138, 102] on div "1626" at bounding box center [146, 100] width 40 height 16
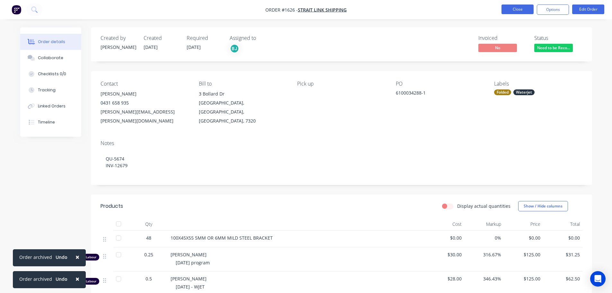
click at [512, 12] on button "Close" at bounding box center [517, 9] width 32 height 10
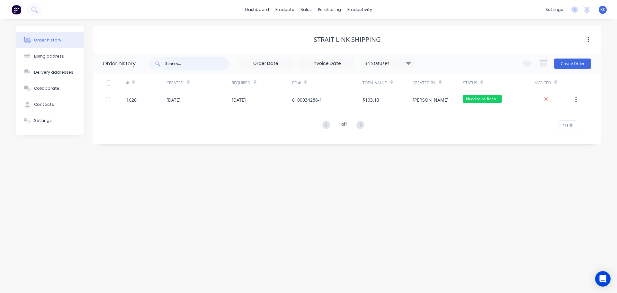
click at [187, 69] on input "text" at bounding box center [197, 63] width 64 height 13
type input "1627"
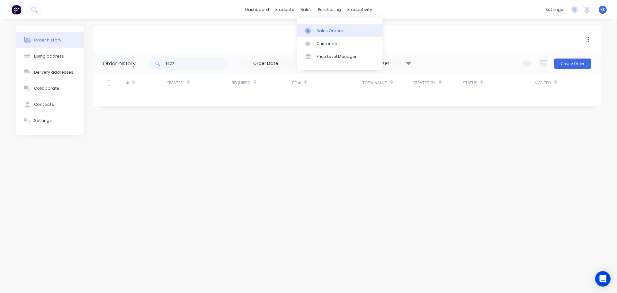
click at [317, 30] on div "Sales Orders" at bounding box center [329, 31] width 26 height 6
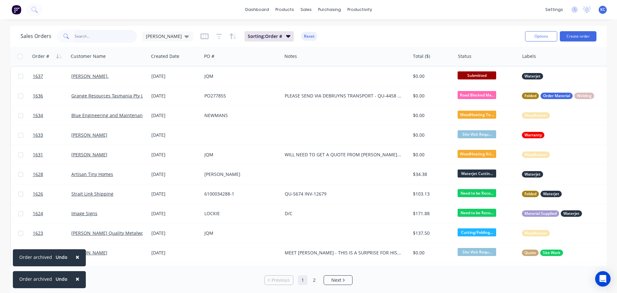
click at [92, 36] on input "text" at bounding box center [106, 36] width 63 height 13
type input "1627"
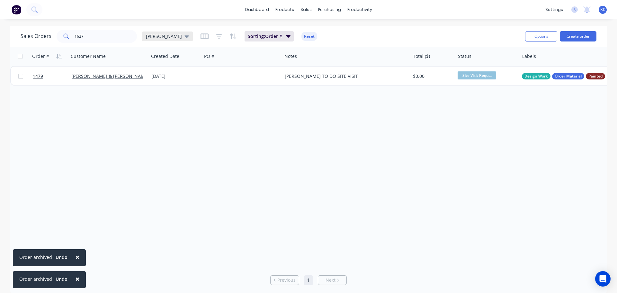
click at [184, 37] on icon at bounding box center [186, 36] width 4 height 7
click at [166, 115] on button "Archived" at bounding box center [180, 116] width 73 height 7
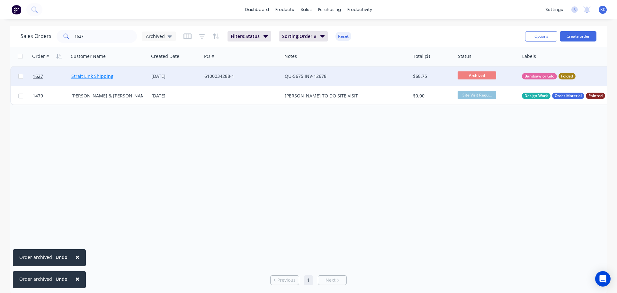
click at [98, 75] on link "Strait Link Shipping" at bounding box center [92, 76] width 42 height 6
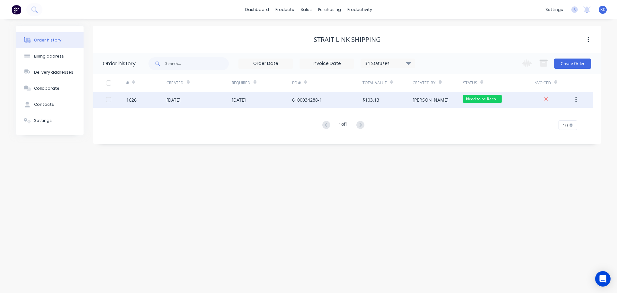
click at [166, 99] on div "[DATE]" at bounding box center [173, 99] width 14 height 7
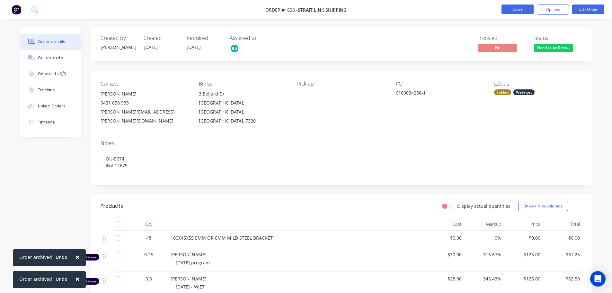
click at [510, 11] on button "Close" at bounding box center [517, 9] width 32 height 10
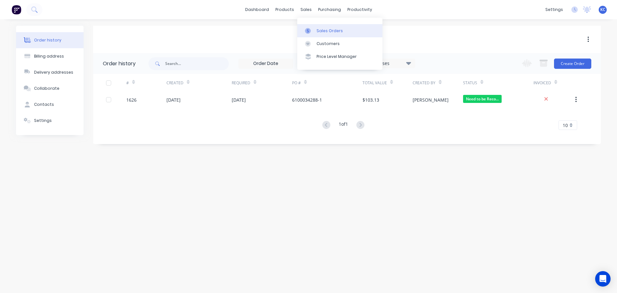
click at [326, 30] on div "Sales Orders" at bounding box center [329, 31] width 26 height 6
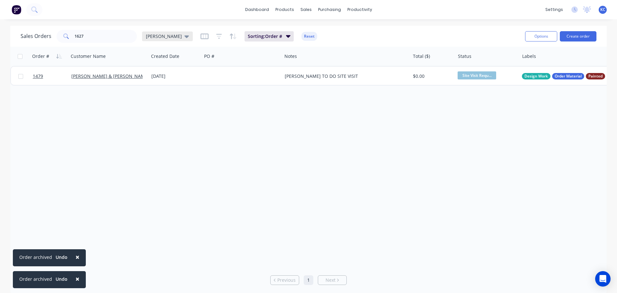
click at [184, 37] on icon at bounding box center [186, 36] width 4 height 7
click at [169, 117] on button "Archived" at bounding box center [180, 116] width 73 height 7
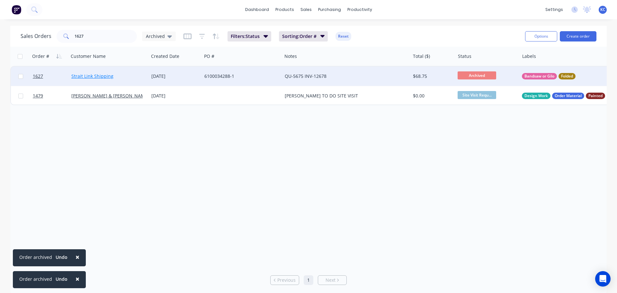
click at [105, 75] on link "Strait Link Shipping" at bounding box center [92, 76] width 42 height 6
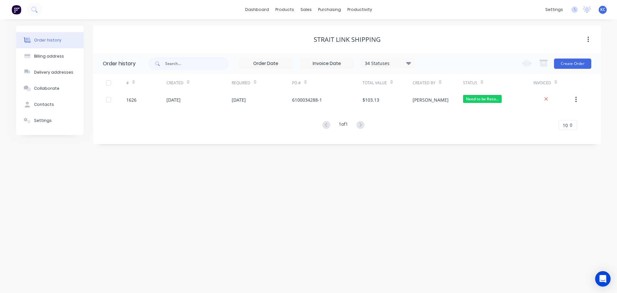
click at [52, 35] on button "Order history" at bounding box center [49, 40] width 67 height 16
click at [315, 32] on link "Sales Orders" at bounding box center [339, 30] width 85 height 13
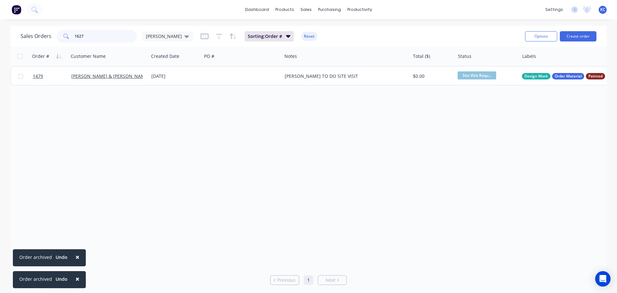
drag, startPoint x: 104, startPoint y: 40, endPoint x: 0, endPoint y: 45, distance: 104.5
click at [10, 42] on div "Sales Orders 1627 katrina Sorting: Order # Reset Options Create order Order # C…" at bounding box center [308, 160] width 617 height 268
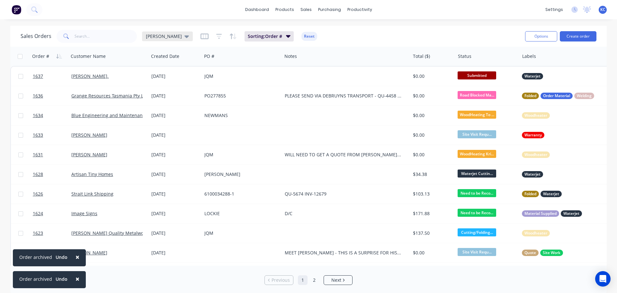
click at [184, 34] on icon at bounding box center [186, 36] width 4 height 7
click at [163, 115] on button "Archived" at bounding box center [180, 116] width 73 height 7
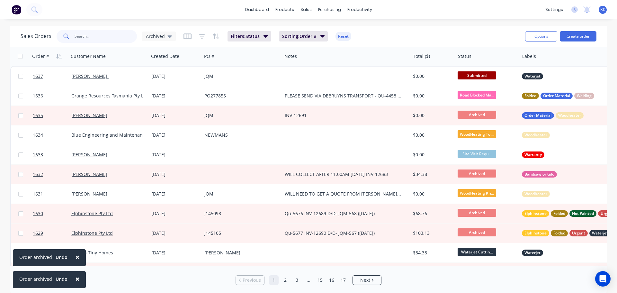
click at [100, 35] on input "text" at bounding box center [106, 36] width 63 height 13
type input "1627"
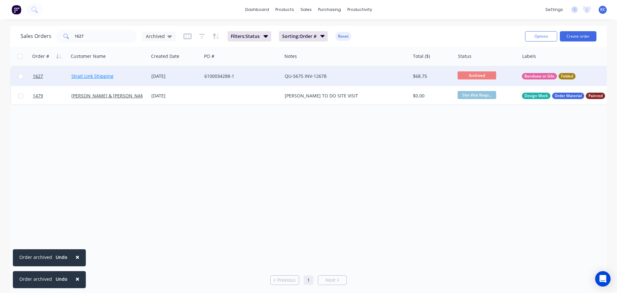
click at [106, 79] on div "Strait Link Shipping" at bounding box center [106, 76] width 71 height 6
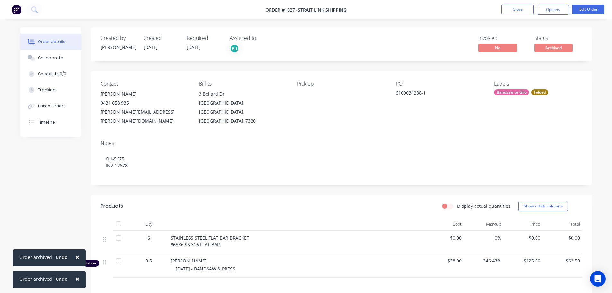
click at [519, 15] on nav "Order #1627 - Strait Link Shipping Close Options Edit Order" at bounding box center [306, 9] width 612 height 19
click at [519, 10] on button "Close" at bounding box center [517, 9] width 32 height 10
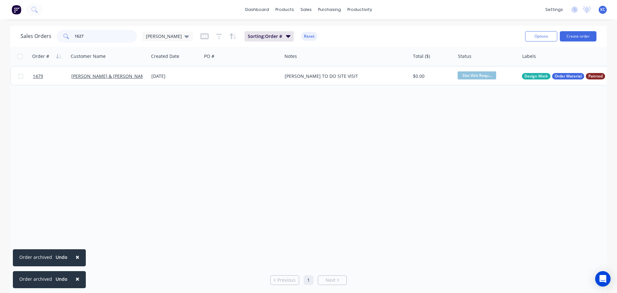
drag, startPoint x: 102, startPoint y: 39, endPoint x: 0, endPoint y: 47, distance: 102.5
click at [22, 39] on div "Sales Orders 1627 katrina" at bounding box center [107, 36] width 172 height 13
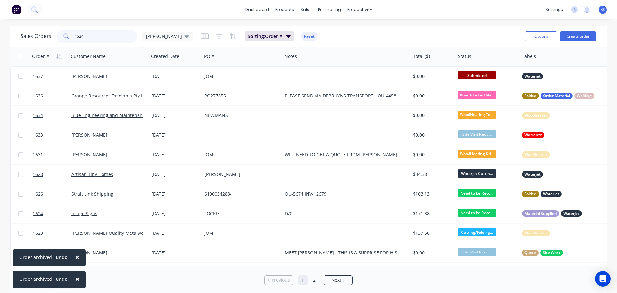
type input "1624"
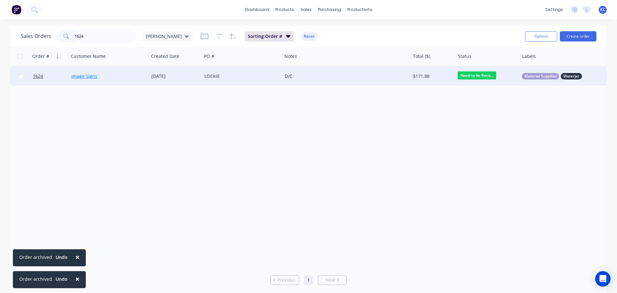
click at [83, 75] on link "Image Signs" at bounding box center [84, 76] width 26 height 6
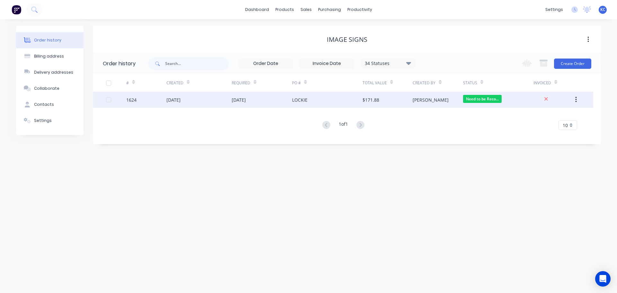
click at [166, 99] on div "[DATE]" at bounding box center [173, 99] width 14 height 7
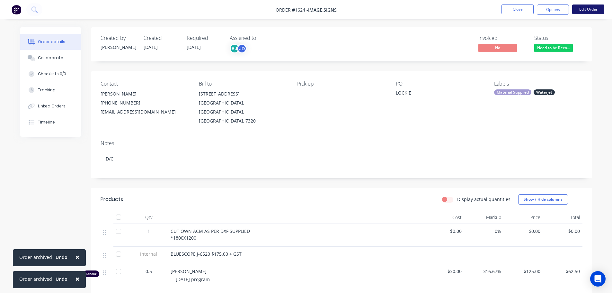
click at [594, 8] on button "Edit Order" at bounding box center [588, 9] width 32 height 10
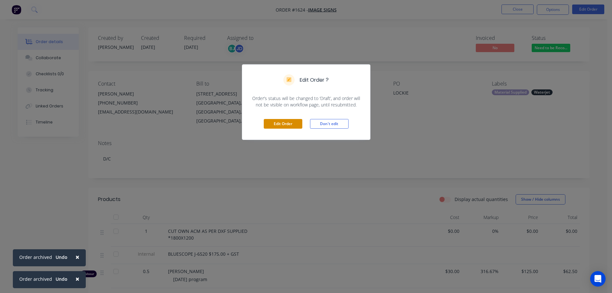
click at [281, 125] on button "Edit Order" at bounding box center [283, 124] width 39 height 10
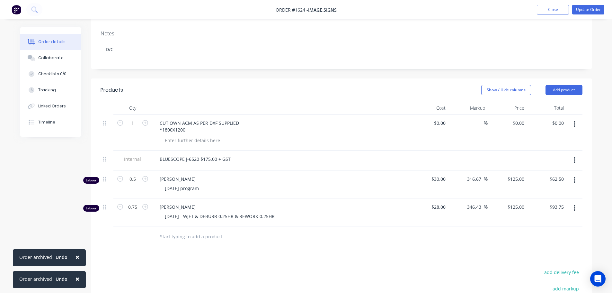
scroll to position [128, 0]
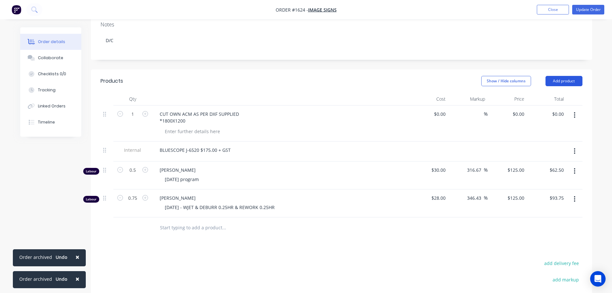
click at [568, 76] on button "Add product" at bounding box center [563, 81] width 37 height 10
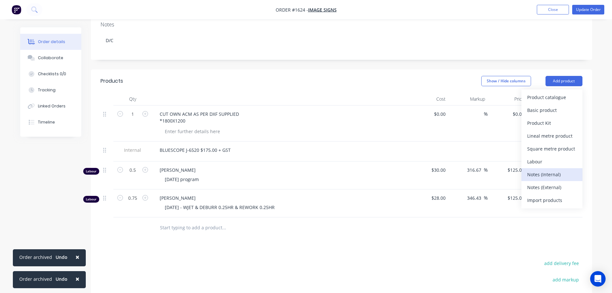
click at [551, 170] on div "Notes (Internal)" at bounding box center [551, 174] width 49 height 9
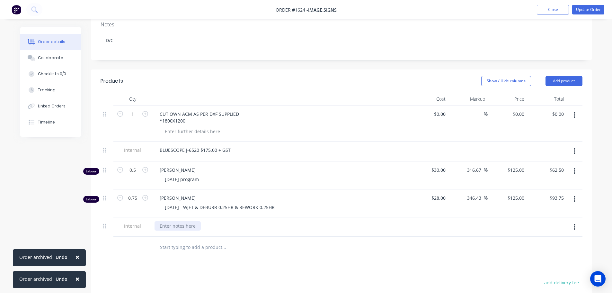
click at [179, 221] on div at bounding box center [177, 225] width 46 height 9
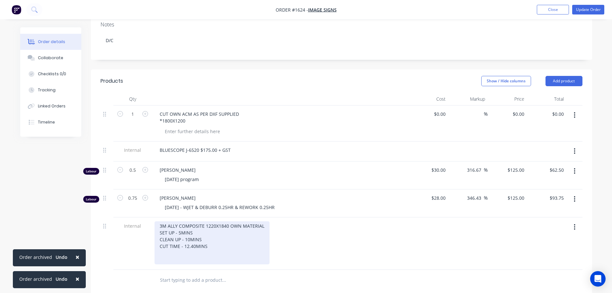
click at [164, 221] on div "3M ALLY COMPOSITE 1220X1840 OWN MATERIAL SET UP - 5MINS CLEAN UP - 10MINS CUT T…" at bounding box center [211, 242] width 115 height 43
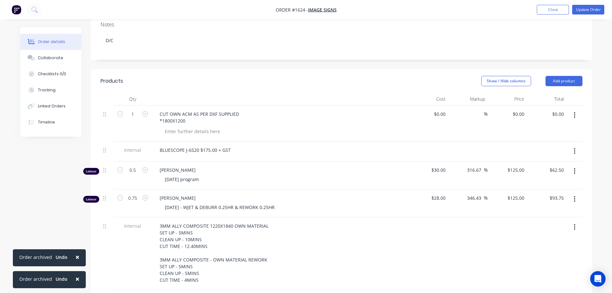
click at [338, 238] on div "3MM ALLY COMPOSITE 1220X1840 OWN MATERIAL SET UP - 5MINS CLEAN UP - 10MINS CUT …" at bounding box center [280, 252] width 252 height 63
click at [51, 55] on button "Collaborate" at bounding box center [50, 58] width 61 height 16
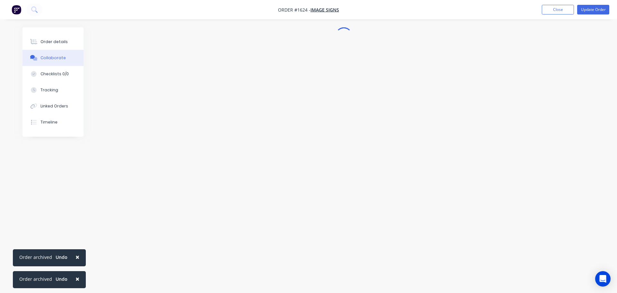
click at [76, 256] on span "×" at bounding box center [77, 256] width 4 height 9
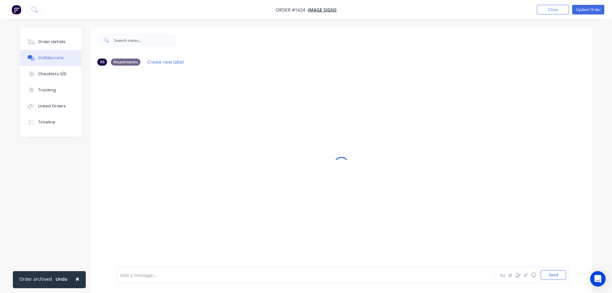
click at [76, 280] on span "×" at bounding box center [77, 278] width 4 height 9
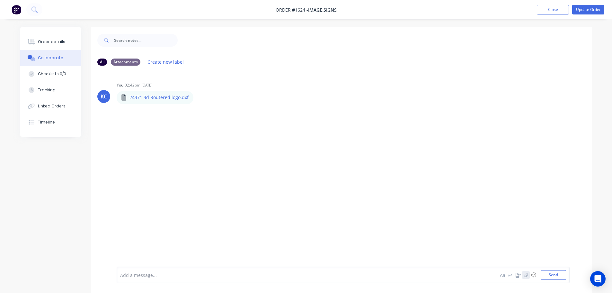
click at [527, 275] on icon "button" at bounding box center [526, 274] width 4 height 4
click at [554, 275] on button "Send" at bounding box center [552, 275] width 25 height 10
click at [554, 278] on button "Send" at bounding box center [552, 275] width 25 height 10
click at [558, 275] on button "Send" at bounding box center [552, 275] width 25 height 10
click at [550, 7] on button "Close" at bounding box center [553, 10] width 32 height 10
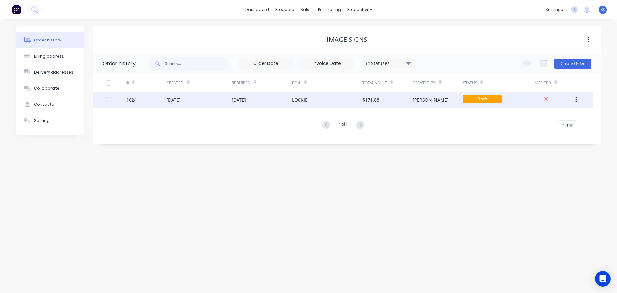
click at [180, 96] on div "[DATE]" at bounding box center [173, 99] width 14 height 7
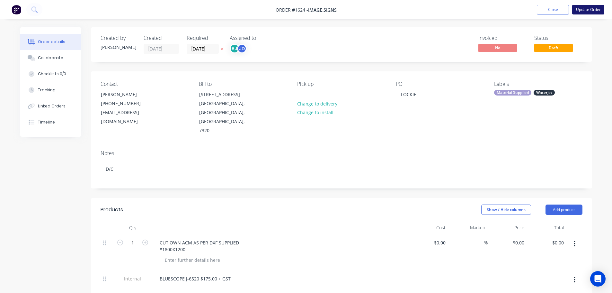
click at [579, 13] on button "Update Order" at bounding box center [588, 10] width 32 height 10
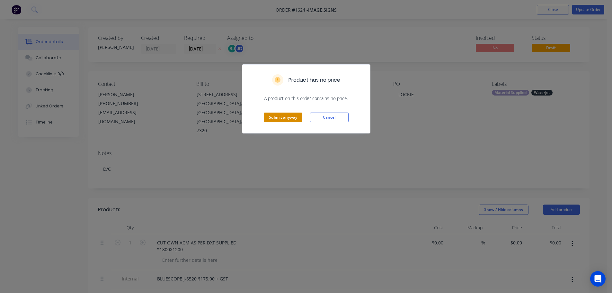
click at [291, 116] on button "Submit anyway" at bounding box center [283, 117] width 39 height 10
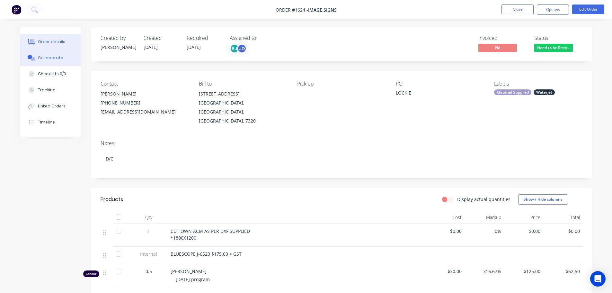
click at [50, 59] on div "Collaborate" at bounding box center [50, 58] width 25 height 6
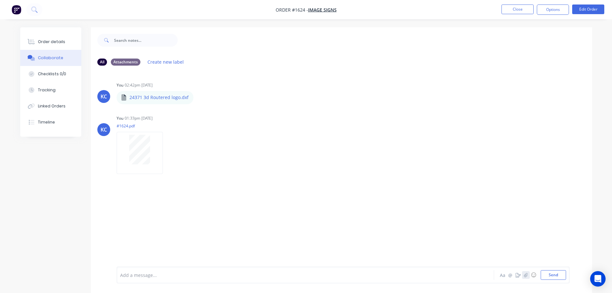
click at [527, 275] on icon "button" at bounding box center [526, 274] width 4 height 4
click at [559, 274] on button "Send" at bounding box center [552, 275] width 25 height 10
click at [52, 40] on div "Order details" at bounding box center [51, 42] width 27 height 6
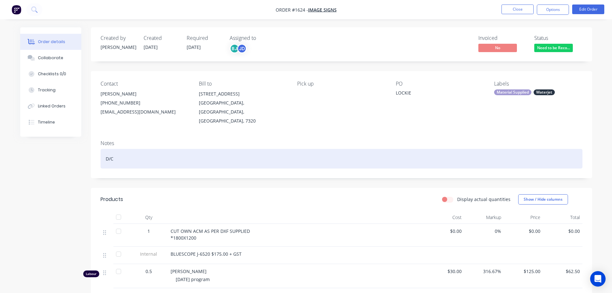
click at [128, 149] on div "D/C" at bounding box center [342, 159] width 482 height 20
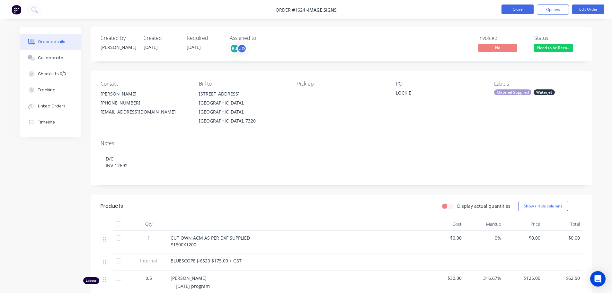
click at [521, 12] on button "Close" at bounding box center [517, 9] width 32 height 10
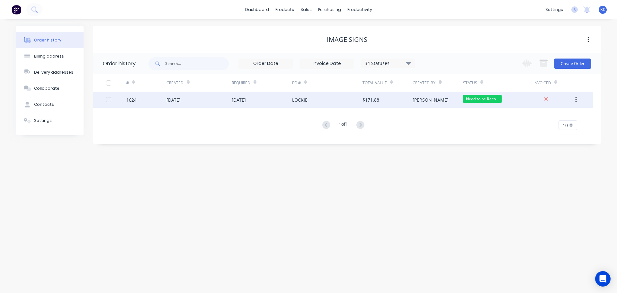
drag, startPoint x: 155, startPoint y: 99, endPoint x: 206, endPoint y: 101, distance: 51.4
drag, startPoint x: 206, startPoint y: 101, endPoint x: 203, endPoint y: 98, distance: 4.8
click at [203, 98] on div "[DATE]" at bounding box center [198, 100] width 65 height 16
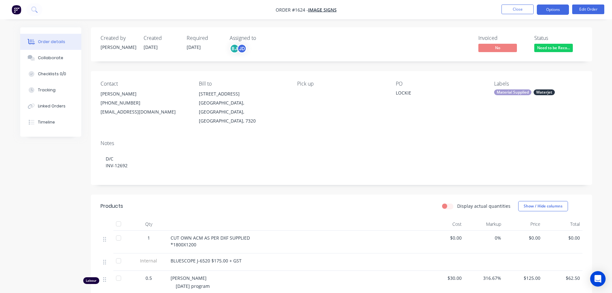
click at [552, 10] on button "Options" at bounding box center [553, 9] width 32 height 10
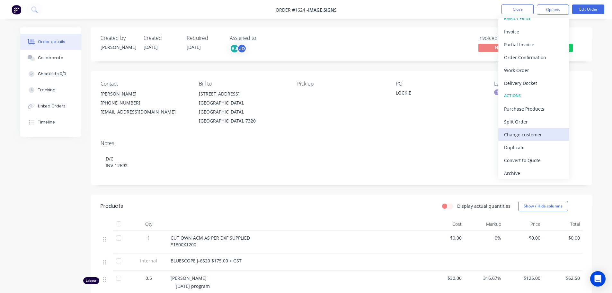
scroll to position [10, 0]
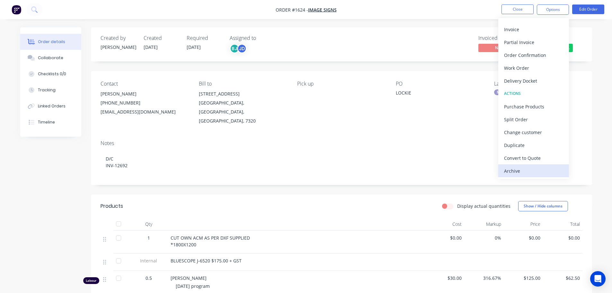
click at [527, 168] on div "Archive" at bounding box center [533, 170] width 59 height 9
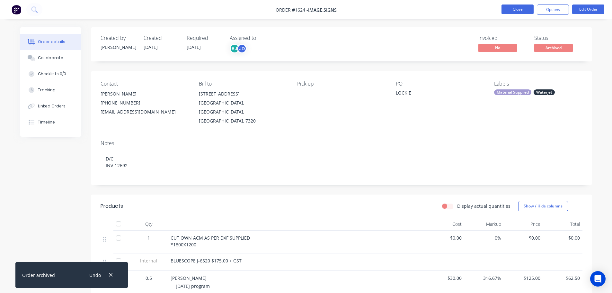
click at [515, 4] on button "Close" at bounding box center [517, 9] width 32 height 10
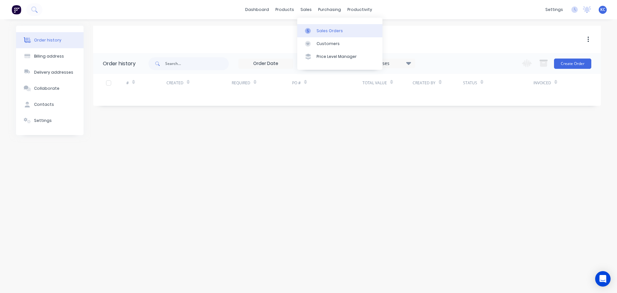
click at [321, 31] on div "Sales Orders" at bounding box center [329, 31] width 26 height 6
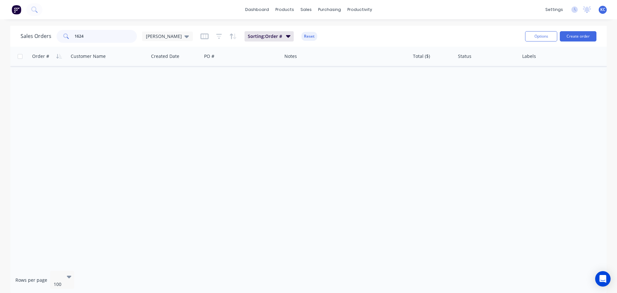
drag, startPoint x: 87, startPoint y: 39, endPoint x: 17, endPoint y: 41, distance: 70.0
click at [26, 40] on div "Sales Orders 1624 katrina" at bounding box center [107, 36] width 172 height 13
type input "1521"
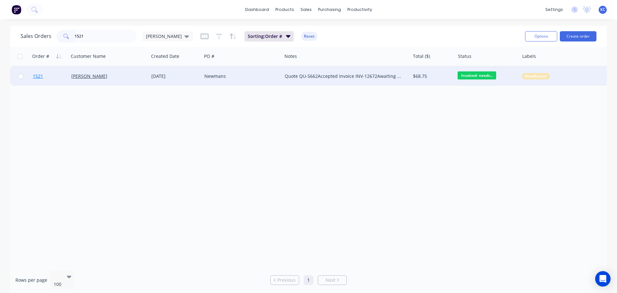
click at [41, 75] on span "1521" at bounding box center [38, 76] width 10 height 6
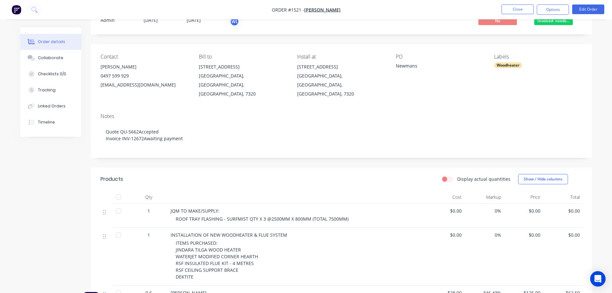
scroll to position [64, 0]
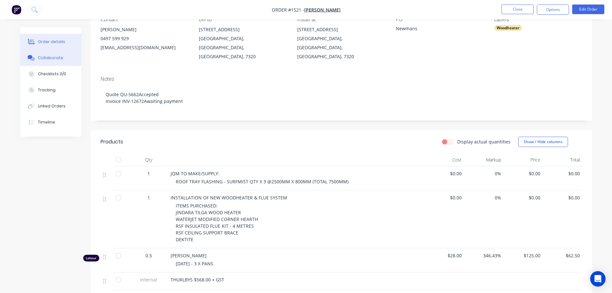
click at [48, 60] on div "Collaborate" at bounding box center [50, 58] width 25 height 6
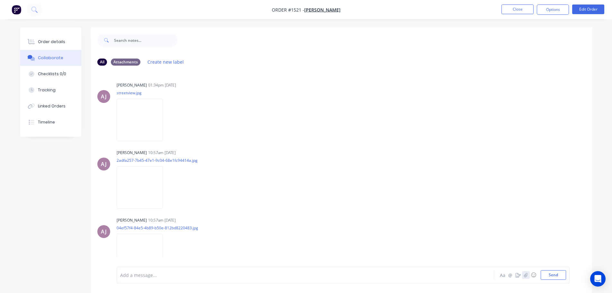
click at [524, 276] on icon "button" at bounding box center [525, 274] width 4 height 4
click at [557, 278] on button "Send" at bounding box center [552, 275] width 25 height 10
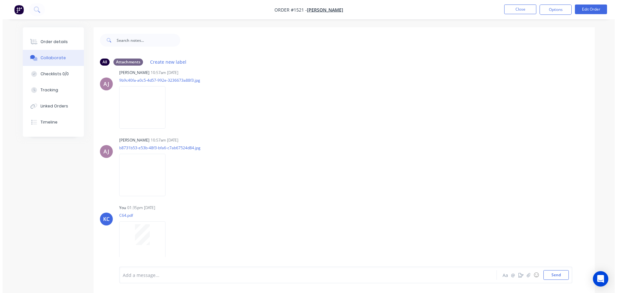
scroll to position [350, 0]
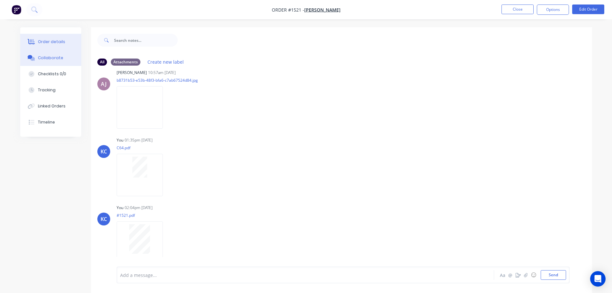
click at [53, 40] on div "Order details" at bounding box center [51, 42] width 27 height 6
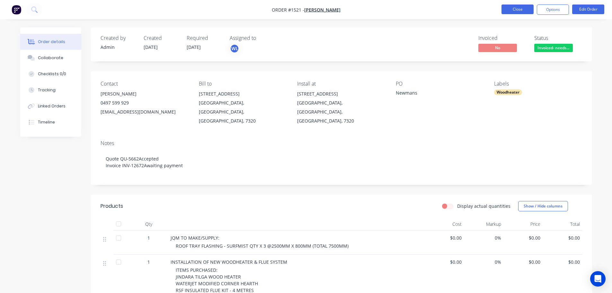
click at [521, 8] on button "Close" at bounding box center [517, 9] width 32 height 10
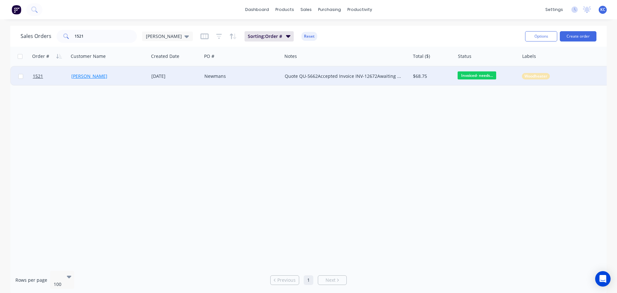
drag, startPoint x: 57, startPoint y: 77, endPoint x: 110, endPoint y: 75, distance: 52.4
drag, startPoint x: 110, startPoint y: 75, endPoint x: 119, endPoint y: 74, distance: 9.5
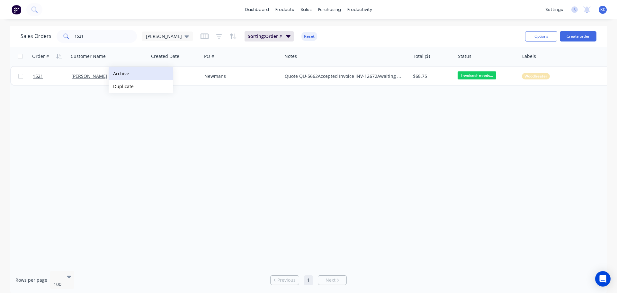
click at [119, 74] on button "Archive" at bounding box center [141, 73] width 64 height 13
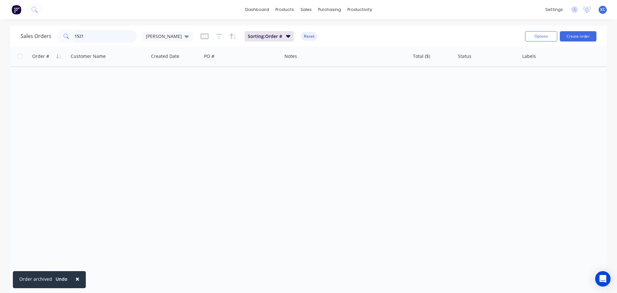
drag, startPoint x: 86, startPoint y: 35, endPoint x: 0, endPoint y: 61, distance: 90.4
click at [44, 33] on div "Sales Orders 1521 katrina" at bounding box center [107, 36] width 172 height 13
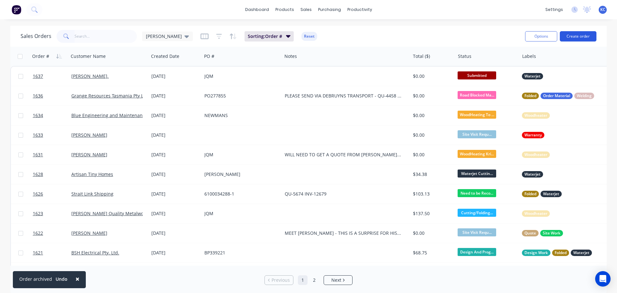
click at [582, 39] on button "Create order" at bounding box center [577, 36] width 37 height 10
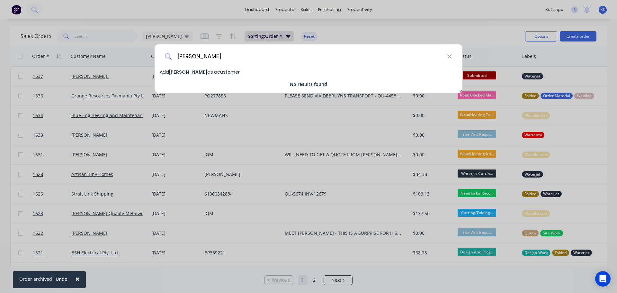
click at [186, 70] on span "[PERSON_NAME]" at bounding box center [188, 72] width 38 height 6
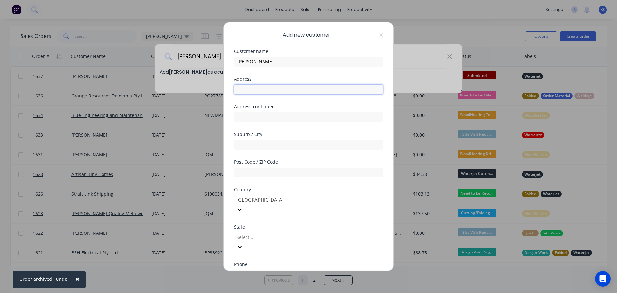
click at [257, 87] on input "text" at bounding box center [308, 89] width 149 height 10
click at [259, 270] on input "tel" at bounding box center [315, 273] width 121 height 7
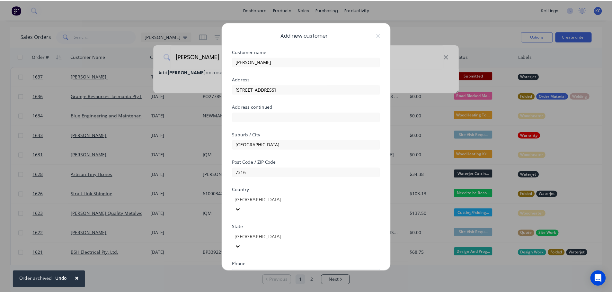
scroll to position [65, 0]
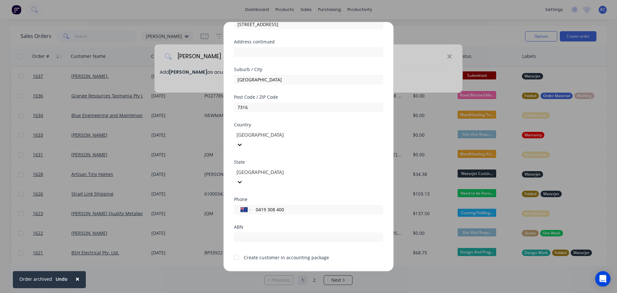
click at [286, 270] on button "Save" at bounding box center [287, 275] width 35 height 10
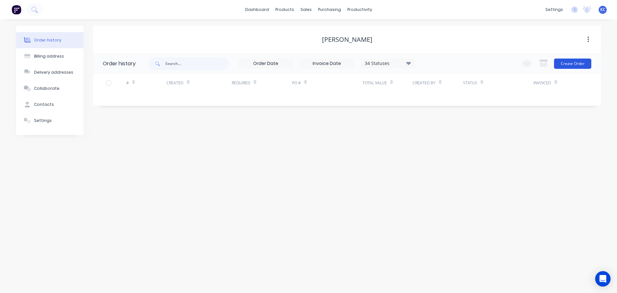
click at [576, 64] on button "Create Order" at bounding box center [572, 63] width 37 height 10
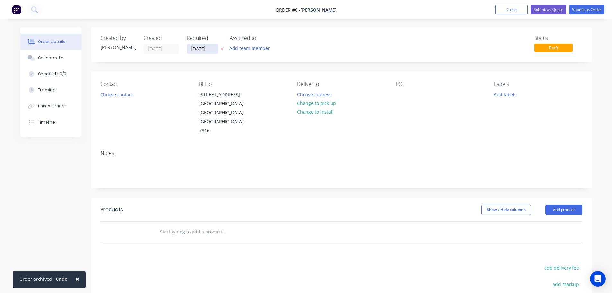
click at [211, 49] on input "[DATE]" at bounding box center [202, 49] width 31 height 10
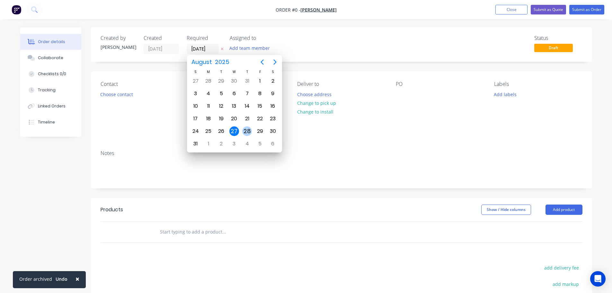
click at [246, 131] on div "28" at bounding box center [247, 131] width 10 height 10
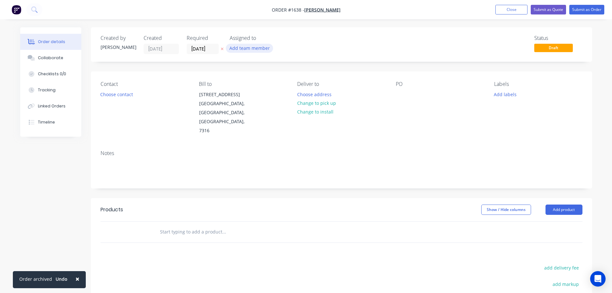
click at [241, 49] on button "Add team member" at bounding box center [249, 48] width 47 height 9
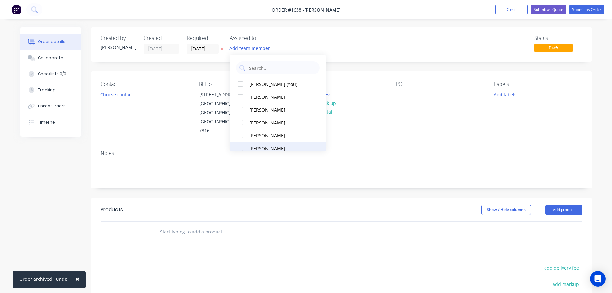
click at [242, 147] on div at bounding box center [240, 148] width 13 height 13
click at [131, 92] on button "Choose contact" at bounding box center [117, 94] width 40 height 9
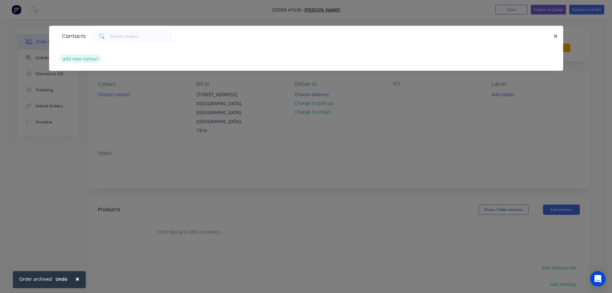
click at [83, 59] on button "add new contact" at bounding box center [80, 58] width 42 height 9
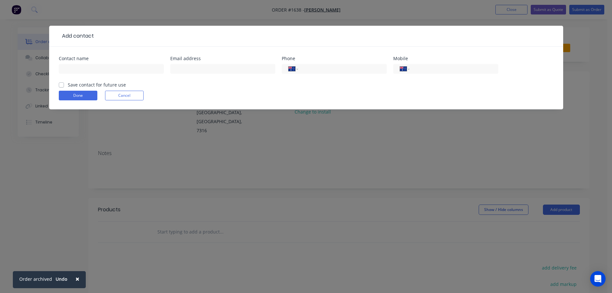
click at [96, 62] on div "Contact name" at bounding box center [111, 68] width 105 height 25
click at [95, 65] on input "text" at bounding box center [111, 69] width 105 height 10
click at [68, 85] on label "Save contact for future use" at bounding box center [97, 84] width 58 height 7
click at [61, 85] on input "Save contact for future use" at bounding box center [61, 84] width 5 height 6
click at [74, 96] on button "Done" at bounding box center [78, 96] width 39 height 10
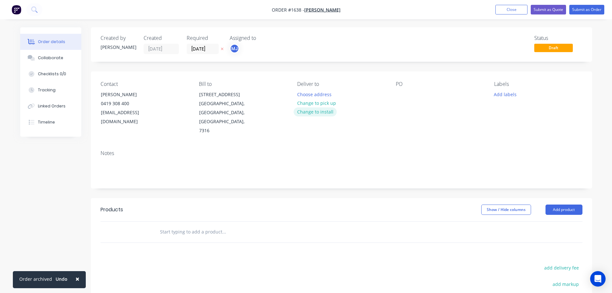
click at [331, 109] on button "Change to install" at bounding box center [315, 111] width 43 height 9
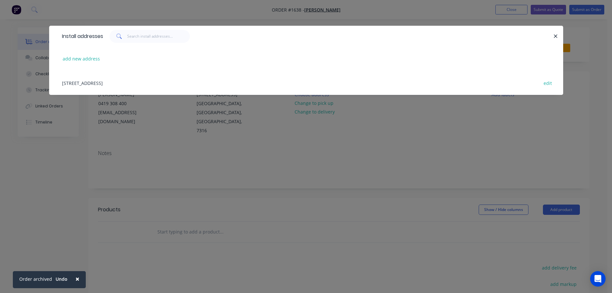
click at [174, 84] on div "370 Preservation Drive, Sulphur Creek, Tasmania, Australia, 7316 edit" at bounding box center [306, 83] width 495 height 24
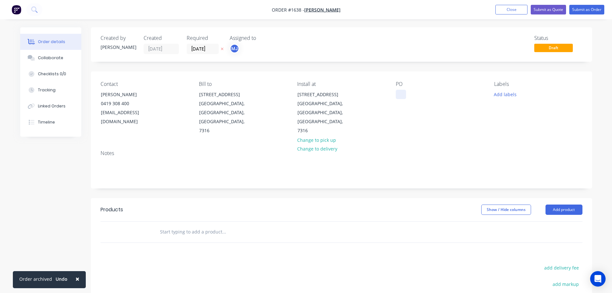
click at [404, 98] on div at bounding box center [401, 94] width 10 height 9
click at [507, 90] on button "Add labels" at bounding box center [505, 94] width 30 height 9
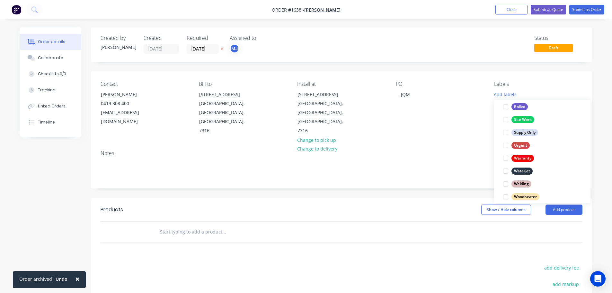
scroll to position [308, 0]
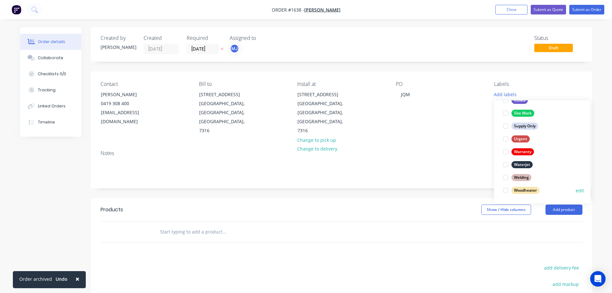
click at [504, 191] on div at bounding box center [505, 190] width 13 height 13
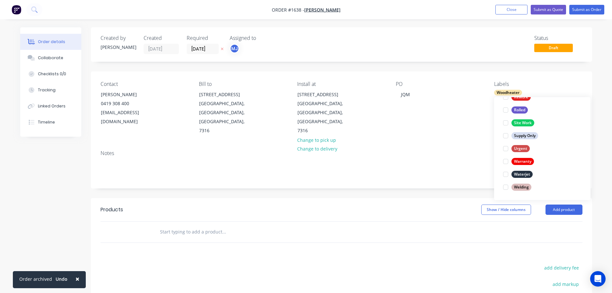
scroll to position [0, 0]
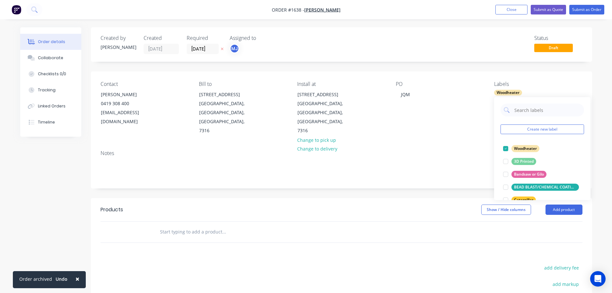
drag, startPoint x: 258, startPoint y: 215, endPoint x: 249, endPoint y: 215, distance: 8.7
click at [257, 225] on input "text" at bounding box center [224, 231] width 128 height 13
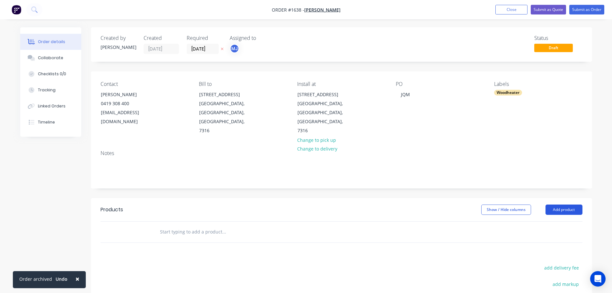
click at [568, 204] on button "Add product" at bounding box center [563, 209] width 37 height 10
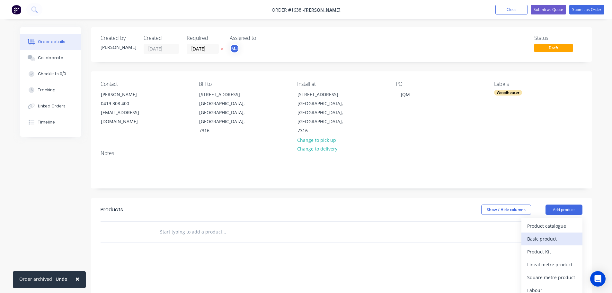
click at [536, 234] on div "Basic product" at bounding box center [551, 238] width 49 height 9
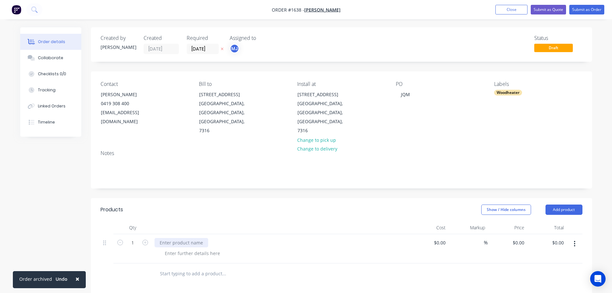
click at [166, 238] on div at bounding box center [181, 242] width 54 height 9
click at [594, 8] on button "Submit as Order" at bounding box center [586, 10] width 35 height 10
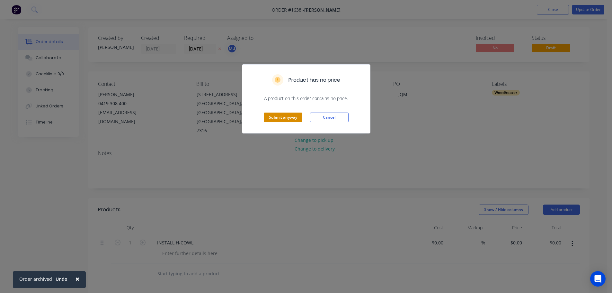
click at [279, 115] on button "Submit anyway" at bounding box center [283, 117] width 39 height 10
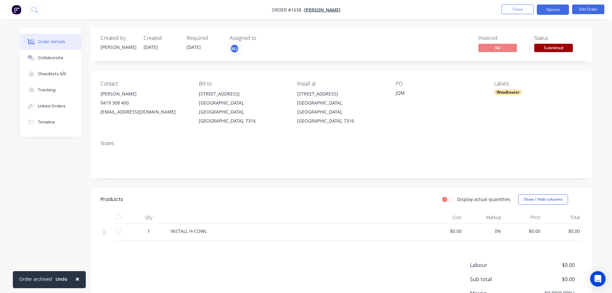
click at [555, 11] on button "Options" at bounding box center [553, 9] width 32 height 10
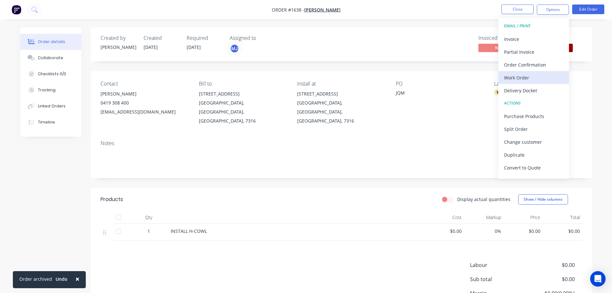
click at [514, 80] on div "Work Order" at bounding box center [533, 77] width 59 height 9
click at [514, 80] on div "Custom" at bounding box center [533, 77] width 59 height 9
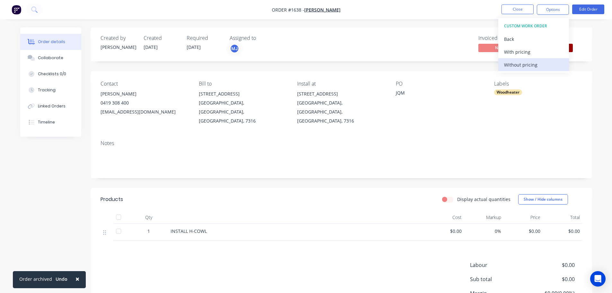
click at [517, 64] on div "Without pricing" at bounding box center [533, 64] width 59 height 9
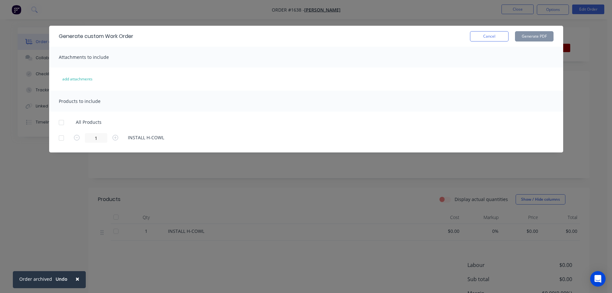
click at [60, 122] on div at bounding box center [61, 122] width 13 height 13
click at [535, 38] on button "Generate PDF" at bounding box center [534, 36] width 39 height 10
click at [483, 36] on button "Cancel" at bounding box center [489, 36] width 39 height 10
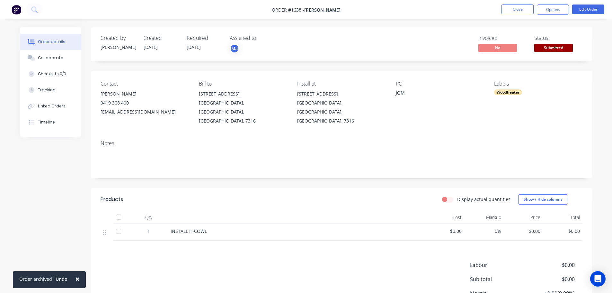
click at [560, 48] on span "Submitted" at bounding box center [553, 48] width 39 height 8
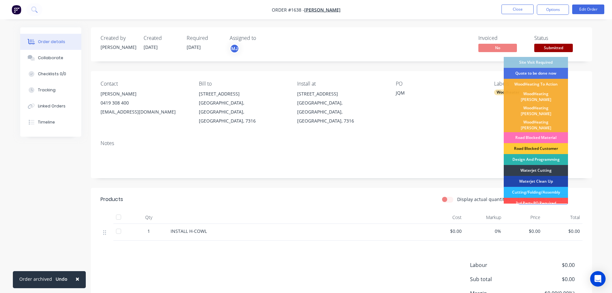
click at [556, 81] on div "WoodHeating To Action" at bounding box center [536, 84] width 64 height 11
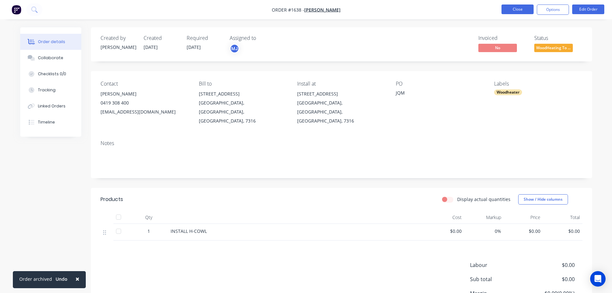
click at [520, 8] on button "Close" at bounding box center [517, 9] width 32 height 10
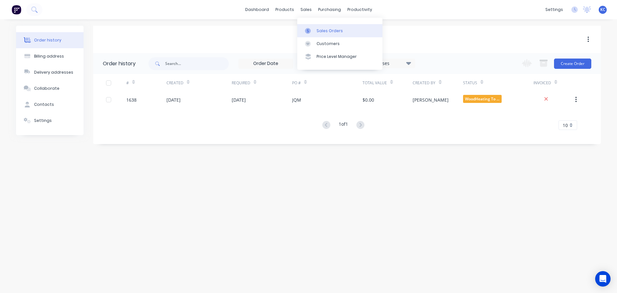
click at [321, 33] on div "Sales Orders" at bounding box center [329, 31] width 26 height 6
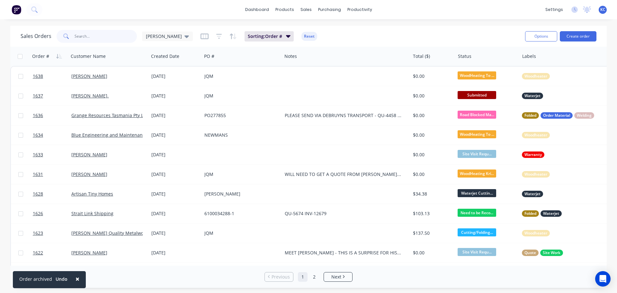
click at [93, 38] on input "text" at bounding box center [106, 36] width 63 height 13
type input "1610"
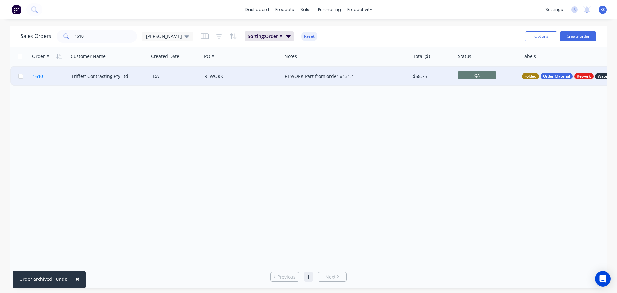
click at [43, 75] on span "1610" at bounding box center [38, 76] width 10 height 6
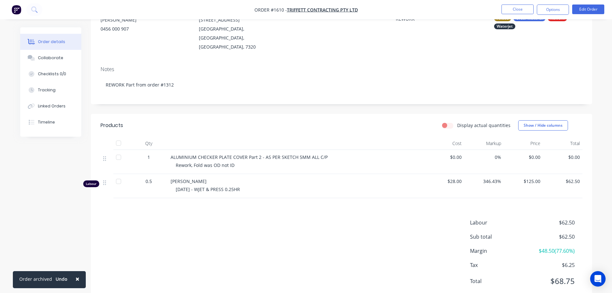
scroll to position [78, 0]
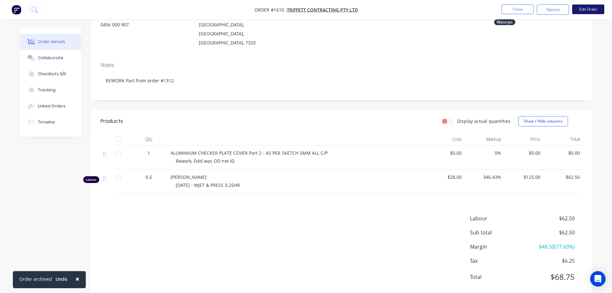
click at [583, 10] on button "Edit Order" at bounding box center [588, 9] width 32 height 10
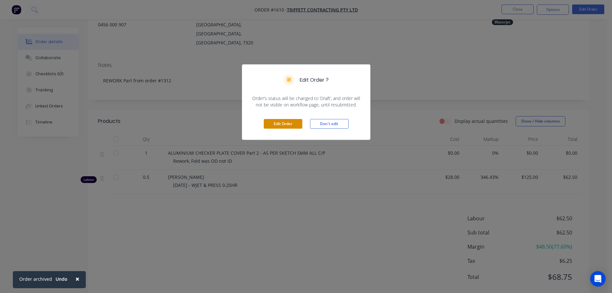
click at [285, 125] on button "Edit Order" at bounding box center [283, 124] width 39 height 10
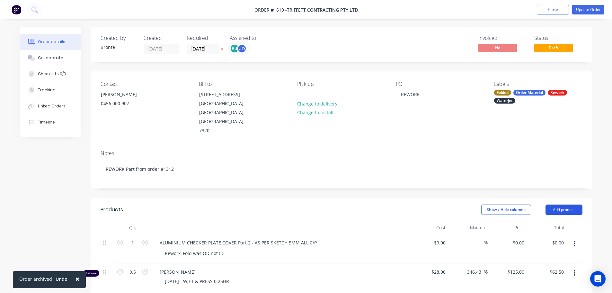
click at [561, 204] on button "Add product" at bounding box center [563, 209] width 37 height 10
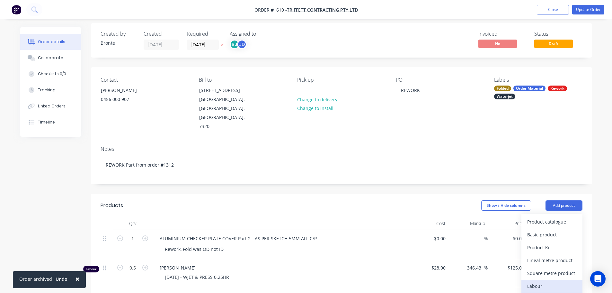
scroll to position [64, 0]
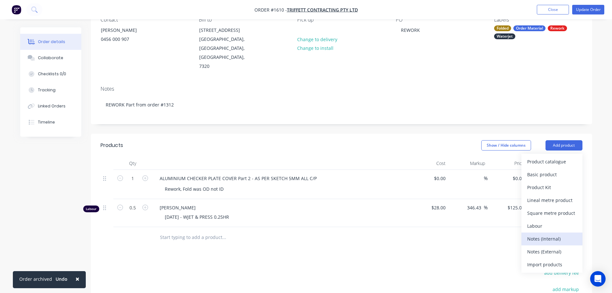
click at [554, 234] on div "Notes (Internal)" at bounding box center [551, 238] width 49 height 9
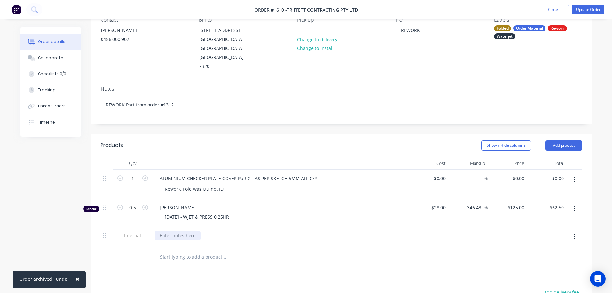
click at [180, 231] on div at bounding box center [177, 235] width 46 height 9
click at [234, 232] on div "5MM ALLY C'PLATE - 935X450 SET UP - 5MINS CLEAN UP - 10MINS CUT TIME - 3.40MINS" at bounding box center [280, 246] width 252 height 30
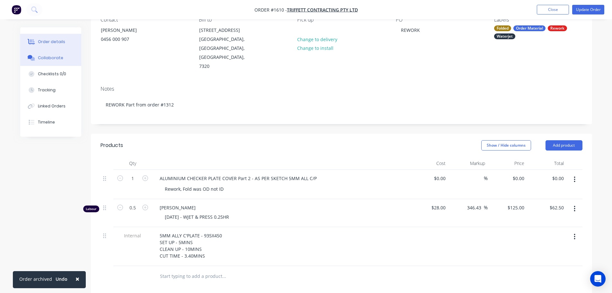
click at [57, 59] on div "Collaborate" at bounding box center [50, 58] width 25 height 6
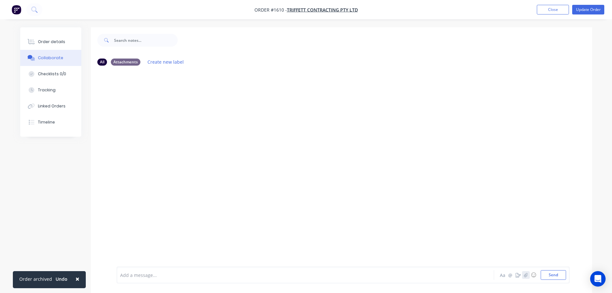
click at [527, 276] on icon "button" at bounding box center [525, 274] width 4 height 4
click at [551, 275] on button "Send" at bounding box center [552, 275] width 25 height 10
click at [524, 275] on icon "button" at bounding box center [525, 274] width 4 height 4
click at [555, 264] on div at bounding box center [343, 253] width 446 height 33
click at [555, 277] on button "Send" at bounding box center [552, 275] width 25 height 10
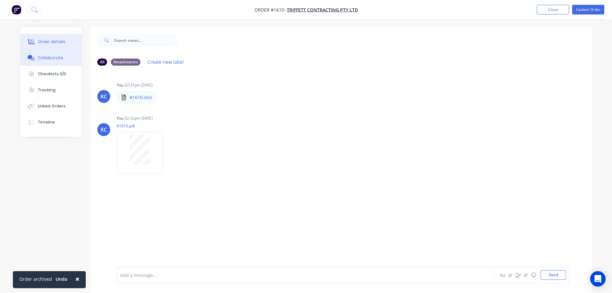
click at [49, 44] on div "Order details" at bounding box center [51, 42] width 27 height 6
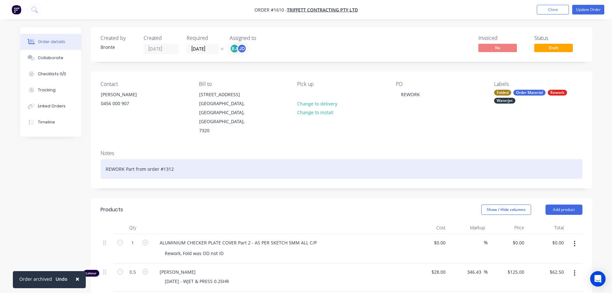
click at [176, 159] on div "REWORK Part from order #1312" at bounding box center [342, 169] width 482 height 20
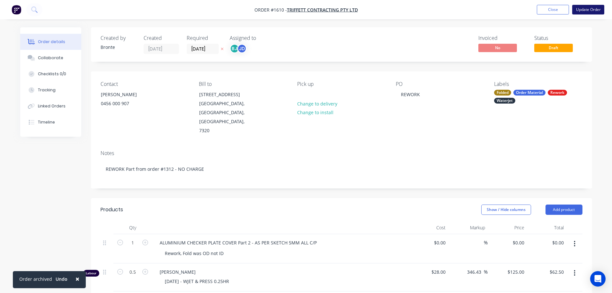
click at [586, 11] on button "Update Order" at bounding box center [588, 10] width 32 height 10
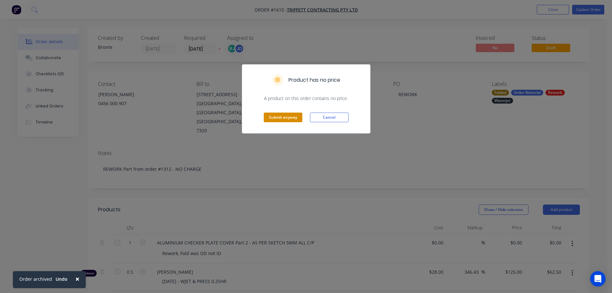
click at [294, 117] on button "Submit anyway" at bounding box center [283, 117] width 39 height 10
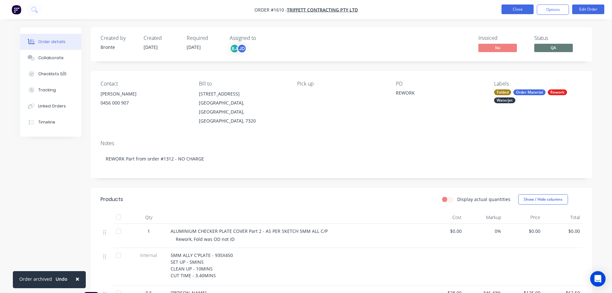
click at [509, 12] on button "Close" at bounding box center [517, 9] width 32 height 10
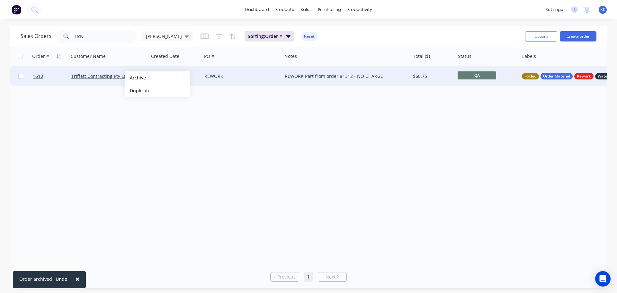
click at [133, 78] on button "Archive" at bounding box center [157, 77] width 64 height 13
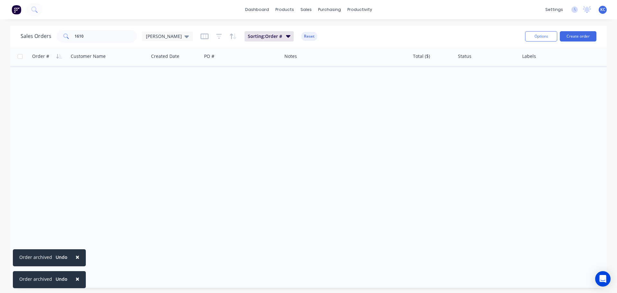
click at [75, 253] on span "×" at bounding box center [77, 256] width 4 height 9
click at [78, 278] on span "×" at bounding box center [77, 278] width 4 height 9
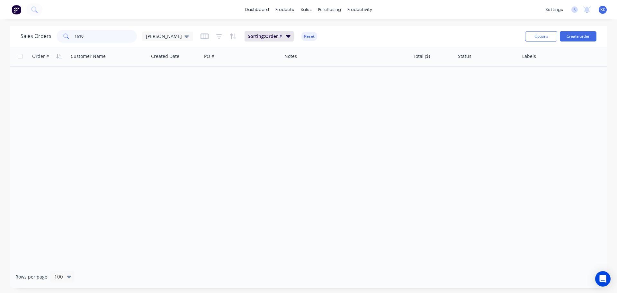
drag, startPoint x: 90, startPoint y: 33, endPoint x: 0, endPoint y: 39, distance: 90.4
click at [52, 34] on div "Sales Orders 1610 [PERSON_NAME]" at bounding box center [107, 36] width 172 height 13
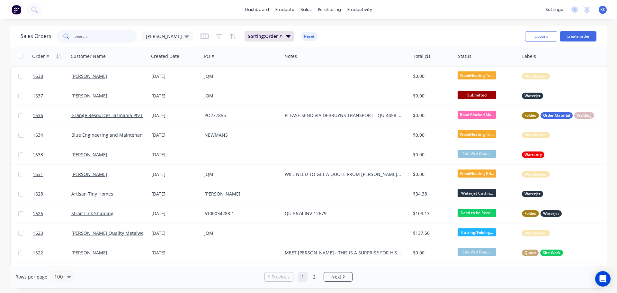
click at [89, 34] on input "text" at bounding box center [106, 36] width 63 height 13
type input "1610"
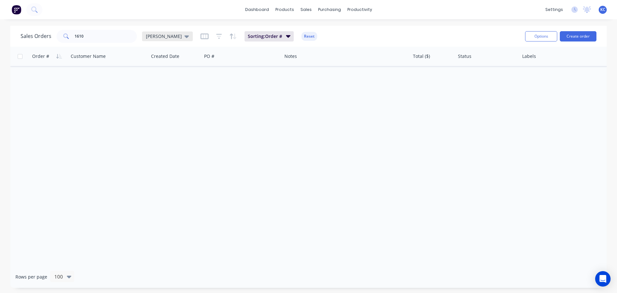
click at [184, 36] on icon at bounding box center [186, 36] width 4 height 3
click at [164, 117] on button "Archived" at bounding box center [180, 116] width 73 height 7
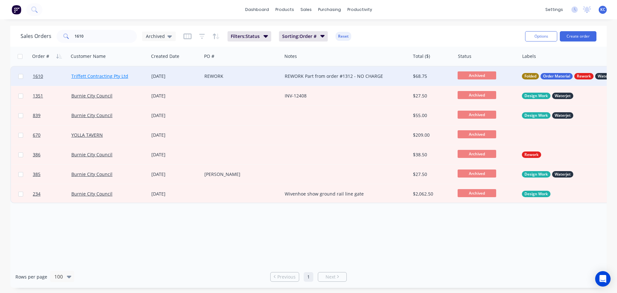
click at [93, 76] on link "Triffett Contracting Pty Ltd" at bounding box center [99, 76] width 57 height 6
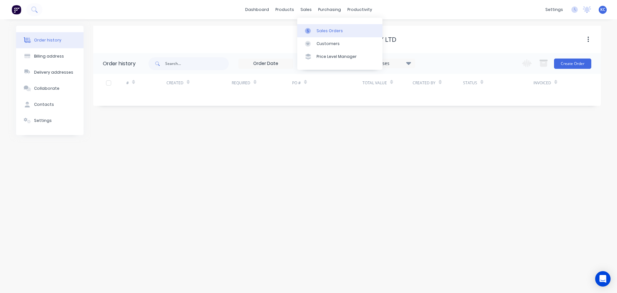
click at [324, 36] on link "Sales Orders" at bounding box center [339, 30] width 85 height 13
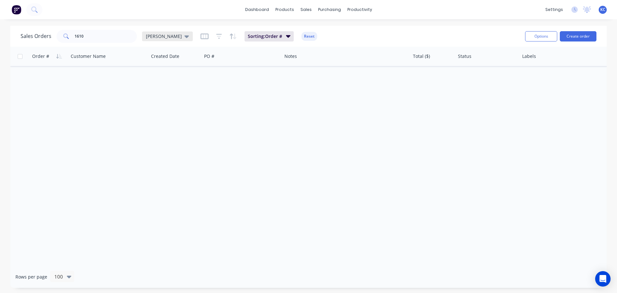
click at [156, 40] on div "[PERSON_NAME]" at bounding box center [167, 36] width 51 height 10
click at [160, 117] on button "Archived" at bounding box center [180, 116] width 73 height 7
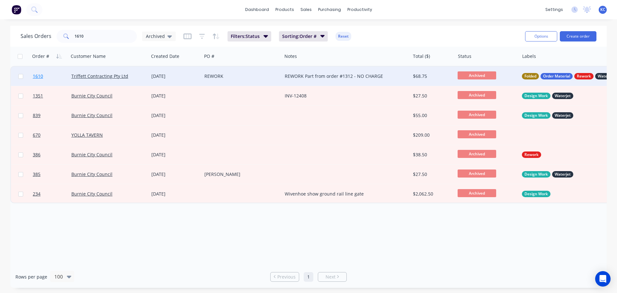
click at [39, 76] on span "1610" at bounding box center [38, 76] width 10 height 6
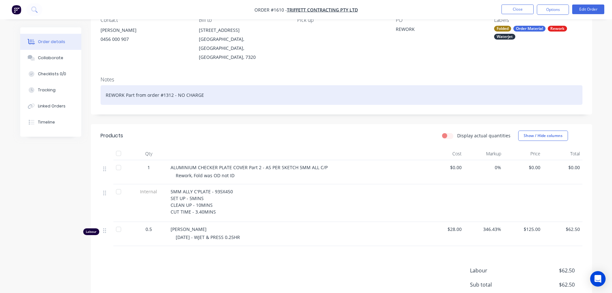
scroll to position [64, 0]
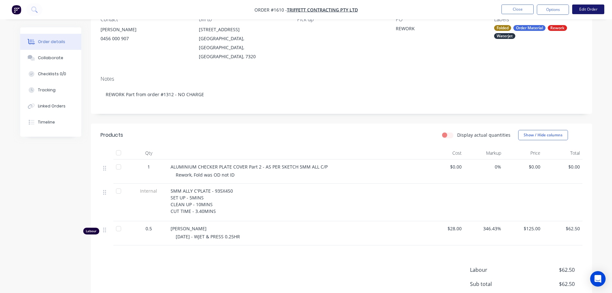
click at [591, 12] on button "Edit Order" at bounding box center [588, 9] width 32 height 10
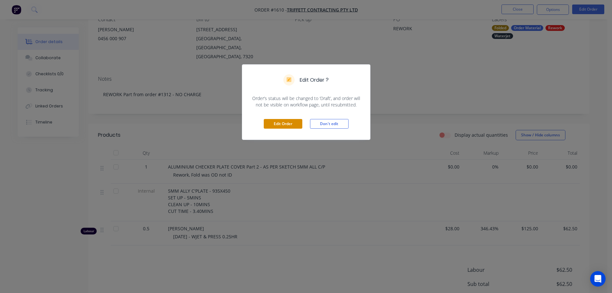
click at [298, 125] on button "Edit Order" at bounding box center [283, 124] width 39 height 10
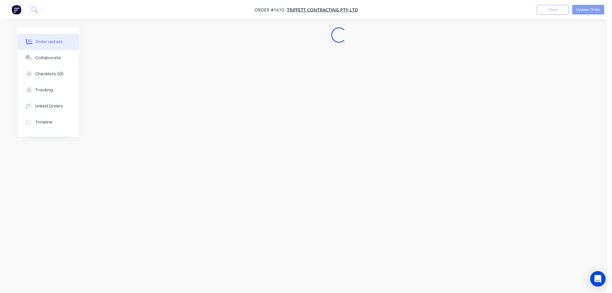
scroll to position [0, 0]
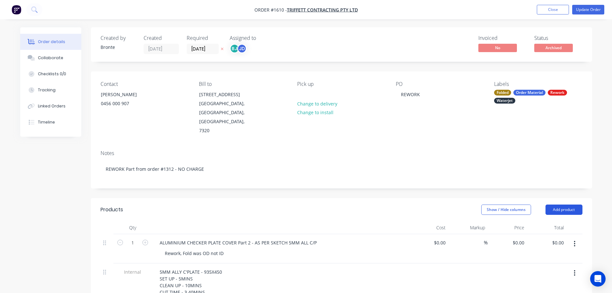
click at [554, 204] on button "Add product" at bounding box center [563, 209] width 37 height 10
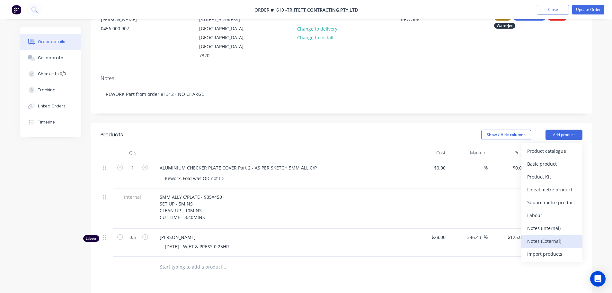
scroll to position [96, 0]
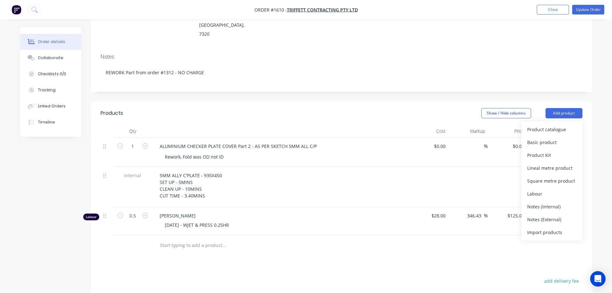
drag, startPoint x: 537, startPoint y: 190, endPoint x: 491, endPoint y: 198, distance: 46.1
click at [537, 202] on div "Notes (Internal)" at bounding box center [551, 206] width 49 height 9
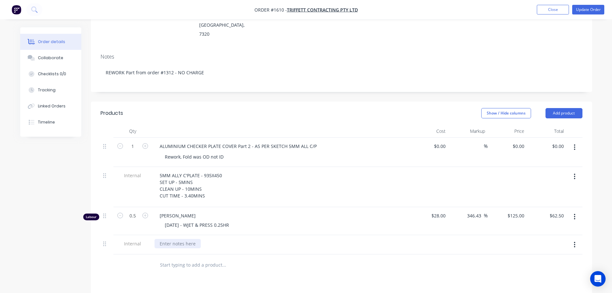
click at [196, 239] on div at bounding box center [177, 243] width 46 height 9
click at [337, 258] on div at bounding box center [250, 264] width 193 height 13
click at [594, 6] on button "Update Order" at bounding box center [588, 10] width 32 height 10
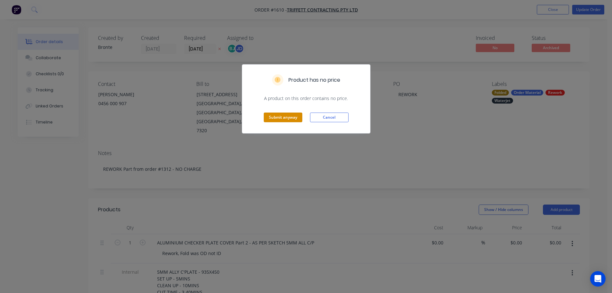
click at [293, 117] on button "Submit anyway" at bounding box center [283, 117] width 39 height 10
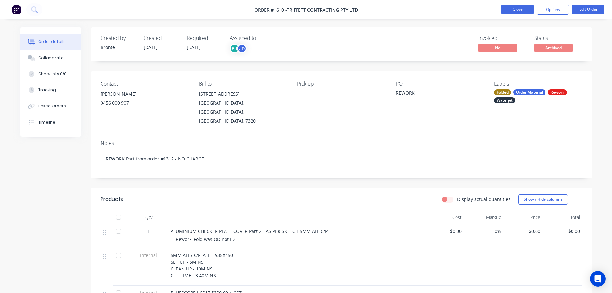
click at [514, 12] on button "Close" at bounding box center [517, 9] width 32 height 10
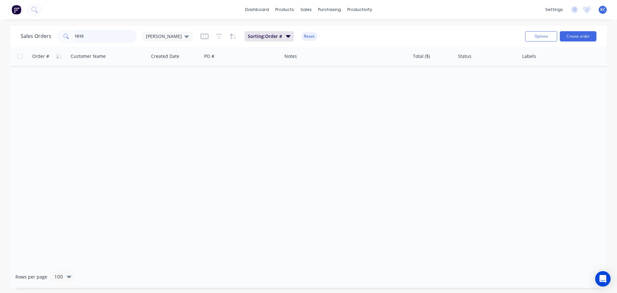
drag, startPoint x: 103, startPoint y: 40, endPoint x: 0, endPoint y: 83, distance: 111.8
click at [5, 51] on div "Sales Orders 1610 [PERSON_NAME] Sorting: Order # Reset Options Create order Ord…" at bounding box center [308, 157] width 617 height 262
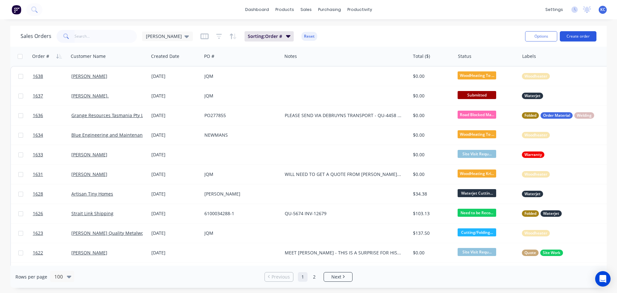
click at [582, 37] on button "Create order" at bounding box center [577, 36] width 37 height 10
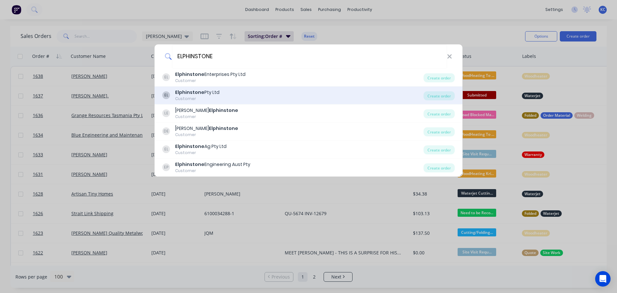
type input "ELPHINSTONE"
click at [199, 94] on b "Elphinstone" at bounding box center [189, 92] width 29 height 6
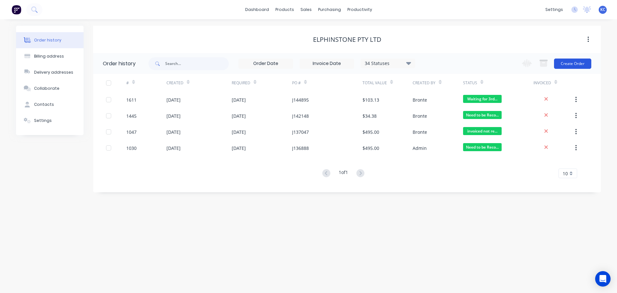
click at [574, 61] on button "Create Order" at bounding box center [572, 63] width 37 height 10
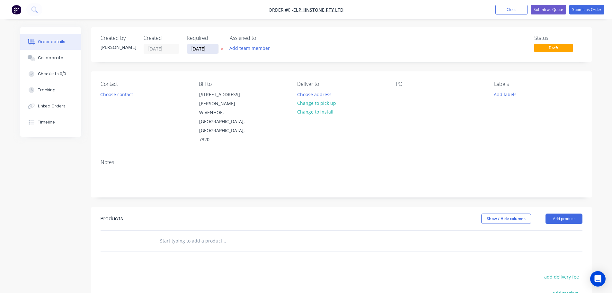
click at [212, 50] on input "[DATE]" at bounding box center [202, 49] width 31 height 10
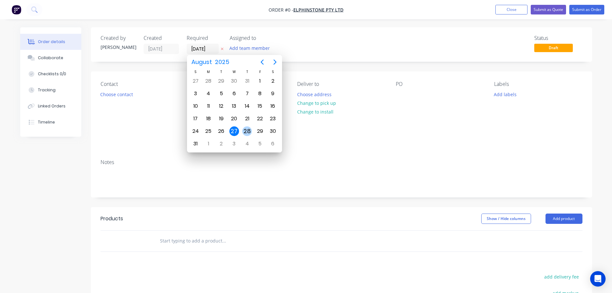
click at [247, 133] on div "28" at bounding box center [247, 131] width 10 height 10
type input "[DATE]"
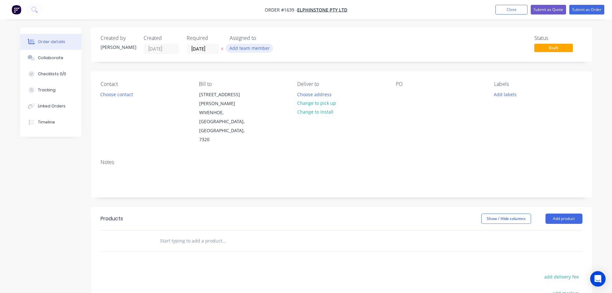
click at [242, 48] on button "Add team member" at bounding box center [249, 48] width 47 height 9
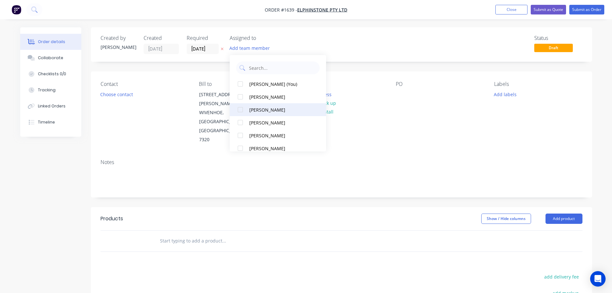
click at [242, 110] on div at bounding box center [240, 109] width 13 height 13
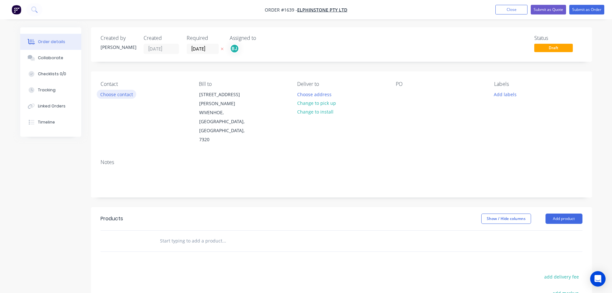
click at [129, 93] on button "Choose contact" at bounding box center [117, 94] width 40 height 9
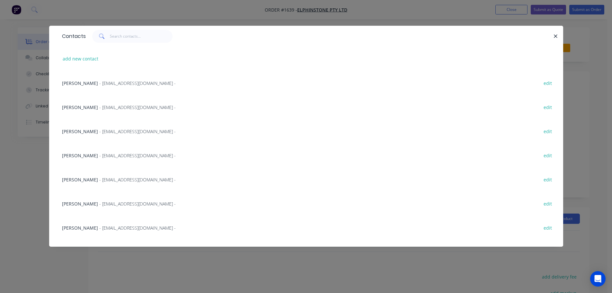
click at [99, 106] on span "- [EMAIL_ADDRESS][DOMAIN_NAME] -" at bounding box center [137, 107] width 76 height 6
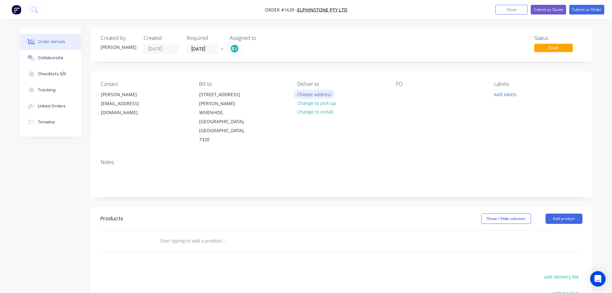
click at [316, 97] on button "Choose address" at bounding box center [314, 94] width 41 height 9
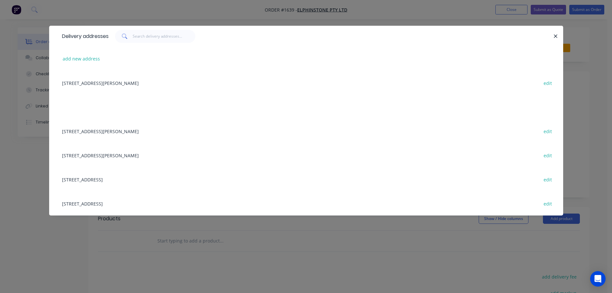
click at [127, 81] on div "[STREET_ADDRESS][PERSON_NAME] edit" at bounding box center [306, 83] width 495 height 24
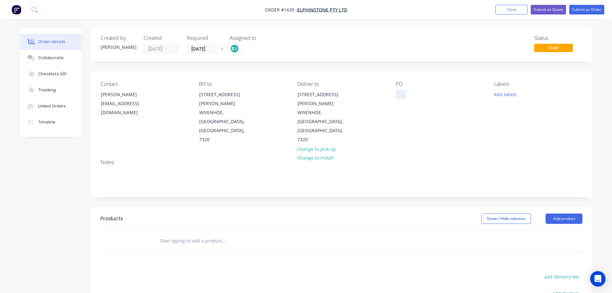
drag, startPoint x: 398, startPoint y: 95, endPoint x: 401, endPoint y: 99, distance: 4.8
click at [398, 95] on div at bounding box center [401, 94] width 10 height 9
click at [503, 93] on button "Add labels" at bounding box center [505, 94] width 30 height 9
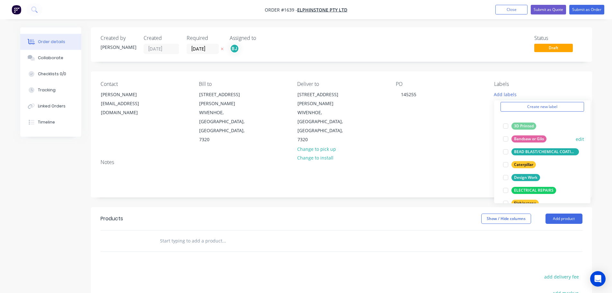
scroll to position [64, 0]
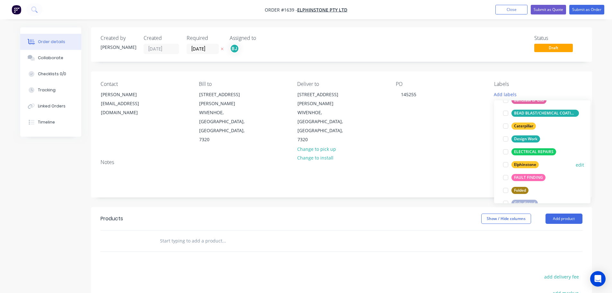
click at [505, 163] on div at bounding box center [505, 164] width 13 height 13
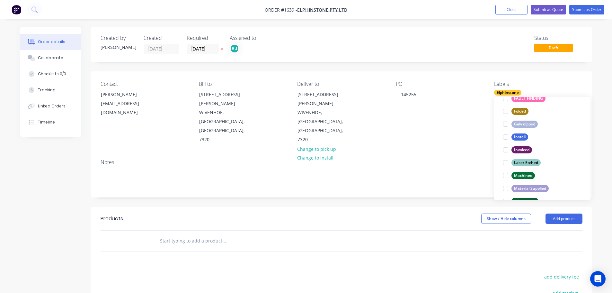
scroll to position [161, 0]
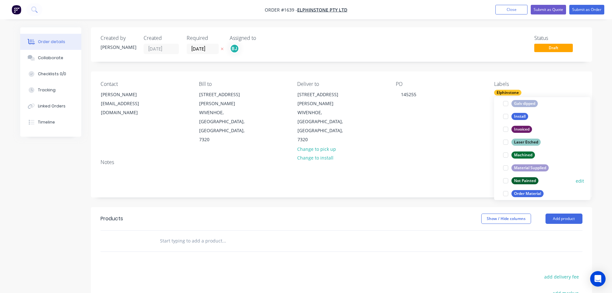
click at [506, 181] on div at bounding box center [505, 180] width 13 height 13
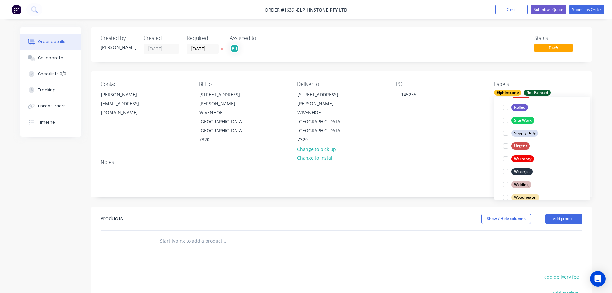
scroll to position [308, 0]
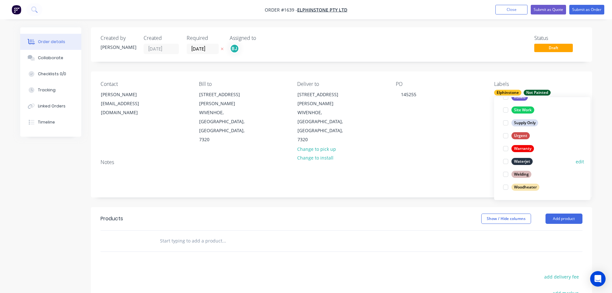
click at [505, 163] on div at bounding box center [505, 161] width 13 height 13
click at [506, 173] on div at bounding box center [505, 174] width 13 height 13
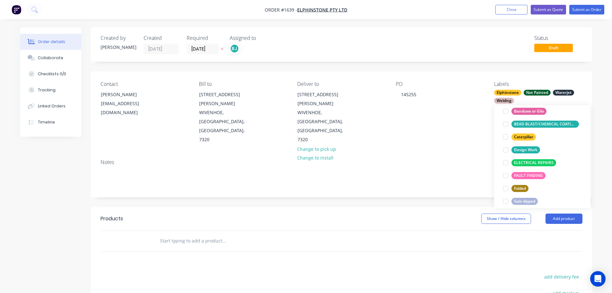
scroll to position [141, 0]
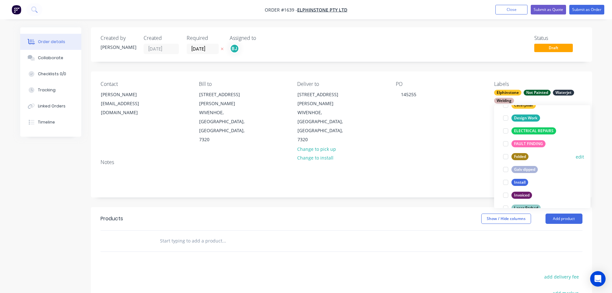
click at [506, 158] on div at bounding box center [505, 156] width 13 height 13
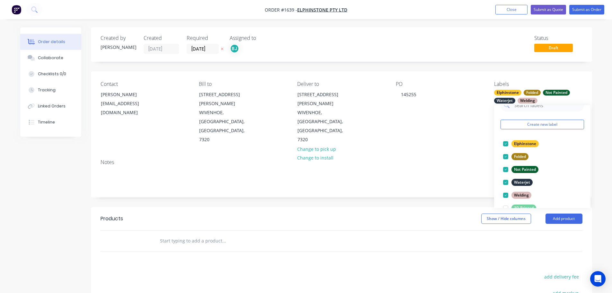
click at [381, 171] on div "Created by [PERSON_NAME] Created [DATE] Required [DATE] Assigned to BJ Status D…" at bounding box center [341, 216] width 501 height 378
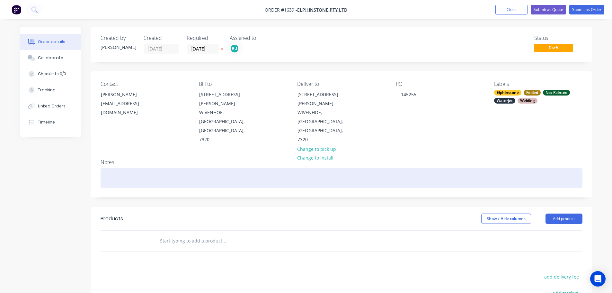
click at [121, 168] on div at bounding box center [342, 178] width 482 height 20
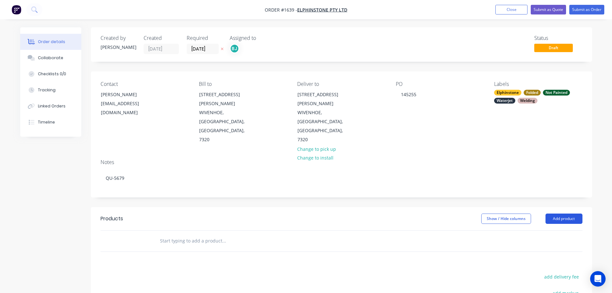
click at [567, 213] on button "Add product" at bounding box center [563, 218] width 37 height 10
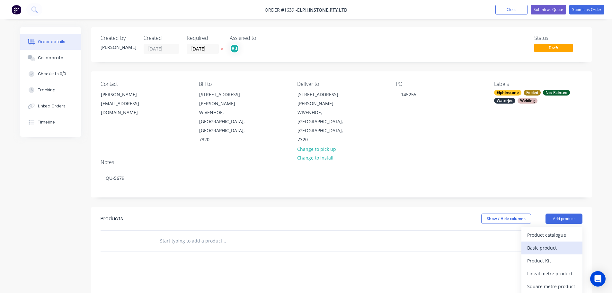
click at [548, 243] on div "Basic product" at bounding box center [551, 247] width 49 height 9
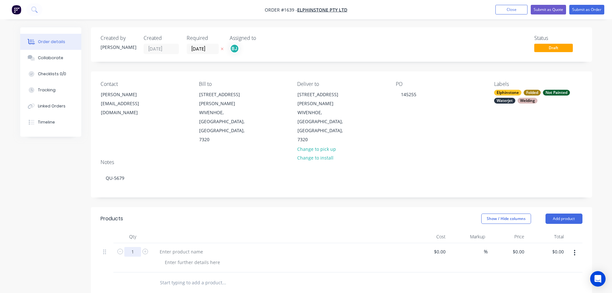
click at [134, 247] on input "1" at bounding box center [132, 252] width 17 height 10
click at [138, 247] on input "1" at bounding box center [132, 252] width 17 height 10
type input "4"
click at [181, 247] on div at bounding box center [181, 251] width 54 height 9
click at [162, 247] on div at bounding box center [181, 251] width 54 height 9
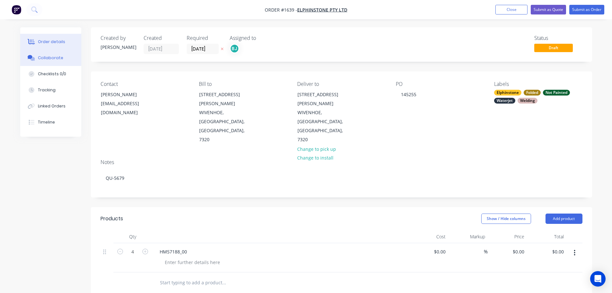
click at [48, 59] on div "Collaborate" at bounding box center [50, 58] width 25 height 6
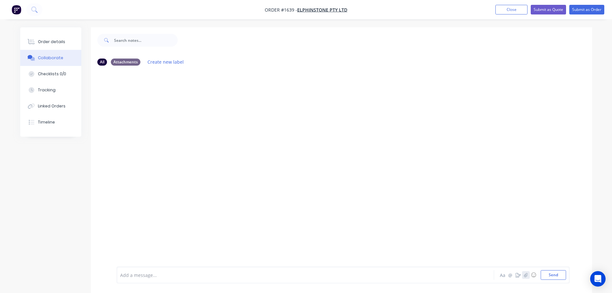
click at [523, 276] on button "button" at bounding box center [526, 275] width 8 height 8
click at [72, 41] on button "Order details" at bounding box center [50, 42] width 61 height 16
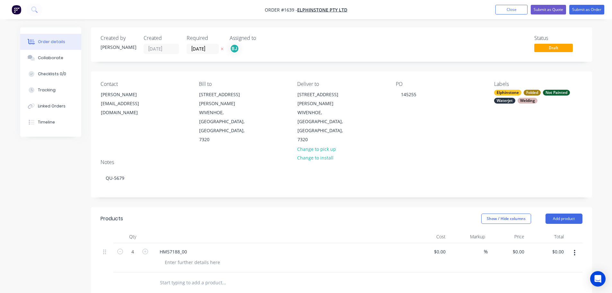
click at [192, 247] on div "HM57188_00" at bounding box center [280, 251] width 252 height 9
click at [188, 247] on div "HM57188_00" at bounding box center [173, 251] width 38 height 9
drag, startPoint x: 189, startPoint y: 223, endPoint x: 195, endPoint y: 231, distance: 9.6
click at [189, 247] on div "HM57188_00" at bounding box center [173, 251] width 38 height 9
click at [252, 243] on div "HM57188_00 MOUNT AS-STOP *5MM MILD STEEL *UNPAINTED" at bounding box center [280, 264] width 257 height 43
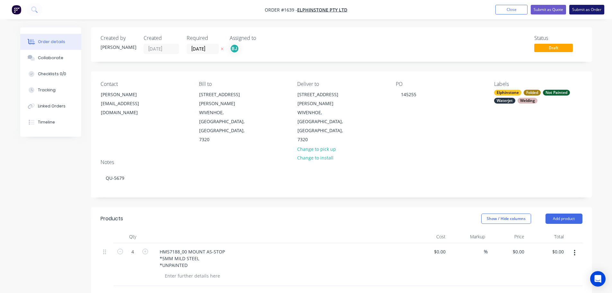
click at [579, 12] on button "Submit as Order" at bounding box center [586, 10] width 35 height 10
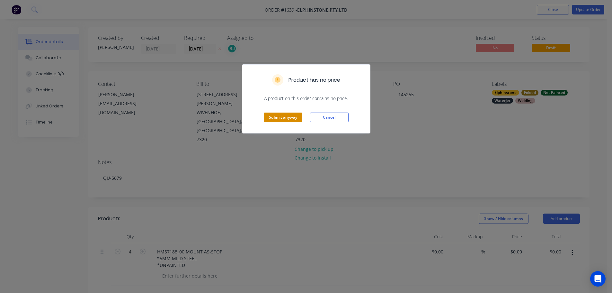
click at [278, 119] on button "Submit anyway" at bounding box center [283, 117] width 39 height 10
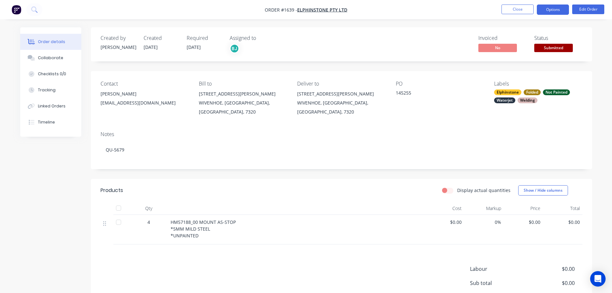
click at [555, 10] on button "Options" at bounding box center [553, 9] width 32 height 10
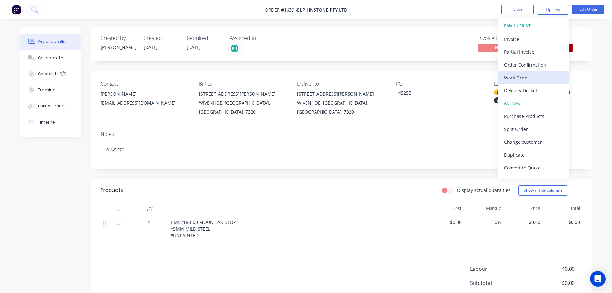
click at [534, 81] on div "Work Order" at bounding box center [533, 77] width 59 height 9
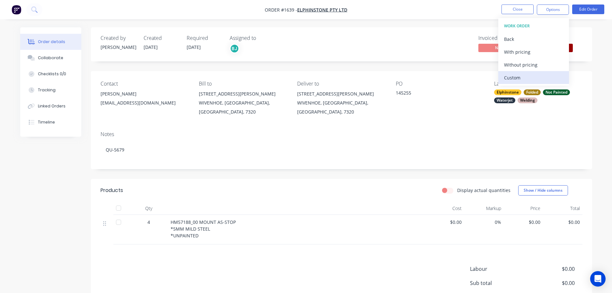
click at [527, 75] on div "Custom" at bounding box center [533, 77] width 59 height 9
click at [526, 65] on div "Without pricing" at bounding box center [533, 64] width 59 height 9
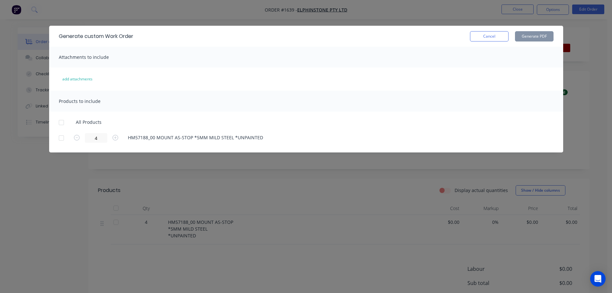
click at [64, 121] on div at bounding box center [61, 122] width 13 height 13
click at [541, 33] on button "Generate PDF" at bounding box center [534, 36] width 39 height 10
click at [487, 33] on button "Cancel" at bounding box center [489, 36] width 39 height 10
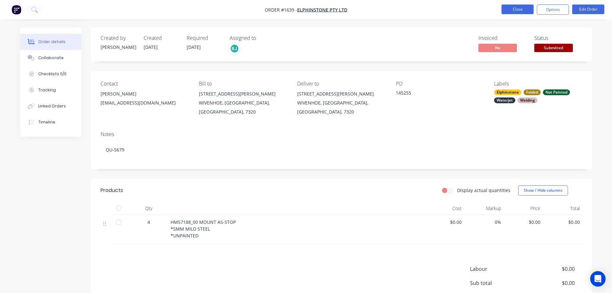
click at [514, 10] on button "Close" at bounding box center [517, 9] width 32 height 10
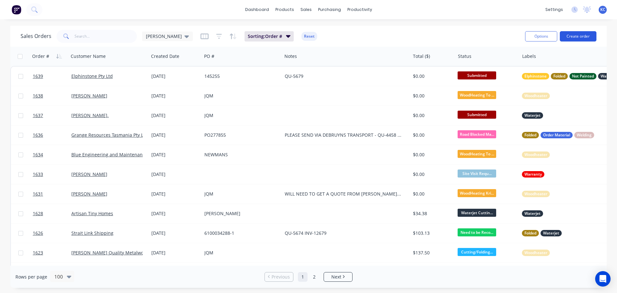
click at [586, 34] on button "Create order" at bounding box center [577, 36] width 37 height 10
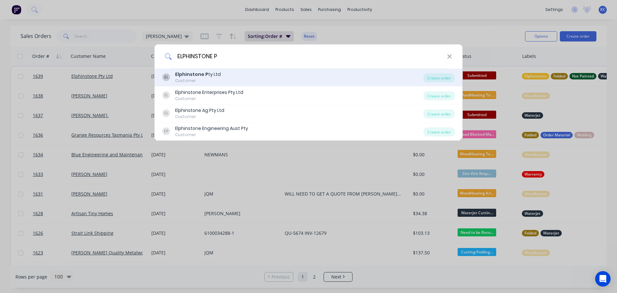
type input "ELPHINSTONE P"
click at [202, 77] on b "Elphinstone P" at bounding box center [191, 74] width 33 height 6
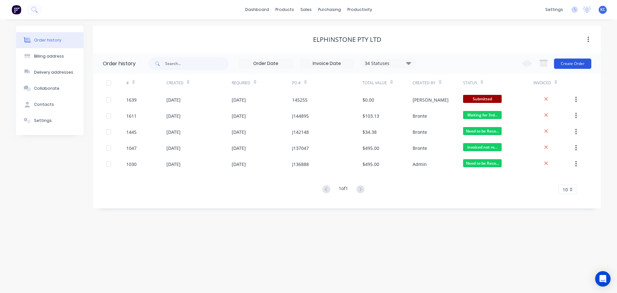
click at [561, 64] on button "Create Order" at bounding box center [572, 63] width 37 height 10
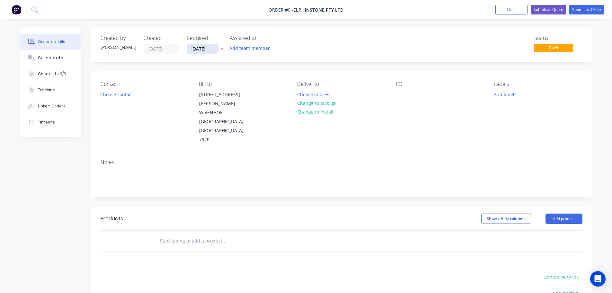
click at [214, 47] on input "[DATE]" at bounding box center [202, 49] width 31 height 10
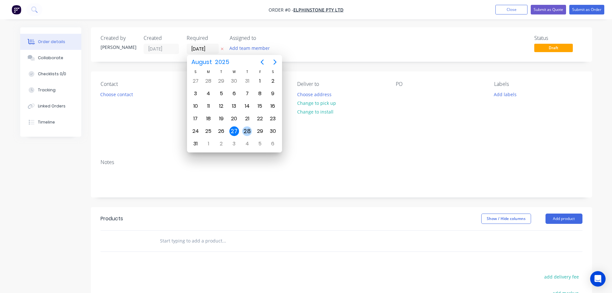
click at [245, 129] on div "28" at bounding box center [247, 131] width 10 height 10
type input "[DATE]"
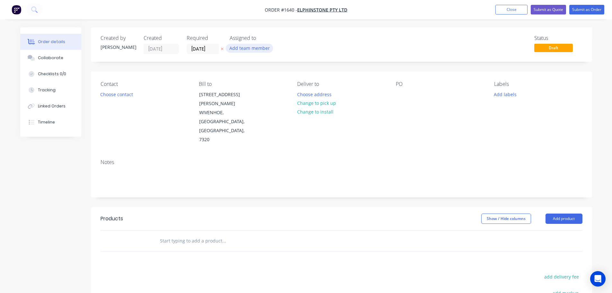
click at [247, 45] on button "Add team member" at bounding box center [249, 48] width 47 height 9
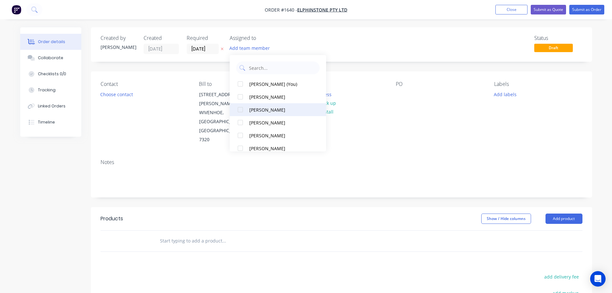
click at [239, 111] on div at bounding box center [240, 109] width 13 height 13
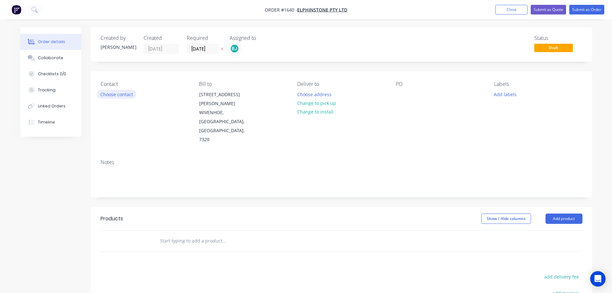
click at [131, 94] on button "Choose contact" at bounding box center [117, 94] width 40 height 9
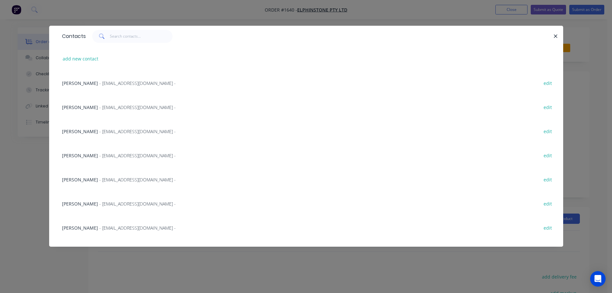
click at [114, 106] on span "- [EMAIL_ADDRESS][DOMAIN_NAME] -" at bounding box center [137, 107] width 76 height 6
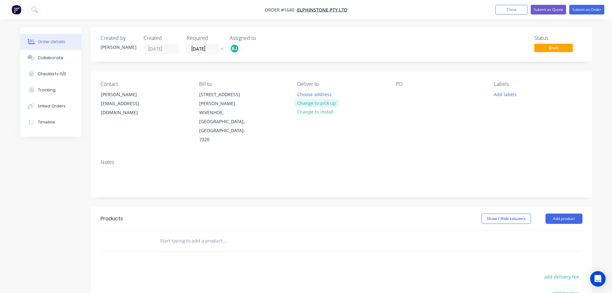
drag, startPoint x: 320, startPoint y: 111, endPoint x: 335, endPoint y: 105, distance: 15.6
click at [335, 105] on div "Choose address Change to pick up Change to install" at bounding box center [317, 103] width 46 height 26
click at [321, 94] on button "Choose address" at bounding box center [314, 94] width 41 height 9
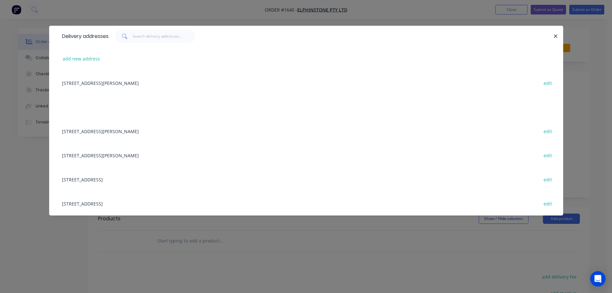
click at [150, 81] on div "[STREET_ADDRESS][PERSON_NAME] edit" at bounding box center [306, 83] width 495 height 24
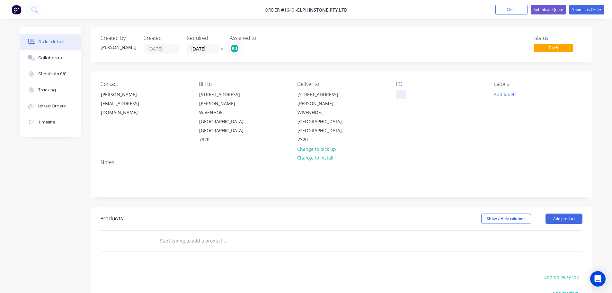
click at [397, 93] on div at bounding box center [401, 94] width 10 height 9
click at [512, 93] on button "Add labels" at bounding box center [505, 94] width 30 height 9
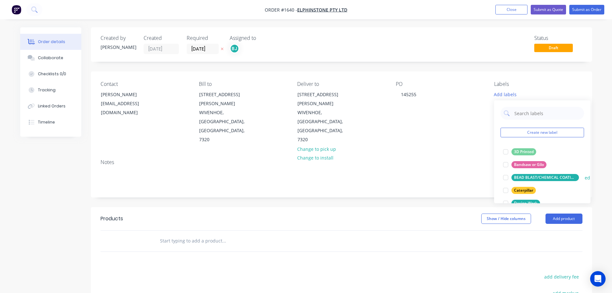
scroll to position [32, 0]
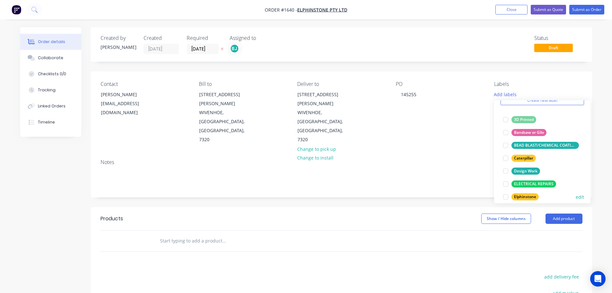
click at [506, 197] on div at bounding box center [505, 196] width 13 height 13
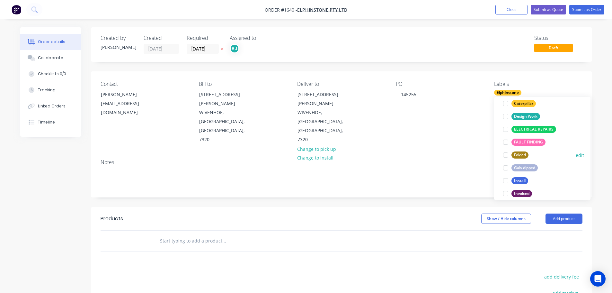
click at [504, 157] on div at bounding box center [505, 154] width 13 height 13
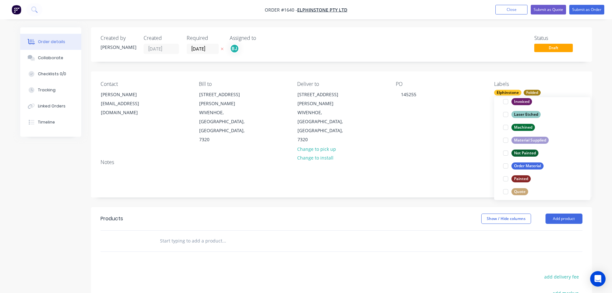
scroll to position [199, 0]
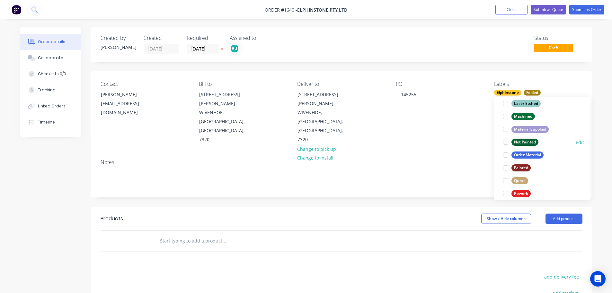
click at [505, 141] on div at bounding box center [505, 142] width 13 height 13
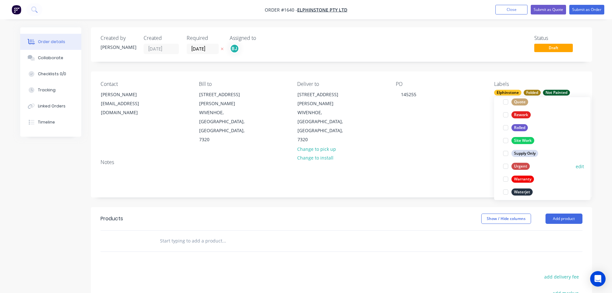
scroll to position [289, 0]
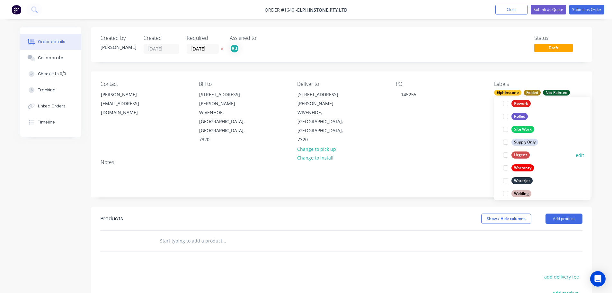
click at [505, 154] on div at bounding box center [505, 154] width 13 height 13
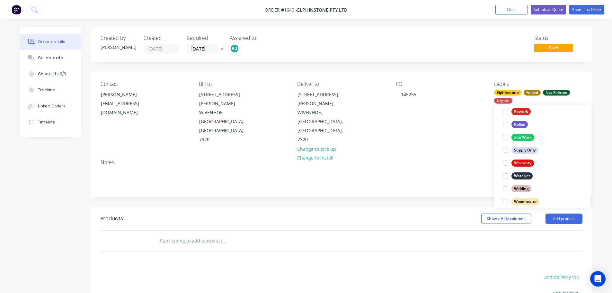
scroll to position [308, 0]
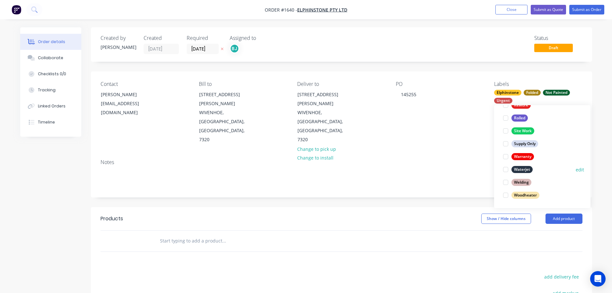
click at [505, 170] on div at bounding box center [505, 169] width 13 height 13
click at [506, 184] on div at bounding box center [505, 182] width 13 height 13
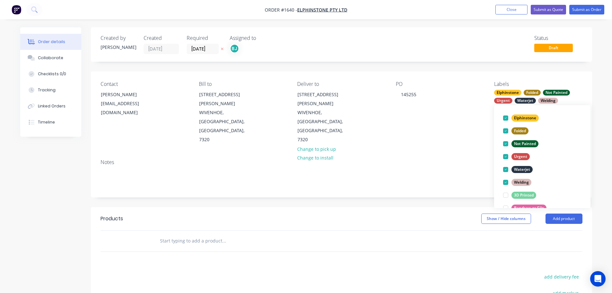
click at [393, 173] on div "Created by [PERSON_NAME] Created [DATE] Required [DATE] Assigned to BJ Status D…" at bounding box center [341, 216] width 501 height 378
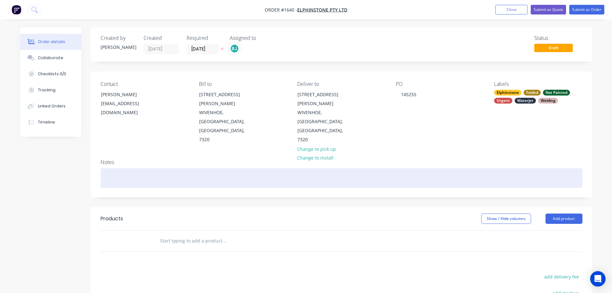
click at [135, 168] on div at bounding box center [342, 178] width 482 height 20
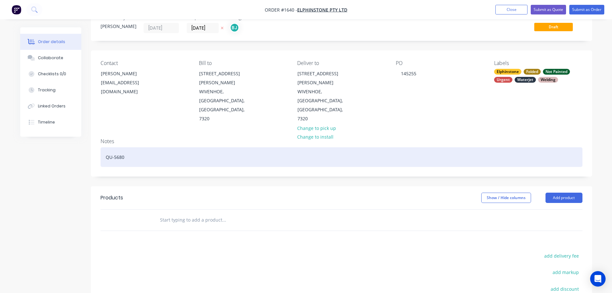
scroll to position [32, 0]
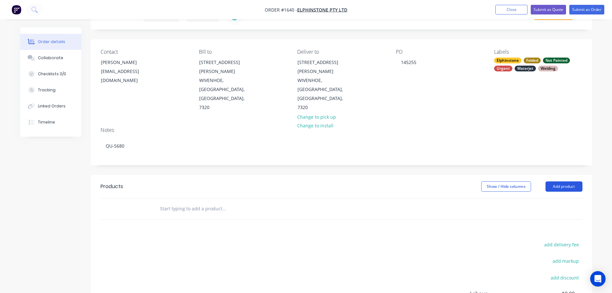
click at [559, 181] on button "Add product" at bounding box center [563, 186] width 37 height 10
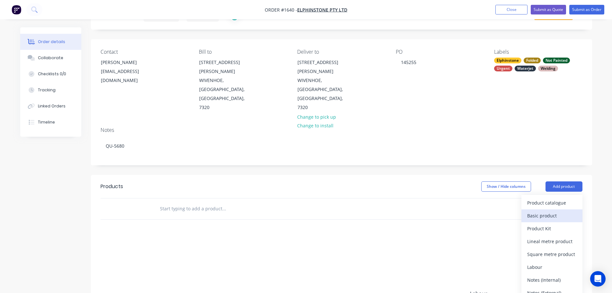
click at [538, 211] on div "Basic product" at bounding box center [551, 215] width 49 height 9
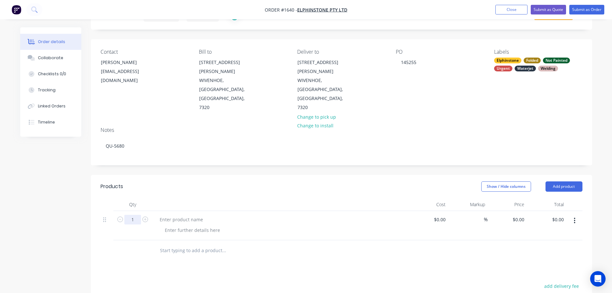
click at [139, 215] on input "1" at bounding box center [132, 220] width 17 height 10
type input "4"
click at [159, 215] on div at bounding box center [181, 219] width 54 height 9
click at [187, 215] on div "HM57189_01" at bounding box center [173, 219] width 38 height 9
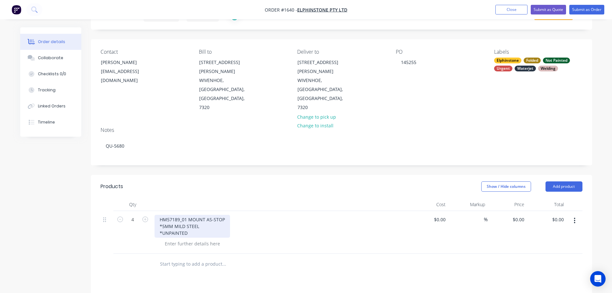
click at [216, 215] on div "HM57189_01 MOUNT AS-STOP *5MM MILD STEEL *UNPAINTED" at bounding box center [191, 226] width 75 height 23
click at [589, 11] on button "Submit as Order" at bounding box center [586, 10] width 35 height 10
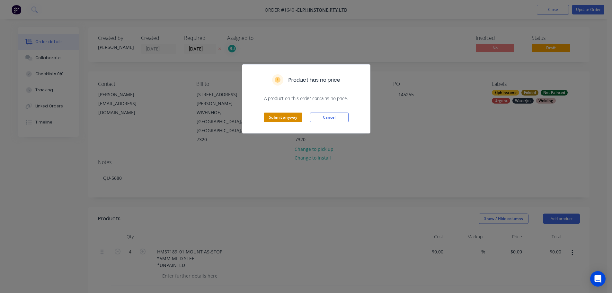
click at [288, 119] on button "Submit anyway" at bounding box center [283, 117] width 39 height 10
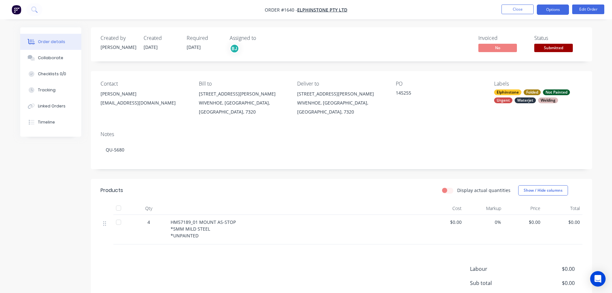
click at [558, 12] on button "Options" at bounding box center [553, 9] width 32 height 10
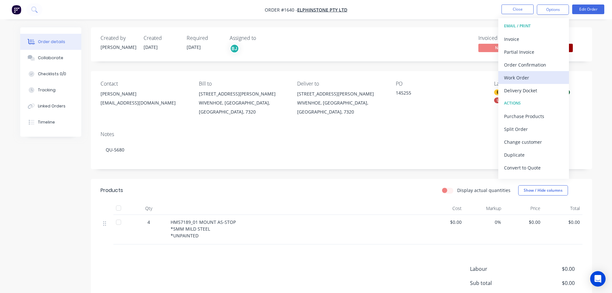
click at [537, 76] on div "Work Order" at bounding box center [533, 77] width 59 height 9
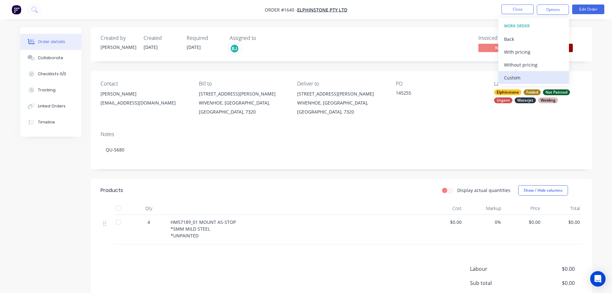
click at [511, 76] on div "Custom" at bounding box center [533, 77] width 59 height 9
click at [518, 62] on div "Without pricing" at bounding box center [533, 64] width 59 height 9
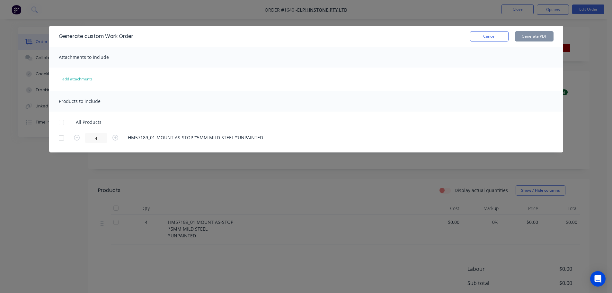
click at [63, 119] on div at bounding box center [61, 122] width 13 height 13
click at [529, 35] on button "Generate PDF" at bounding box center [534, 36] width 39 height 10
click at [493, 35] on button "Cancel" at bounding box center [489, 36] width 39 height 10
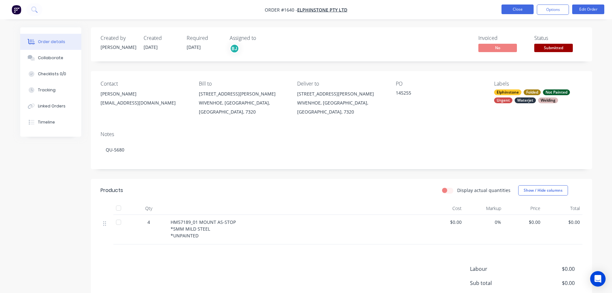
click at [514, 10] on button "Close" at bounding box center [517, 9] width 32 height 10
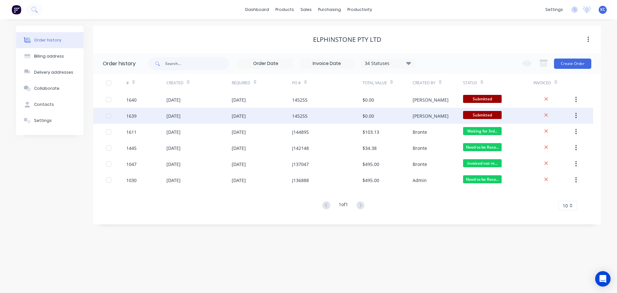
click at [197, 113] on div "[DATE]" at bounding box center [198, 116] width 65 height 16
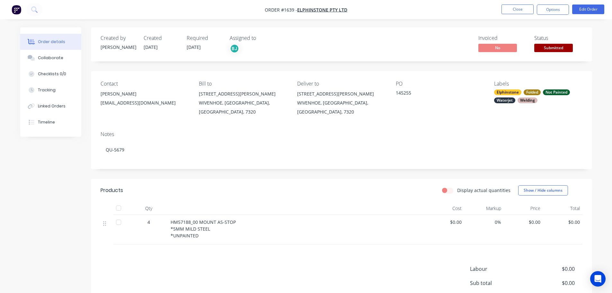
click at [553, 94] on div "Not Painted" at bounding box center [556, 92] width 27 height 6
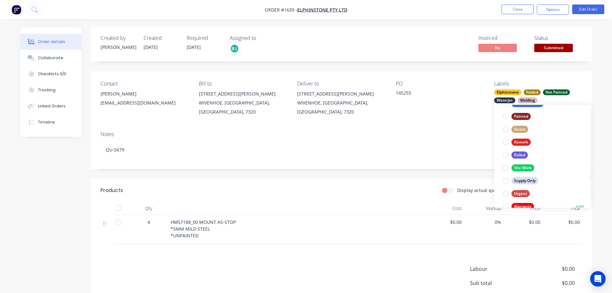
scroll to position [308, 0]
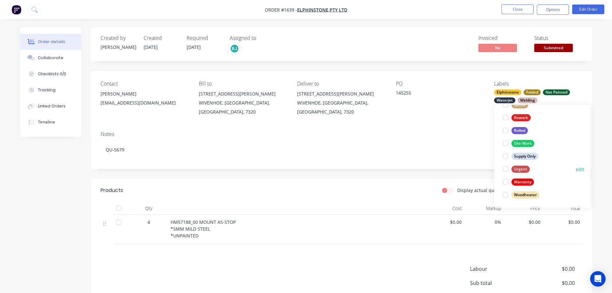
click at [506, 170] on div at bounding box center [505, 168] width 13 height 13
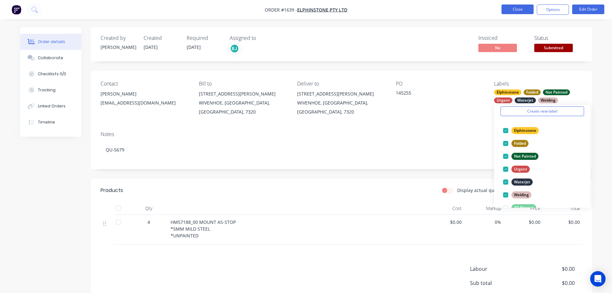
click at [519, 7] on button "Close" at bounding box center [517, 9] width 32 height 10
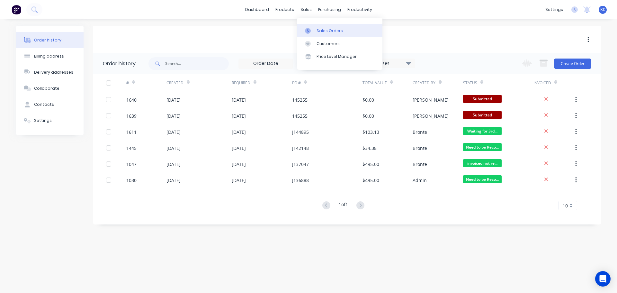
click at [313, 27] on link "Sales Orders" at bounding box center [339, 30] width 85 height 13
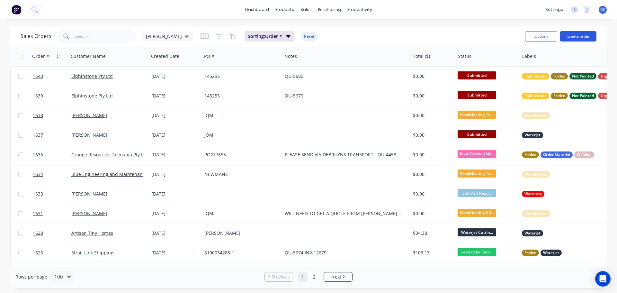
click at [577, 37] on button "Create order" at bounding box center [577, 36] width 37 height 10
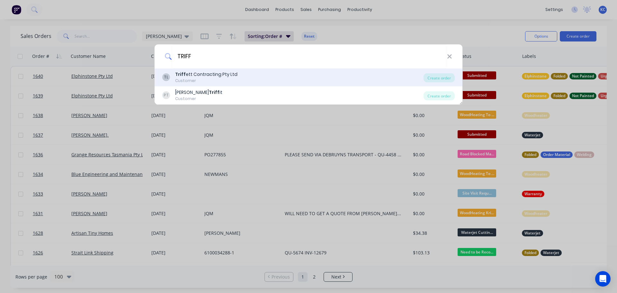
type input "TRIFF"
click at [224, 79] on div "Customer" at bounding box center [206, 81] width 62 height 6
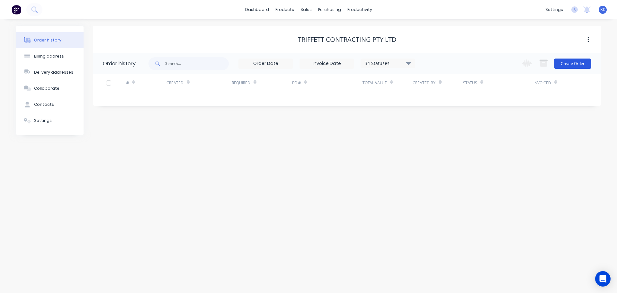
click at [569, 62] on button "Create Order" at bounding box center [572, 63] width 37 height 10
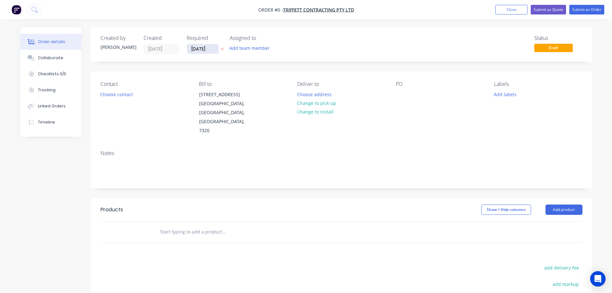
click at [215, 48] on input "[DATE]" at bounding box center [202, 49] width 31 height 10
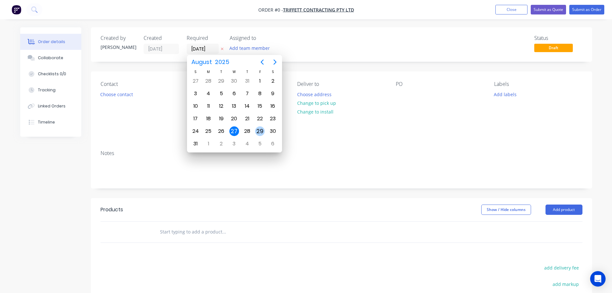
click at [259, 131] on div "29" at bounding box center [260, 131] width 10 height 10
type input "[DATE]"
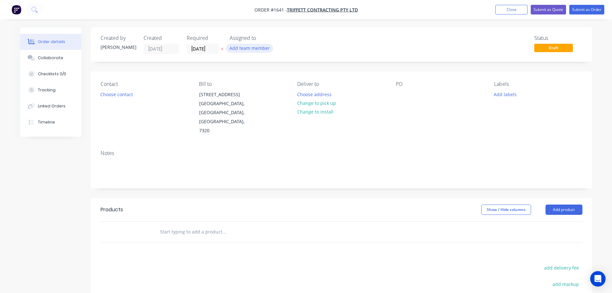
click at [235, 49] on button "Add team member" at bounding box center [249, 48] width 47 height 9
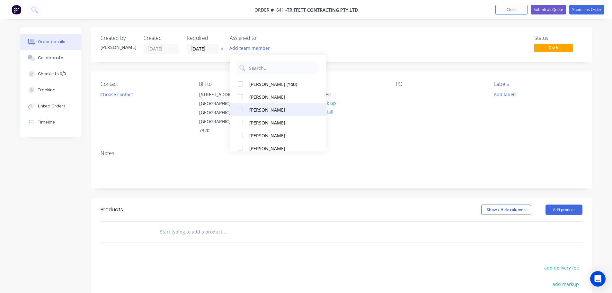
click at [239, 109] on div at bounding box center [240, 109] width 13 height 13
click at [129, 95] on button "Choose contact" at bounding box center [117, 94] width 40 height 9
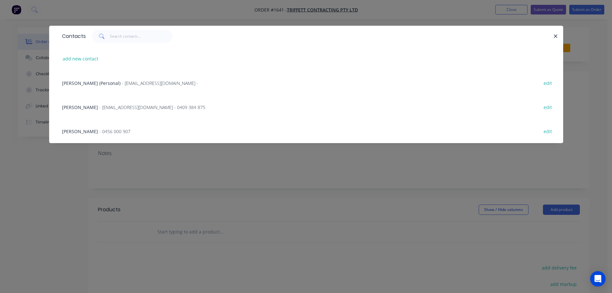
click at [99, 131] on span "- 0456 000 907" at bounding box center [114, 131] width 31 height 6
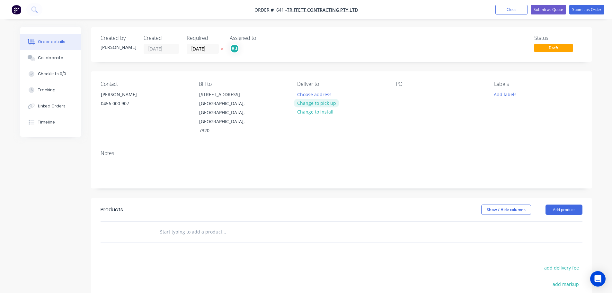
click at [316, 104] on button "Change to pick up" at bounding box center [317, 103] width 46 height 9
click at [502, 95] on button "Add labels" at bounding box center [505, 94] width 30 height 9
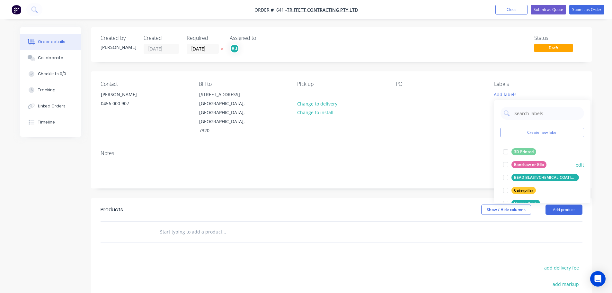
scroll to position [32, 0]
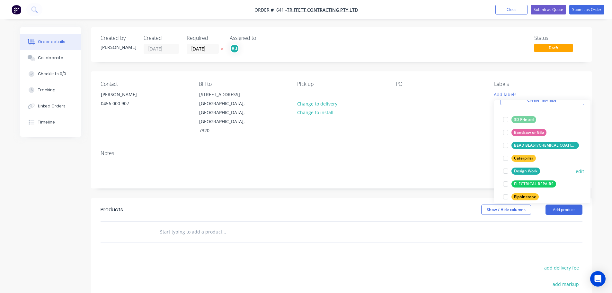
click at [505, 170] on div at bounding box center [505, 170] width 13 height 13
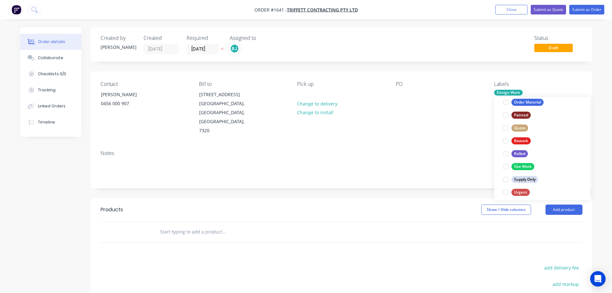
scroll to position [289, 0]
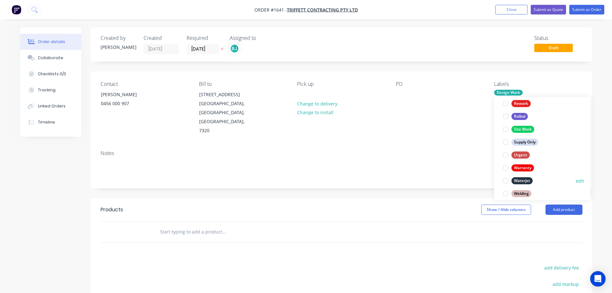
click at [505, 181] on div at bounding box center [505, 180] width 13 height 13
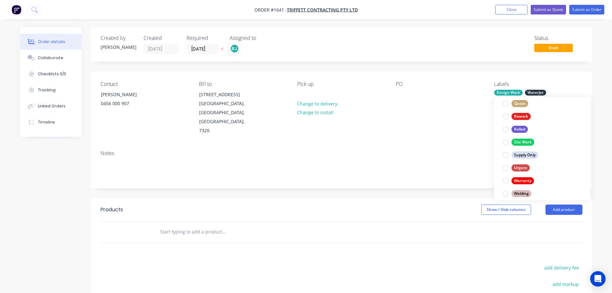
scroll to position [0, 0]
click at [447, 145] on div "Notes" at bounding box center [341, 166] width 501 height 43
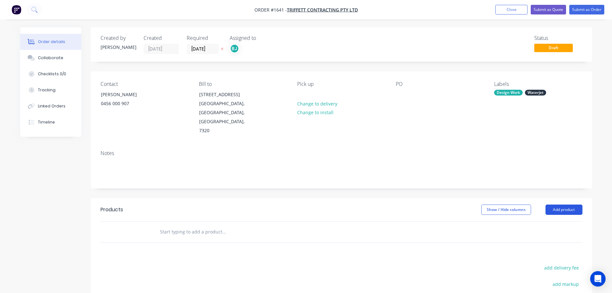
click at [559, 204] on button "Add product" at bounding box center [563, 209] width 37 height 10
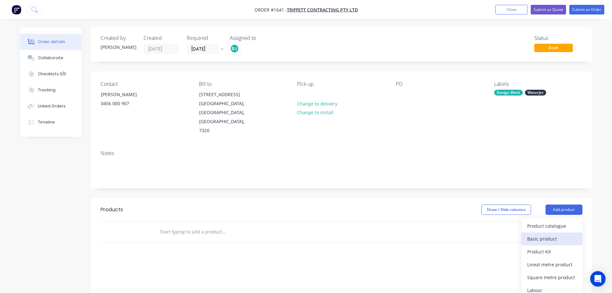
click at [548, 234] on div "Basic product" at bounding box center [551, 238] width 49 height 9
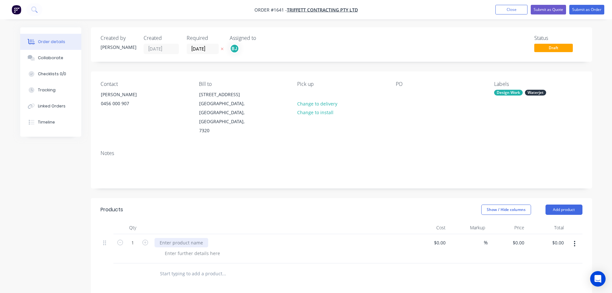
click at [169, 238] on div at bounding box center [181, 242] width 54 height 9
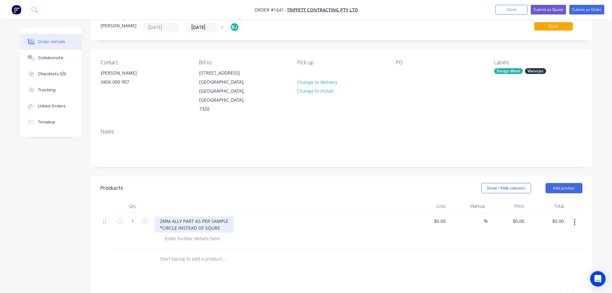
scroll to position [32, 0]
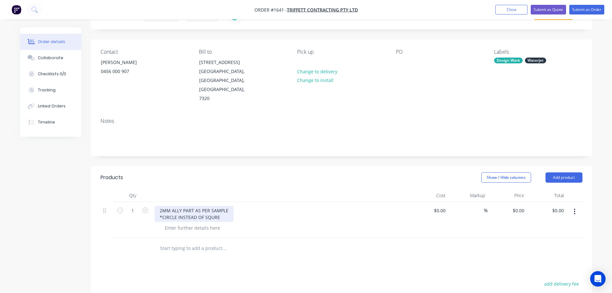
click at [213, 206] on div "2MM ALLY PART AS PER SAMPLE *CIRCLE INSTEAD OF SQURE" at bounding box center [193, 214] width 79 height 16
click at [261, 206] on div "2MM ALLY PART AS PER SAMPLE *CIRCLE INSTEAD OF SQUARE" at bounding box center [280, 214] width 252 height 16
click at [590, 7] on button "Submit as Order" at bounding box center [586, 10] width 35 height 10
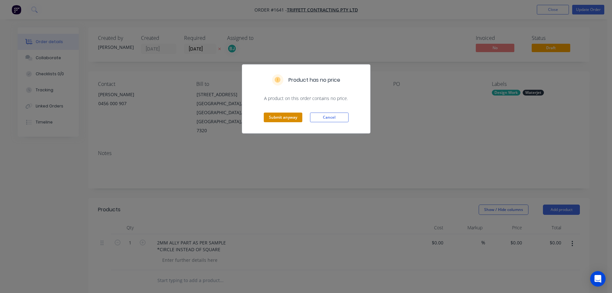
click at [271, 119] on button "Submit anyway" at bounding box center [283, 117] width 39 height 10
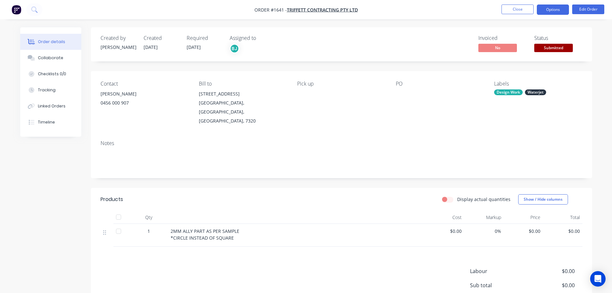
click at [555, 10] on button "Options" at bounding box center [553, 9] width 32 height 10
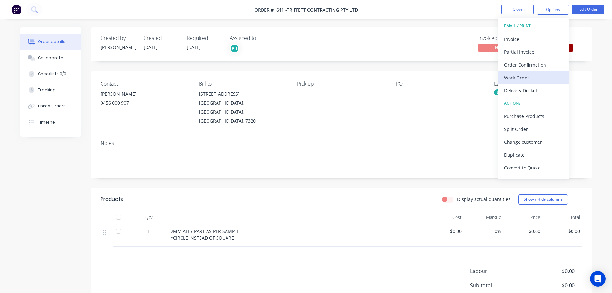
click at [521, 75] on div "Work Order" at bounding box center [533, 77] width 59 height 9
click at [521, 75] on div "Custom" at bounding box center [533, 77] width 59 height 9
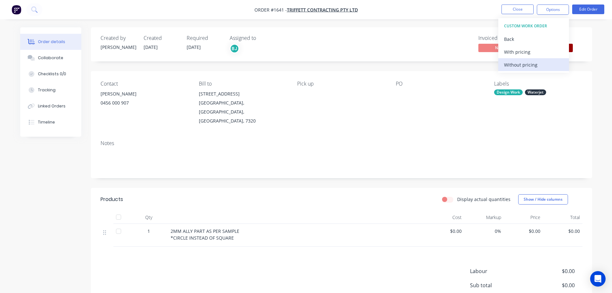
click at [520, 67] on div "Without pricing" at bounding box center [533, 64] width 59 height 9
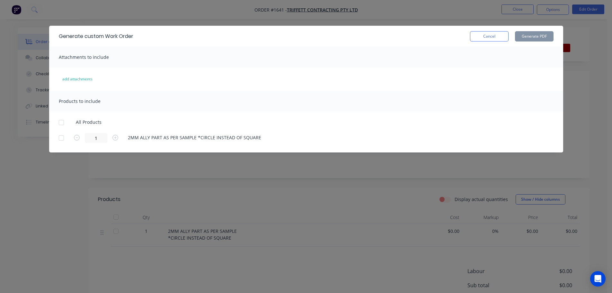
click at [64, 123] on div at bounding box center [61, 122] width 13 height 13
click at [536, 40] on button "Generate PDF" at bounding box center [534, 36] width 39 height 10
click at [487, 36] on button "Cancel" at bounding box center [489, 36] width 39 height 10
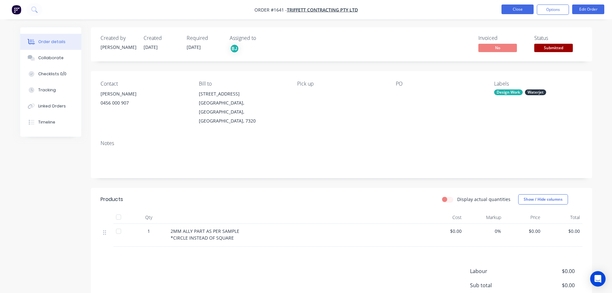
click at [517, 7] on button "Close" at bounding box center [517, 9] width 32 height 10
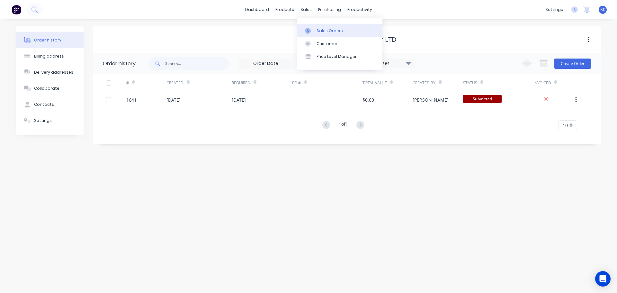
click at [320, 34] on link "Sales Orders" at bounding box center [339, 30] width 85 height 13
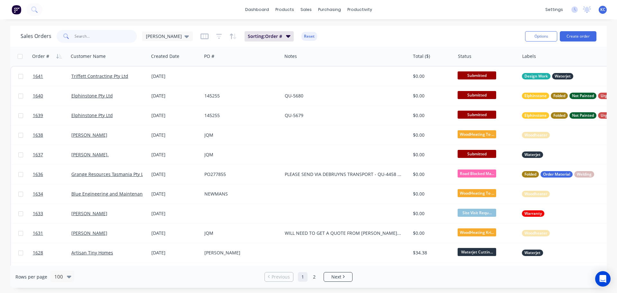
click at [111, 36] on input "text" at bounding box center [106, 36] width 63 height 13
type input "1598"
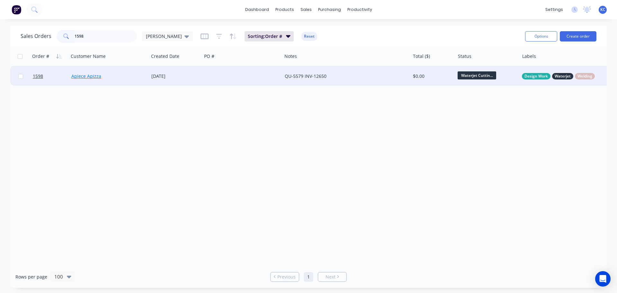
click at [88, 76] on link "Apiece Apizza" at bounding box center [86, 76] width 30 height 6
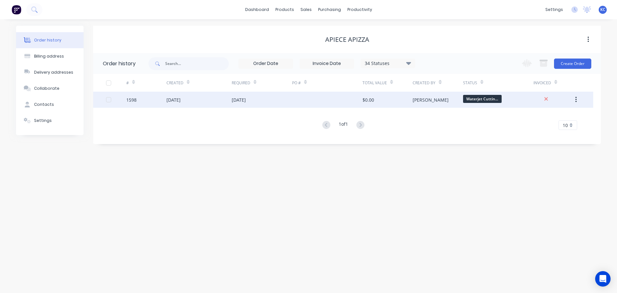
click at [134, 100] on div "1598" at bounding box center [131, 99] width 10 height 7
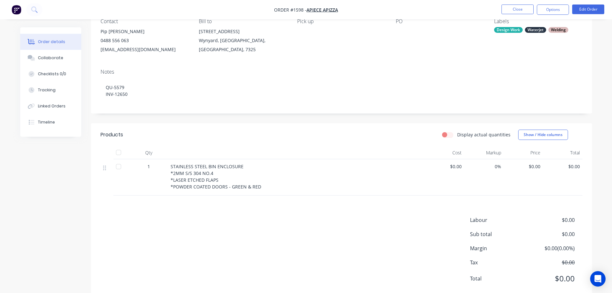
scroll to position [47, 0]
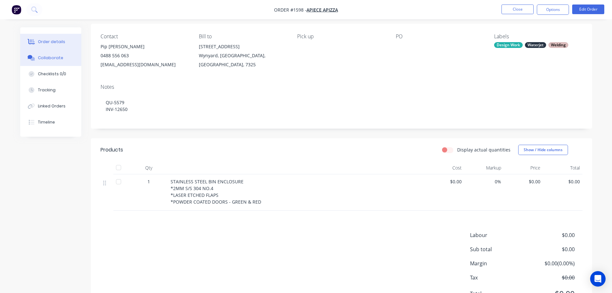
click at [40, 57] on div "Collaborate" at bounding box center [50, 58] width 25 height 6
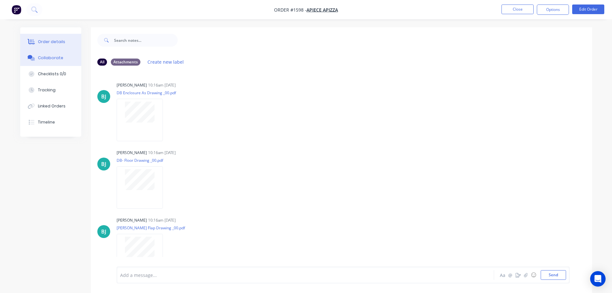
click at [51, 42] on div "Order details" at bounding box center [51, 42] width 27 height 6
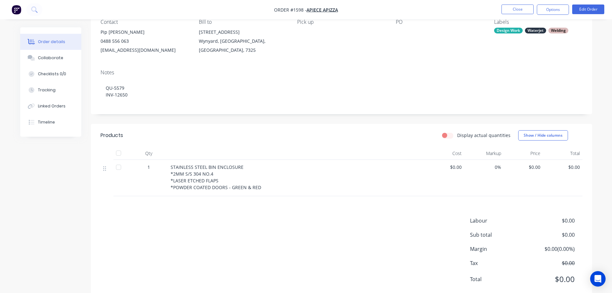
scroll to position [64, 0]
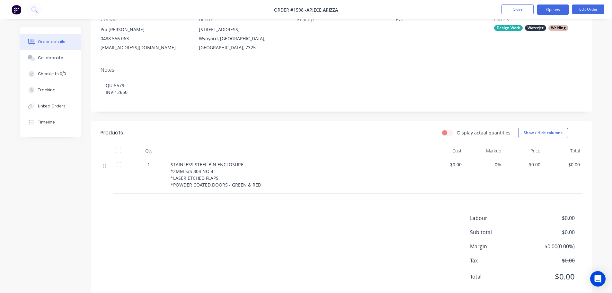
click at [558, 10] on button "Options" at bounding box center [553, 9] width 32 height 10
click at [594, 8] on button "Edit Order" at bounding box center [588, 9] width 32 height 10
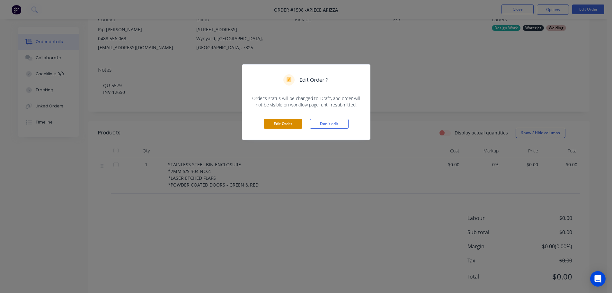
click at [287, 123] on button "Edit Order" at bounding box center [283, 124] width 39 height 10
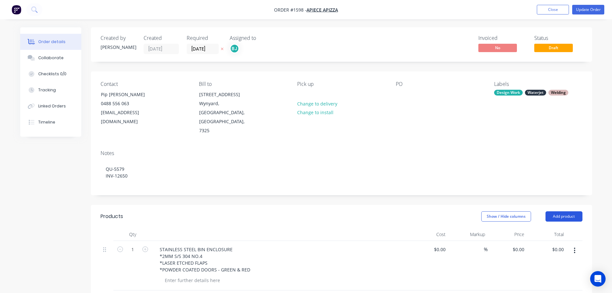
click at [557, 211] on button "Add product" at bounding box center [563, 216] width 37 height 10
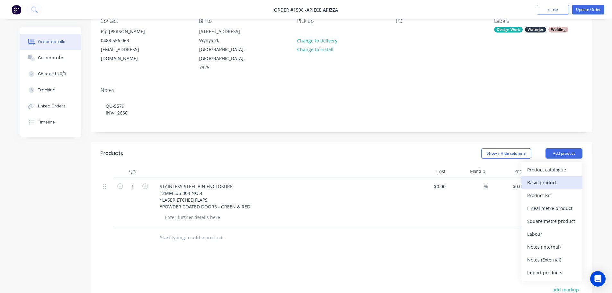
scroll to position [64, 0]
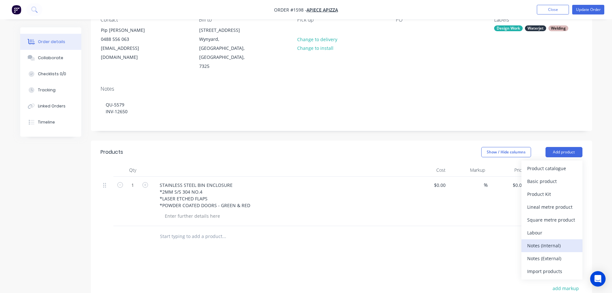
click at [549, 241] on div "Notes (Internal)" at bounding box center [551, 245] width 49 height 9
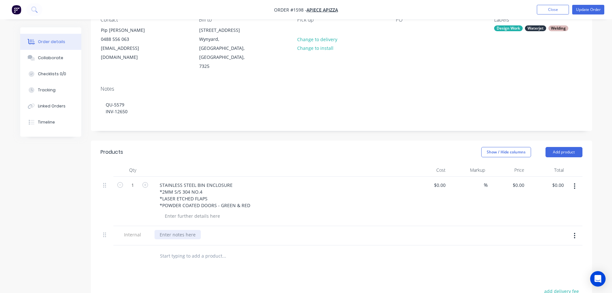
click at [190, 230] on div at bounding box center [177, 234] width 46 height 9
click at [372, 230] on div "REPCO J-6514 $7.77 + GST" at bounding box center [280, 234] width 252 height 9
click at [586, 7] on button "Update Order" at bounding box center [588, 10] width 32 height 10
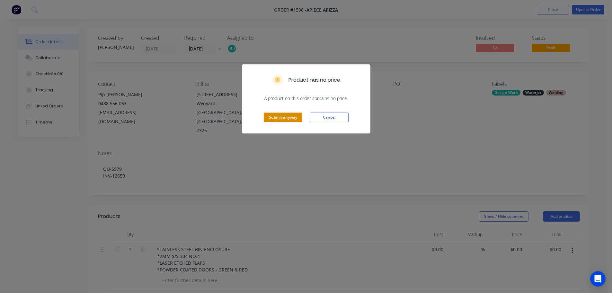
click at [281, 114] on button "Submit anyway" at bounding box center [283, 117] width 39 height 10
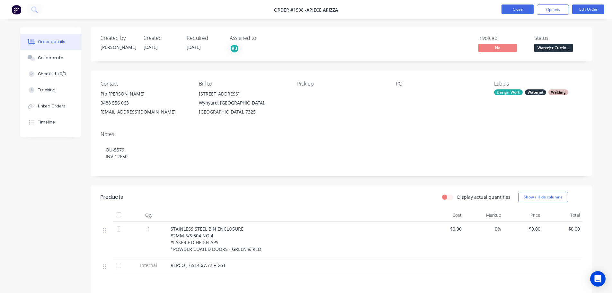
click at [523, 6] on button "Close" at bounding box center [517, 9] width 32 height 10
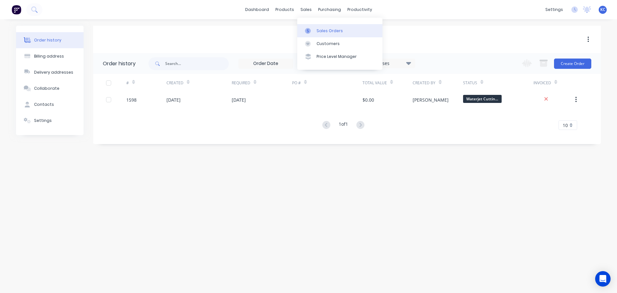
click at [331, 26] on link "Sales Orders" at bounding box center [339, 30] width 85 height 13
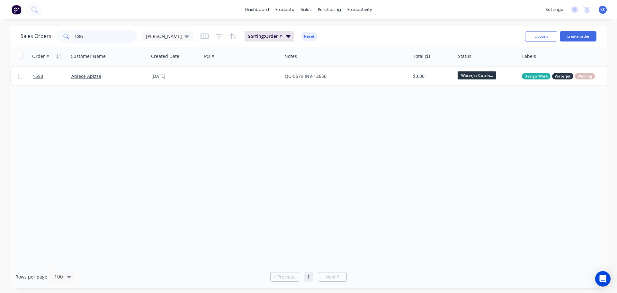
drag, startPoint x: 84, startPoint y: 38, endPoint x: 29, endPoint y: 39, distance: 54.9
click at [29, 39] on div "Sales Orders 1598 [PERSON_NAME]" at bounding box center [107, 36] width 172 height 13
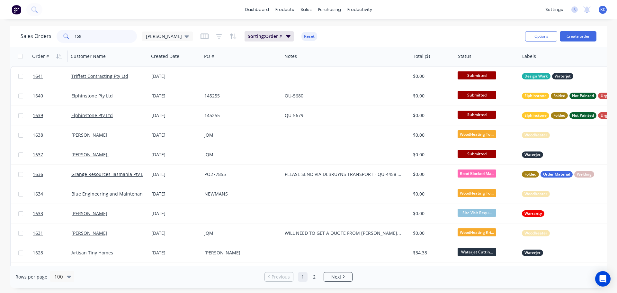
type input "1598"
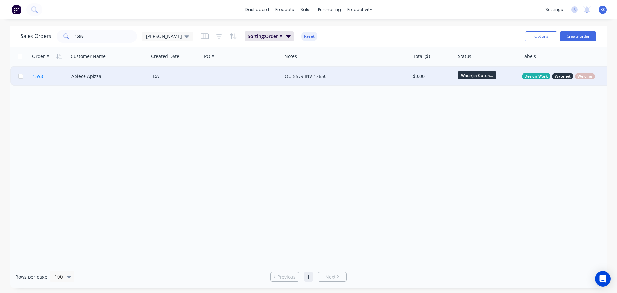
click at [41, 76] on span "1598" at bounding box center [38, 76] width 10 height 6
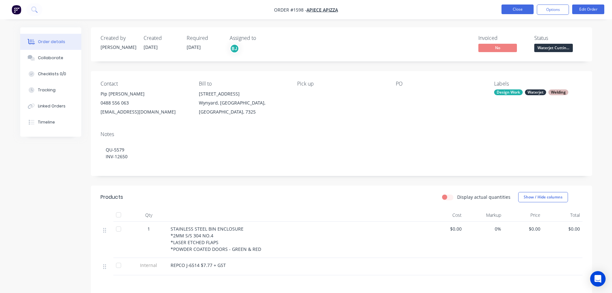
click at [512, 10] on button "Close" at bounding box center [517, 9] width 32 height 10
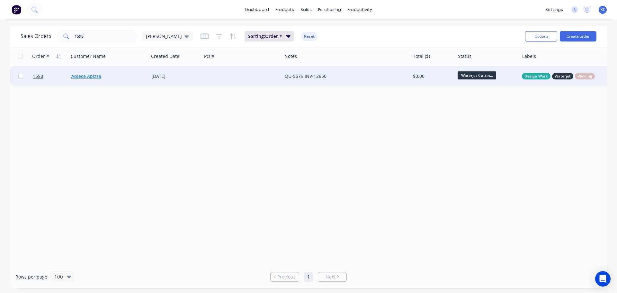
click at [96, 78] on link "Apiece Apizza" at bounding box center [86, 76] width 30 height 6
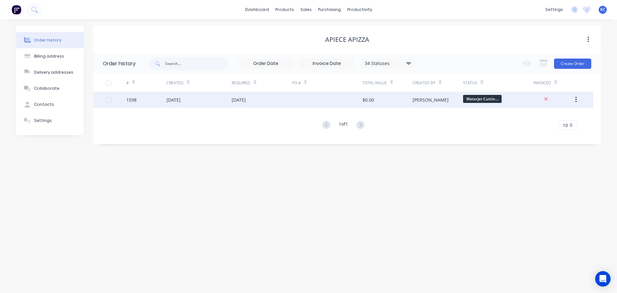
click at [132, 101] on div "1598" at bounding box center [131, 99] width 10 height 7
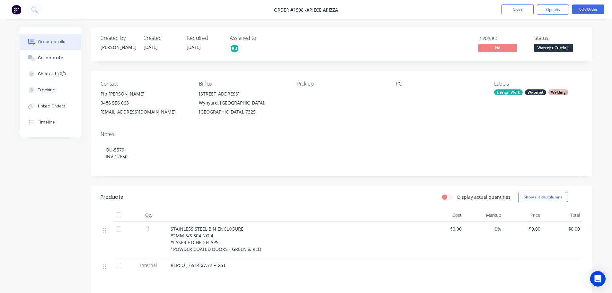
click at [230, 266] on div "REPCO J-6514 $7.77 + GST" at bounding box center [297, 264] width 252 height 7
click at [226, 264] on div "REPCO J-6514 $7.77 + GST" at bounding box center [297, 264] width 252 height 7
click at [582, 11] on button "Edit Order" at bounding box center [588, 9] width 32 height 10
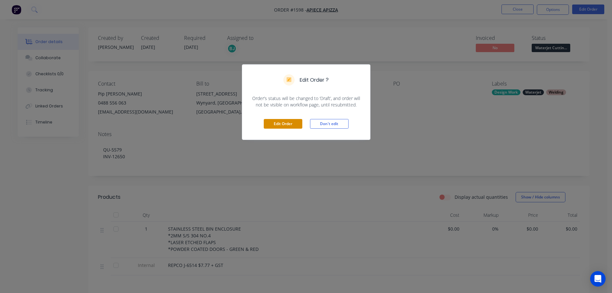
click at [285, 127] on button "Edit Order" at bounding box center [283, 124] width 39 height 10
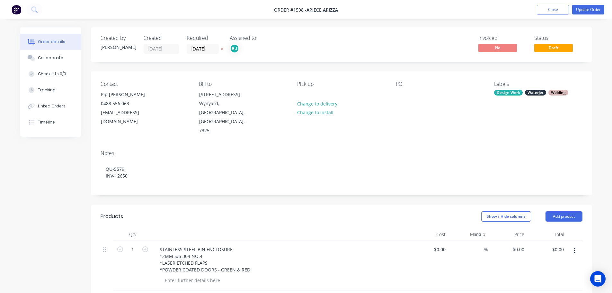
click at [332, 275] on div at bounding box center [283, 279] width 247 height 9
click at [595, 8] on button "Update Order" at bounding box center [588, 10] width 32 height 10
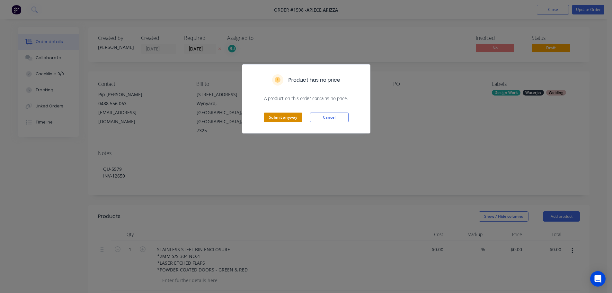
click at [276, 118] on button "Submit anyway" at bounding box center [283, 117] width 39 height 10
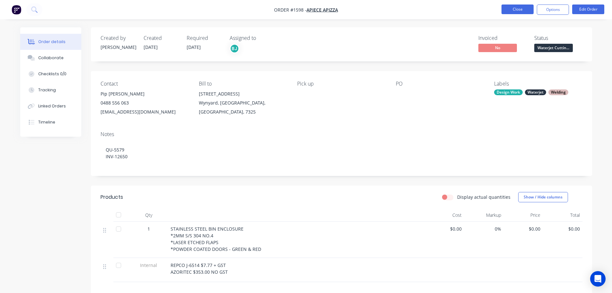
click at [524, 9] on button "Close" at bounding box center [517, 9] width 32 height 10
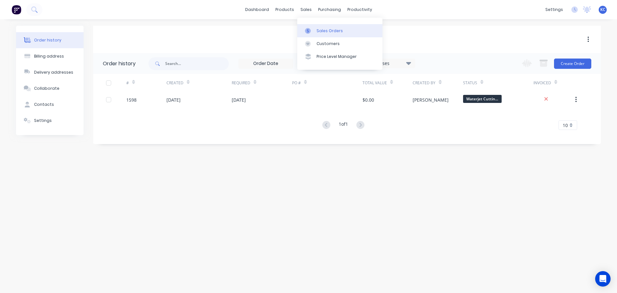
click at [329, 28] on div "Sales Orders" at bounding box center [329, 31] width 26 height 6
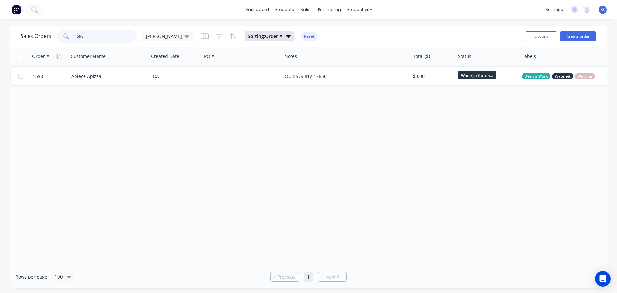
drag, startPoint x: 97, startPoint y: 36, endPoint x: 23, endPoint y: 39, distance: 73.3
click at [25, 39] on div "Sales Orders 1598 [PERSON_NAME]" at bounding box center [107, 36] width 172 height 13
type input "1218"
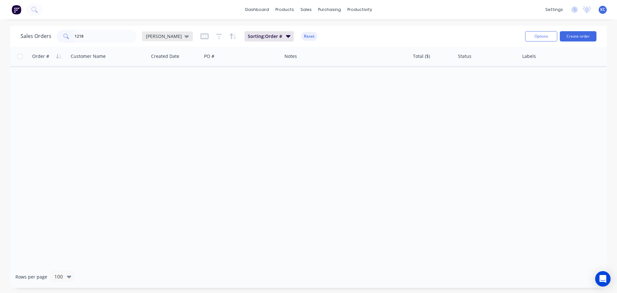
click at [184, 37] on icon at bounding box center [186, 36] width 4 height 3
click at [158, 114] on button "Archived" at bounding box center [180, 116] width 73 height 7
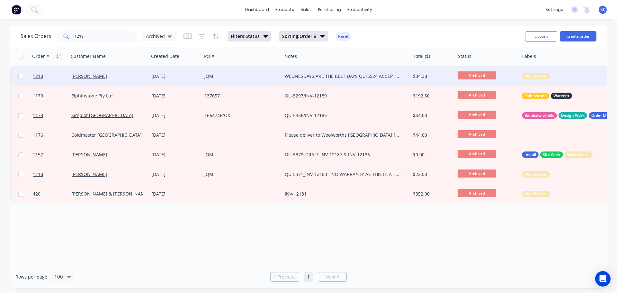
click at [85, 72] on div "[PERSON_NAME]" at bounding box center [109, 75] width 80 height 19
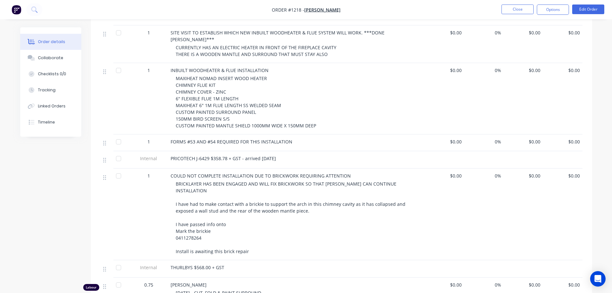
scroll to position [321, 0]
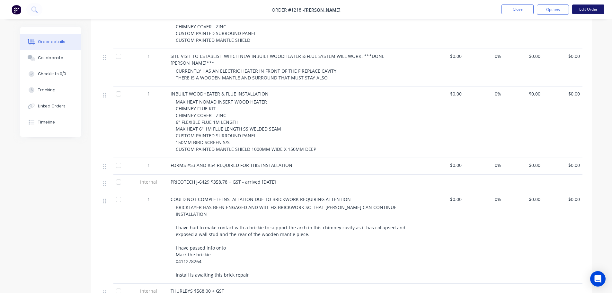
click at [601, 9] on button "Edit Order" at bounding box center [588, 9] width 32 height 10
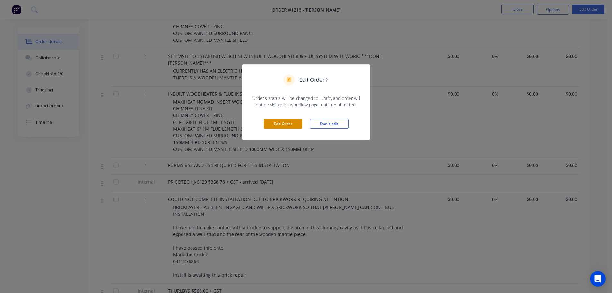
click at [289, 124] on button "Edit Order" at bounding box center [283, 124] width 39 height 10
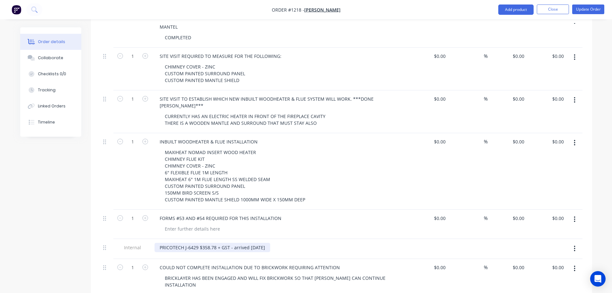
click at [270, 242] on div "PRICOTECH J-6429 $358.78 + GST - arrived [DATE]" at bounding box center [212, 246] width 116 height 9
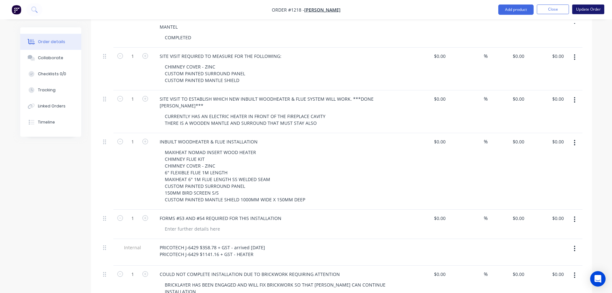
click at [577, 10] on button "Update Order" at bounding box center [588, 9] width 32 height 10
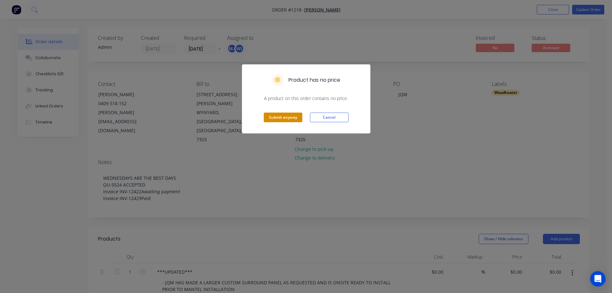
click at [286, 116] on button "Submit anyway" at bounding box center [283, 117] width 39 height 10
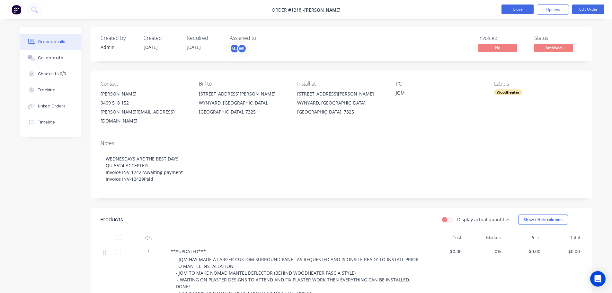
click at [515, 10] on button "Close" at bounding box center [517, 9] width 32 height 10
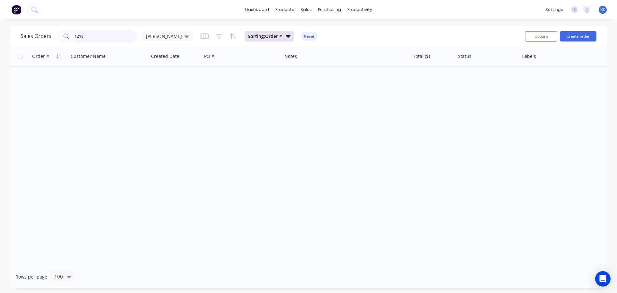
drag, startPoint x: 92, startPoint y: 38, endPoint x: 0, endPoint y: 31, distance: 91.8
click at [1, 31] on div "Sales Orders 1218 [PERSON_NAME] Sorting: Order # Reset Options Create order Ord…" at bounding box center [308, 157] width 617 height 262
type input "1507"
click at [161, 38] on div "[PERSON_NAME]" at bounding box center [167, 36] width 43 height 6
click at [161, 117] on button "Archived" at bounding box center [180, 116] width 73 height 7
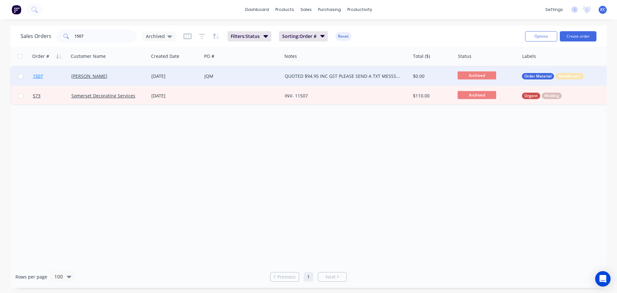
click at [42, 75] on span "1507" at bounding box center [38, 76] width 10 height 6
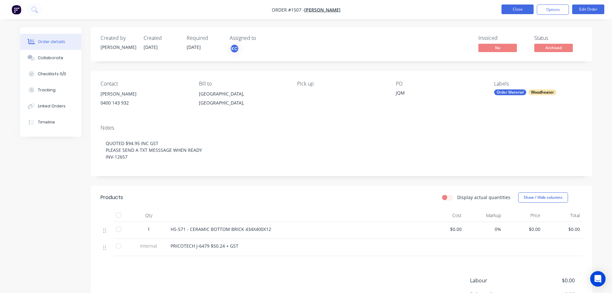
click at [510, 4] on button "Close" at bounding box center [517, 9] width 32 height 10
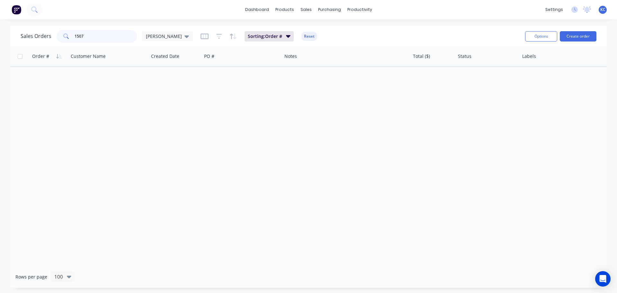
drag, startPoint x: 97, startPoint y: 36, endPoint x: 14, endPoint y: 40, distance: 83.0
click at [22, 41] on div "Sales Orders 1507 [PERSON_NAME]" at bounding box center [107, 36] width 172 height 13
type input "1225"
click at [166, 39] on div "[PERSON_NAME]" at bounding box center [167, 36] width 51 height 10
click at [161, 114] on button "Archived" at bounding box center [180, 116] width 73 height 7
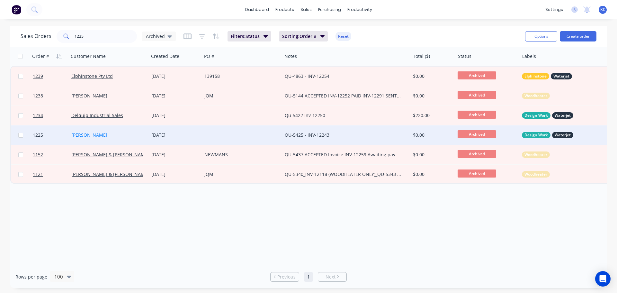
click at [96, 134] on link "[PERSON_NAME]" at bounding box center [89, 135] width 36 height 6
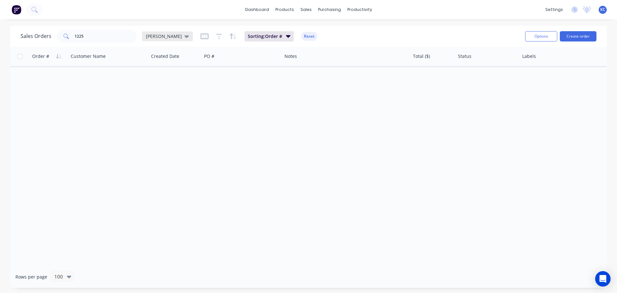
click at [161, 36] on div "[PERSON_NAME]" at bounding box center [167, 36] width 43 height 6
click at [161, 119] on button "Archived" at bounding box center [180, 116] width 73 height 7
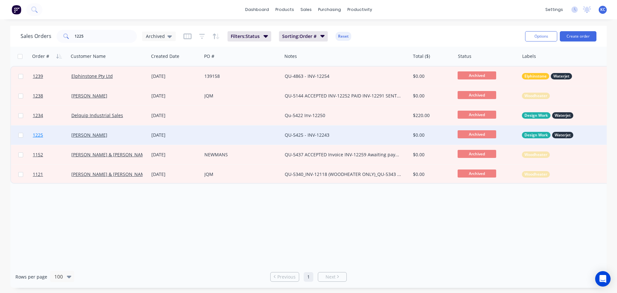
click at [41, 135] on span "1225" at bounding box center [38, 135] width 10 height 6
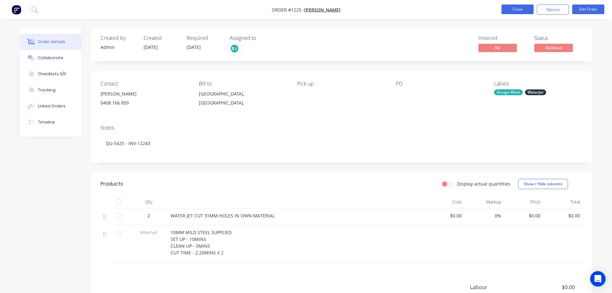
click at [518, 8] on button "Close" at bounding box center [517, 9] width 32 height 10
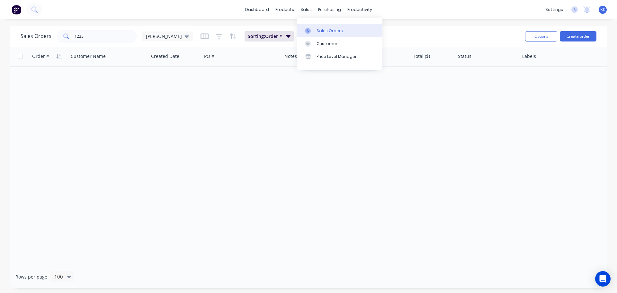
click at [319, 28] on div "Sales Orders" at bounding box center [329, 31] width 26 height 6
click at [334, 29] on div "Sales Orders" at bounding box center [329, 31] width 26 height 6
drag, startPoint x: 43, startPoint y: 41, endPoint x: 0, endPoint y: 37, distance: 43.6
click at [18, 41] on div "Sales Orders 1225 [PERSON_NAME] Sorting: Order # Reset Options Create order" at bounding box center [308, 36] width 596 height 21
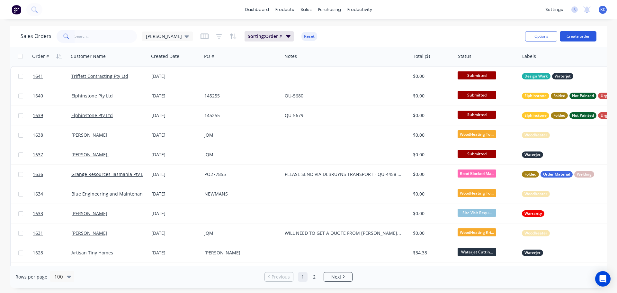
click at [586, 37] on button "Create order" at bounding box center [577, 36] width 37 height 10
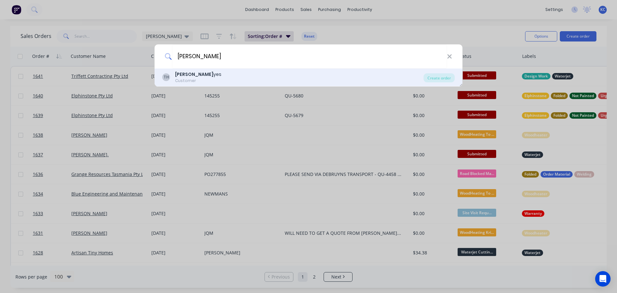
type input "[PERSON_NAME]"
click at [196, 75] on div "[PERSON_NAME] yes" at bounding box center [198, 74] width 46 height 7
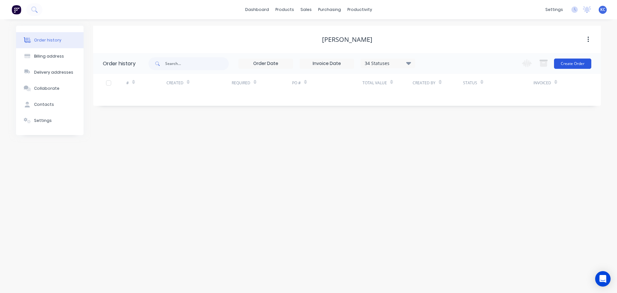
click at [586, 66] on button "Create Order" at bounding box center [572, 63] width 37 height 10
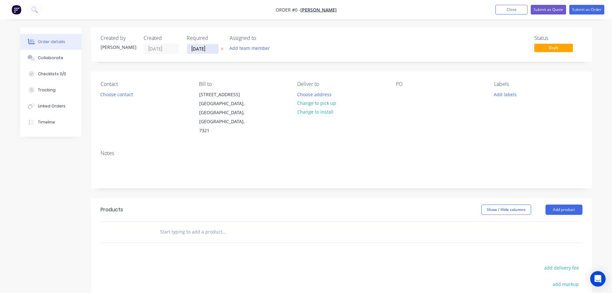
click at [210, 47] on input "[DATE]" at bounding box center [202, 49] width 31 height 10
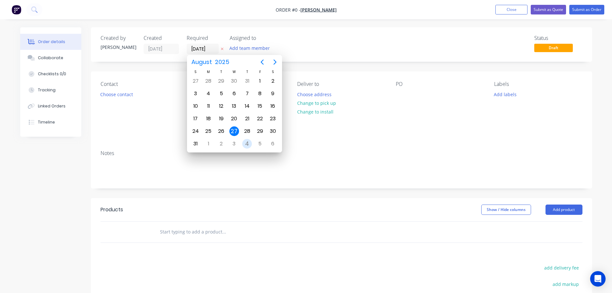
click at [242, 143] on div "4" at bounding box center [247, 144] width 10 height 10
type input "[DATE]"
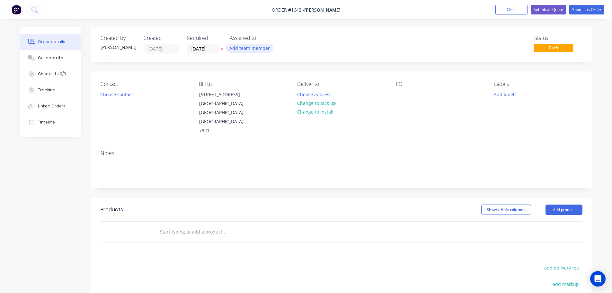
click at [237, 47] on button "Add team member" at bounding box center [249, 48] width 47 height 9
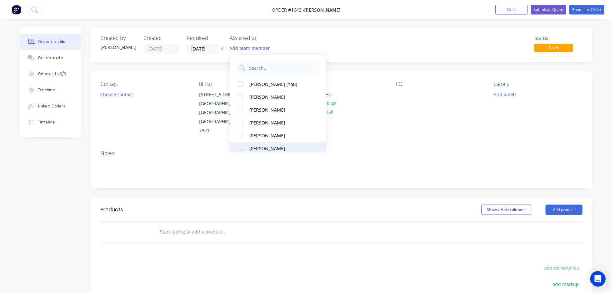
click at [238, 147] on div at bounding box center [240, 148] width 13 height 13
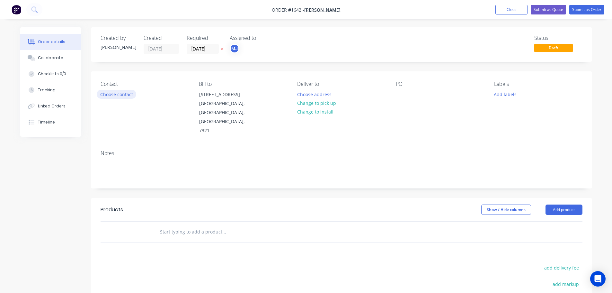
click at [123, 95] on button "Choose contact" at bounding box center [117, 94] width 40 height 9
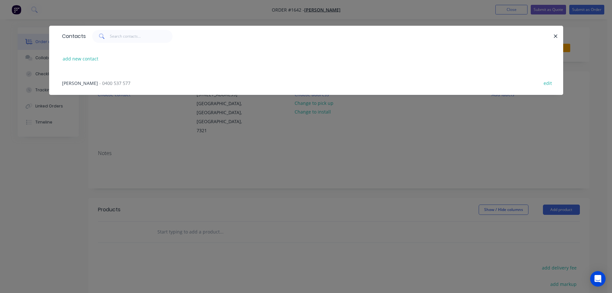
click at [96, 79] on div "[PERSON_NAME] - 0400 537 577 edit" at bounding box center [306, 83] width 495 height 24
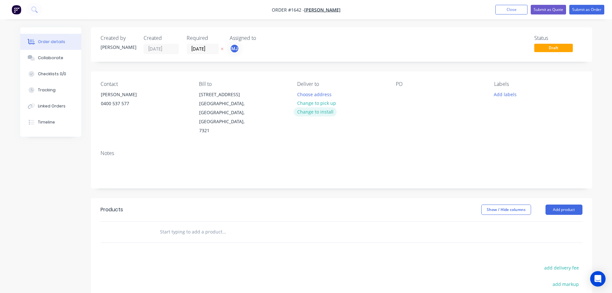
click at [320, 110] on button "Change to install" at bounding box center [315, 111] width 43 height 9
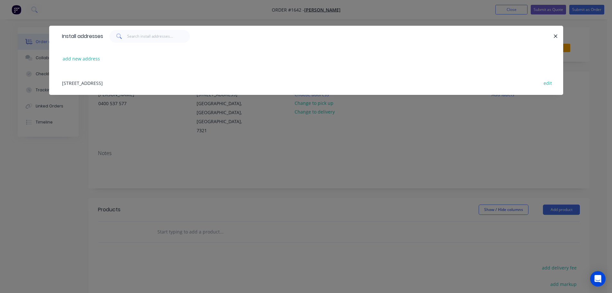
click at [100, 85] on div "[STREET_ADDRESS] edit" at bounding box center [306, 83] width 495 height 24
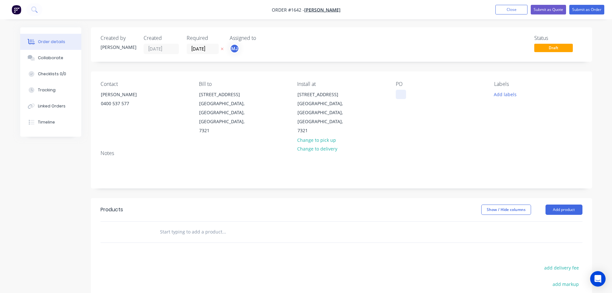
click at [401, 94] on div at bounding box center [401, 94] width 10 height 9
click at [498, 93] on button "Add labels" at bounding box center [505, 94] width 30 height 9
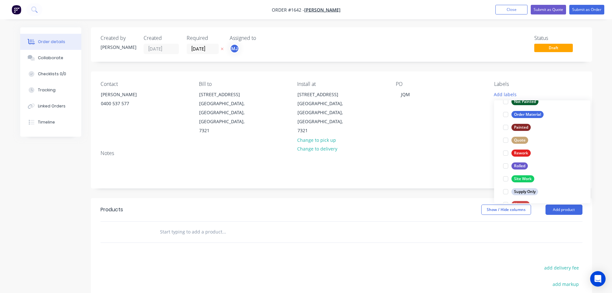
scroll to position [308, 0]
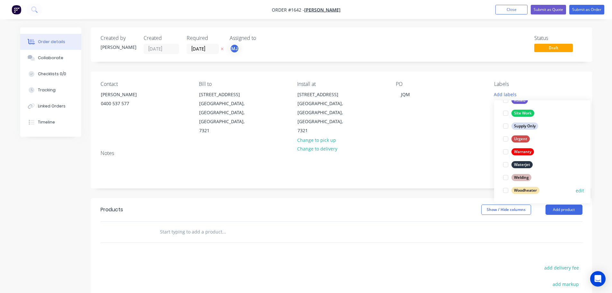
click at [503, 190] on div at bounding box center [505, 190] width 13 height 13
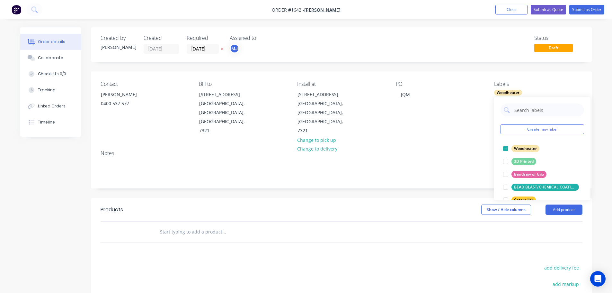
click at [352, 200] on header "Products Show / Hide columns Add product" at bounding box center [341, 209] width 501 height 23
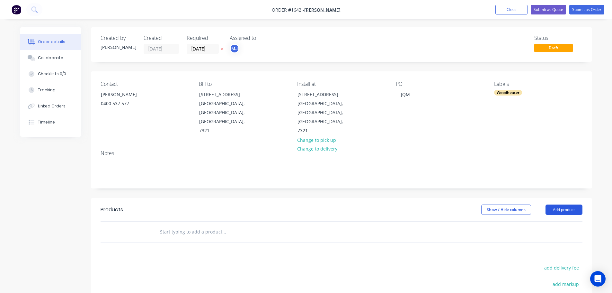
click at [573, 204] on button "Add product" at bounding box center [563, 209] width 37 height 10
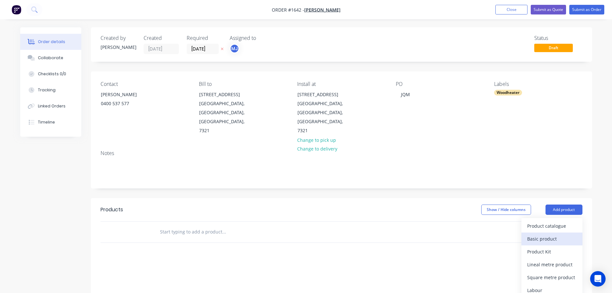
click at [542, 234] on div "Basic product" at bounding box center [551, 238] width 49 height 9
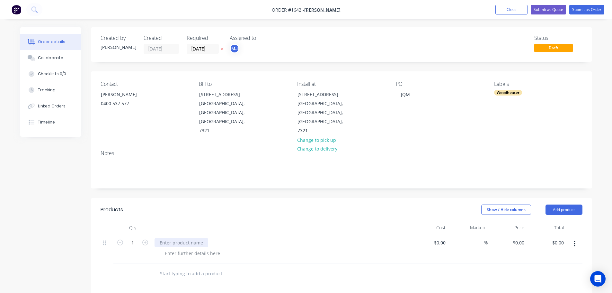
click at [181, 238] on div at bounding box center [181, 242] width 54 height 9
click at [326, 221] on div at bounding box center [280, 227] width 257 height 13
click at [590, 9] on button "Submit as Order" at bounding box center [586, 10] width 35 height 10
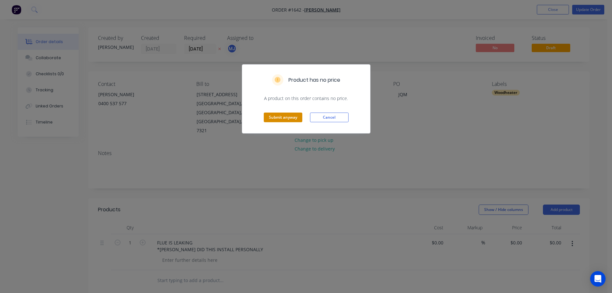
click at [293, 116] on button "Submit anyway" at bounding box center [283, 117] width 39 height 10
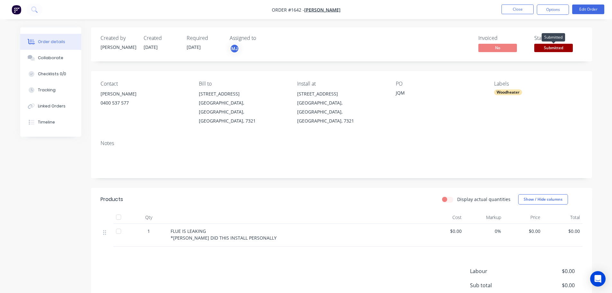
click at [555, 50] on span "Submitted" at bounding box center [553, 48] width 39 height 8
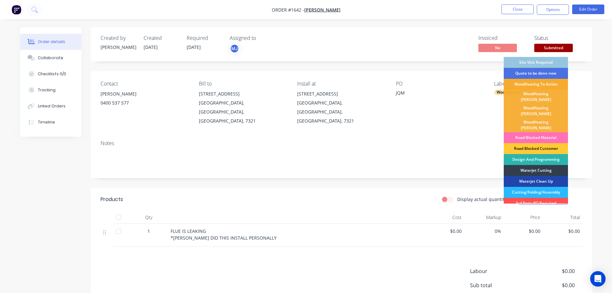
click at [546, 84] on div "WoodHeating To Action" at bounding box center [536, 84] width 64 height 11
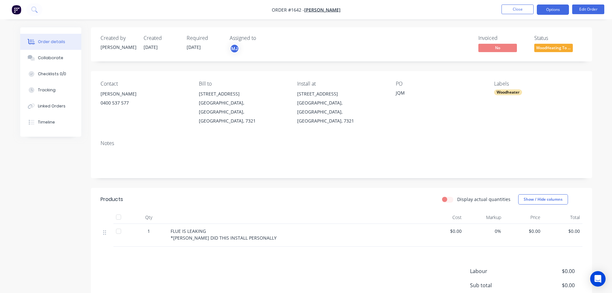
click at [553, 10] on button "Options" at bounding box center [553, 9] width 32 height 10
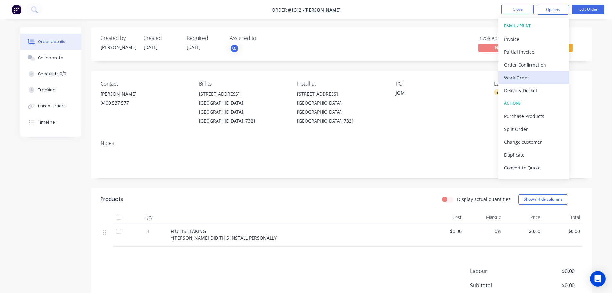
click at [523, 78] on div "Work Order" at bounding box center [533, 77] width 59 height 9
click at [513, 76] on div "Custom" at bounding box center [533, 77] width 59 height 9
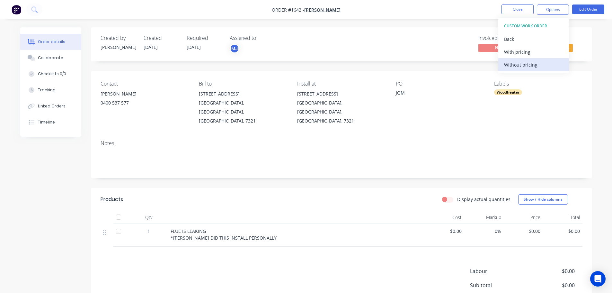
click at [514, 64] on div "Without pricing" at bounding box center [533, 64] width 59 height 9
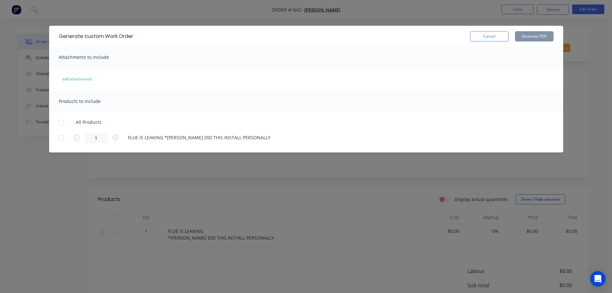
click at [60, 126] on div at bounding box center [61, 122] width 13 height 13
click at [489, 38] on button "Cancel" at bounding box center [489, 36] width 39 height 10
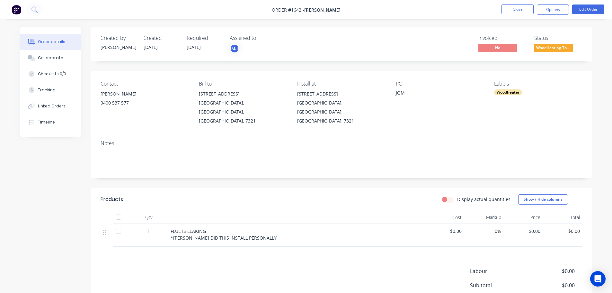
click at [207, 227] on div "FLUE IS LEAKING *[PERSON_NAME] DID THIS INSTALL PERSONALLY" at bounding box center [297, 233] width 252 height 13
click at [256, 227] on div "FLUE IS LEAKING *[PERSON_NAME] DID THIS INSTALL PERSONALLY" at bounding box center [297, 233] width 252 height 13
click at [581, 7] on button "Edit Order" at bounding box center [588, 9] width 32 height 10
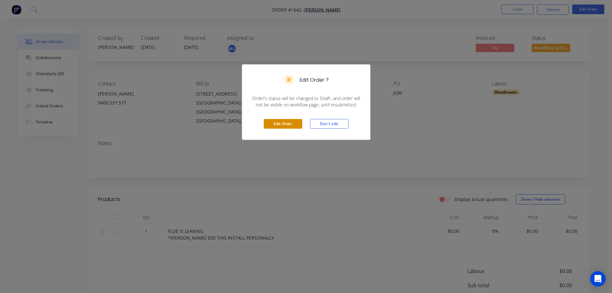
click at [281, 120] on button "Edit Order" at bounding box center [283, 124] width 39 height 10
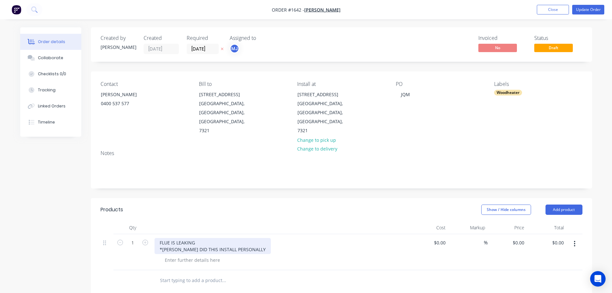
drag, startPoint x: 195, startPoint y: 226, endPoint x: 196, endPoint y: 223, distance: 3.4
click at [195, 238] on div "FLUE IS LEAKING *[PERSON_NAME] DID THIS INSTALL PERSONALLY" at bounding box center [212, 246] width 116 height 16
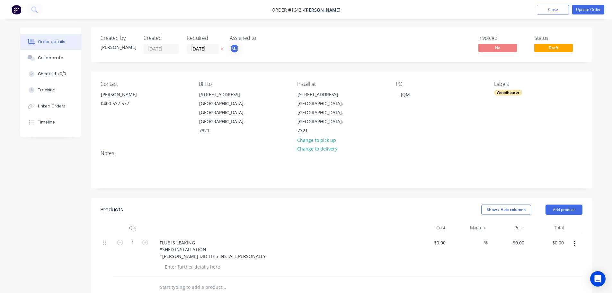
click at [274, 239] on div "FLUE IS LEAKING *SHED INSTALLATION *[PERSON_NAME] DID THIS INSTALL PERSONALLY" at bounding box center [280, 249] width 252 height 23
click at [582, 11] on button "Update Order" at bounding box center [588, 10] width 32 height 10
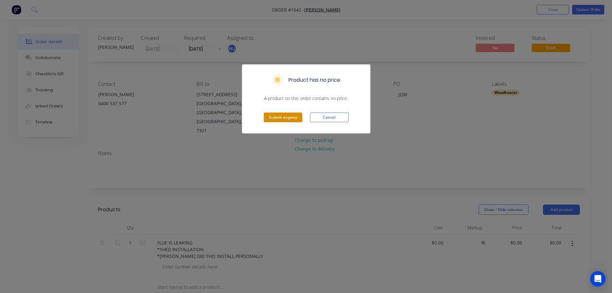
click at [286, 116] on button "Submit anyway" at bounding box center [283, 117] width 39 height 10
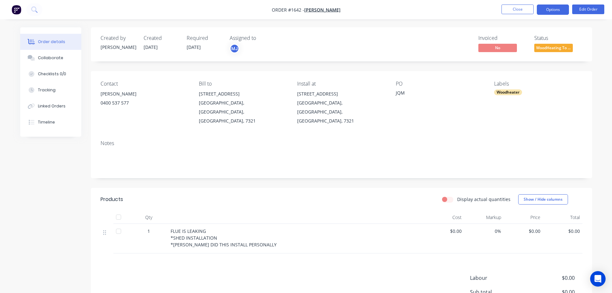
click at [552, 12] on button "Options" at bounding box center [553, 9] width 32 height 10
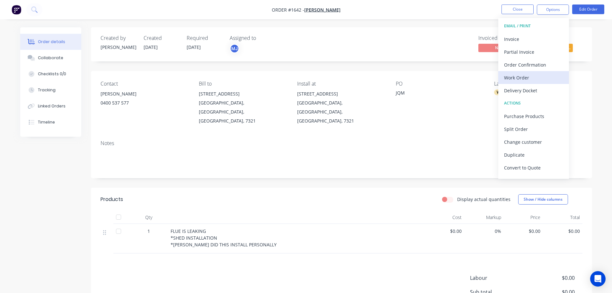
click at [518, 83] on button "Work Order" at bounding box center [533, 77] width 71 height 13
click at [518, 83] on button "Custom" at bounding box center [533, 77] width 71 height 13
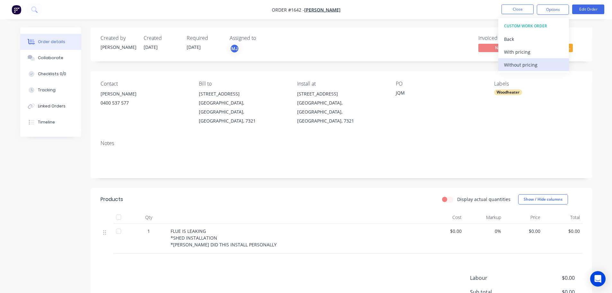
click at [514, 70] on button "Without pricing" at bounding box center [533, 64] width 71 height 13
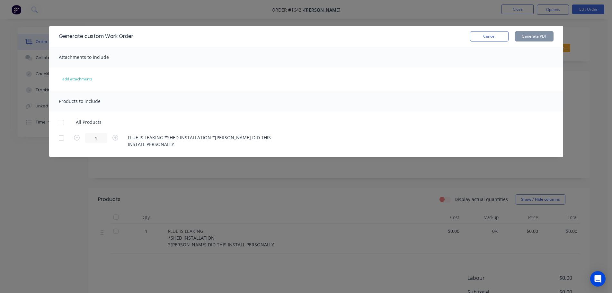
click at [59, 122] on div at bounding box center [61, 122] width 13 height 13
click at [533, 39] on button "Generate PDF" at bounding box center [534, 36] width 39 height 10
click at [501, 37] on button "Cancel" at bounding box center [489, 36] width 39 height 10
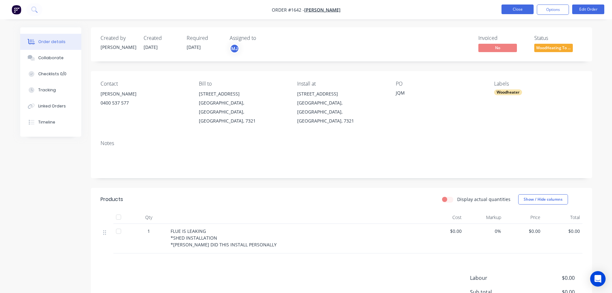
click at [518, 8] on button "Close" at bounding box center [517, 9] width 32 height 10
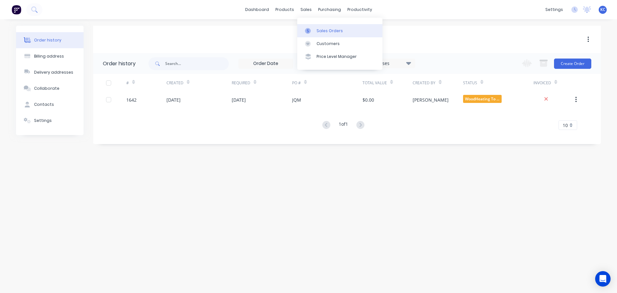
click at [320, 29] on div "Sales Orders" at bounding box center [329, 31] width 26 height 6
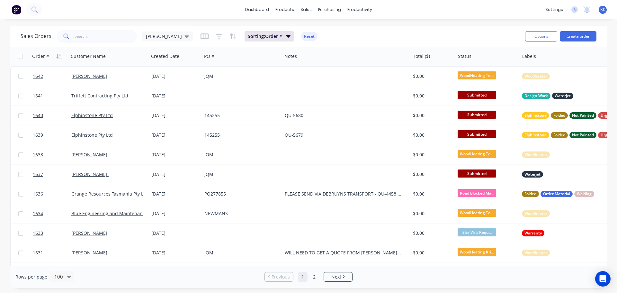
click at [99, 44] on div "Sales Orders [PERSON_NAME] Sorting: Order # Reset Options Create order" at bounding box center [308, 36] width 596 height 21
click at [97, 38] on input "text" at bounding box center [106, 36] width 63 height 13
type input "1218"
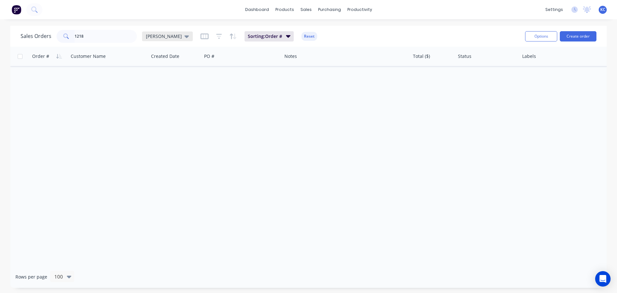
click at [168, 35] on div "[PERSON_NAME]" at bounding box center [167, 36] width 51 height 10
click at [161, 118] on button "Archived" at bounding box center [180, 116] width 73 height 7
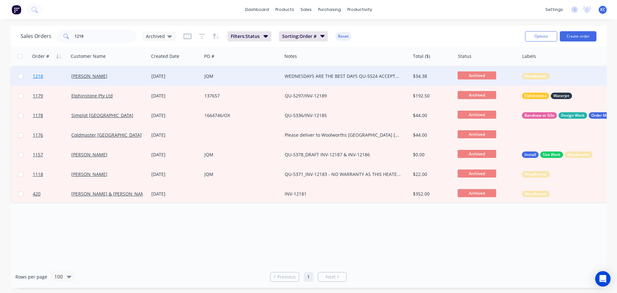
click at [40, 74] on span "1218" at bounding box center [38, 76] width 10 height 6
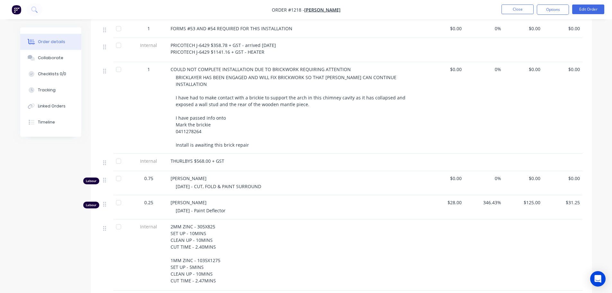
scroll to position [482, 0]
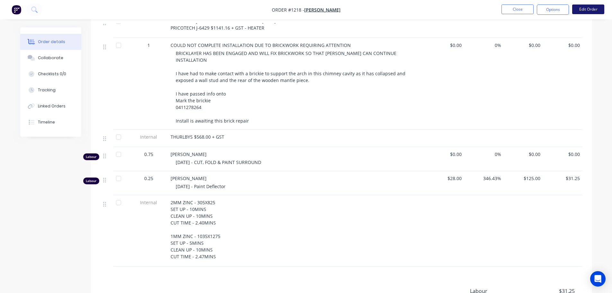
click at [591, 7] on button "Edit Order" at bounding box center [588, 9] width 32 height 10
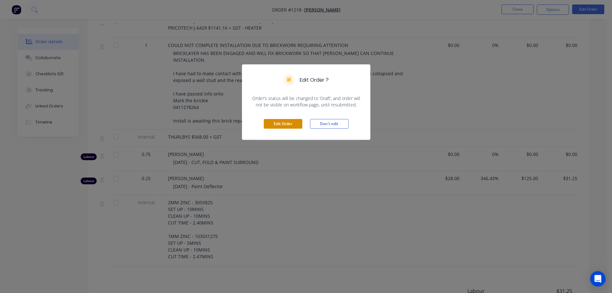
click at [293, 123] on button "Edit Order" at bounding box center [283, 124] width 39 height 10
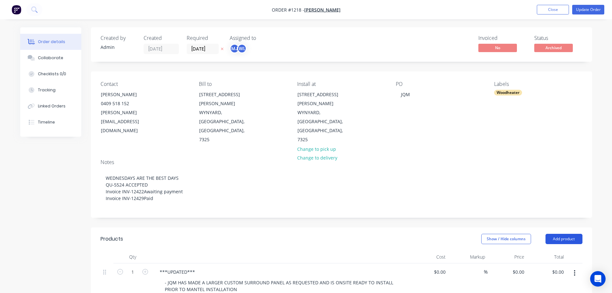
click at [571, 233] on button "Add product" at bounding box center [563, 238] width 37 height 10
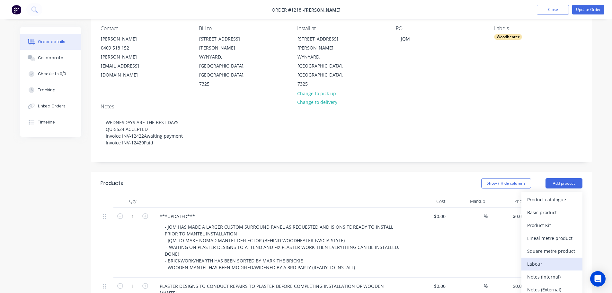
scroll to position [64, 0]
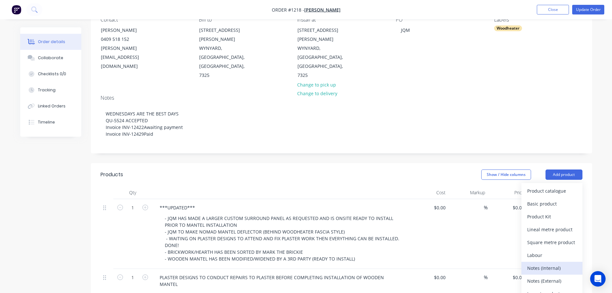
click at [552, 263] on div "Notes (Internal)" at bounding box center [551, 267] width 49 height 9
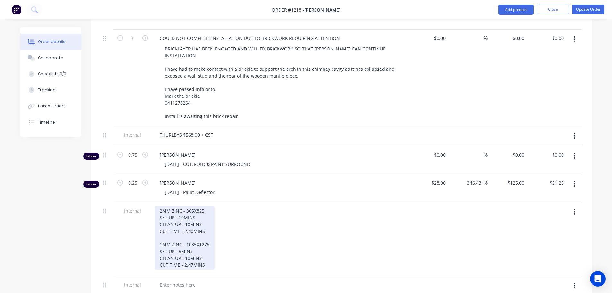
scroll to position [642, 0]
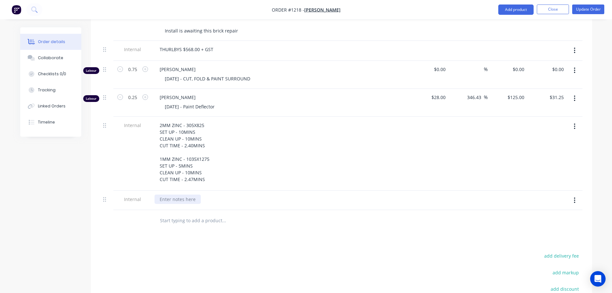
click at [181, 194] on div at bounding box center [177, 198] width 46 height 9
click at [593, 9] on button "Update Order" at bounding box center [588, 9] width 32 height 10
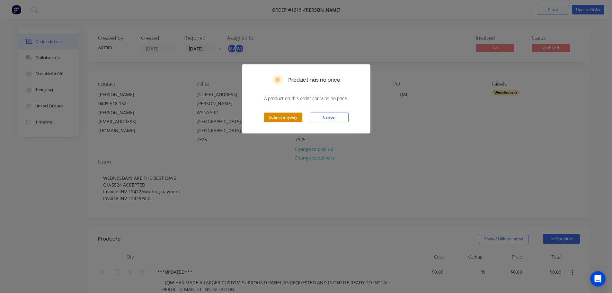
click at [294, 117] on button "Submit anyway" at bounding box center [283, 117] width 39 height 10
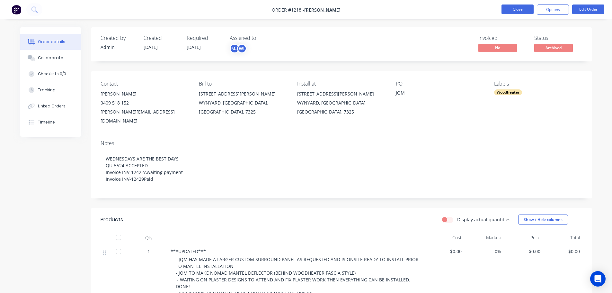
click at [518, 7] on button "Close" at bounding box center [517, 9] width 32 height 10
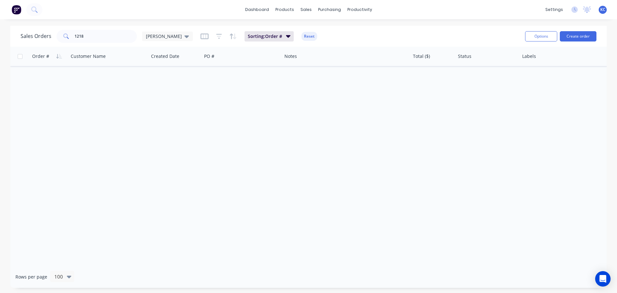
click at [602, 12] on span "KC" at bounding box center [602, 10] width 5 height 6
click at [545, 79] on div "Sign out" at bounding box center [547, 81] width 17 height 6
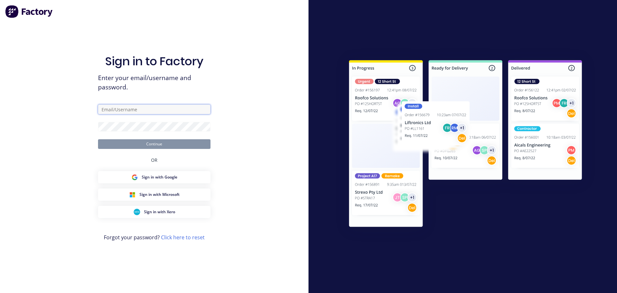
type input "[PERSON_NAME][EMAIL_ADDRESS][DOMAIN_NAME]"
